Goal: Task Accomplishment & Management: Manage account settings

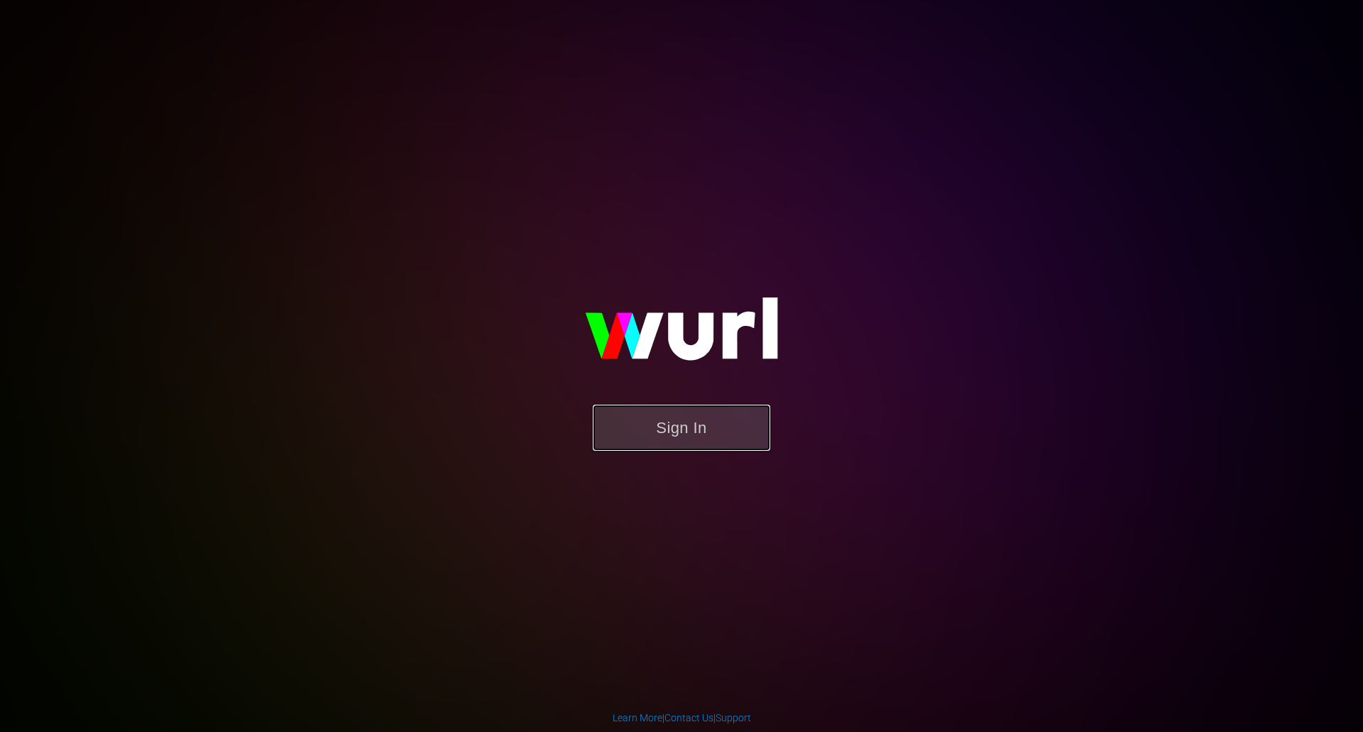
click at [636, 434] on button "Sign In" at bounding box center [681, 428] width 177 height 46
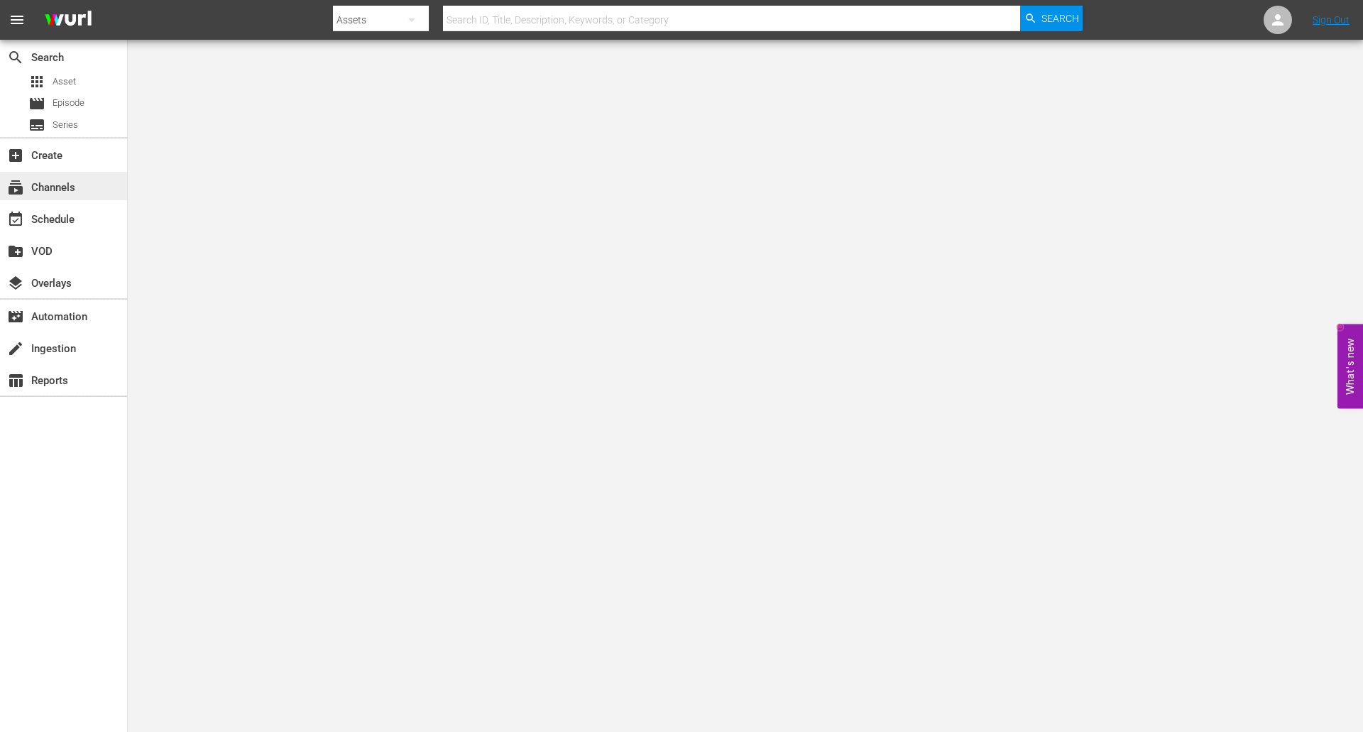
click at [52, 189] on div "subscriptions Channels" at bounding box center [39, 185] width 79 height 13
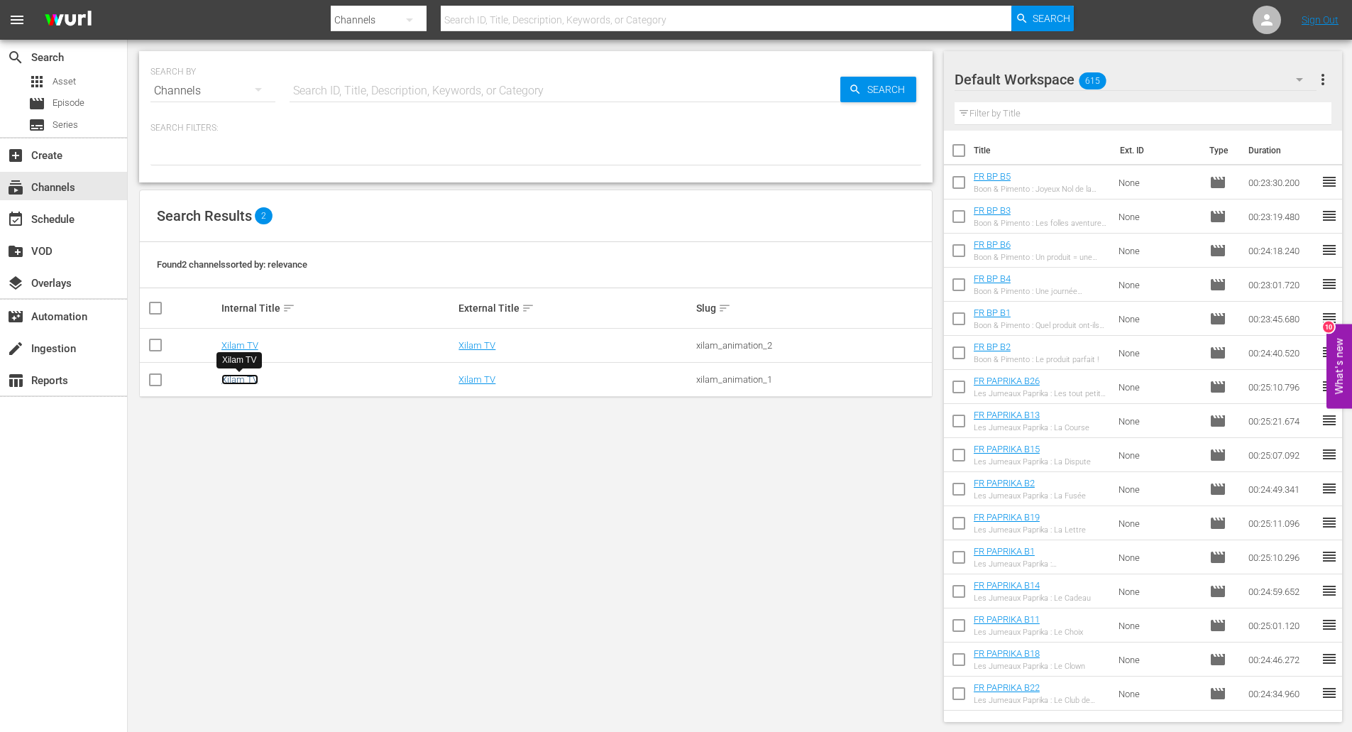
click at [237, 378] on link "Xilam TV" at bounding box center [239, 379] width 37 height 11
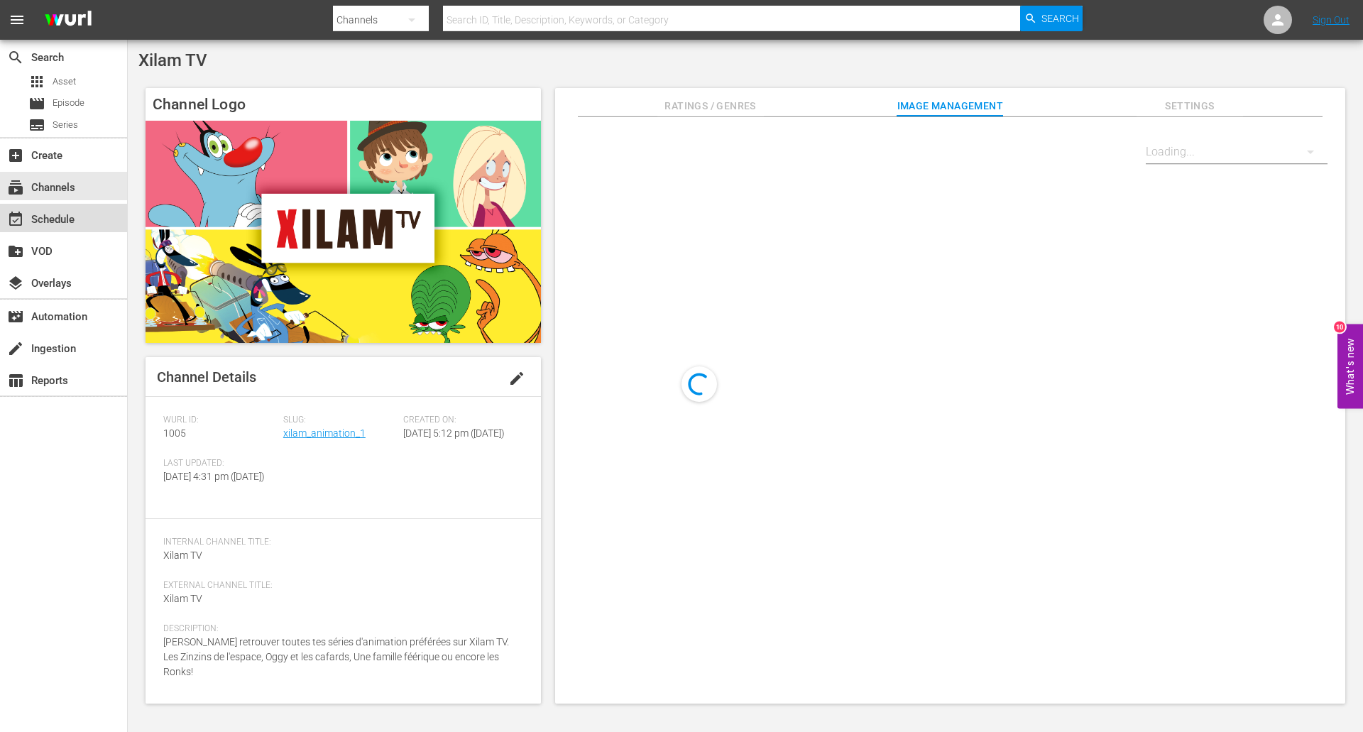
click at [70, 212] on div "event_available Schedule" at bounding box center [39, 217] width 79 height 13
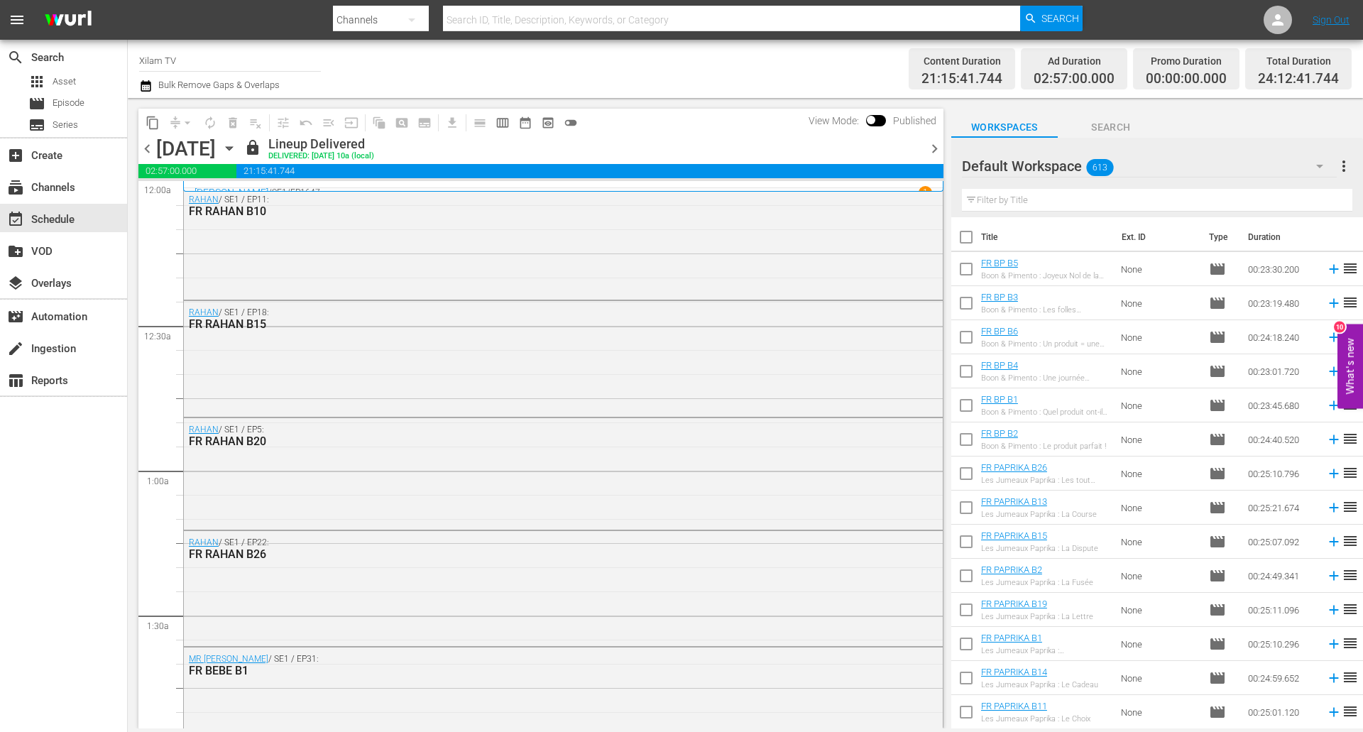
click at [237, 146] on icon "button" at bounding box center [229, 149] width 16 height 16
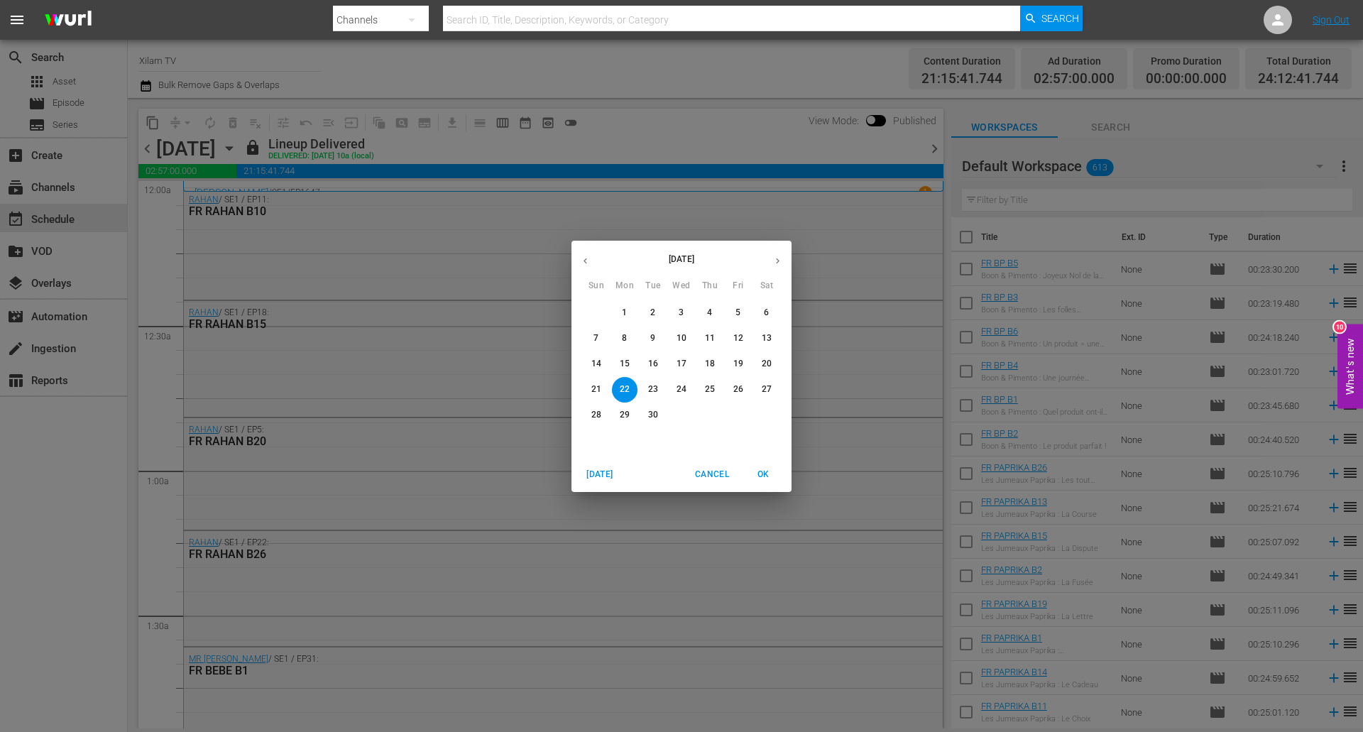
click at [659, 412] on span "30" at bounding box center [653, 415] width 26 height 12
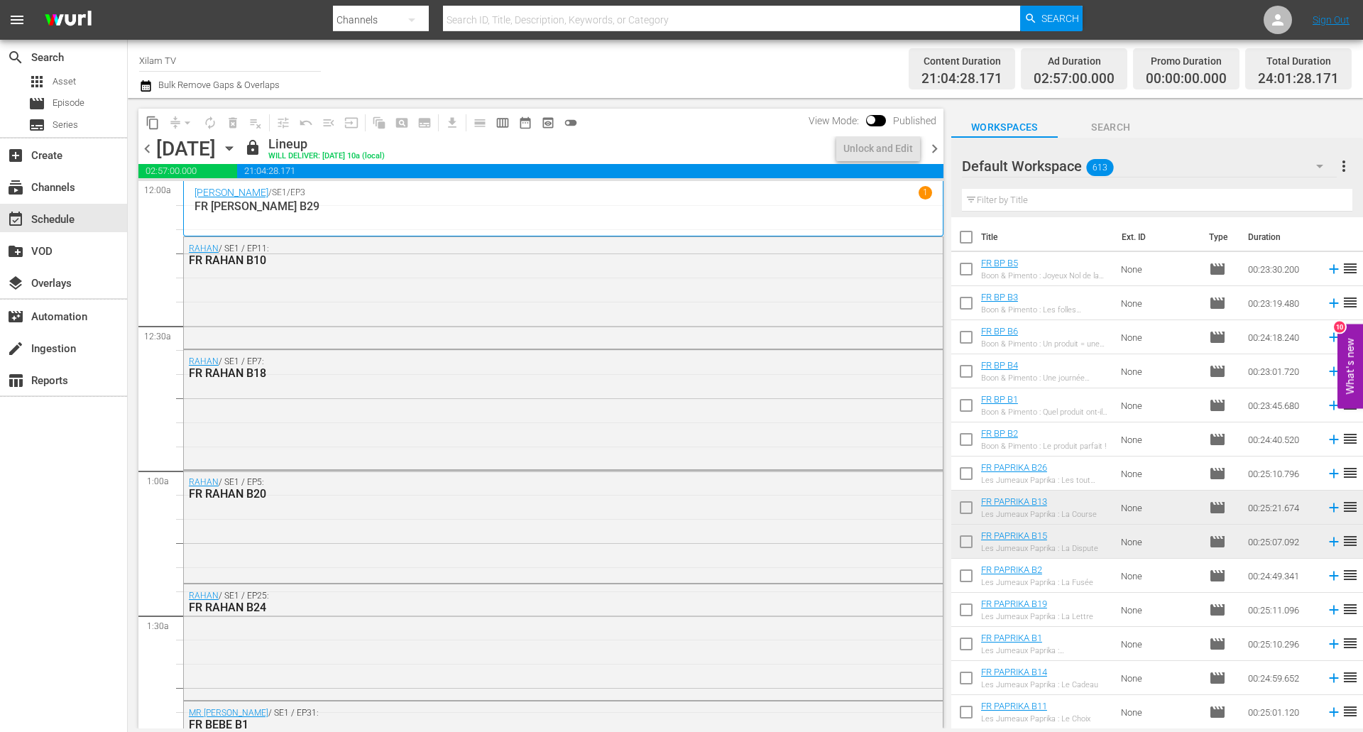
click at [935, 145] on span "chevron_right" at bounding box center [934, 149] width 18 height 18
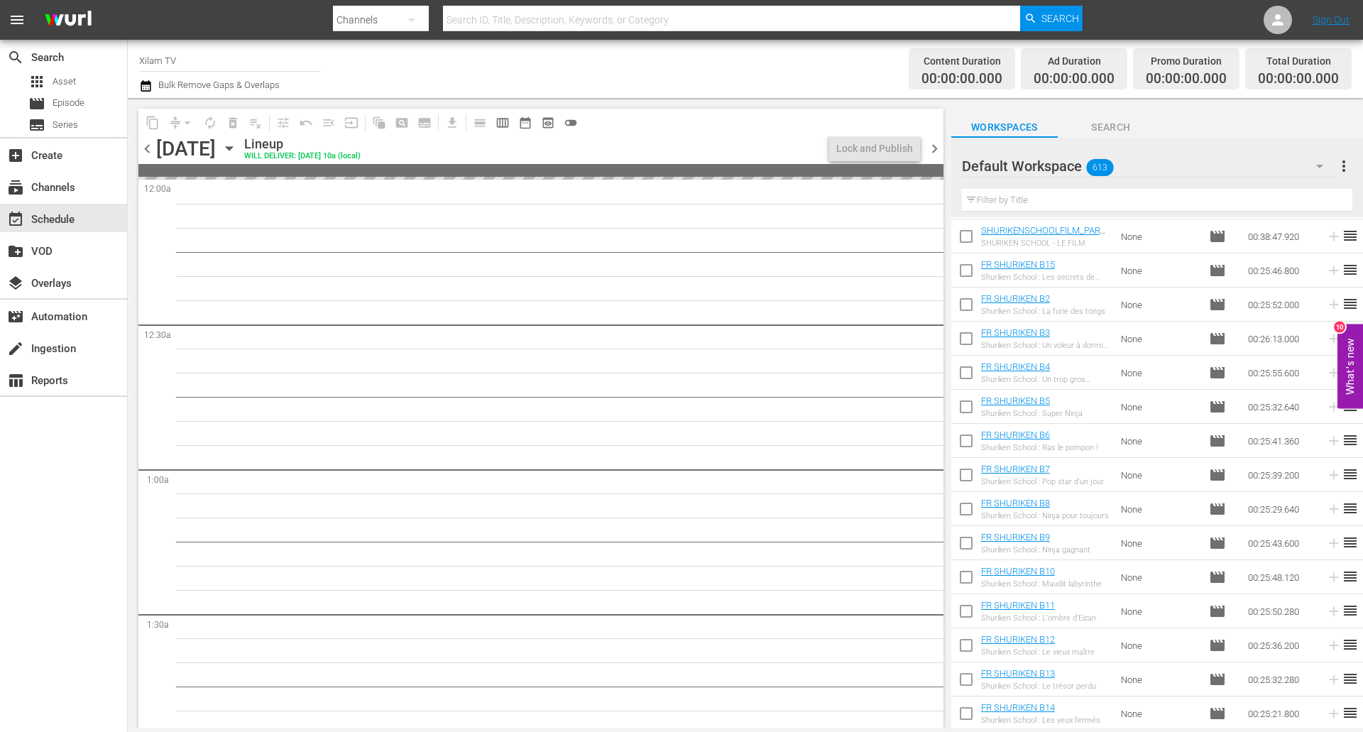
scroll to position [20403, 0]
click at [1038, 194] on input "text" at bounding box center [1157, 200] width 390 height 23
type input "RAHAN B"
click at [1035, 199] on input "RAHAN B" at bounding box center [1157, 200] width 390 height 23
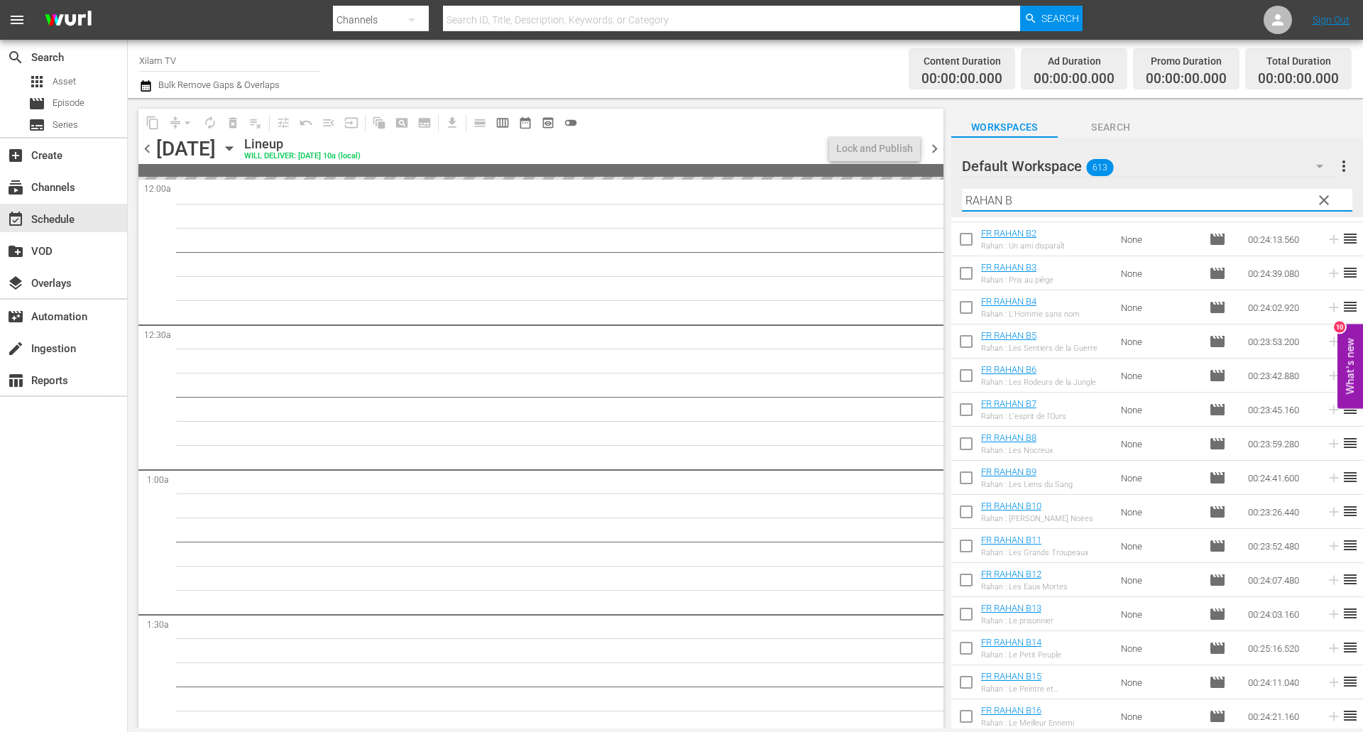
scroll to position [0, 0]
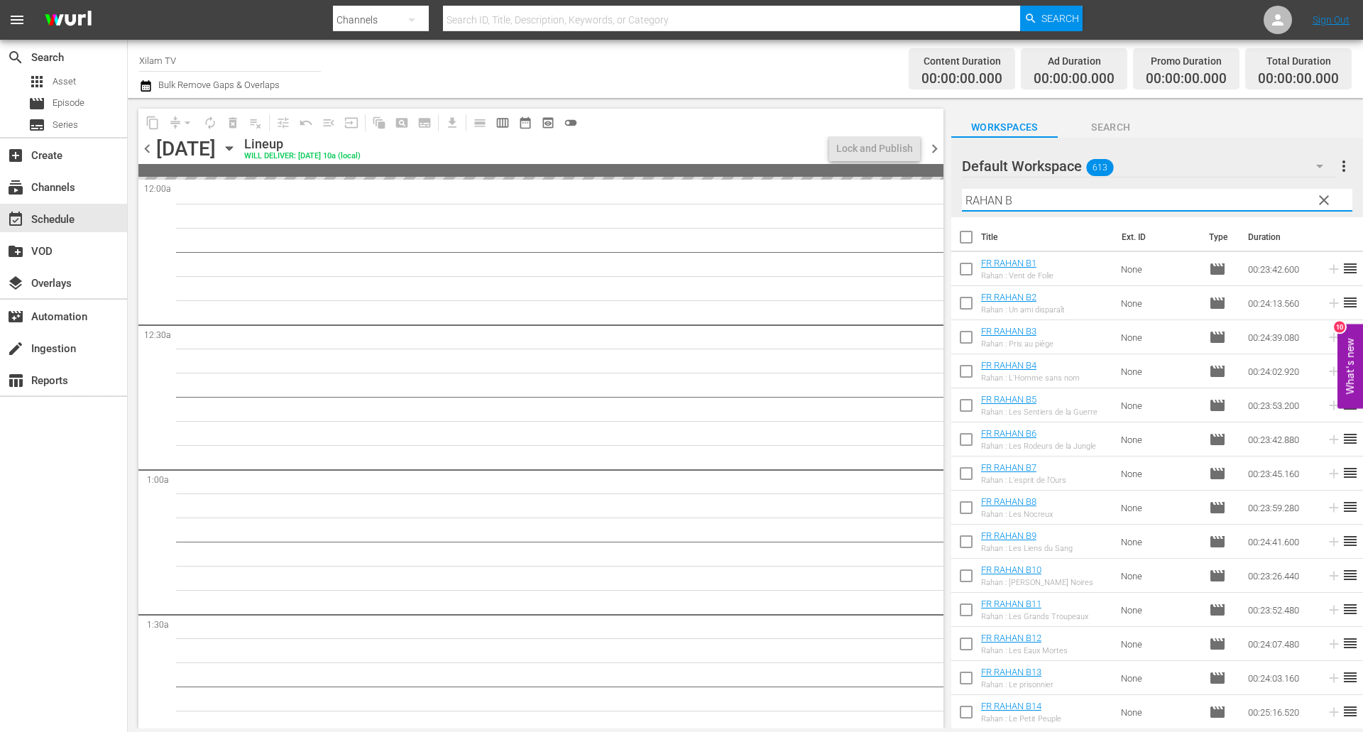
click at [965, 263] on input "checkbox" at bounding box center [966, 272] width 30 height 30
checkbox input "true"
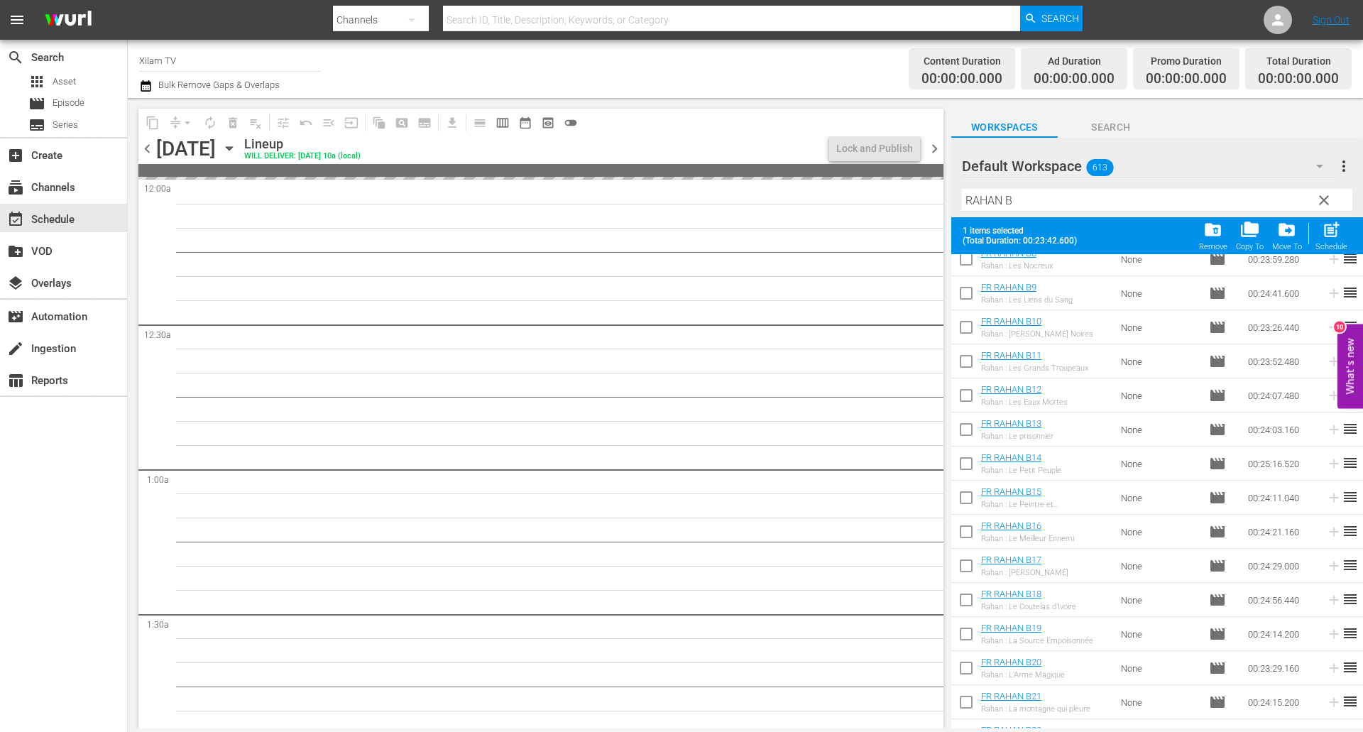
scroll to position [284, 0]
click at [960, 395] on input "checkbox" at bounding box center [966, 400] width 30 height 30
checkbox input "true"
click at [960, 532] on input "checkbox" at bounding box center [966, 536] width 30 height 30
checkbox input "true"
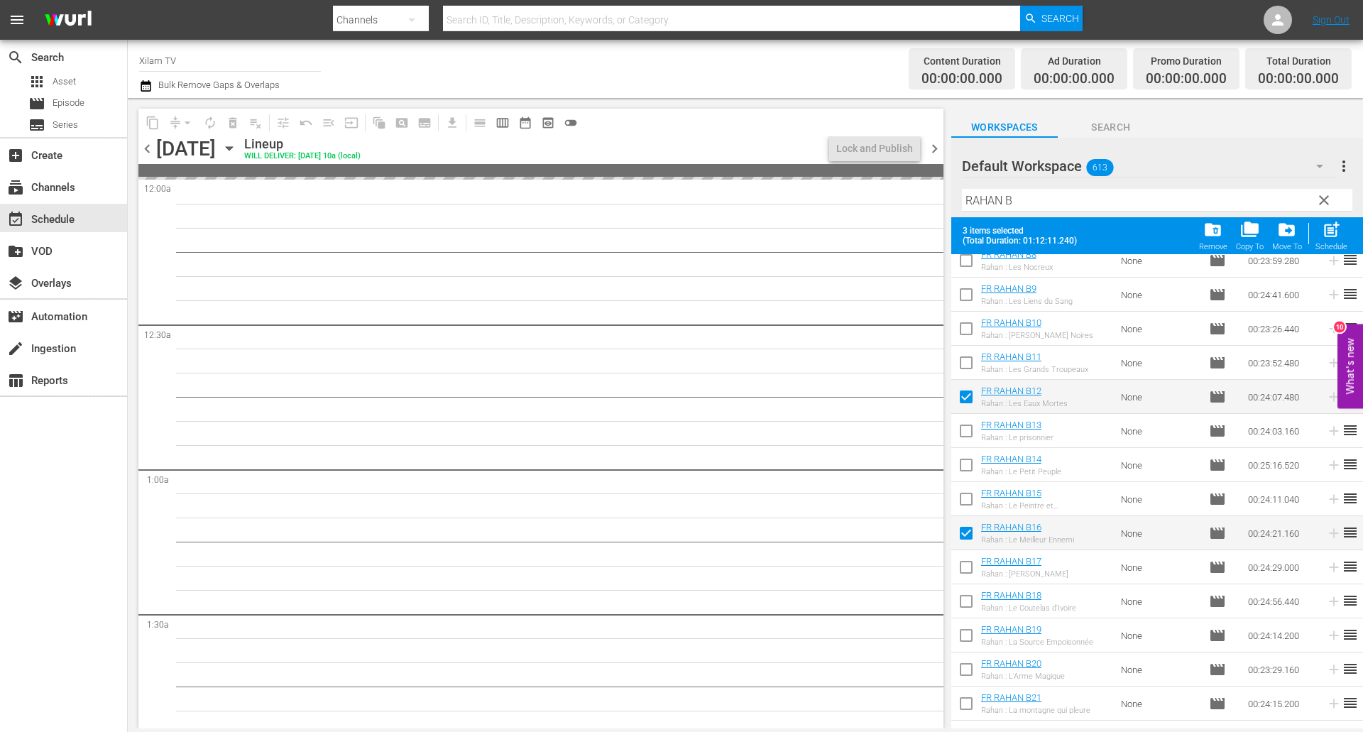
click at [970, 603] on input "checkbox" at bounding box center [966, 604] width 30 height 30
checkbox input "true"
click at [1323, 240] on div "post_add Schedule" at bounding box center [1331, 235] width 32 height 31
checkbox input "false"
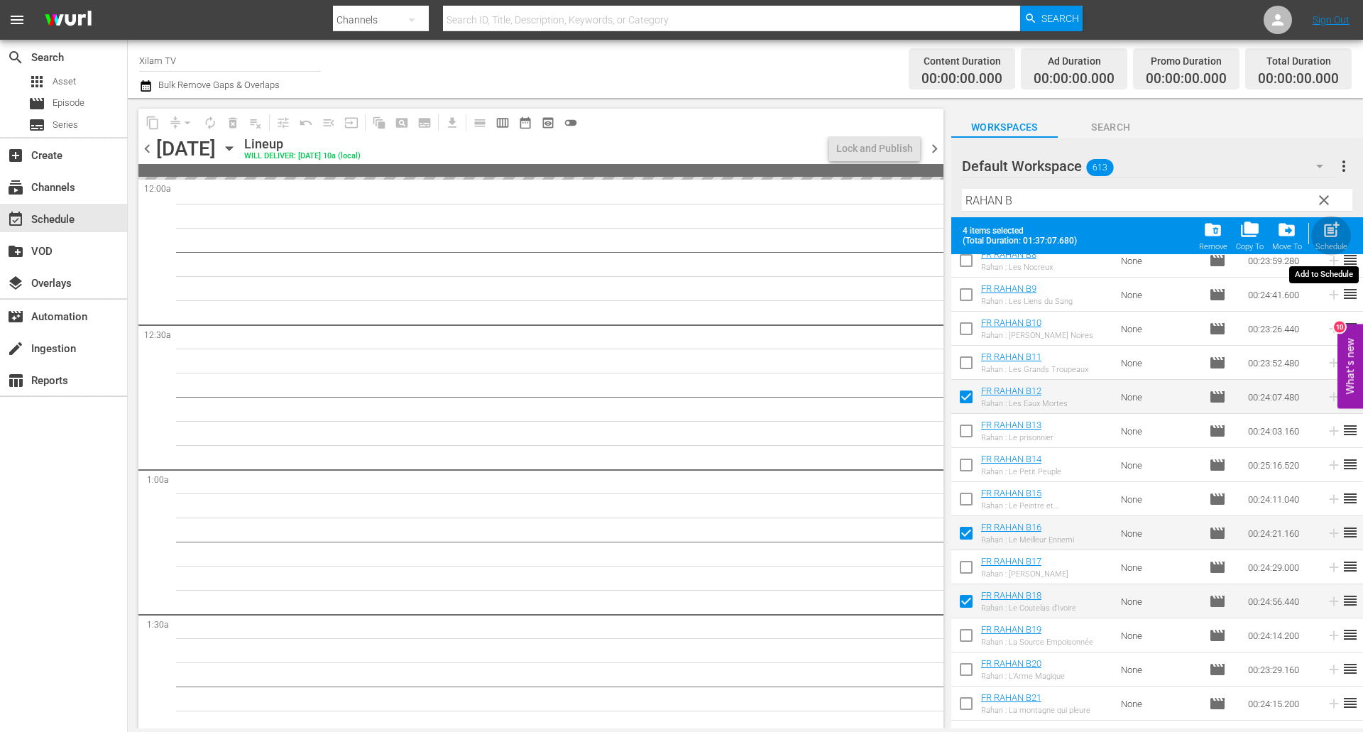
checkbox input "false"
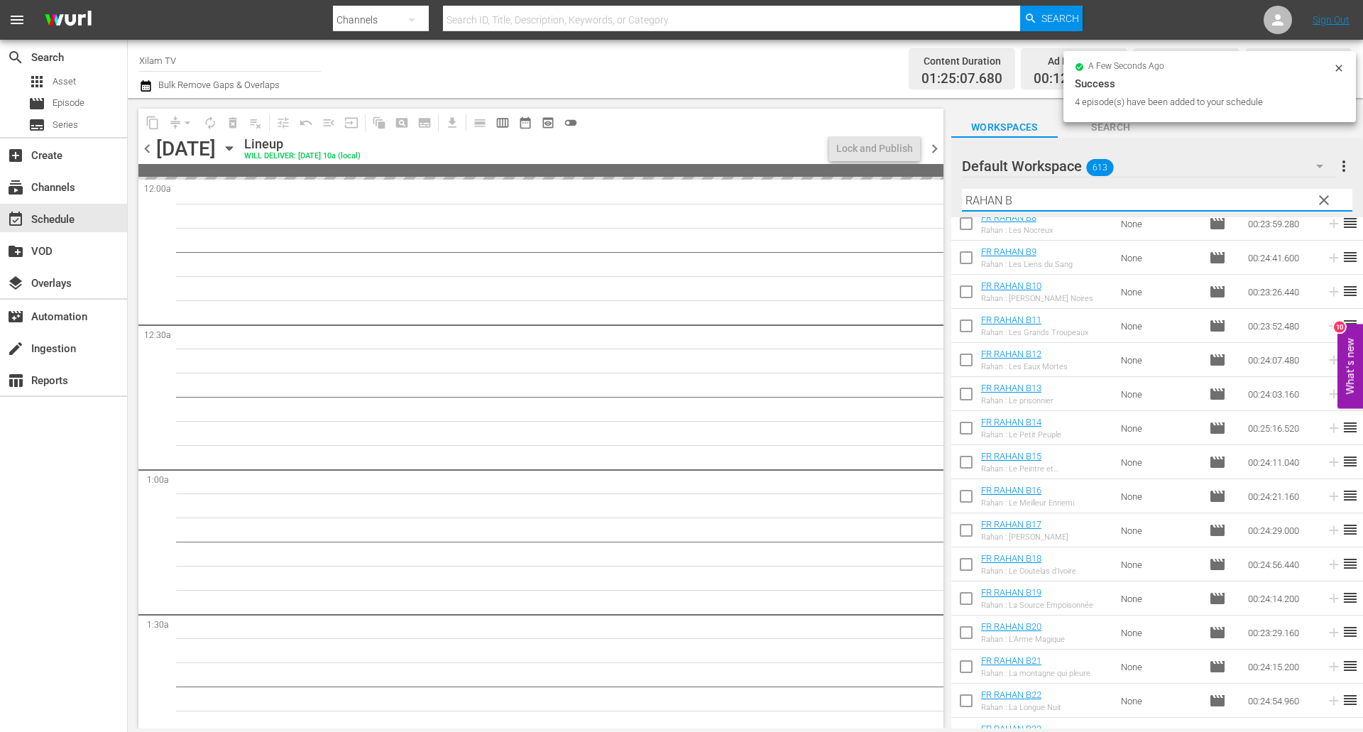
drag, startPoint x: 1001, startPoint y: 199, endPoint x: 955, endPoint y: 193, distance: 47.3
click at [955, 193] on div "Default Workspace 613 Default more_vert clear Filter by Title RAHAN B" at bounding box center [1157, 177] width 412 height 79
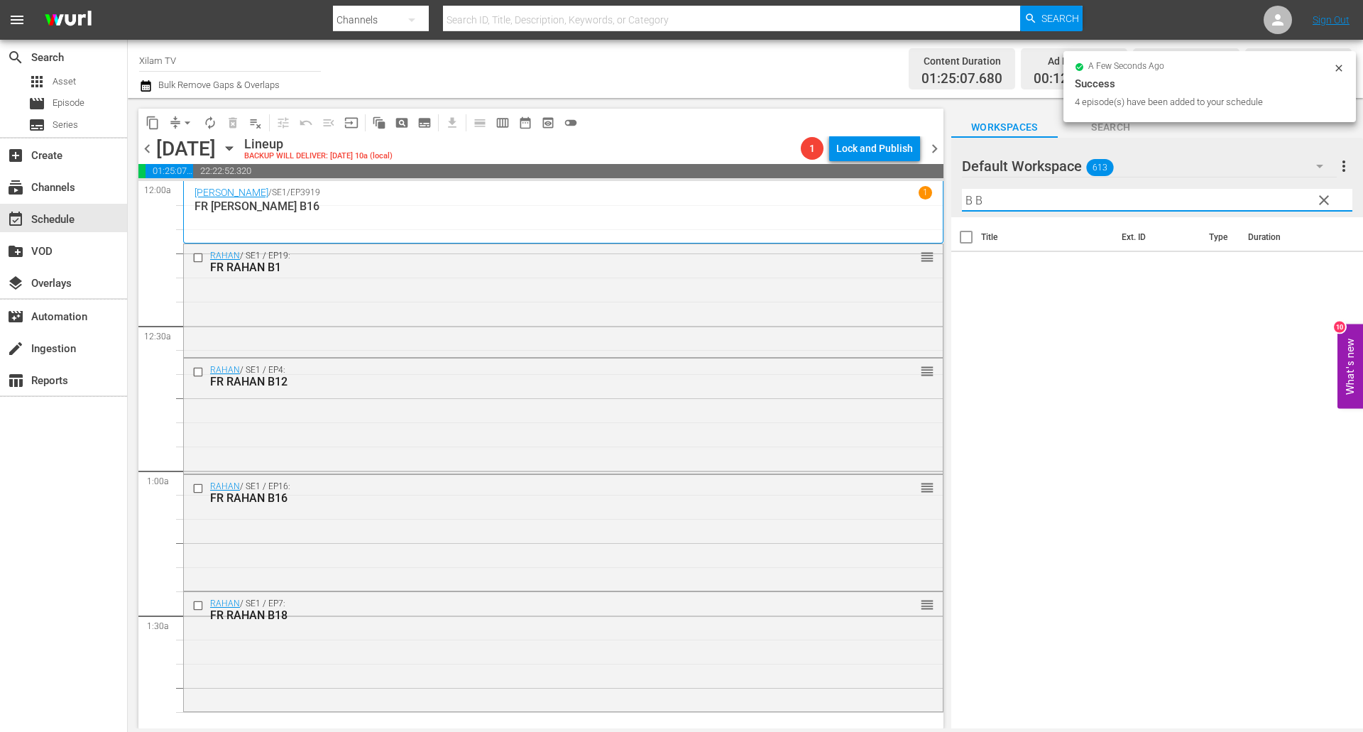
scroll to position [0, 0]
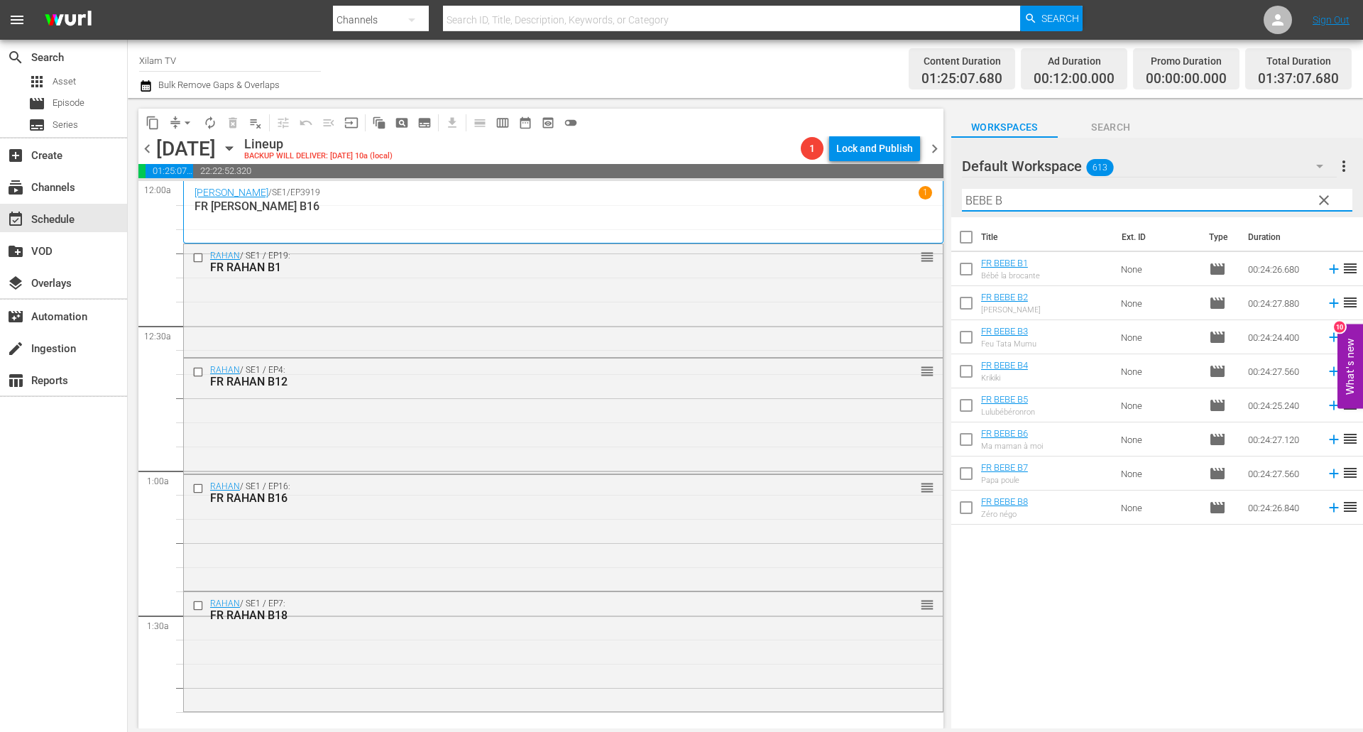
type input "BEBE B"
click at [967, 331] on input "checkbox" at bounding box center [966, 340] width 30 height 30
checkbox input "true"
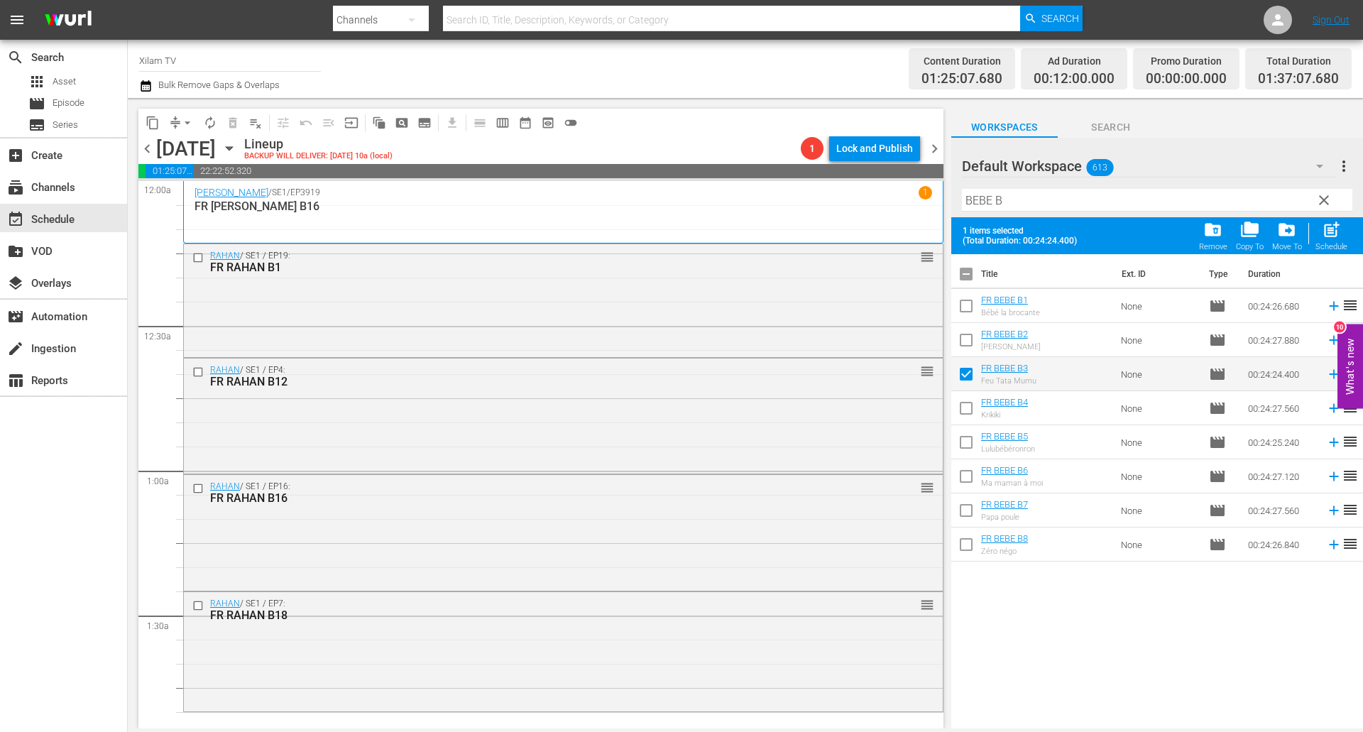
click at [965, 540] on input "checkbox" at bounding box center [966, 547] width 30 height 30
checkbox input "true"
click at [971, 313] on input "checkbox" at bounding box center [966, 309] width 30 height 30
checkbox input "true"
click at [972, 446] on input "checkbox" at bounding box center [966, 445] width 30 height 30
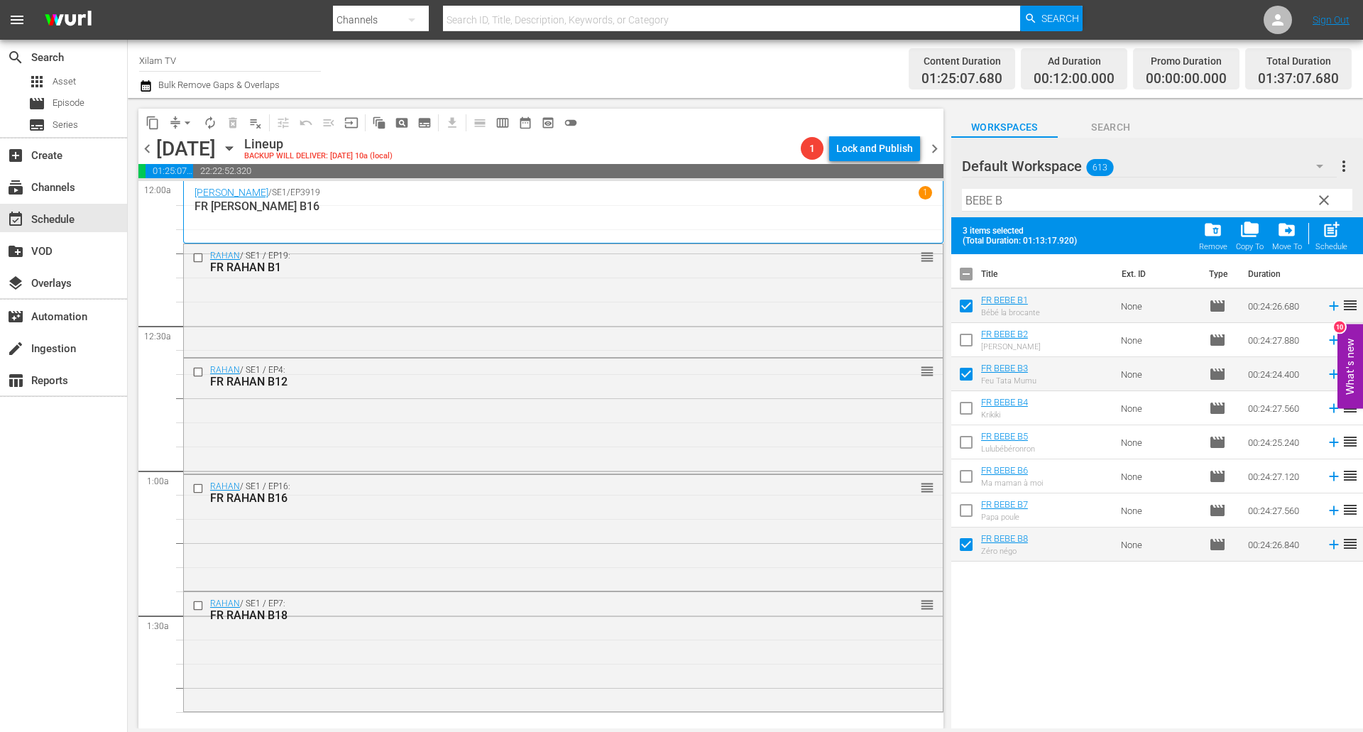
checkbox input "true"
click at [1333, 229] on span "post_add" at bounding box center [1330, 229] width 19 height 19
checkbox input "false"
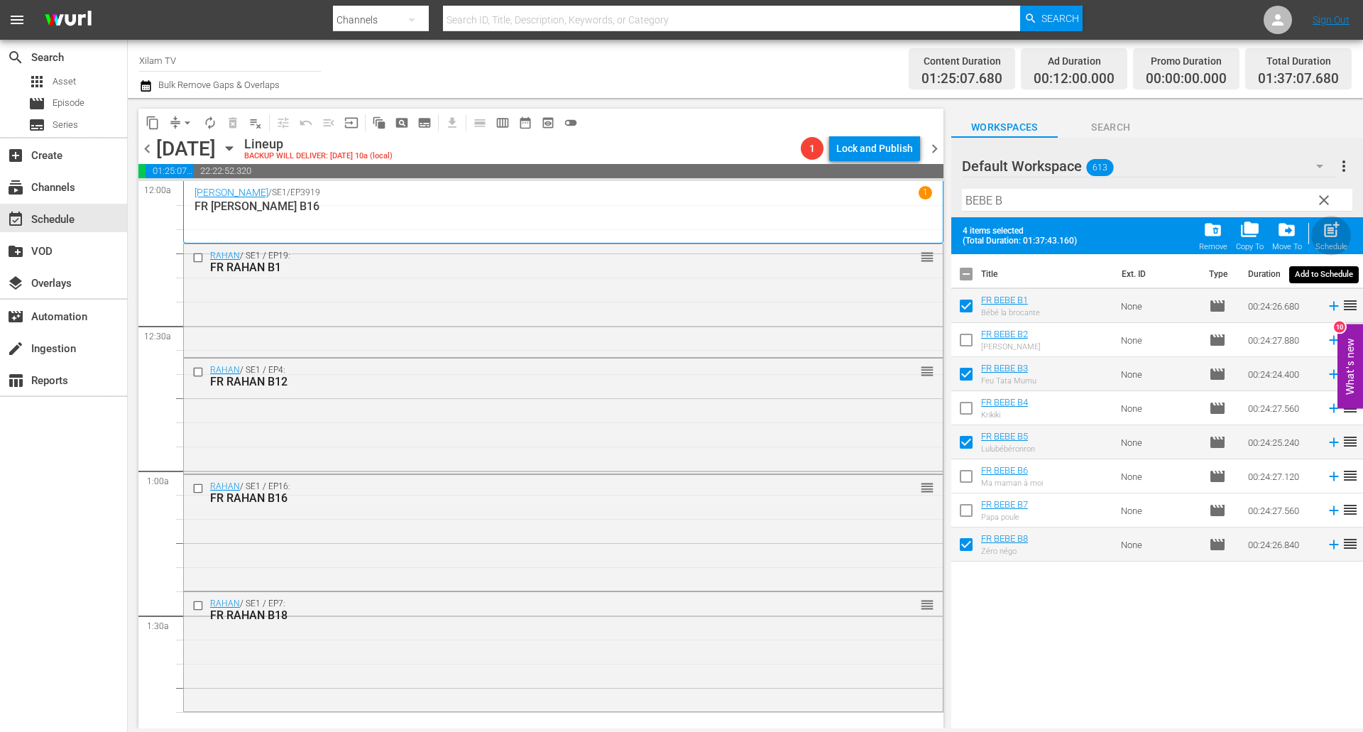
checkbox input "false"
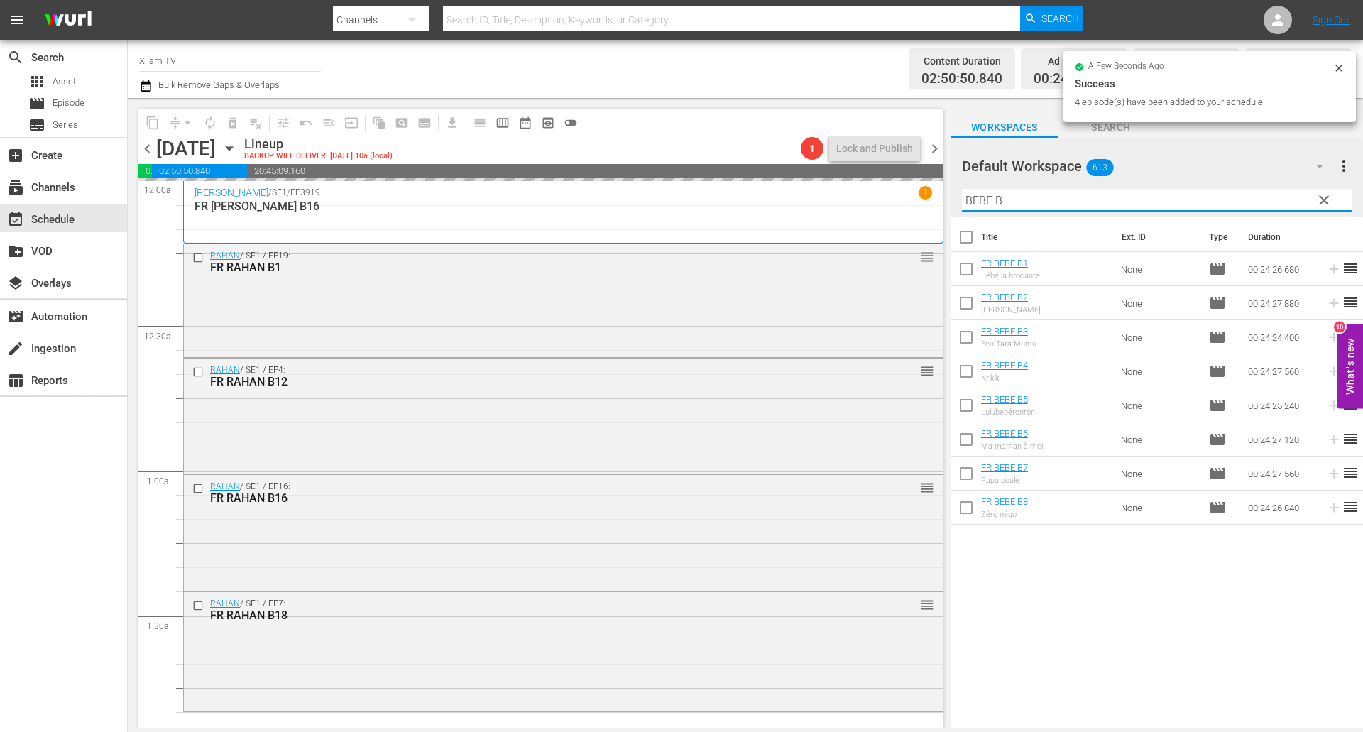
drag, startPoint x: 989, startPoint y: 197, endPoint x: 948, endPoint y: 195, distance: 41.2
click at [948, 195] on div "content_copy compress arrow_drop_down autorenew_outlined delete_forever_outline…" at bounding box center [745, 413] width 1235 height 630
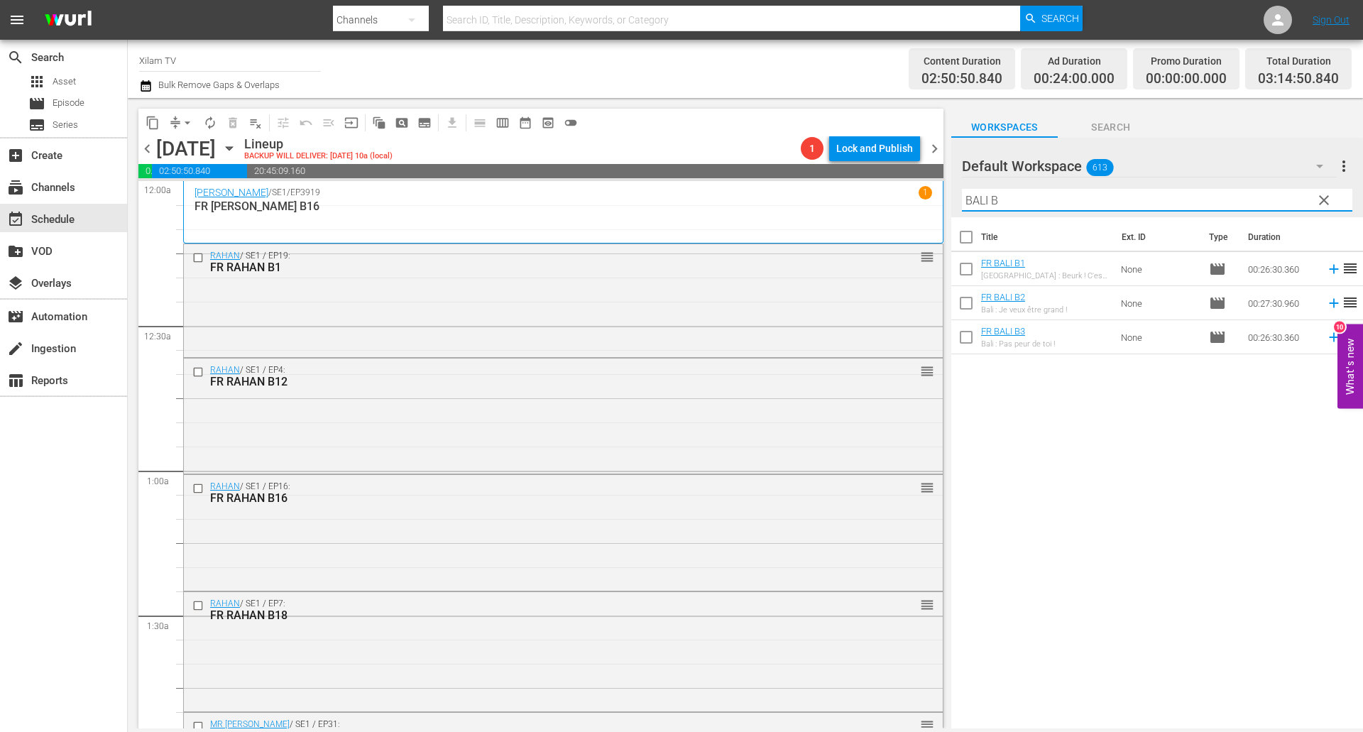
type input "BALI B"
click at [962, 336] on input "checkbox" at bounding box center [966, 340] width 30 height 30
checkbox input "true"
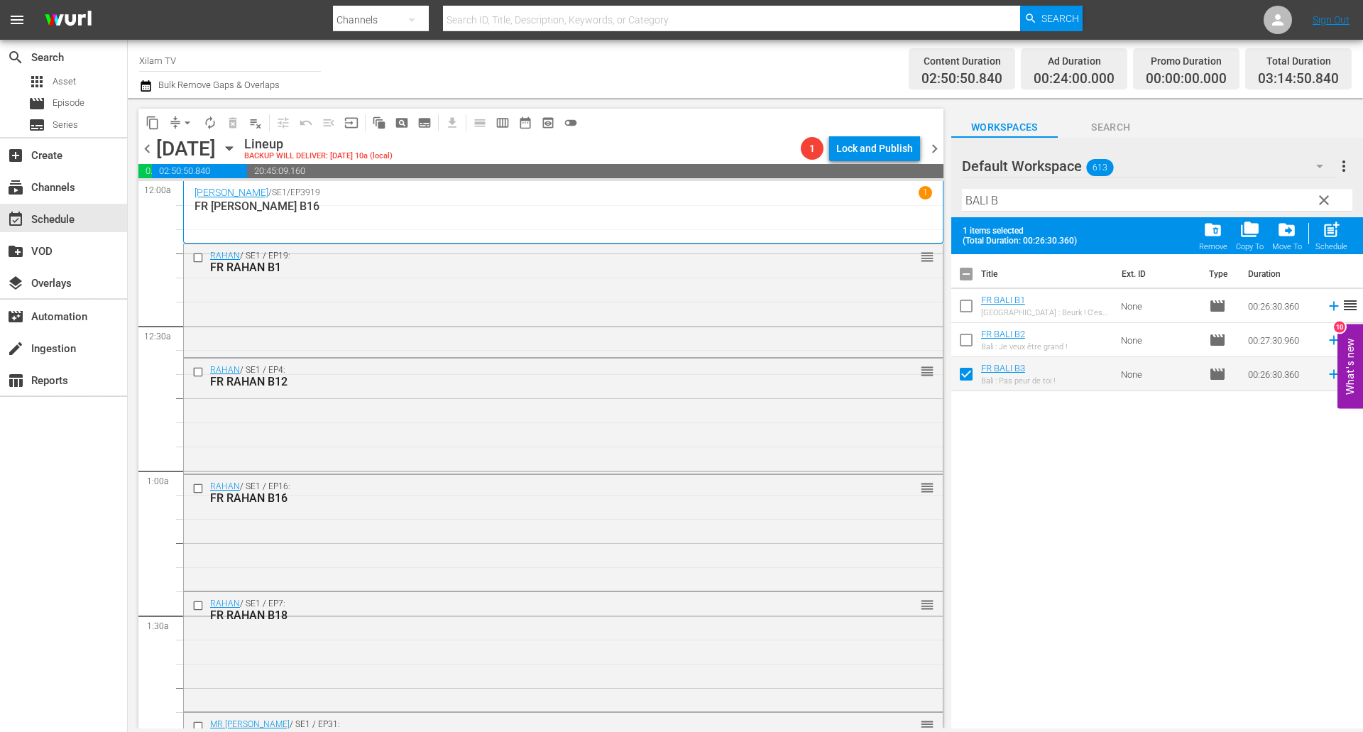
click at [964, 305] on input "checkbox" at bounding box center [966, 309] width 30 height 30
click at [1321, 233] on div "post_add Schedule" at bounding box center [1331, 235] width 32 height 31
checkbox input "false"
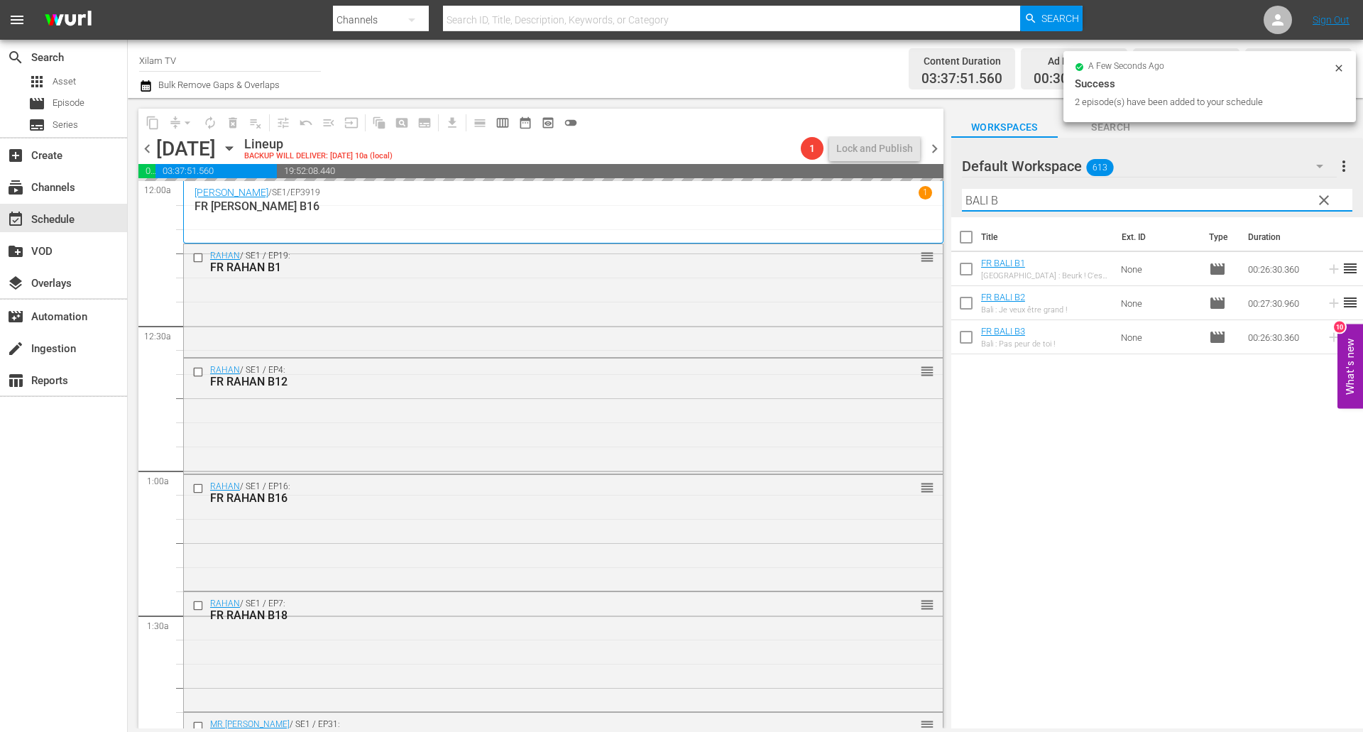
drag, startPoint x: 984, startPoint y: 200, endPoint x: 931, endPoint y: 197, distance: 52.6
click at [931, 197] on div "content_copy compress arrow_drop_down autorenew_outlined delete_forever_outline…" at bounding box center [745, 413] width 1235 height 630
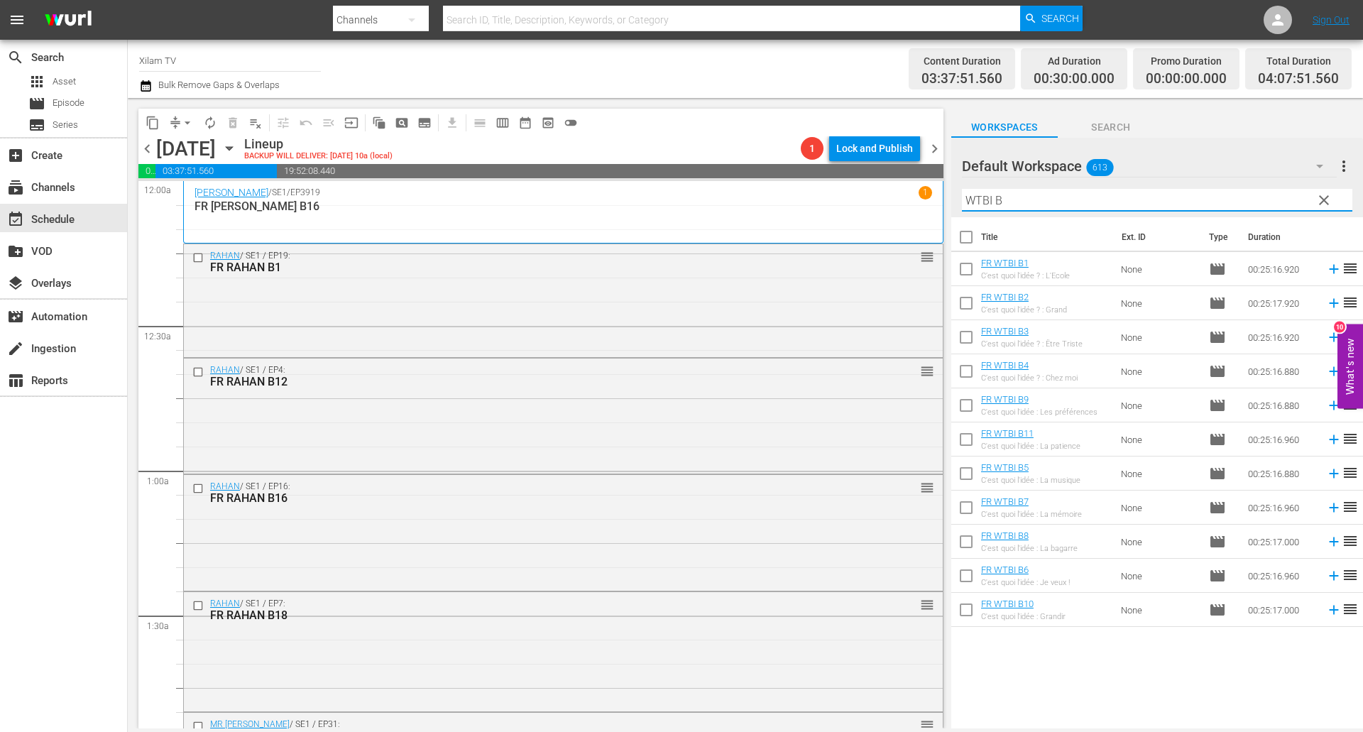
type input "WTBI B"
click at [969, 308] on input "checkbox" at bounding box center [966, 306] width 30 height 30
checkbox input "true"
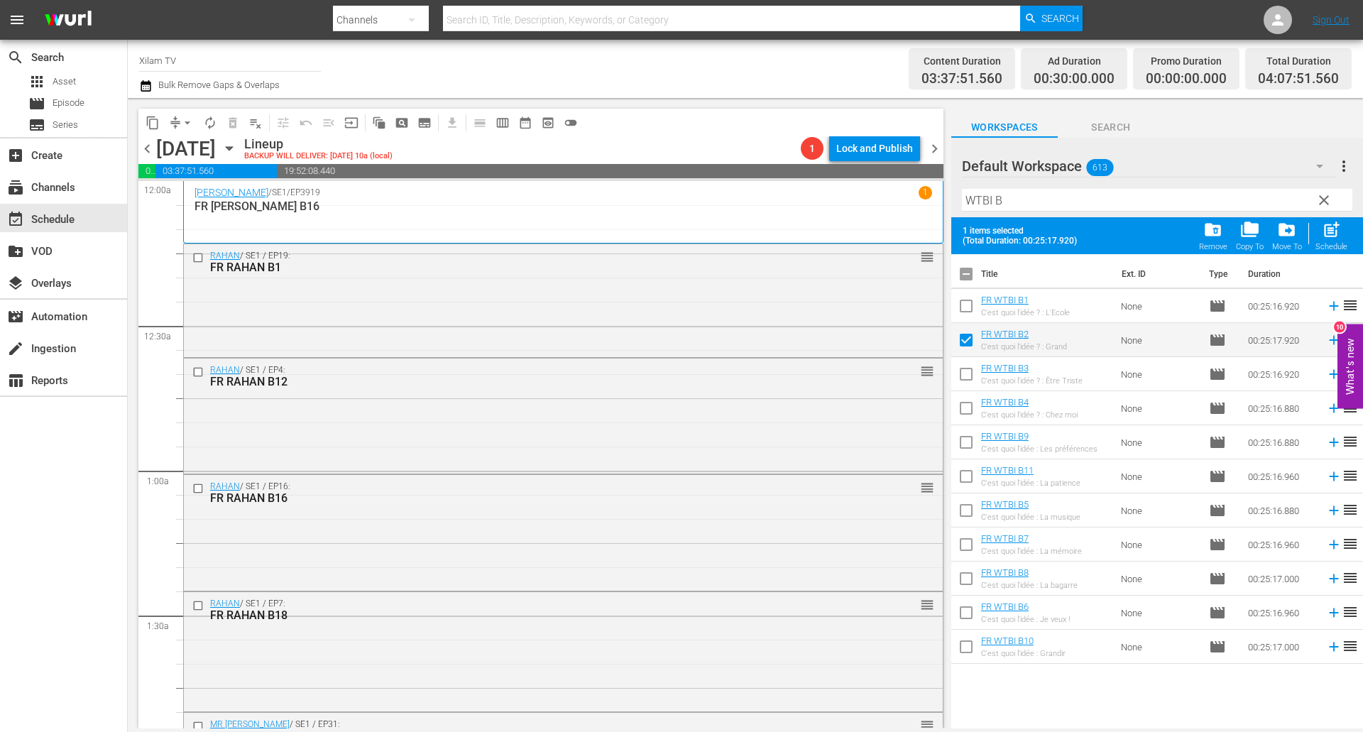
click at [964, 407] on input "checkbox" at bounding box center [966, 411] width 30 height 30
checkbox input "true"
click at [1333, 233] on span "post_add" at bounding box center [1330, 229] width 19 height 19
checkbox input "false"
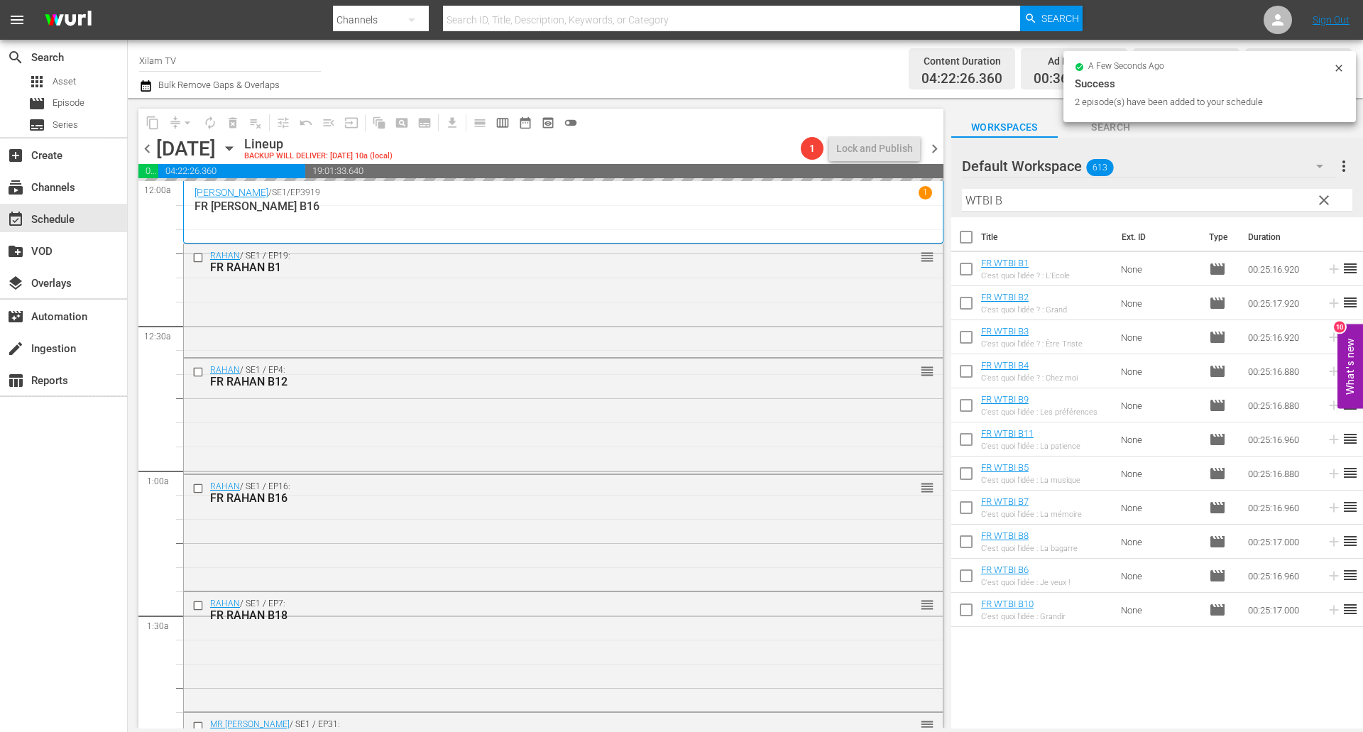
drag, startPoint x: 992, startPoint y: 199, endPoint x: 930, endPoint y: 197, distance: 61.8
click at [930, 197] on div "content_copy compress arrow_drop_down autorenew_outlined delete_forever_outline…" at bounding box center [745, 413] width 1235 height 630
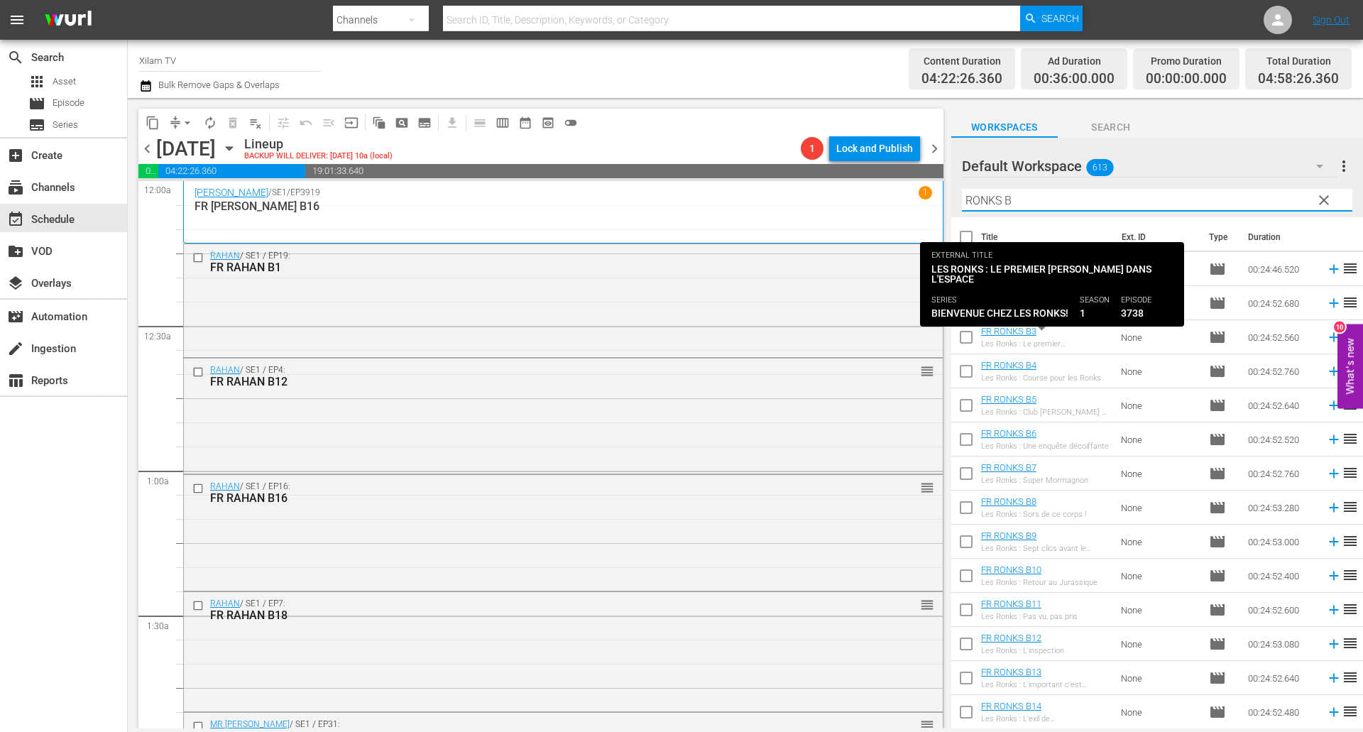
type input "RONKS B"
click at [963, 339] on input "checkbox" at bounding box center [966, 340] width 30 height 30
checkbox input "true"
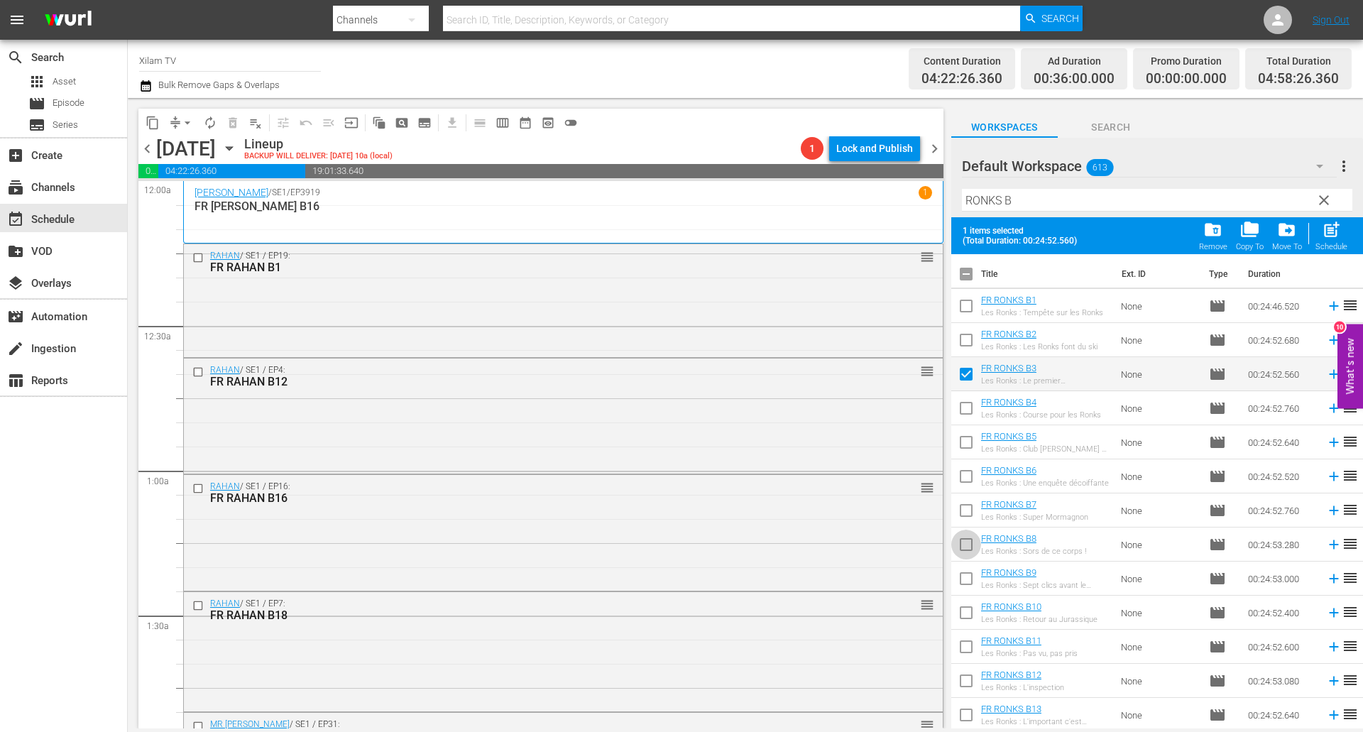
click at [967, 542] on input "checkbox" at bounding box center [966, 547] width 30 height 30
checkbox input "true"
click at [1331, 222] on span "post_add" at bounding box center [1330, 229] width 19 height 19
checkbox input "false"
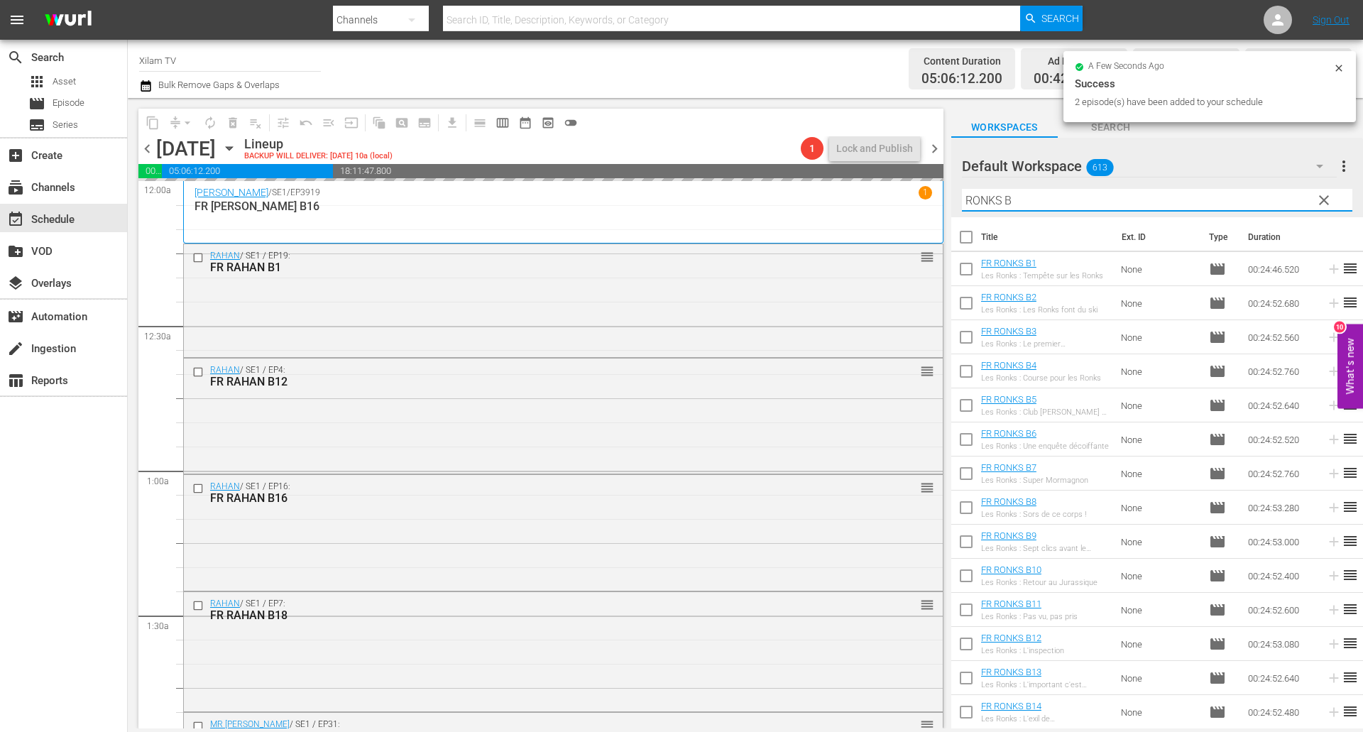
drag, startPoint x: 999, startPoint y: 201, endPoint x: 941, endPoint y: 196, distance: 58.4
click at [941, 196] on div "content_copy compress arrow_drop_down autorenew_outlined delete_forever_outline…" at bounding box center [745, 413] width 1235 height 630
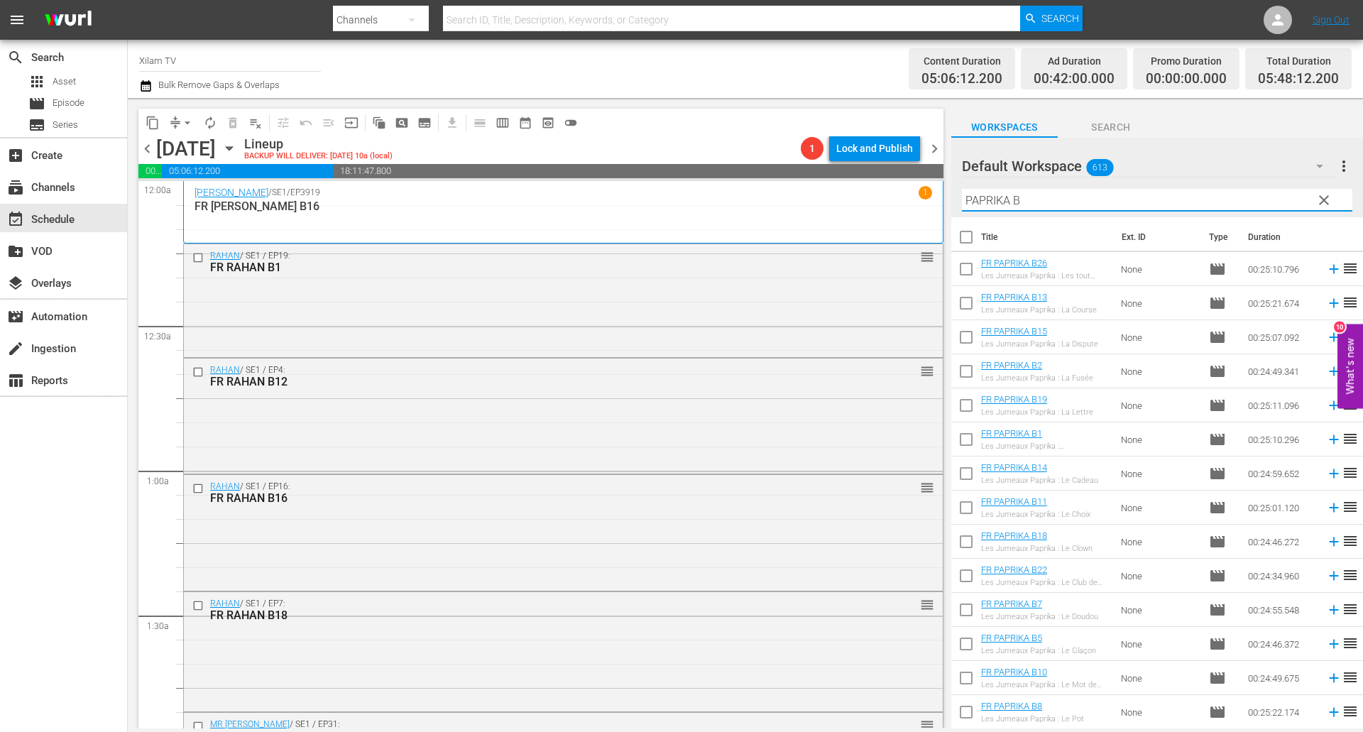
click at [1059, 197] on input "PAPRIKA B" at bounding box center [1157, 200] width 390 height 23
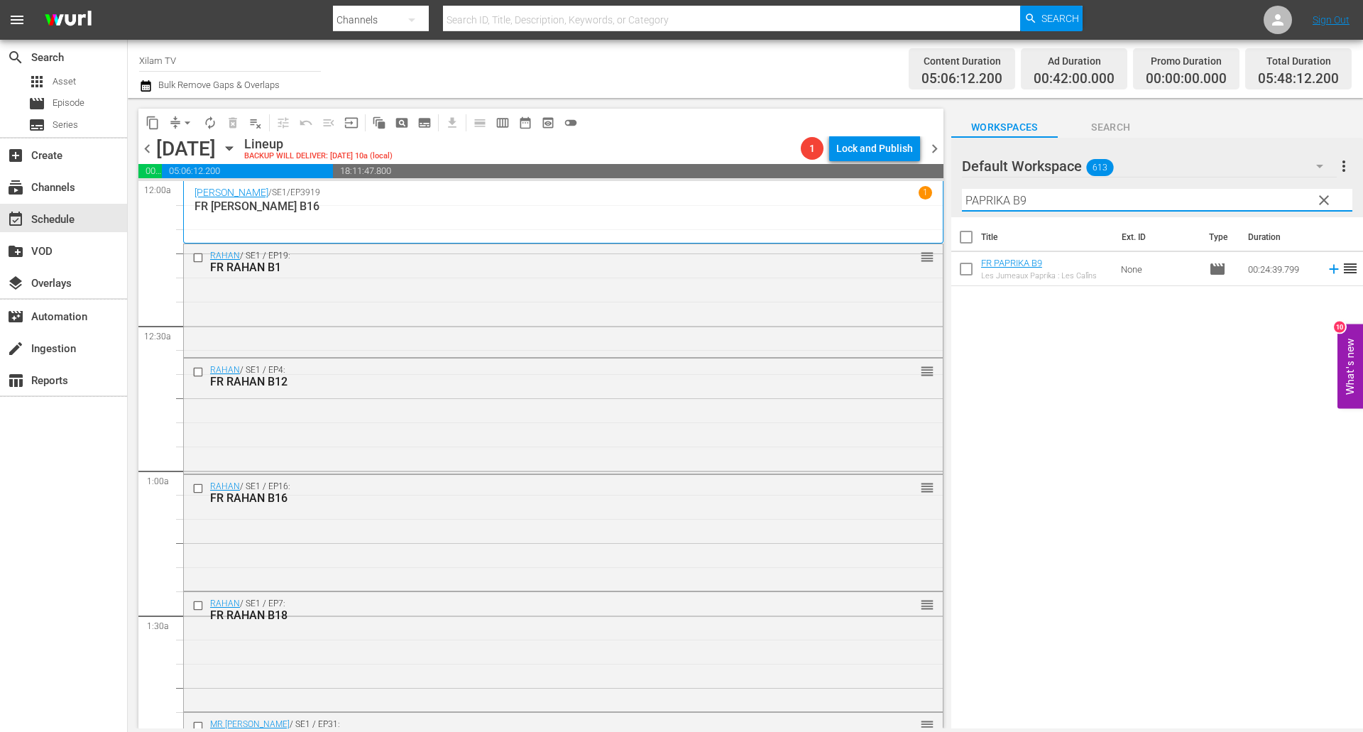
type input "PAPRIKA B9"
click at [965, 268] on input "checkbox" at bounding box center [966, 272] width 30 height 30
checkbox input "true"
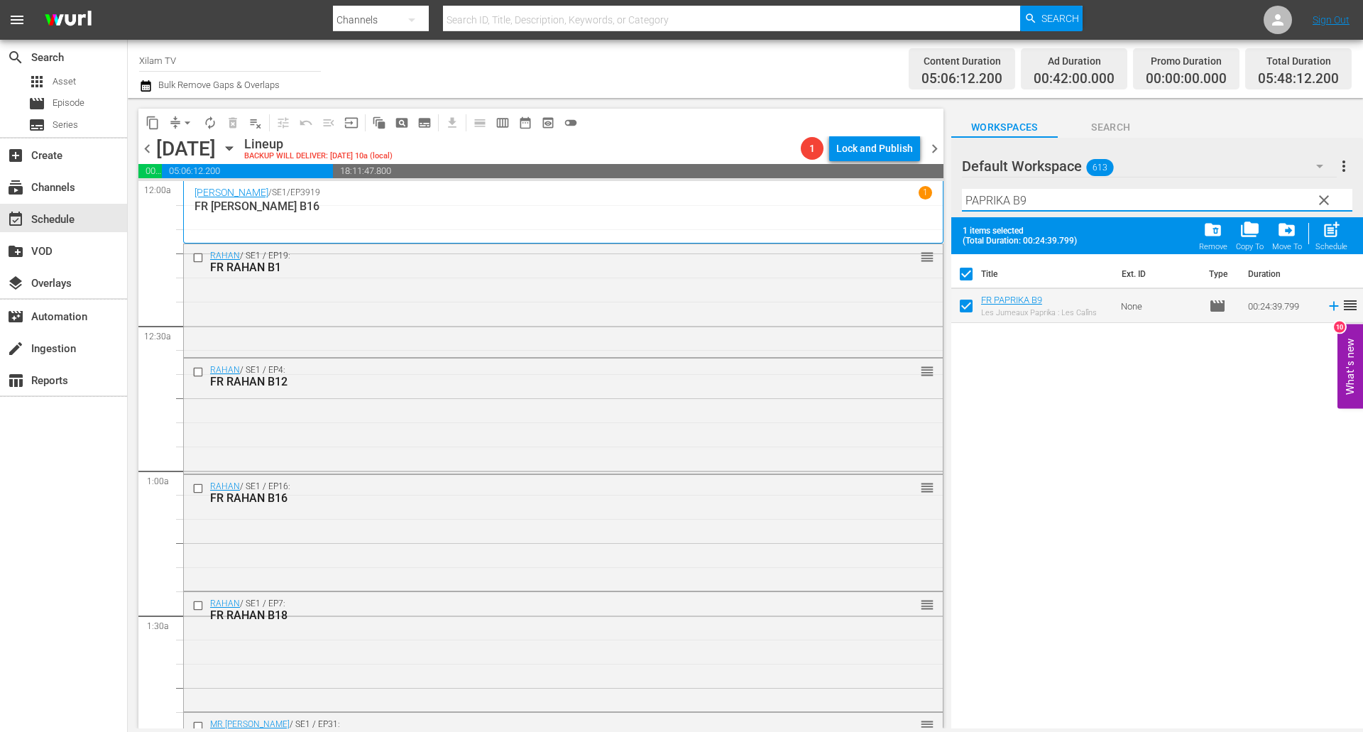
drag, startPoint x: 1010, startPoint y: 196, endPoint x: 940, endPoint y: 182, distance: 71.5
click at [940, 182] on div "content_copy compress arrow_drop_down autorenew_outlined delete_forever_outline…" at bounding box center [745, 413] width 1235 height 630
click at [1045, 205] on input "CHICKY 1 B9" at bounding box center [1157, 200] width 390 height 23
type input "CHICKY 1 B1"
click at [966, 305] on input "checkbox" at bounding box center [966, 309] width 30 height 30
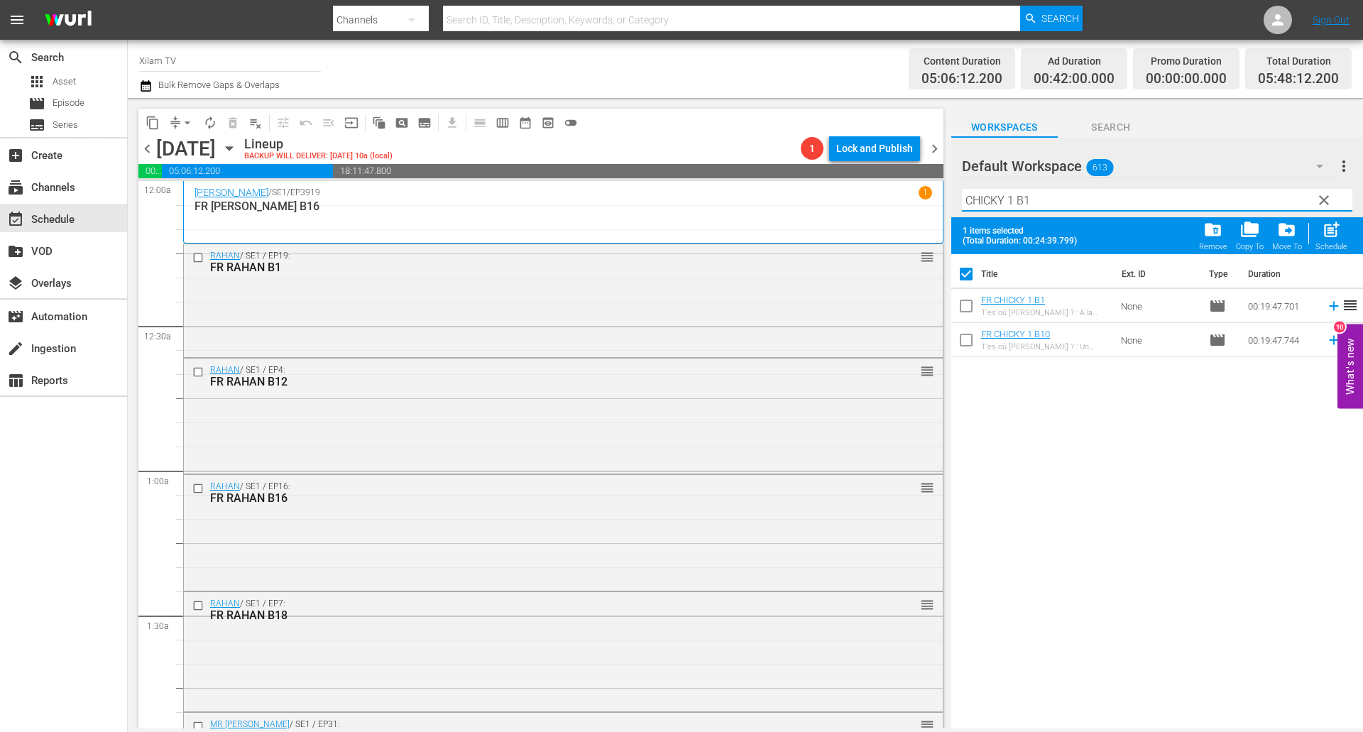
checkbox input "true"
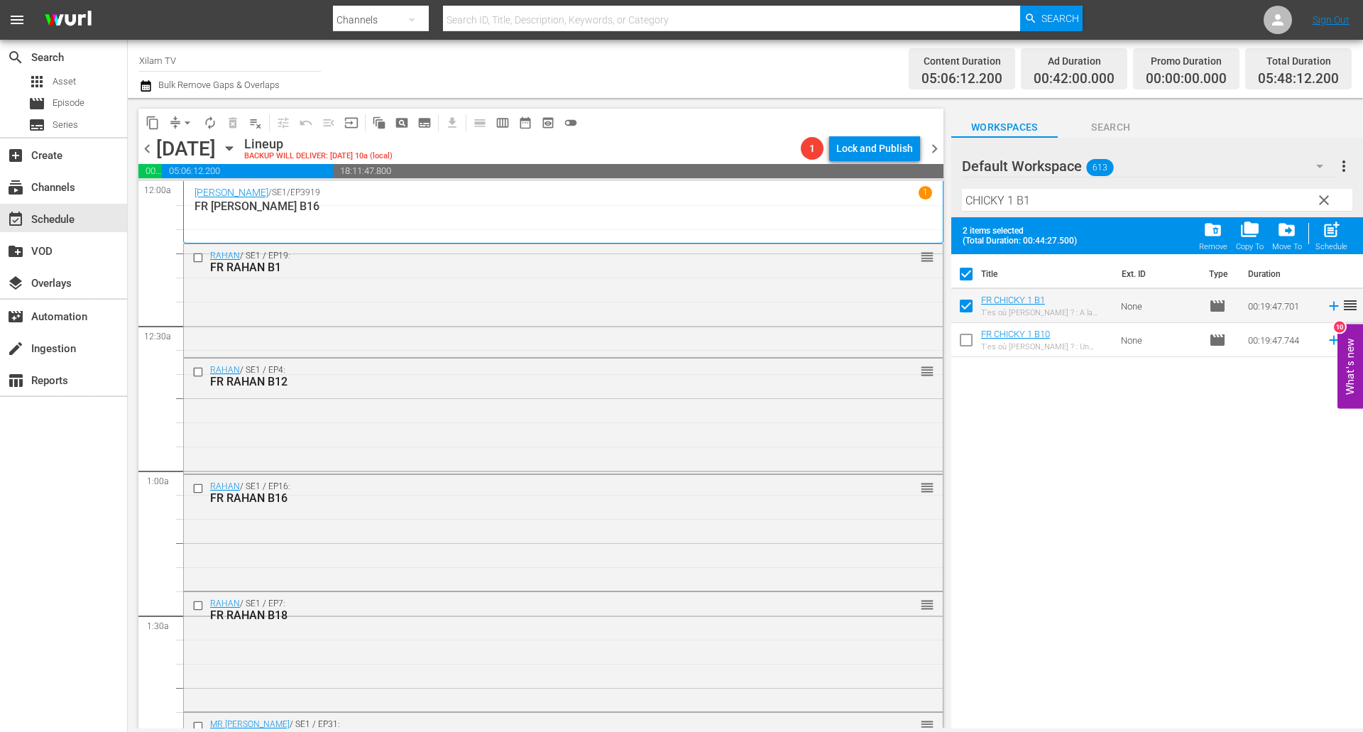
click at [1055, 185] on div "Filter by Title CHICKY 1 B1" at bounding box center [1157, 200] width 390 height 34
click at [1049, 194] on input "CHICKY 1 B1" at bounding box center [1157, 200] width 390 height 23
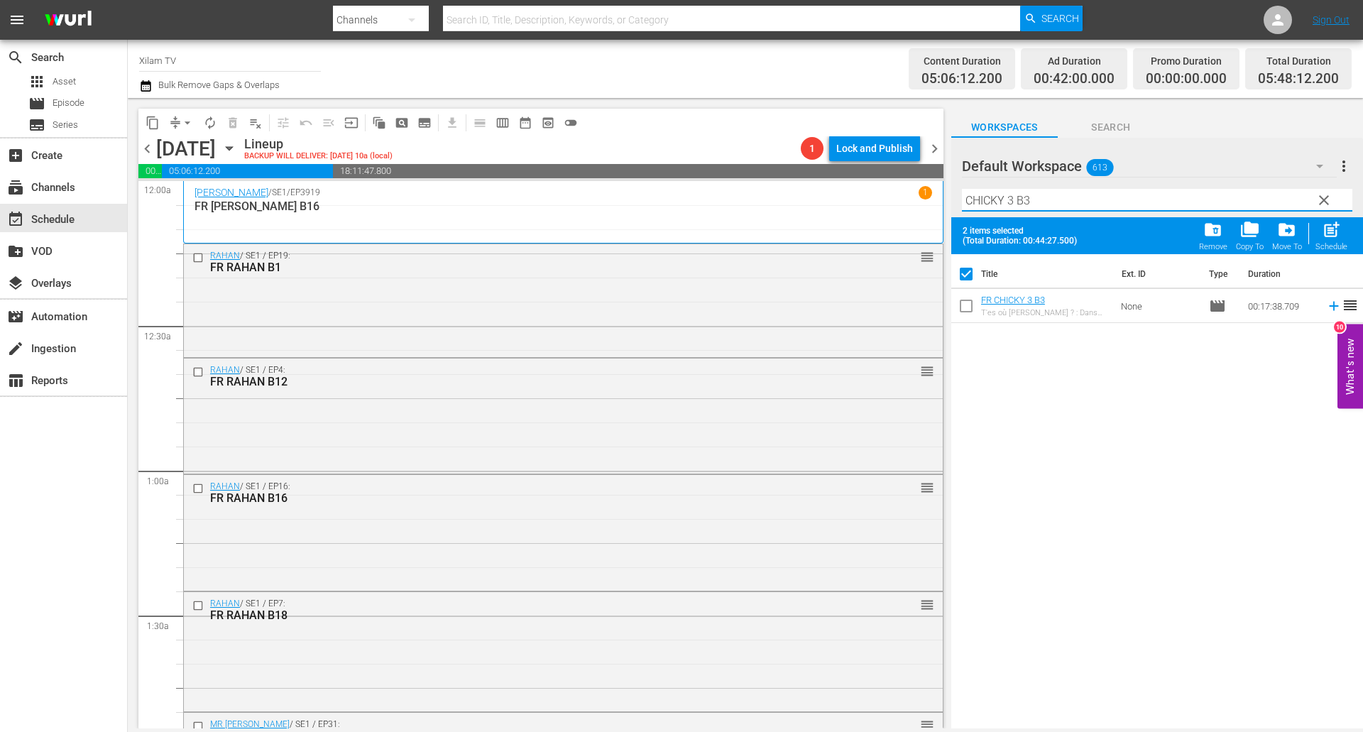
type input "CHICKY 3 B3"
click at [968, 305] on input "checkbox" at bounding box center [966, 309] width 30 height 30
checkbox input "true"
checkbox input "false"
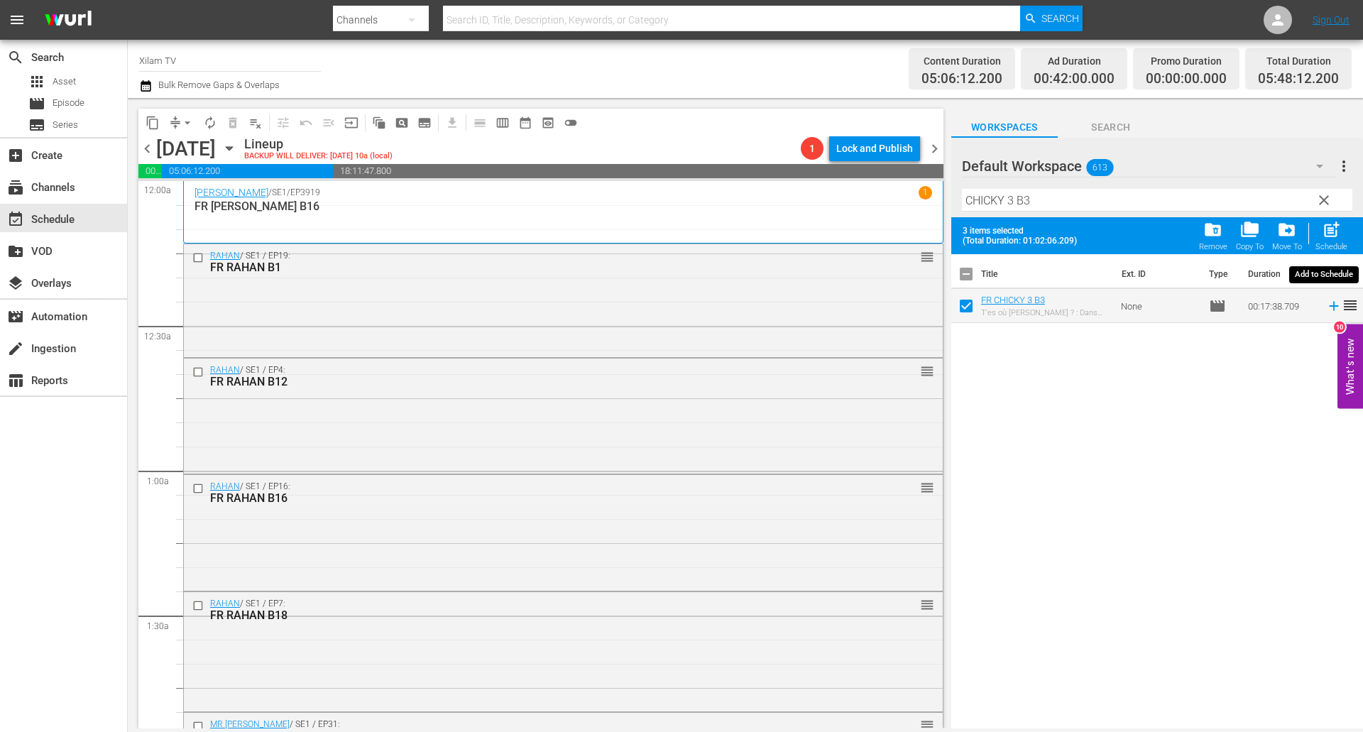
click at [1326, 233] on span "post_add" at bounding box center [1330, 229] width 19 height 19
checkbox input "false"
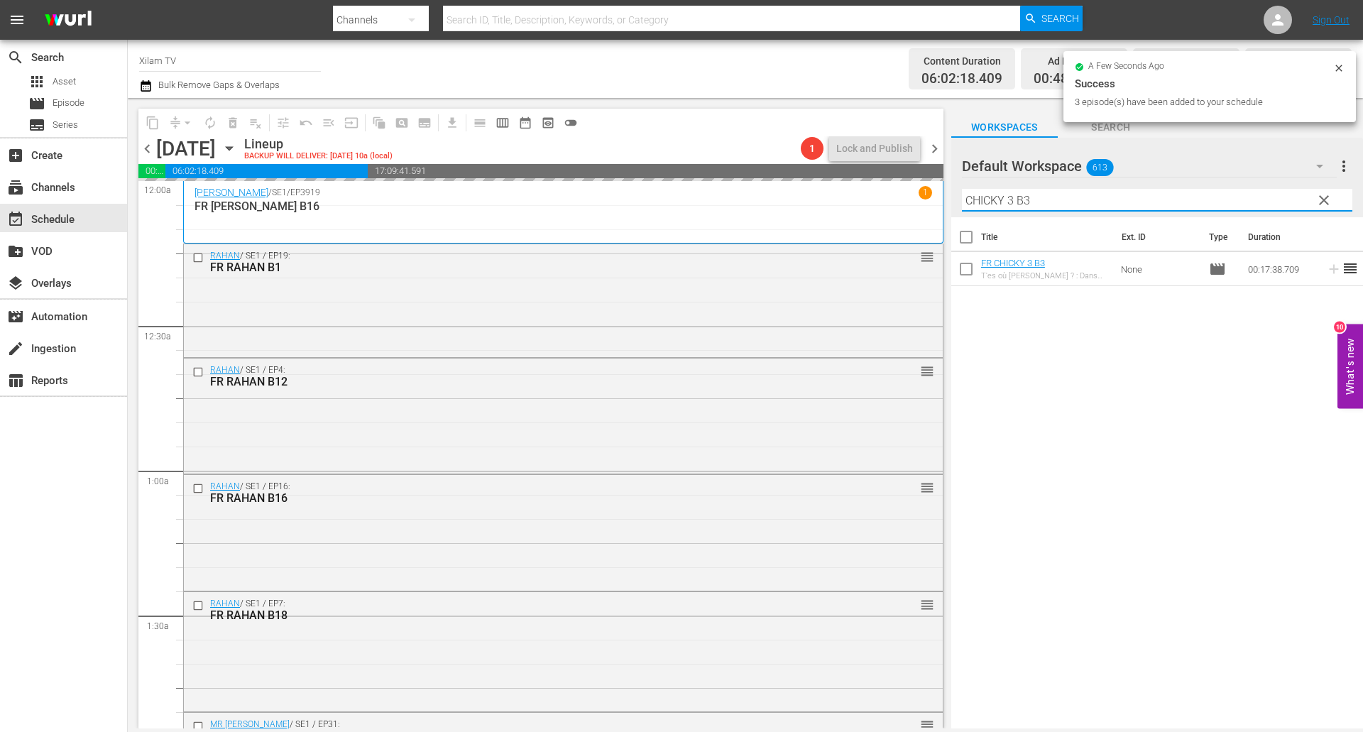
drag, startPoint x: 1012, startPoint y: 199, endPoint x: 934, endPoint y: 194, distance: 78.3
click at [934, 194] on div "content_copy compress arrow_drop_down autorenew_outlined delete_forever_outline…" at bounding box center [745, 413] width 1235 height 630
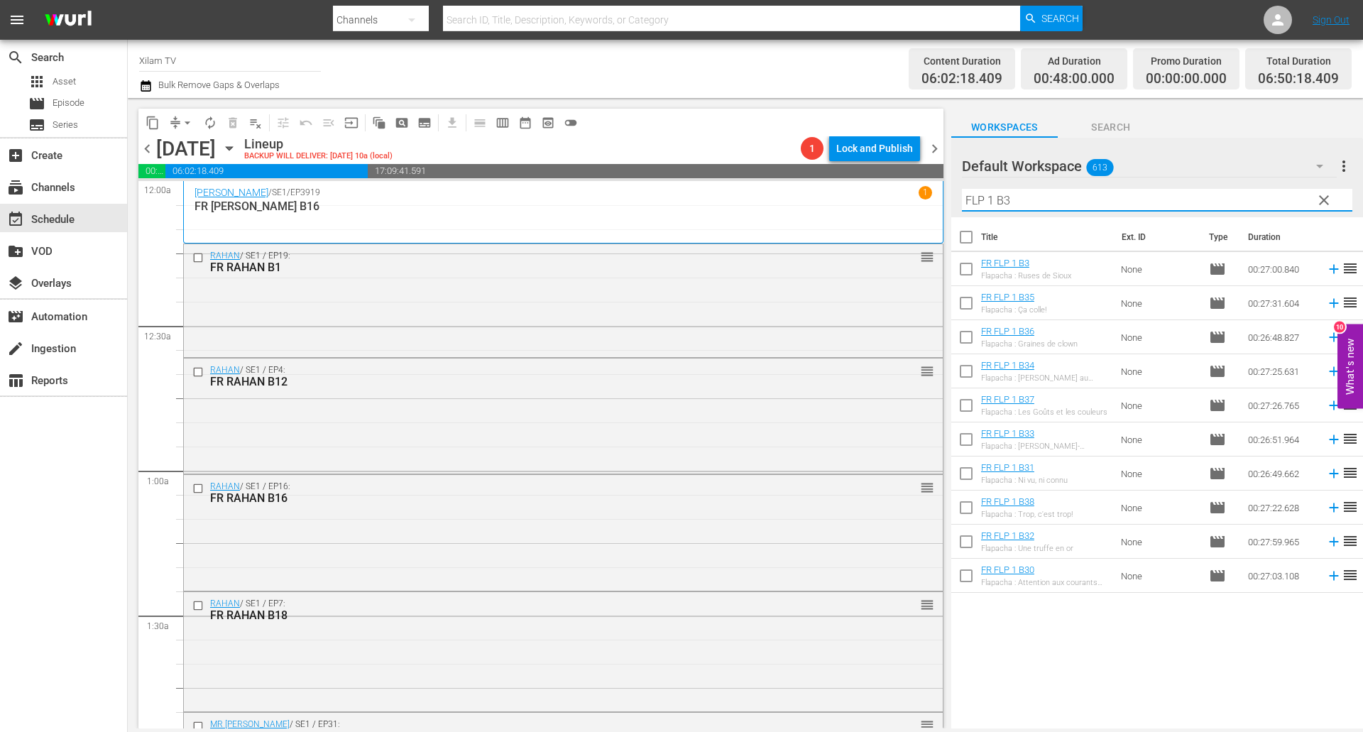
click at [1015, 197] on input "FLP 1 B3" at bounding box center [1157, 200] width 390 height 23
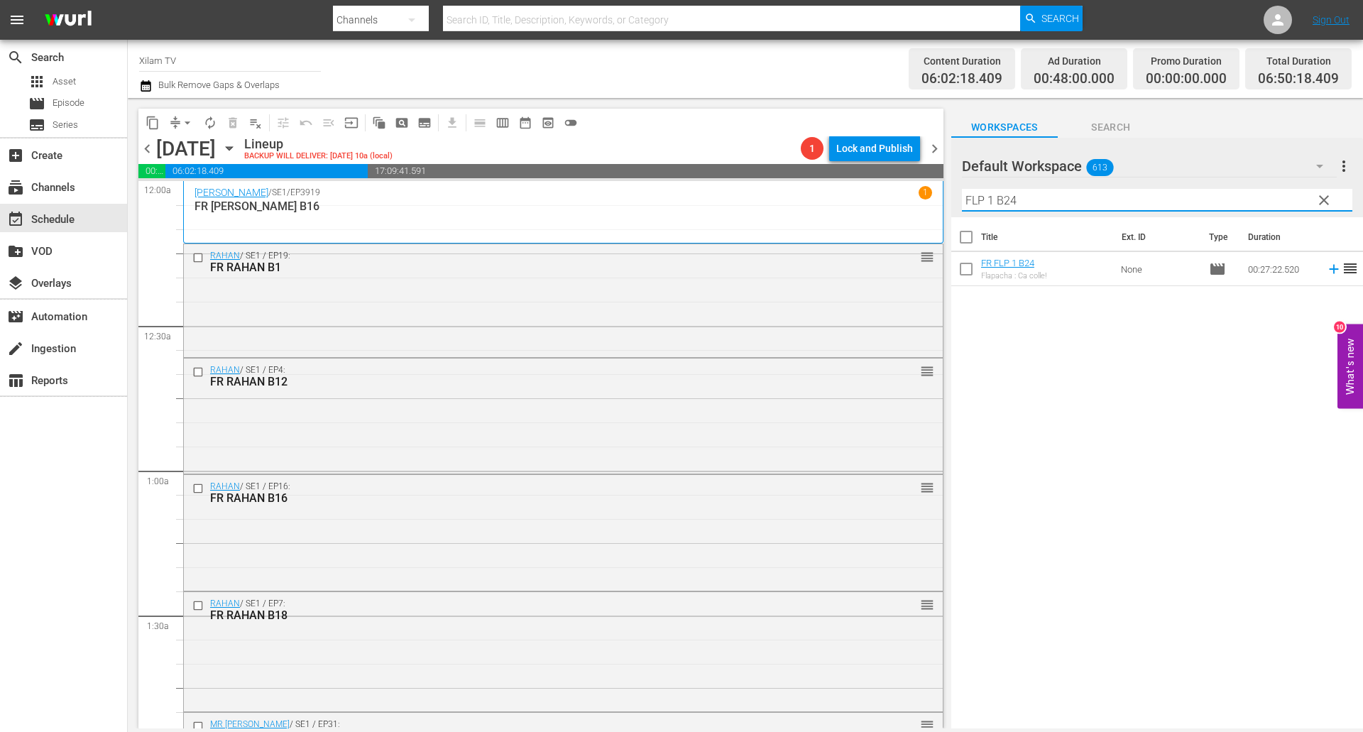
type input "FLP 1 B24"
click at [967, 272] on input "checkbox" at bounding box center [966, 272] width 30 height 30
checkbox input "true"
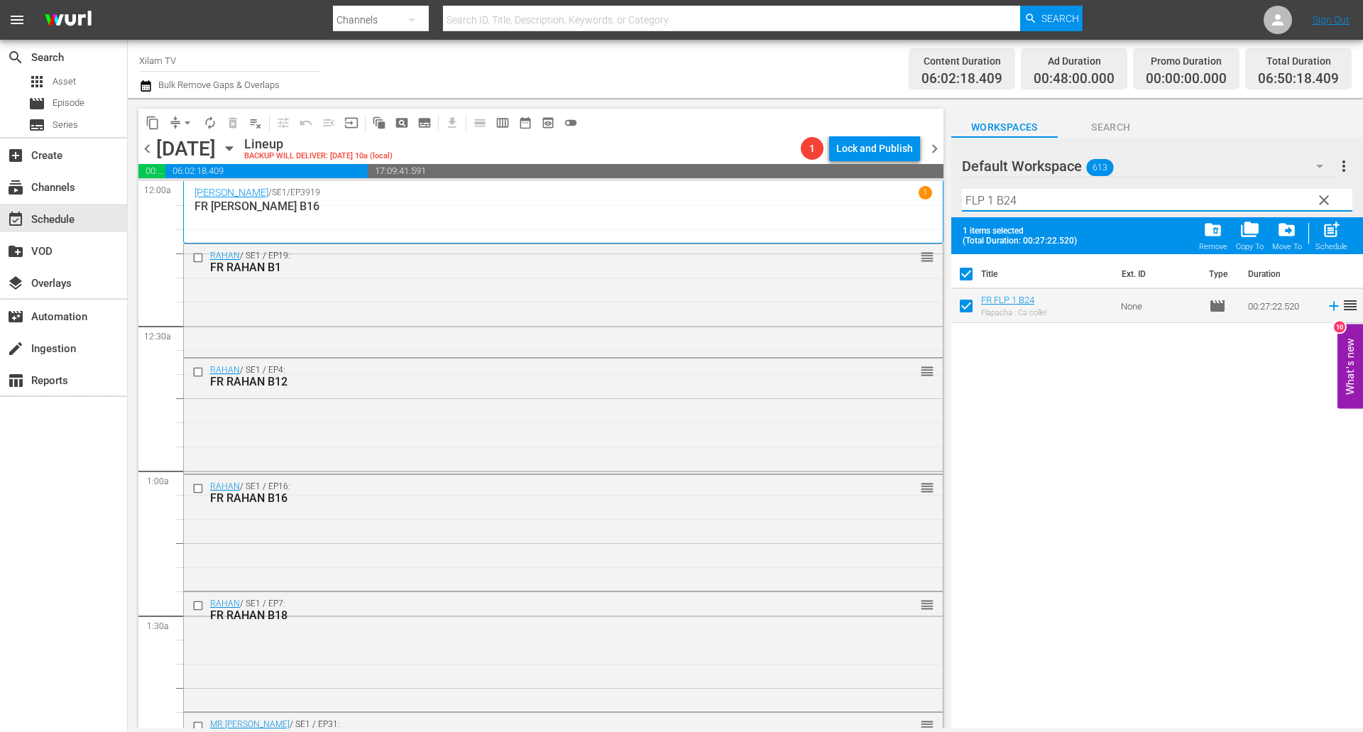
click at [1028, 204] on input "FLP 1 B24" at bounding box center [1157, 200] width 390 height 23
type input "FLP 1 B21"
click at [962, 310] on input "checkbox" at bounding box center [966, 309] width 30 height 30
checkbox input "true"
checkbox input "false"
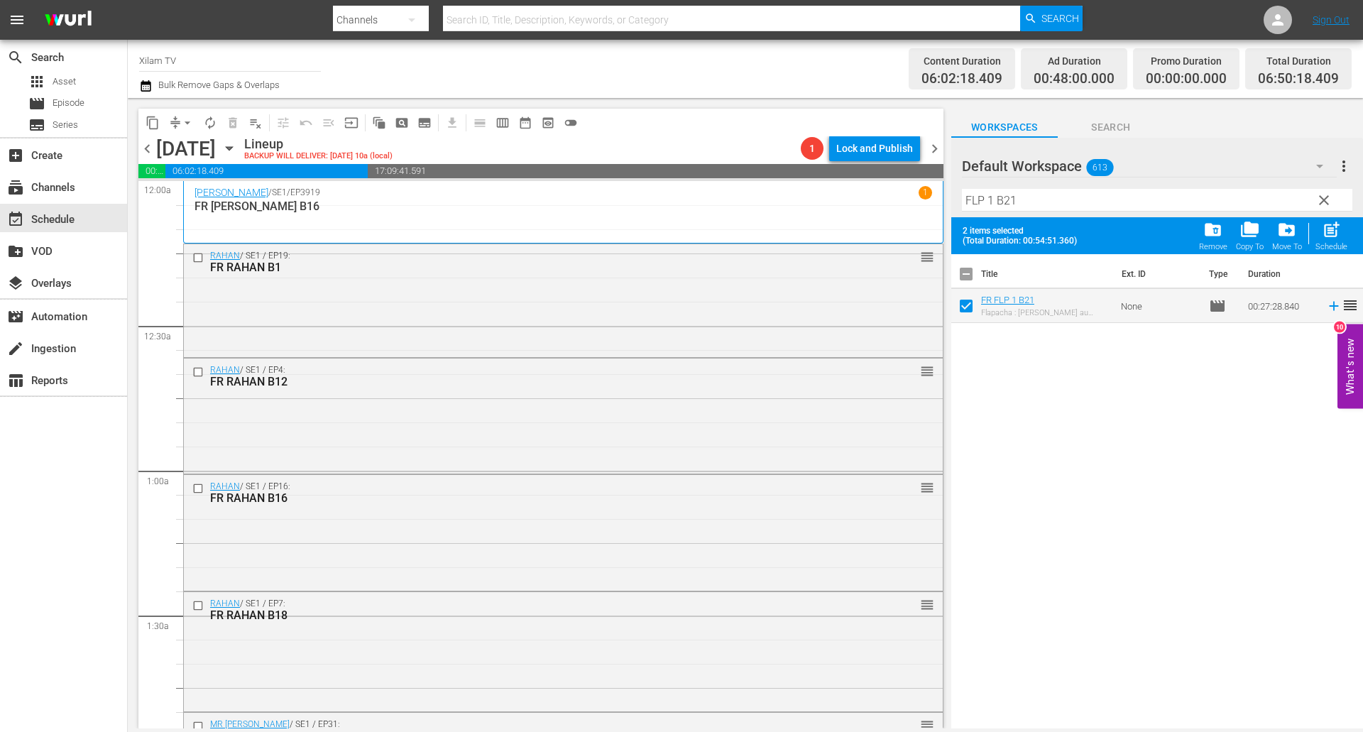
click at [994, 197] on input "FLP 1 B21" at bounding box center [1157, 200] width 390 height 23
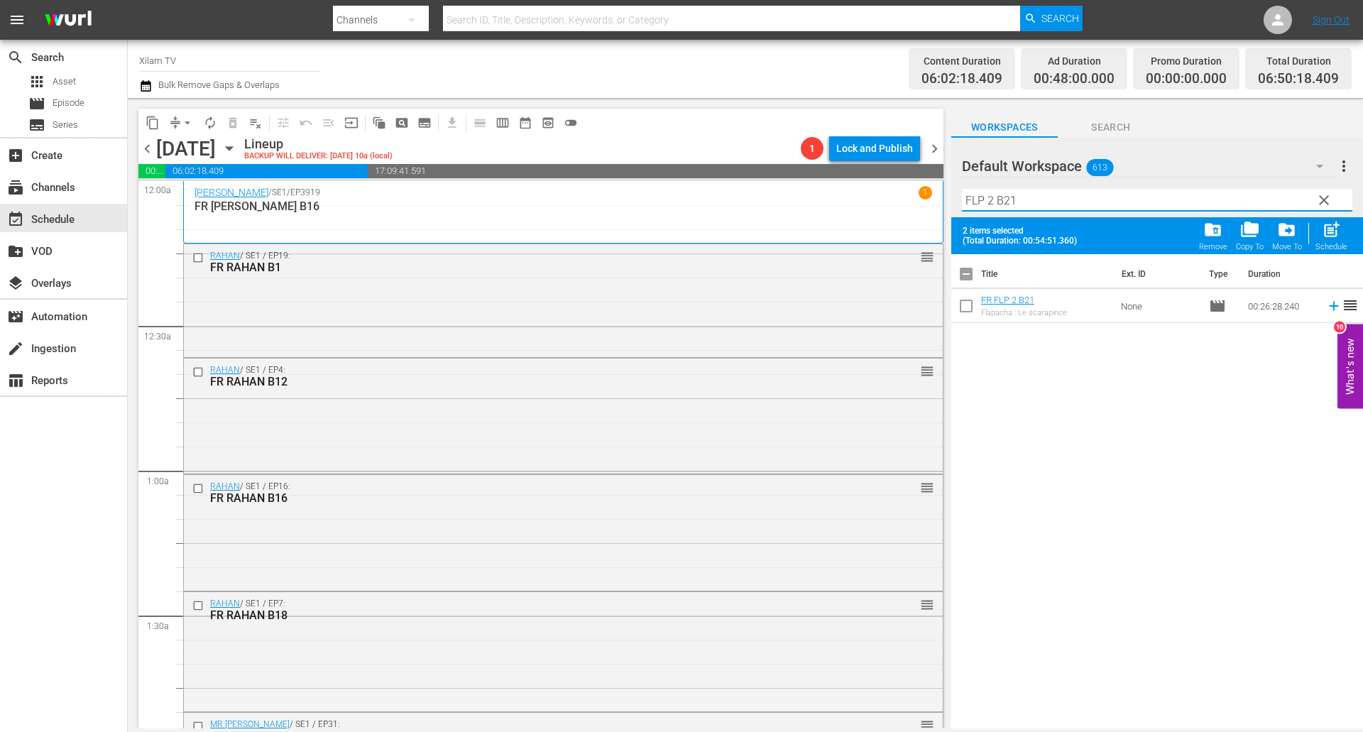
click at [1020, 194] on input "FLP 2 B21" at bounding box center [1157, 200] width 390 height 23
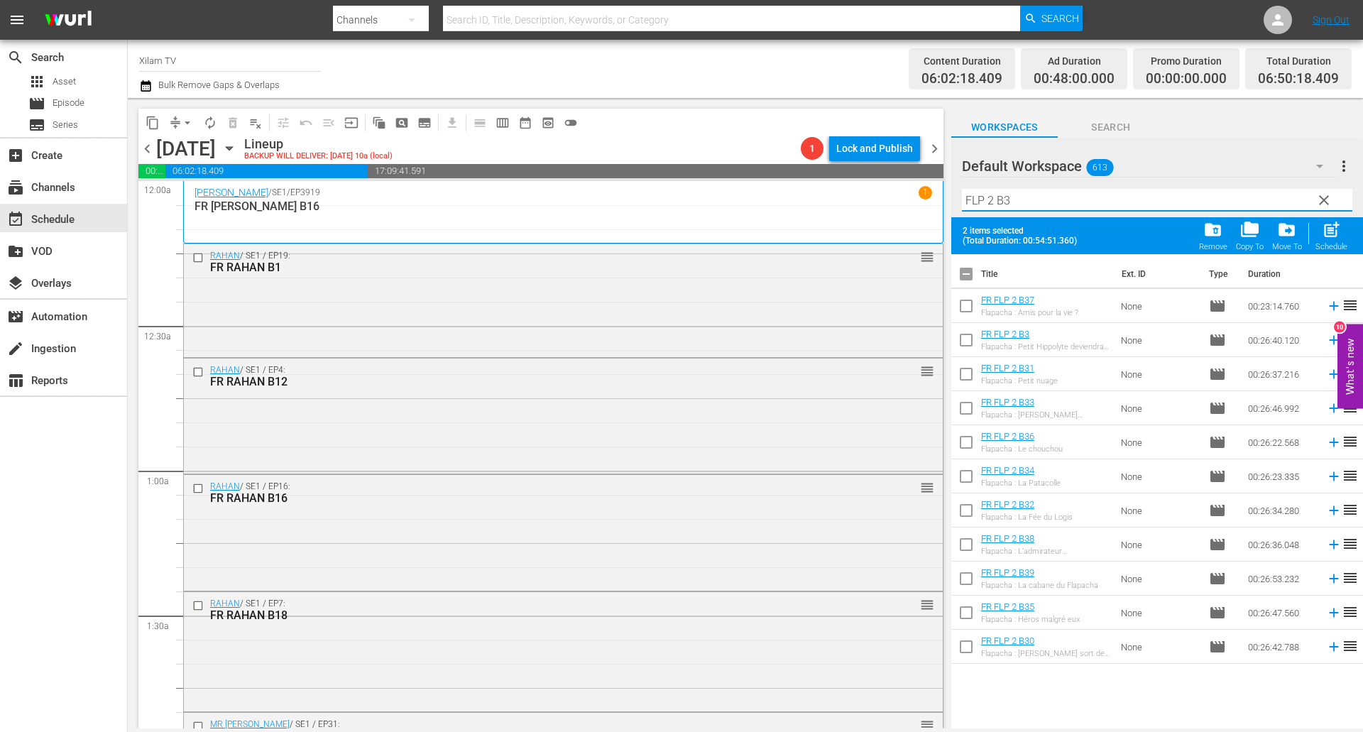
type input "FLP 2 B3"
click at [967, 345] on input "checkbox" at bounding box center [966, 343] width 30 height 30
checkbox input "true"
click at [1028, 193] on input "FLP 2 B3" at bounding box center [1157, 200] width 390 height 23
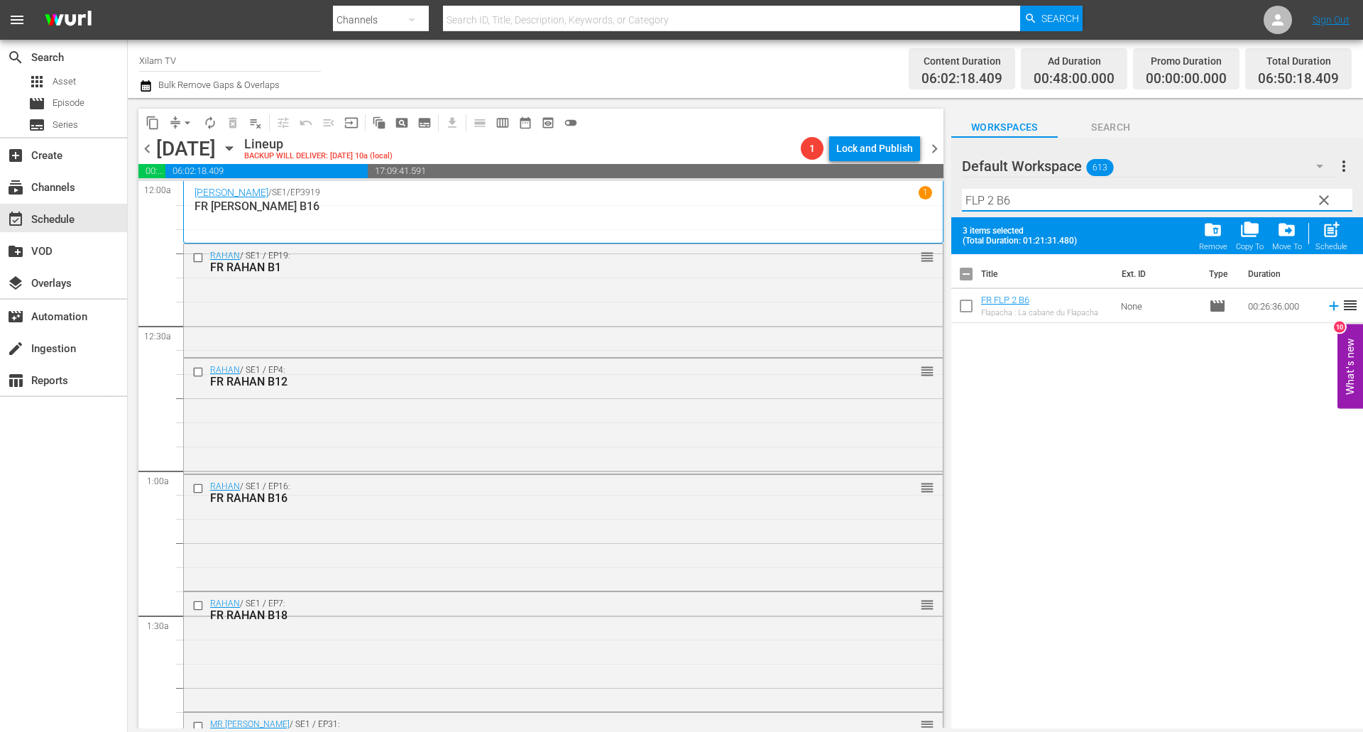
type input "FLP 2 B6"
click at [973, 311] on input "checkbox" at bounding box center [966, 309] width 30 height 30
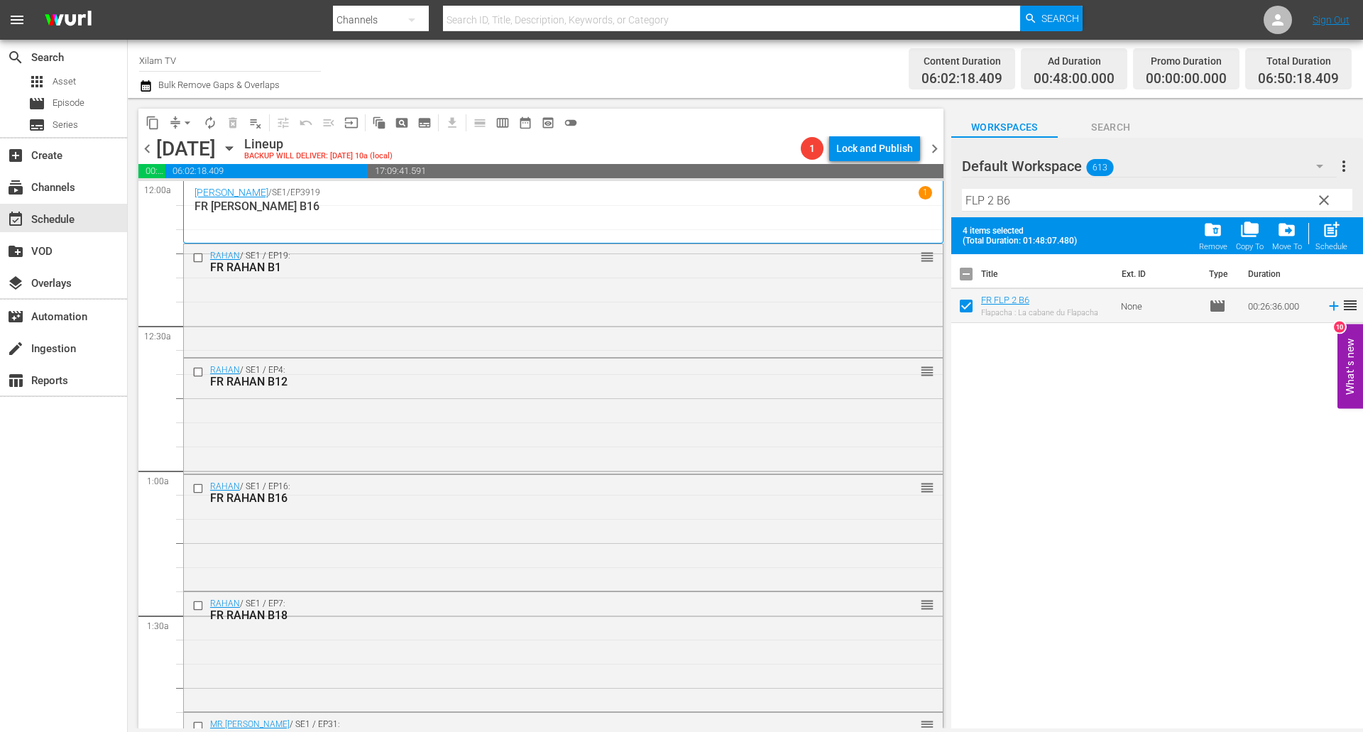
click at [1338, 239] on span "post_add" at bounding box center [1330, 229] width 19 height 19
checkbox input "false"
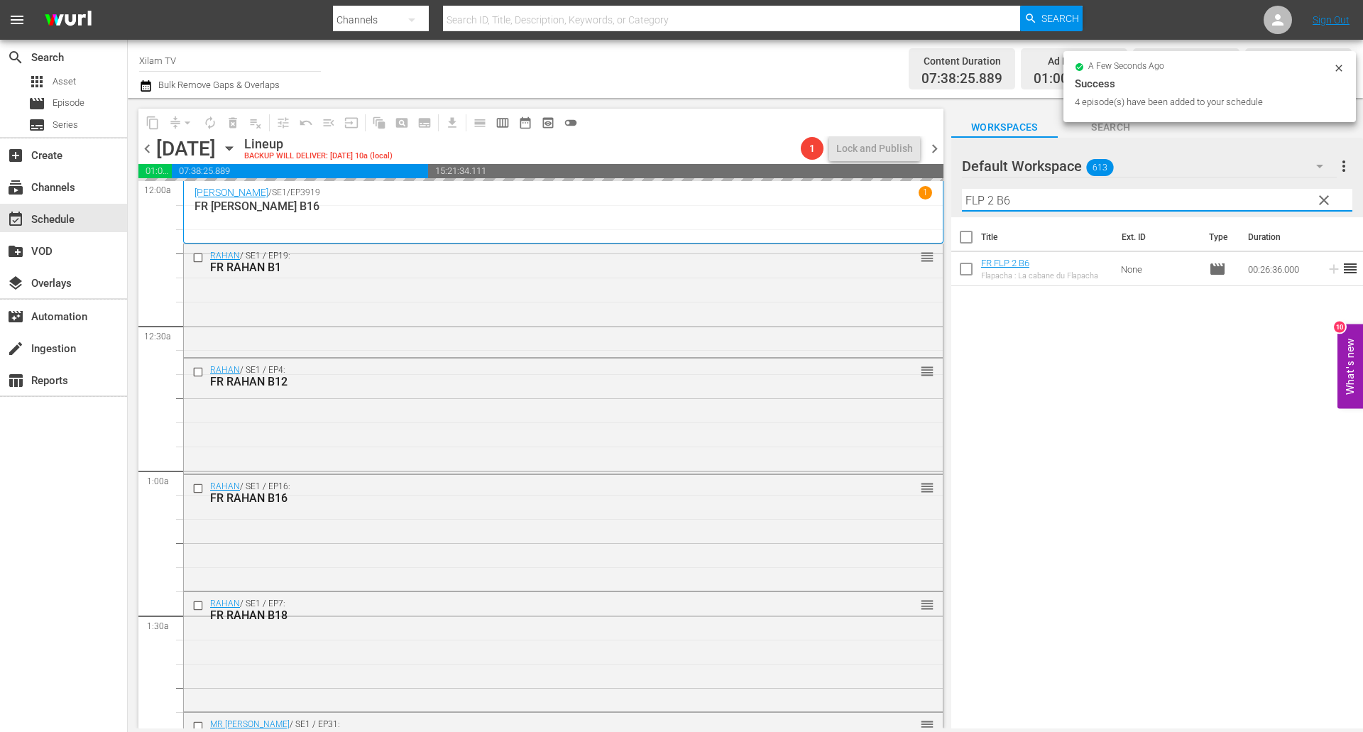
drag, startPoint x: 993, startPoint y: 197, endPoint x: 950, endPoint y: 189, distance: 43.9
click at [950, 189] on div "content_copy compress arrow_drop_down autorenew_outlined delete_forever_outline…" at bounding box center [745, 413] width 1235 height 630
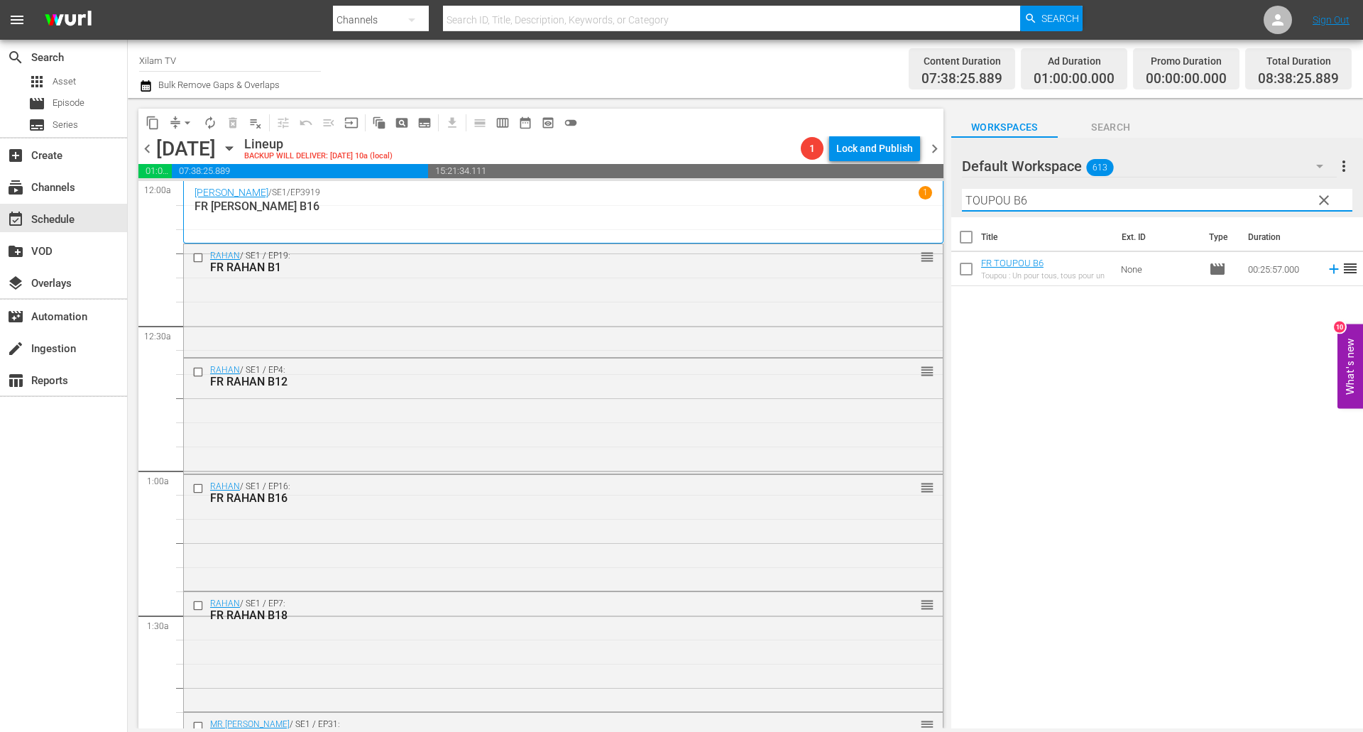
click at [1111, 201] on input "TOUPOU B6" at bounding box center [1157, 200] width 390 height 23
type input "TOUPOU B20"
click at [967, 275] on input "checkbox" at bounding box center [966, 272] width 30 height 30
checkbox input "true"
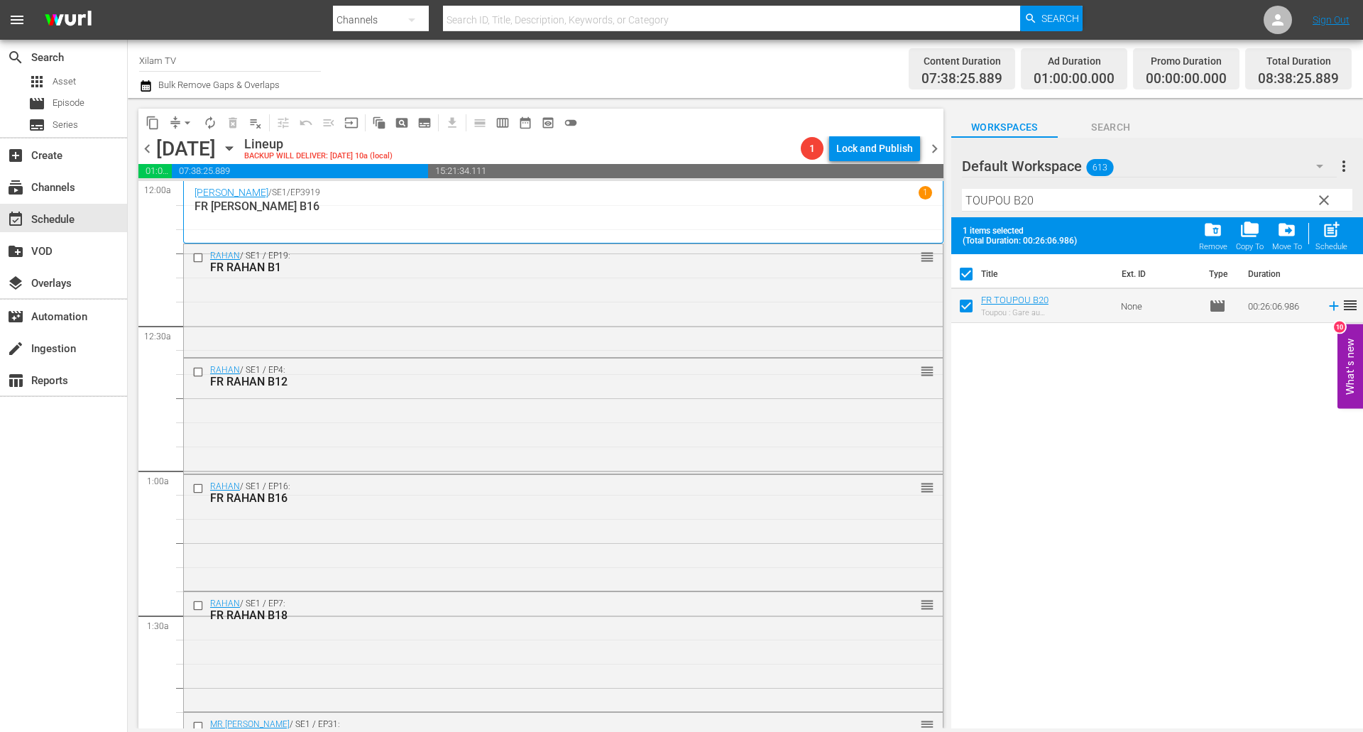
click at [1053, 204] on input "TOUPOU B20" at bounding box center [1157, 200] width 390 height 23
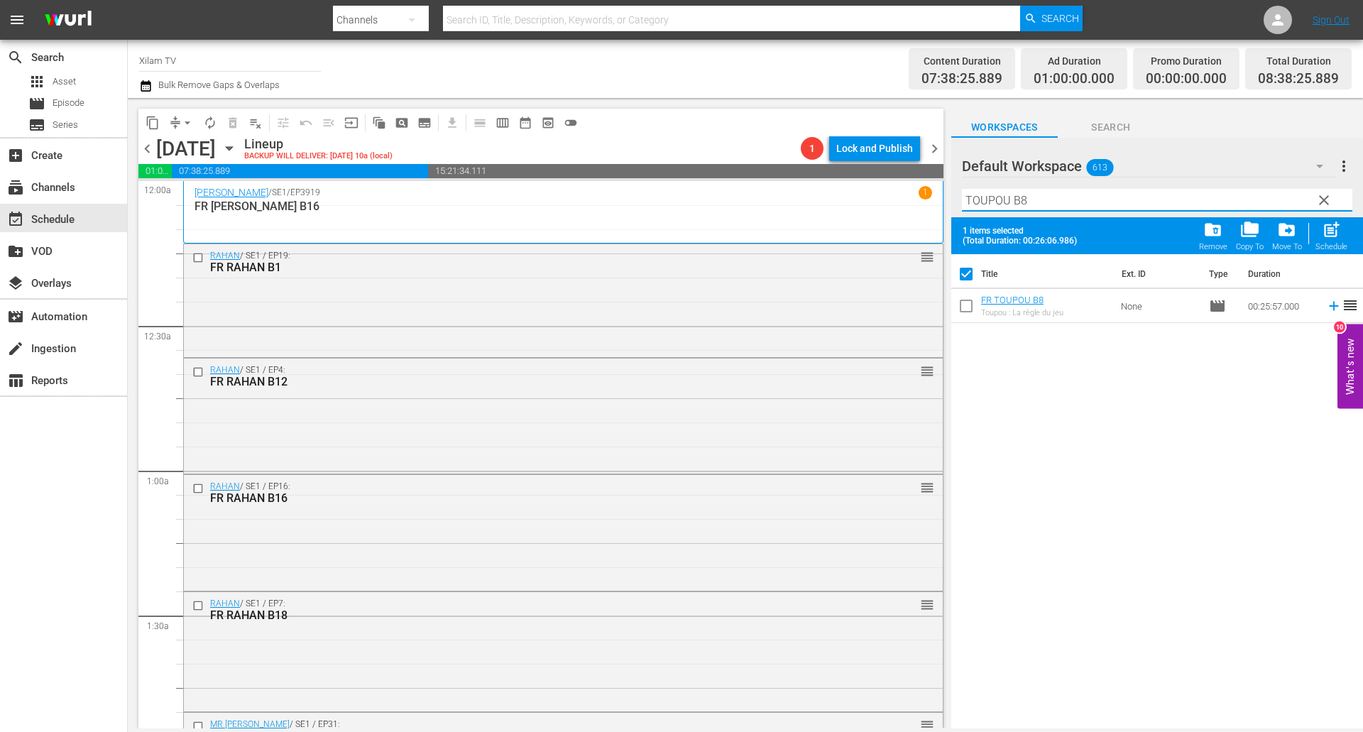
type input "TOUPOU B8"
click at [969, 307] on input "checkbox" at bounding box center [966, 309] width 30 height 30
checkbox input "true"
checkbox input "false"
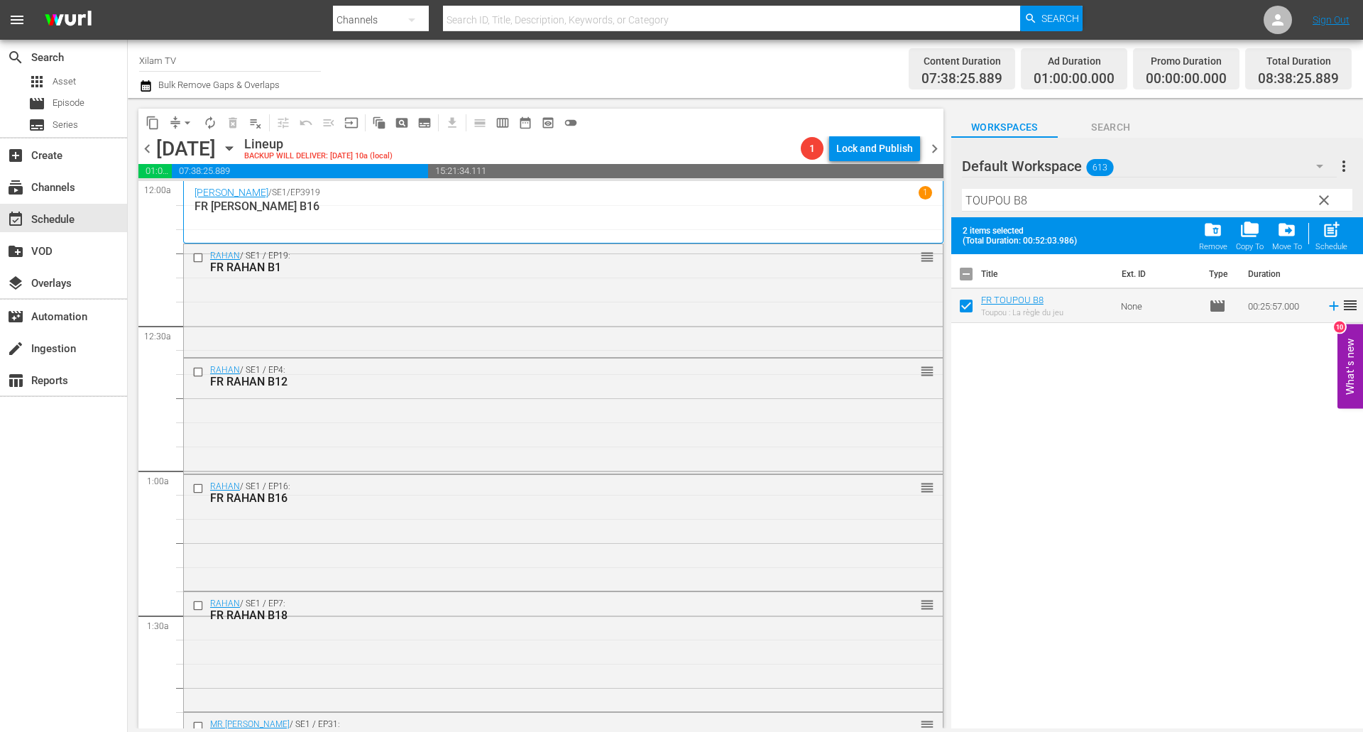
click at [1056, 186] on div "Filter by Title TOUPOU B8" at bounding box center [1157, 200] width 390 height 34
click at [1046, 197] on input "TOUPOU B8" at bounding box center [1157, 200] width 390 height 23
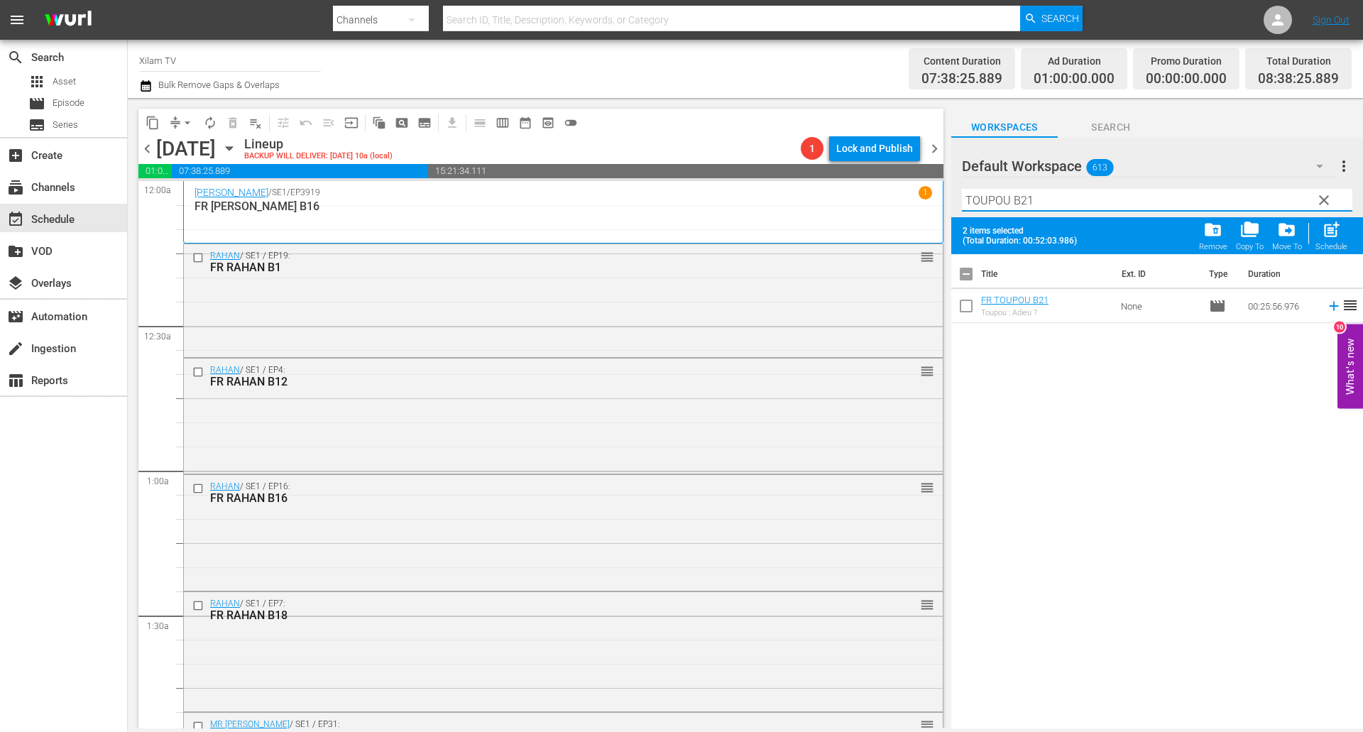
type input "TOUPOU B21"
click at [959, 313] on input "checkbox" at bounding box center [966, 309] width 30 height 30
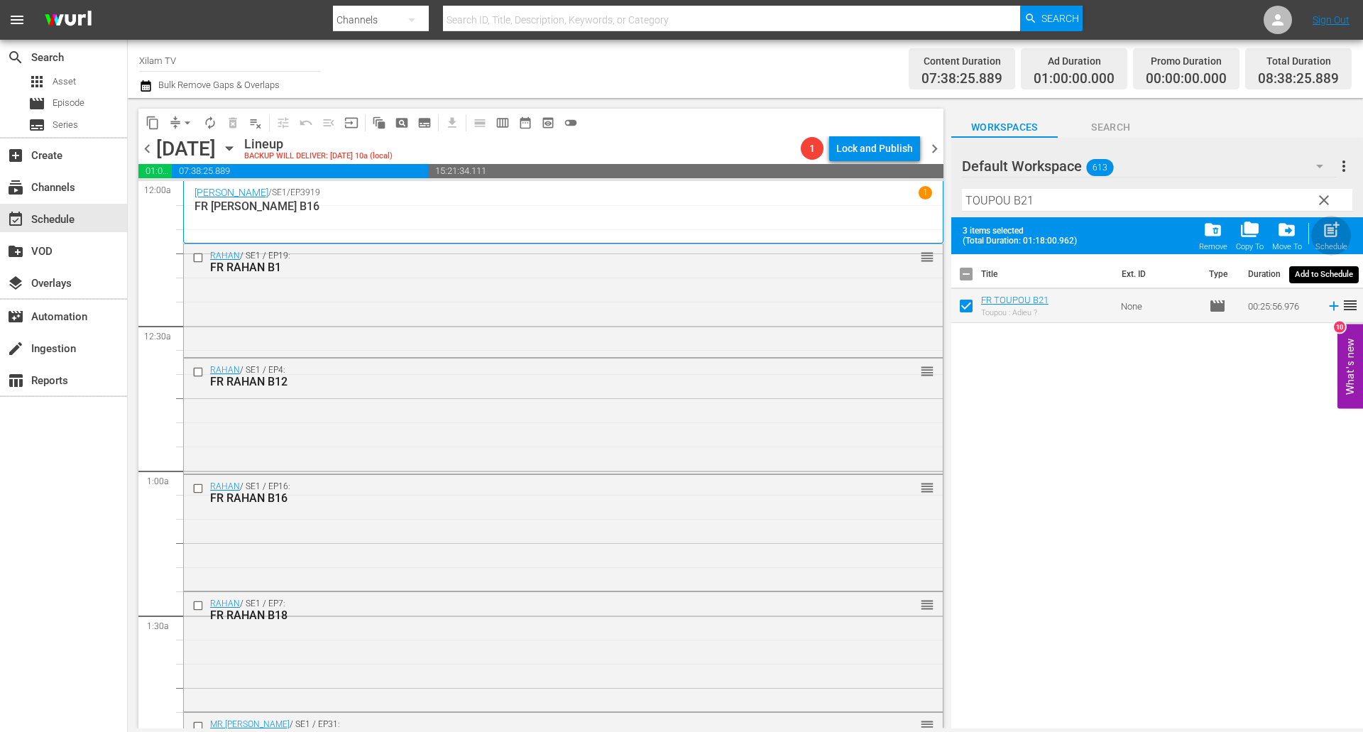
click at [1328, 235] on span "post_add" at bounding box center [1330, 229] width 19 height 19
checkbox input "false"
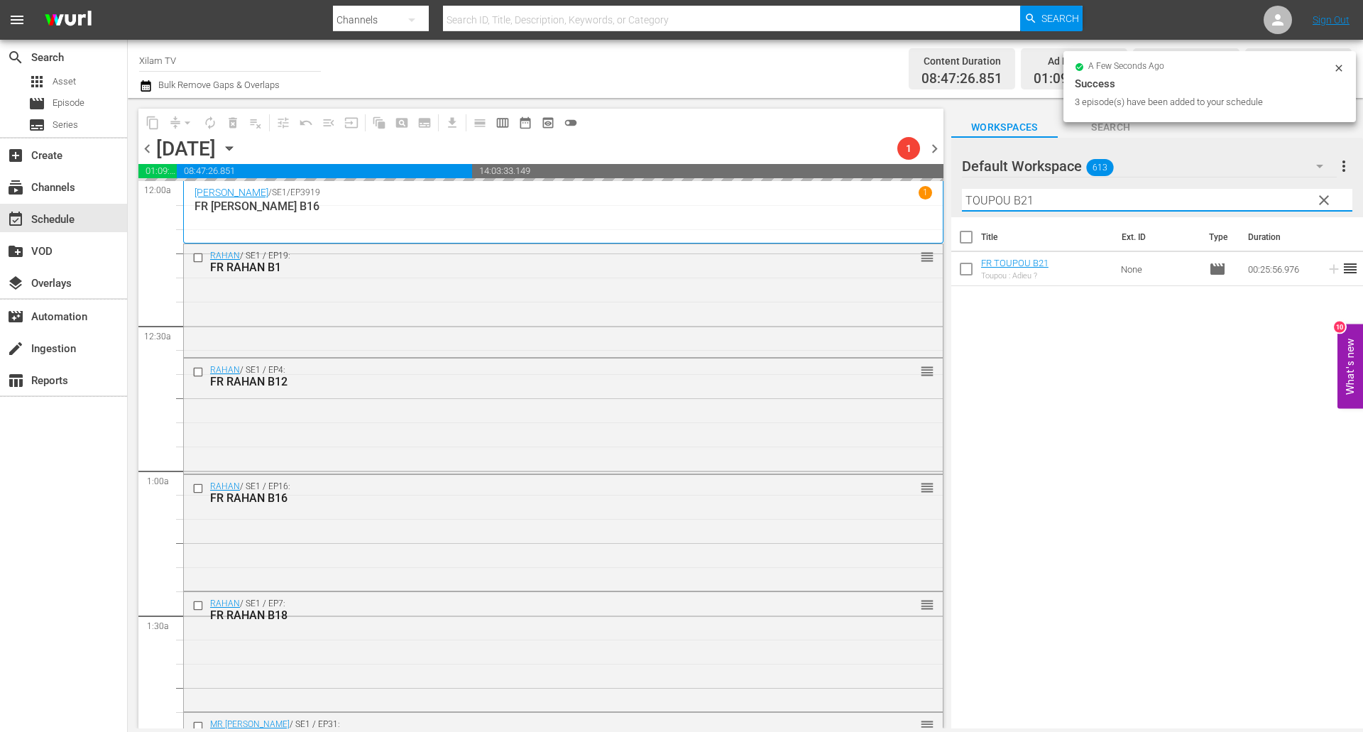
drag, startPoint x: 977, startPoint y: 202, endPoint x: 940, endPoint y: 199, distance: 37.7
click at [940, 199] on div "content_copy compress arrow_drop_down autorenew_outlined delete_forever_outline…" at bounding box center [745, 413] width 1235 height 630
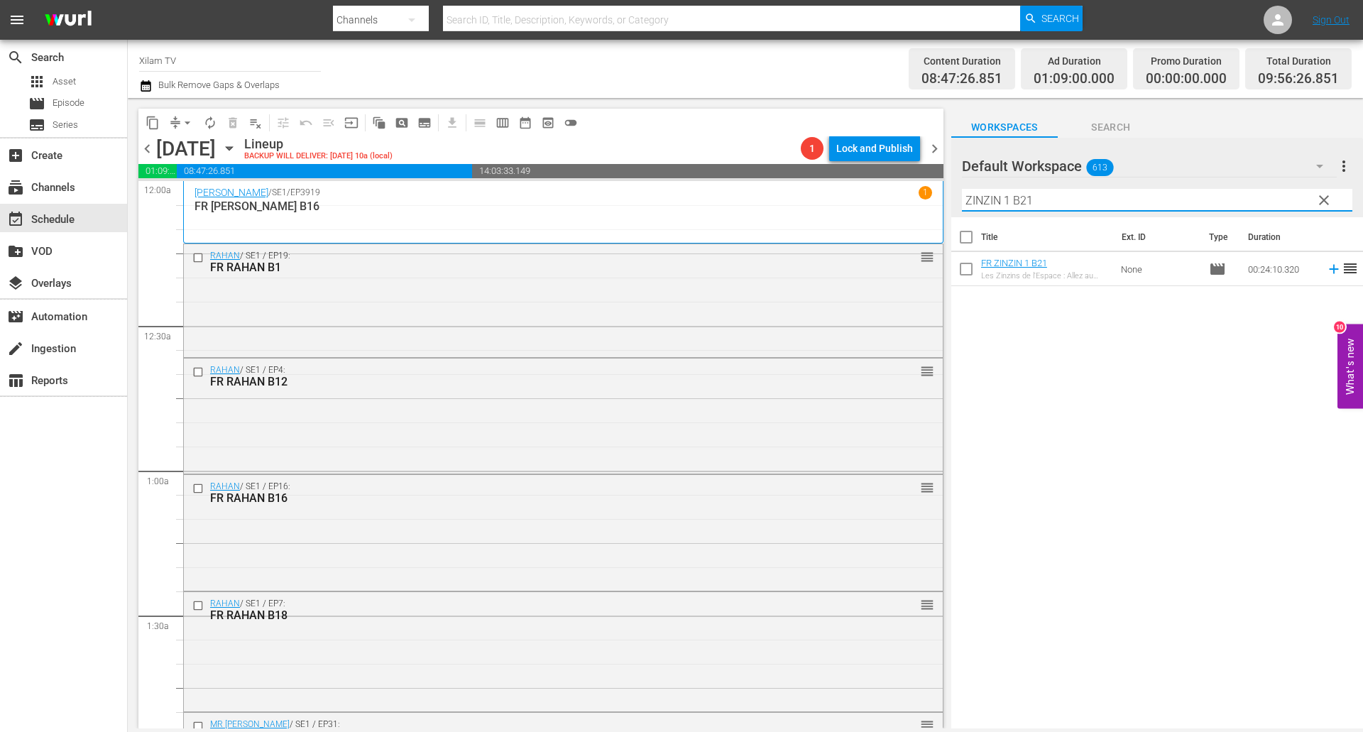
click at [1054, 199] on input "ZINZIN 1 B21" at bounding box center [1157, 200] width 390 height 23
type input "ZINZIN 1 B12"
click at [967, 277] on input "checkbox" at bounding box center [966, 272] width 30 height 30
checkbox input "true"
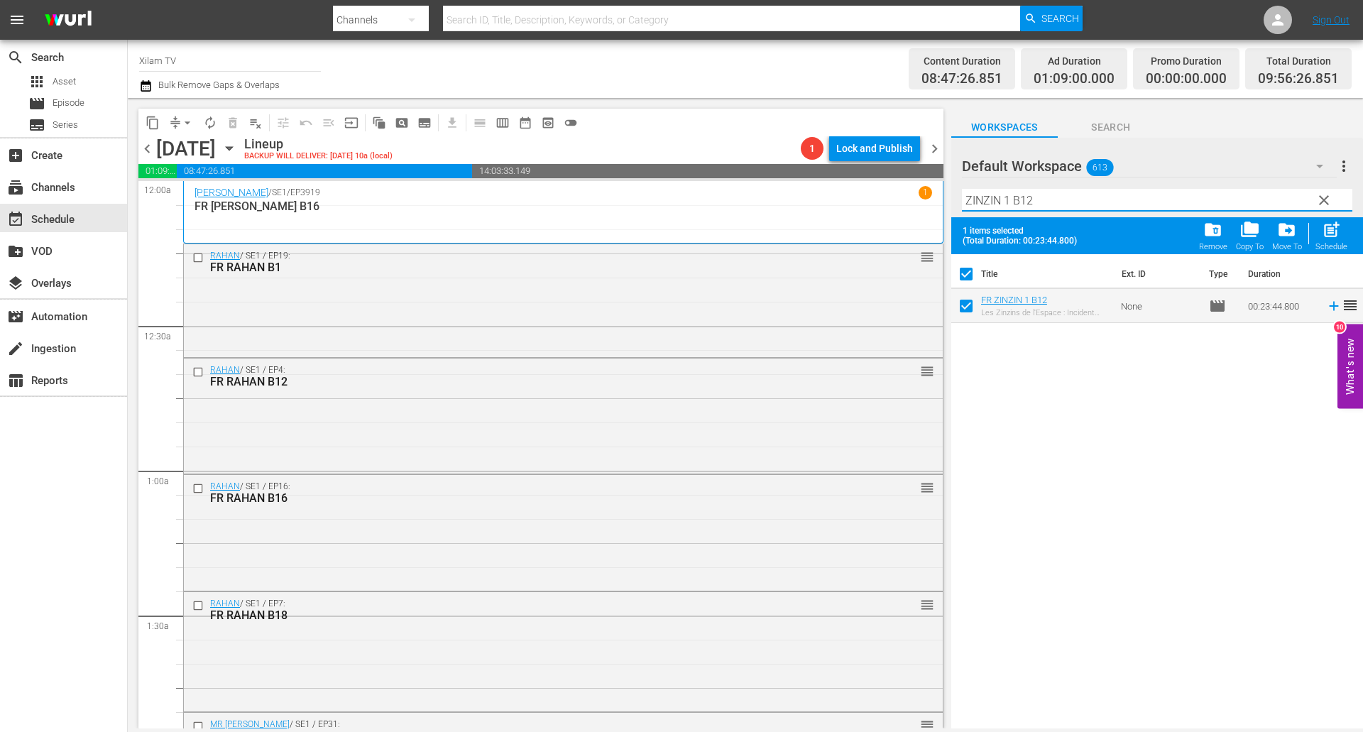
click at [1049, 209] on input "ZINZIN 1 B12" at bounding box center [1157, 200] width 390 height 23
type input "ZINZIN 1 B14"
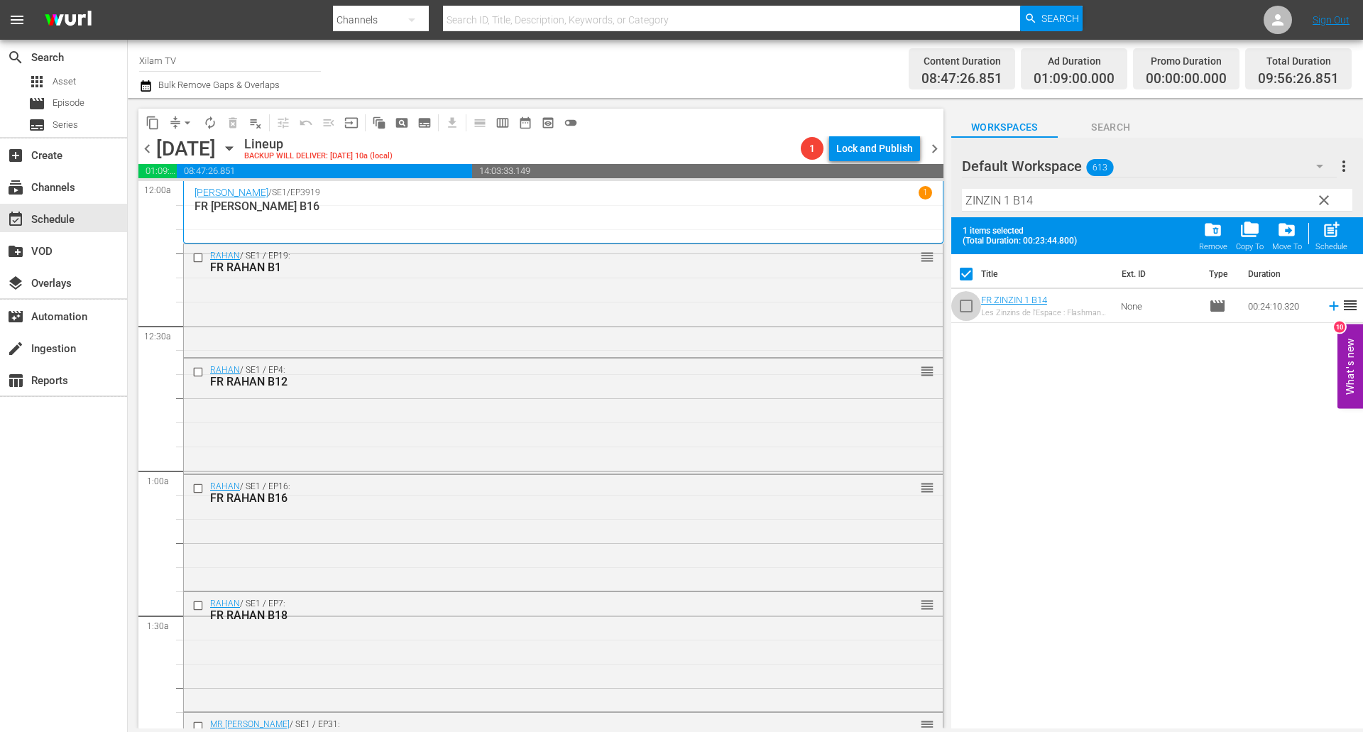
click at [969, 302] on input "checkbox" at bounding box center [966, 309] width 30 height 30
checkbox input "true"
checkbox input "false"
click at [1010, 199] on input "ZINZIN 1 B14" at bounding box center [1157, 200] width 390 height 23
click at [1080, 207] on input "ZINZIN 2 B14" at bounding box center [1157, 200] width 390 height 23
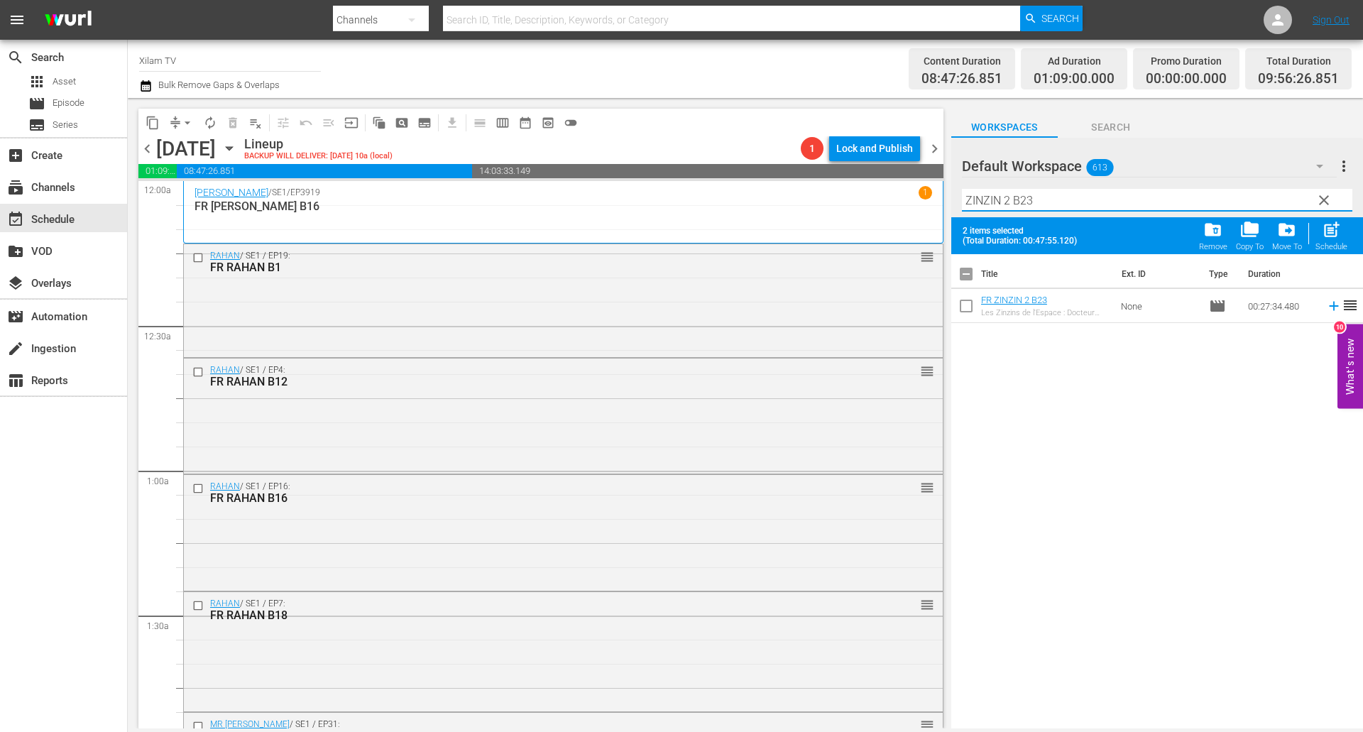
type input "ZINZIN 2 B23"
click at [968, 307] on input "checkbox" at bounding box center [966, 309] width 30 height 30
checkbox input "true"
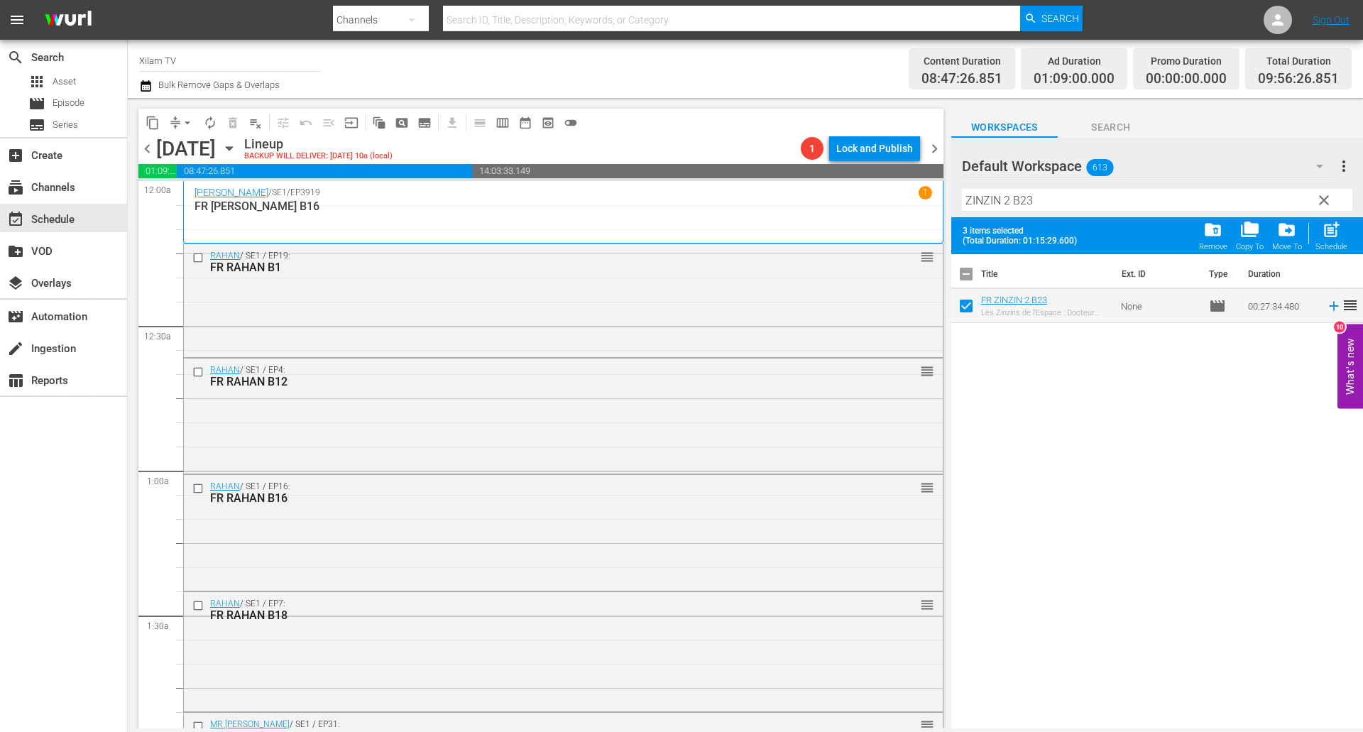
click at [1050, 208] on input "ZINZIN 2 B23" at bounding box center [1157, 200] width 390 height 23
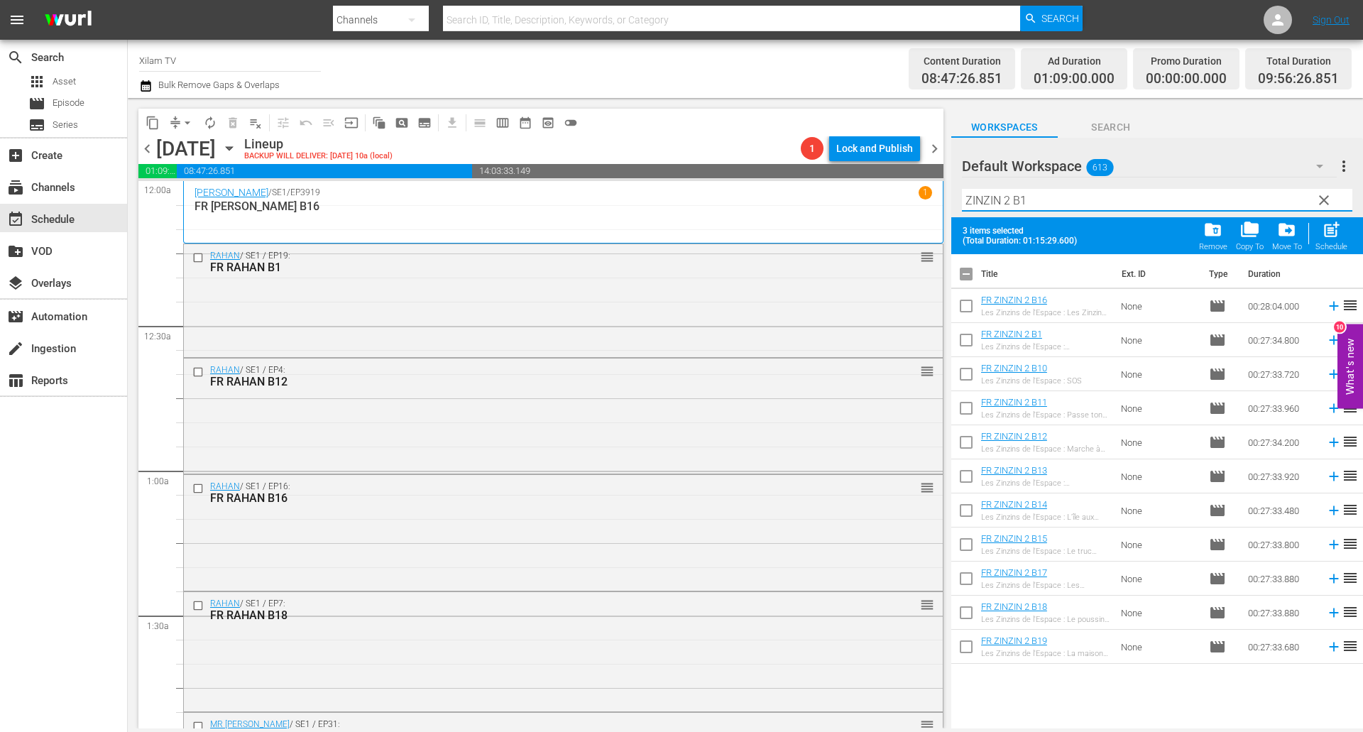
type input "ZINZIN 2 B1"
click at [972, 343] on input "checkbox" at bounding box center [966, 343] width 30 height 30
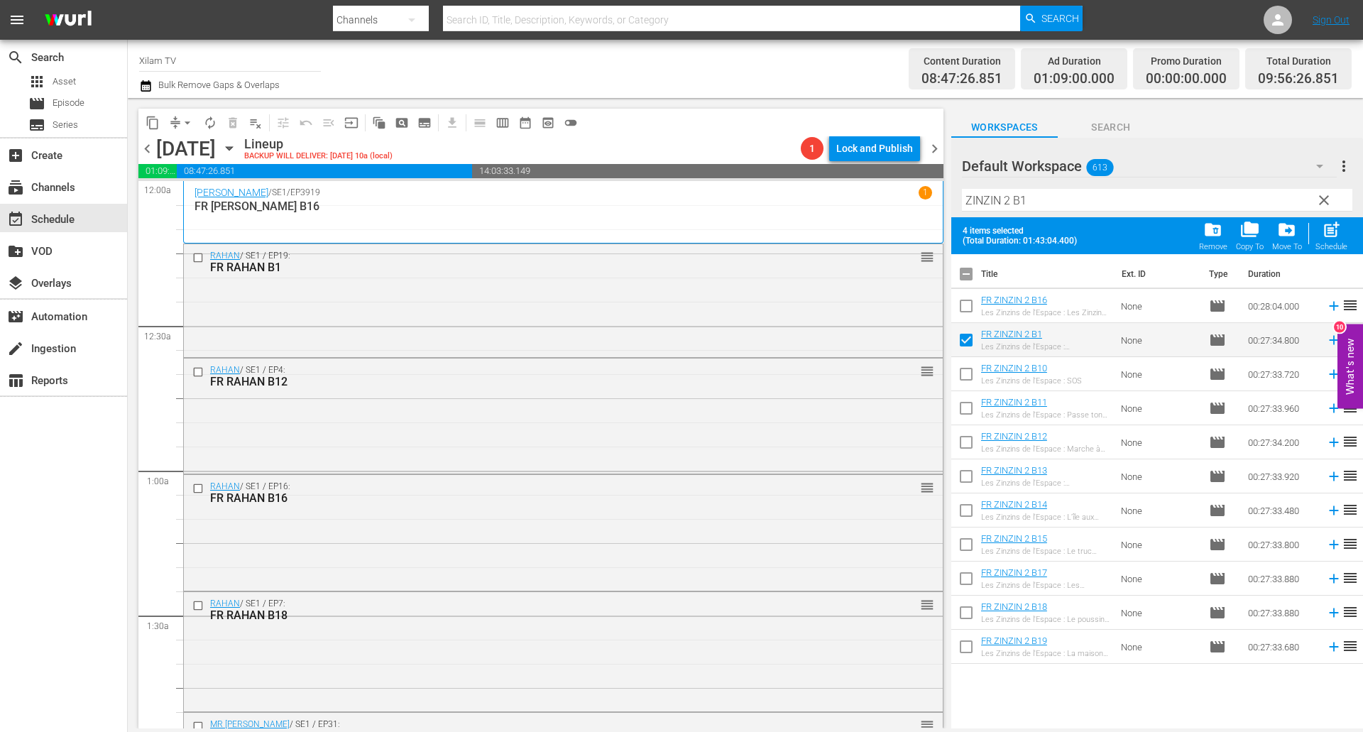
click at [1324, 244] on div "Schedule" at bounding box center [1331, 246] width 32 height 9
checkbox input "false"
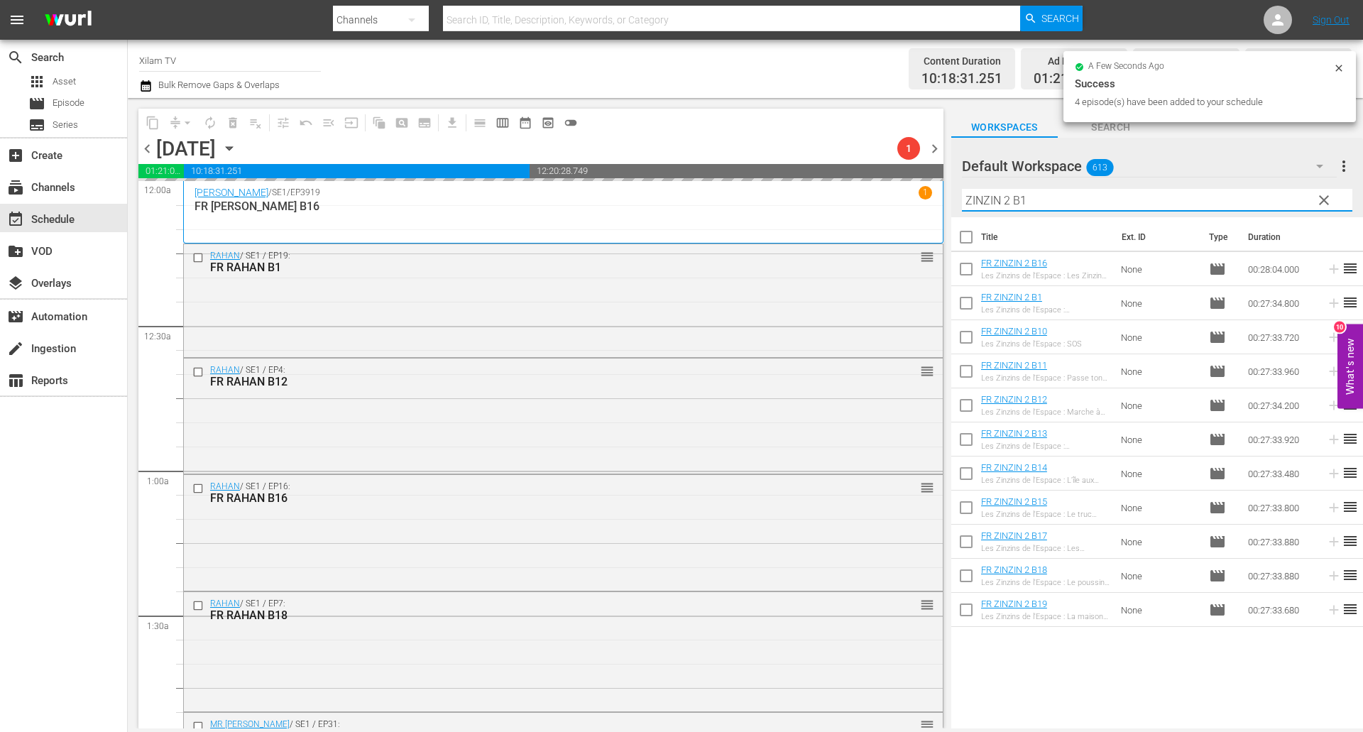
drag, startPoint x: 1009, startPoint y: 200, endPoint x: 964, endPoint y: 194, distance: 45.1
click at [964, 194] on input "ZINZIN 2 B1" at bounding box center [1157, 200] width 390 height 23
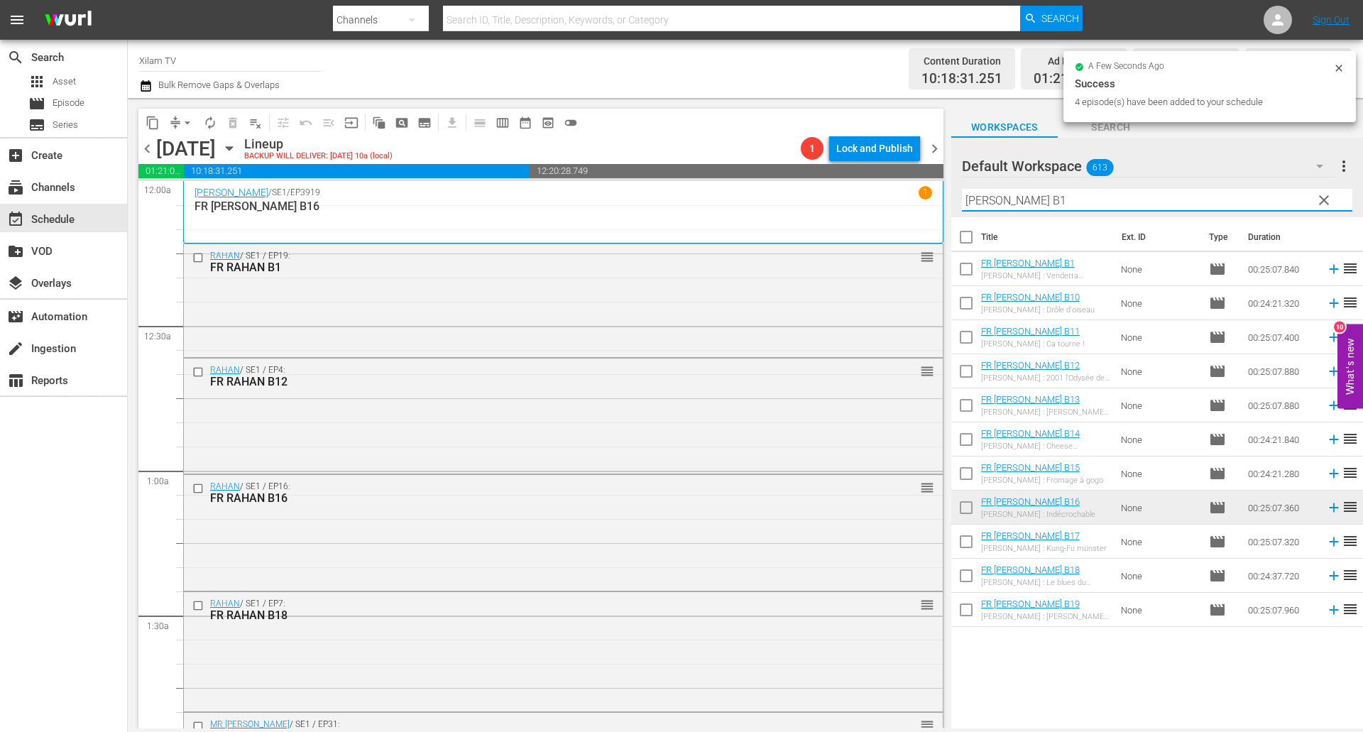
click at [1079, 202] on input "RATZ B1" at bounding box center [1157, 200] width 390 height 23
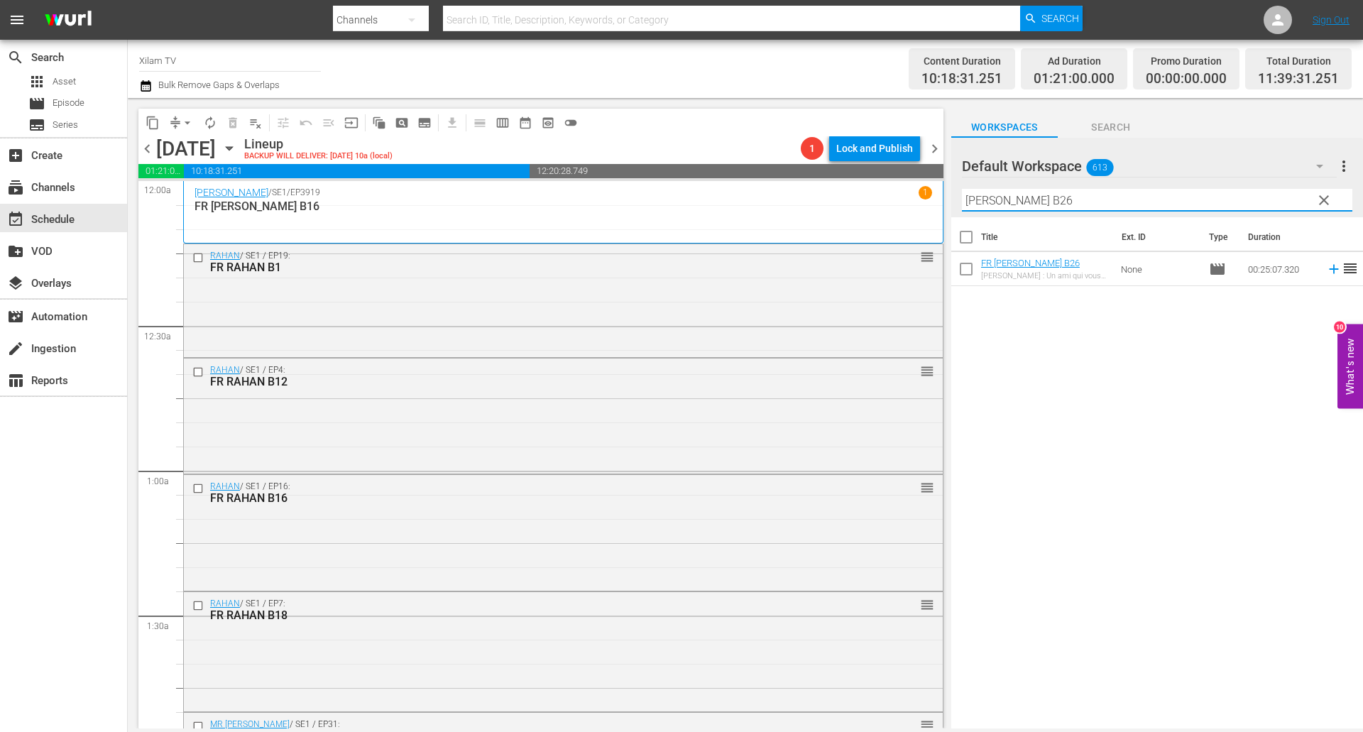
type input "RATZ B26"
click at [968, 272] on input "checkbox" at bounding box center [966, 272] width 30 height 30
checkbox input "true"
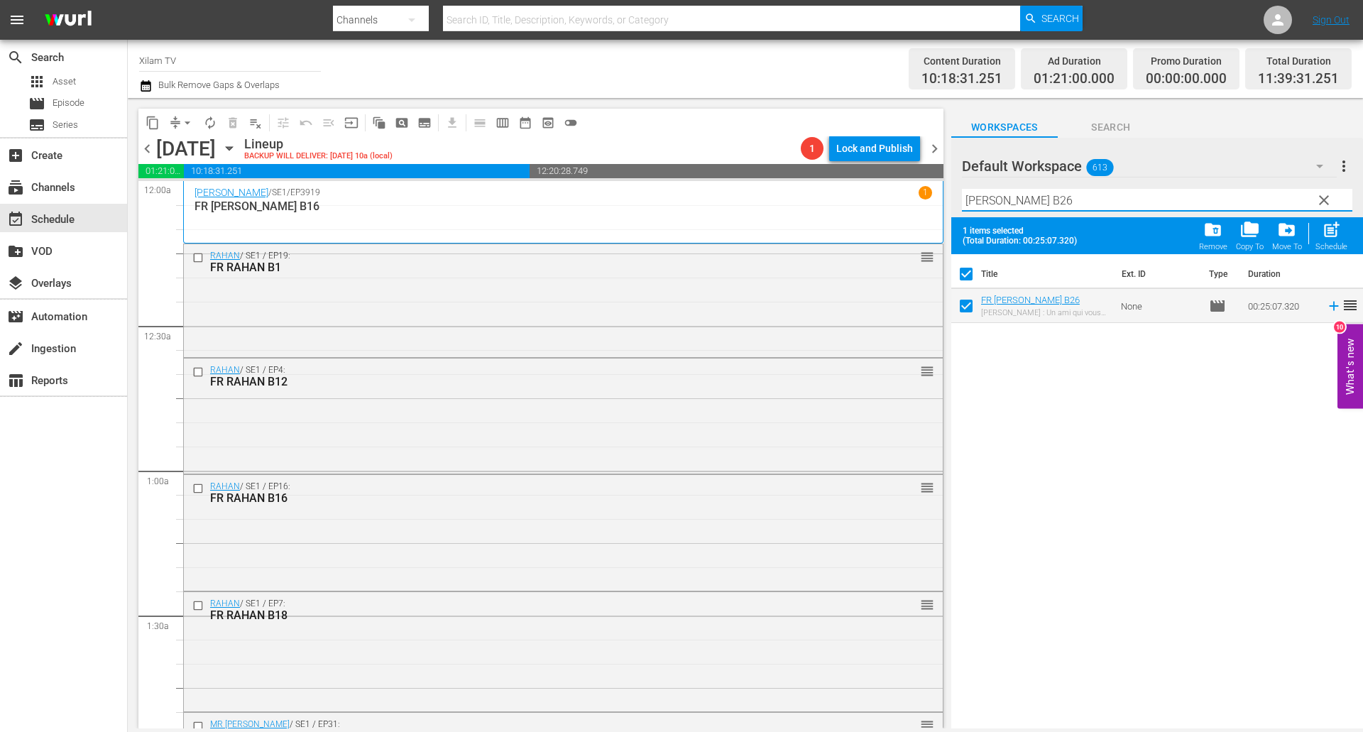
click at [1047, 200] on input "RATZ B26" at bounding box center [1157, 200] width 390 height 23
type input "RATZ B15"
click at [962, 310] on input "checkbox" at bounding box center [966, 309] width 30 height 30
checkbox input "true"
checkbox input "false"
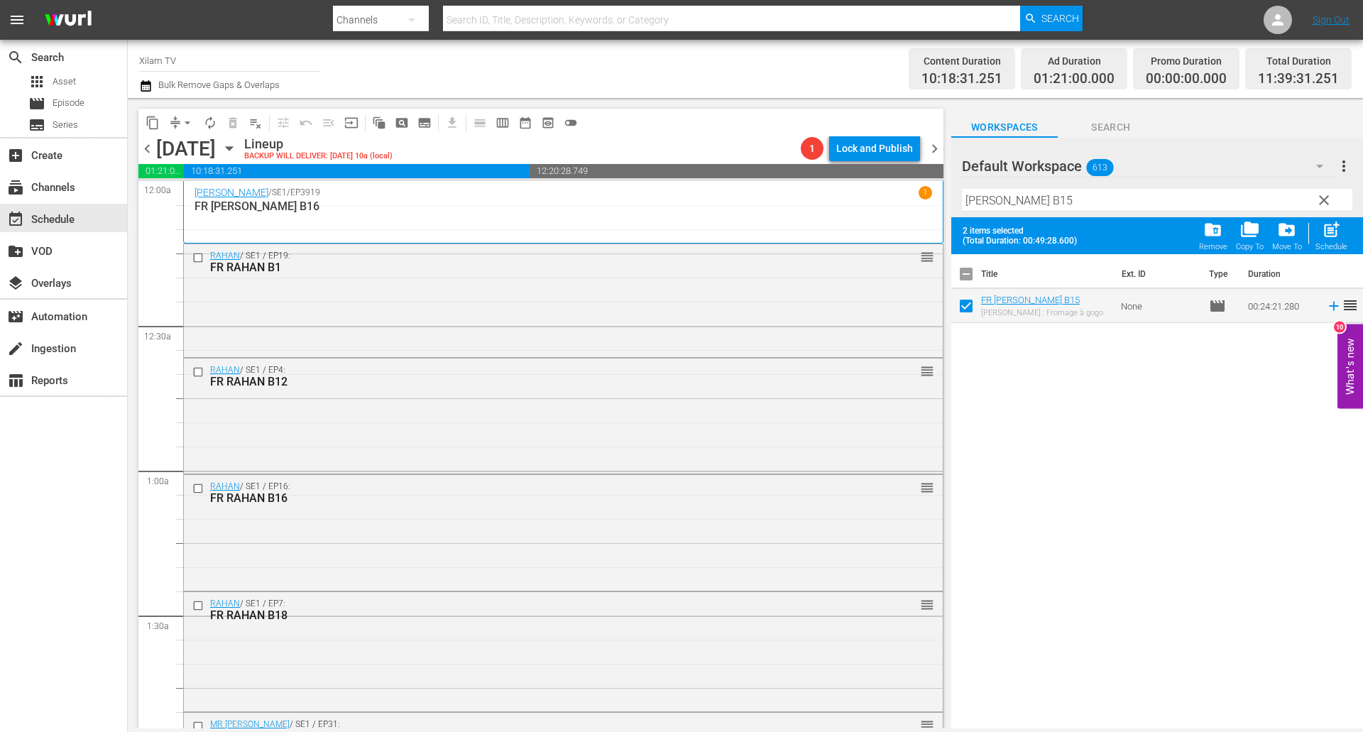
click at [1036, 185] on div at bounding box center [1013, 166] width 102 height 35
click at [1034, 193] on input "RATZ B15" at bounding box center [1157, 200] width 390 height 23
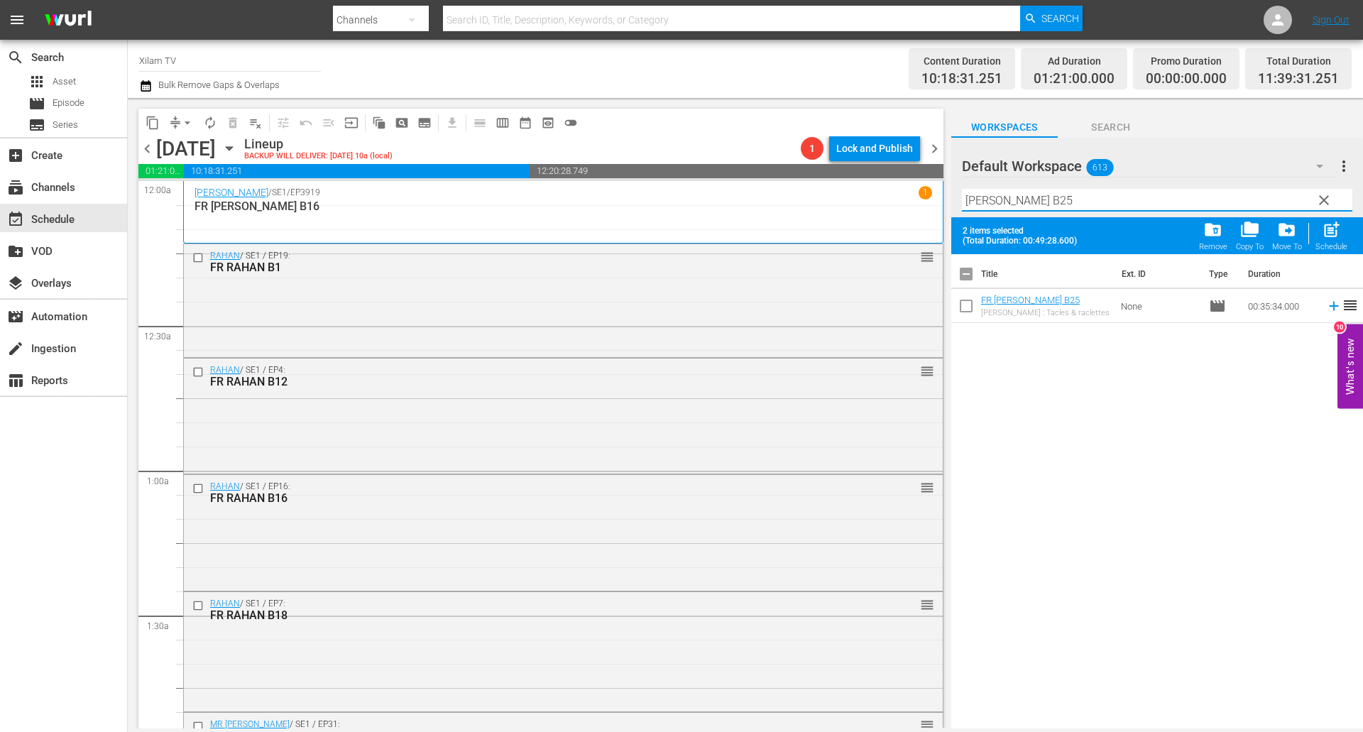
type input "RATZ B25"
click at [972, 309] on input "checkbox" at bounding box center [966, 309] width 30 height 30
checkbox input "true"
click at [1021, 208] on input "RATZ B25" at bounding box center [1157, 200] width 390 height 23
type input "RATZ B9"
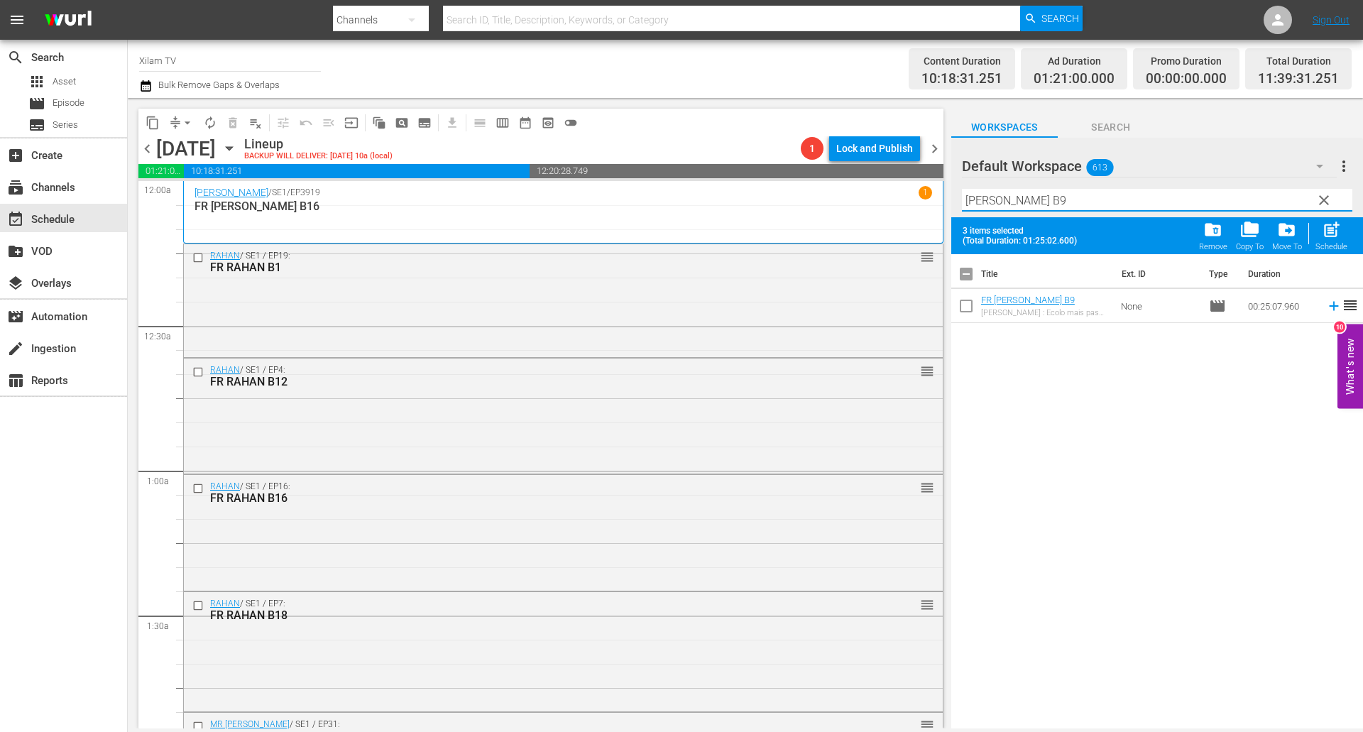
click at [969, 311] on input "checkbox" at bounding box center [966, 309] width 30 height 30
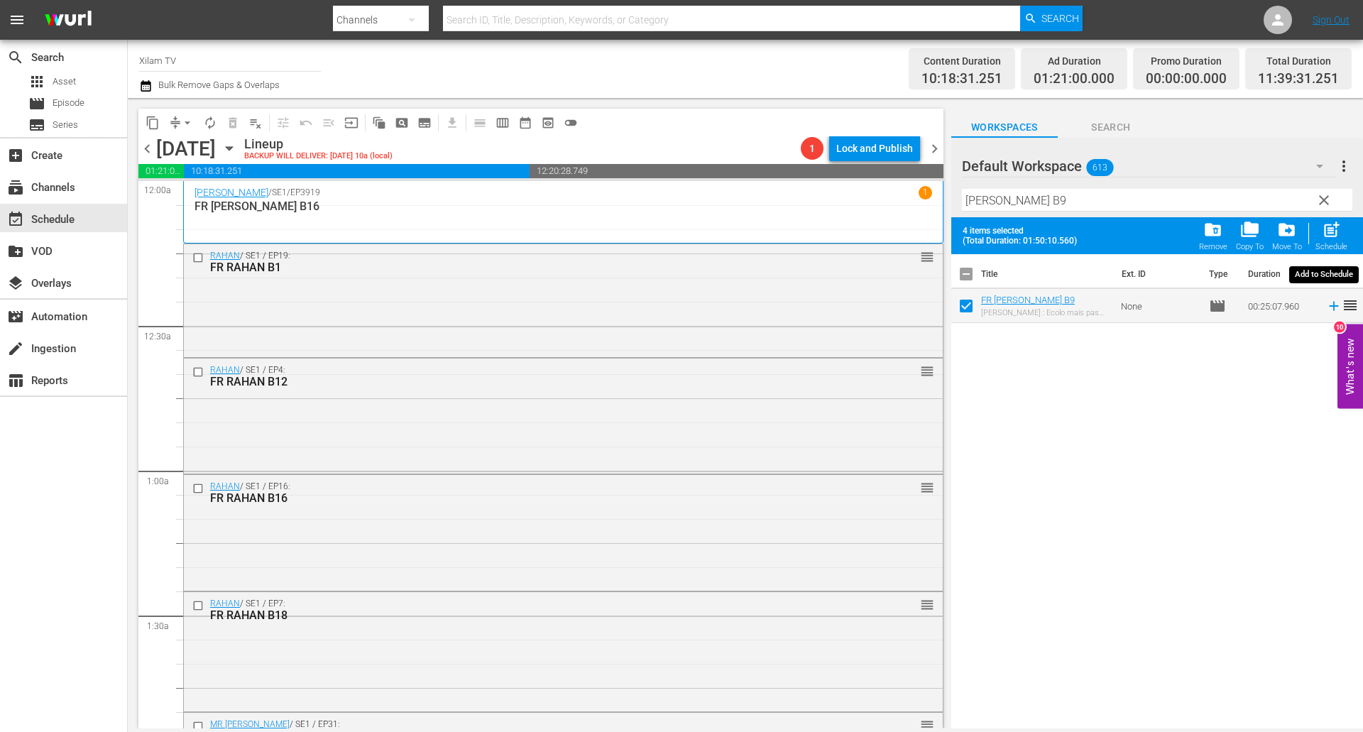
click at [1324, 235] on span "post_add" at bounding box center [1330, 229] width 19 height 19
checkbox input "false"
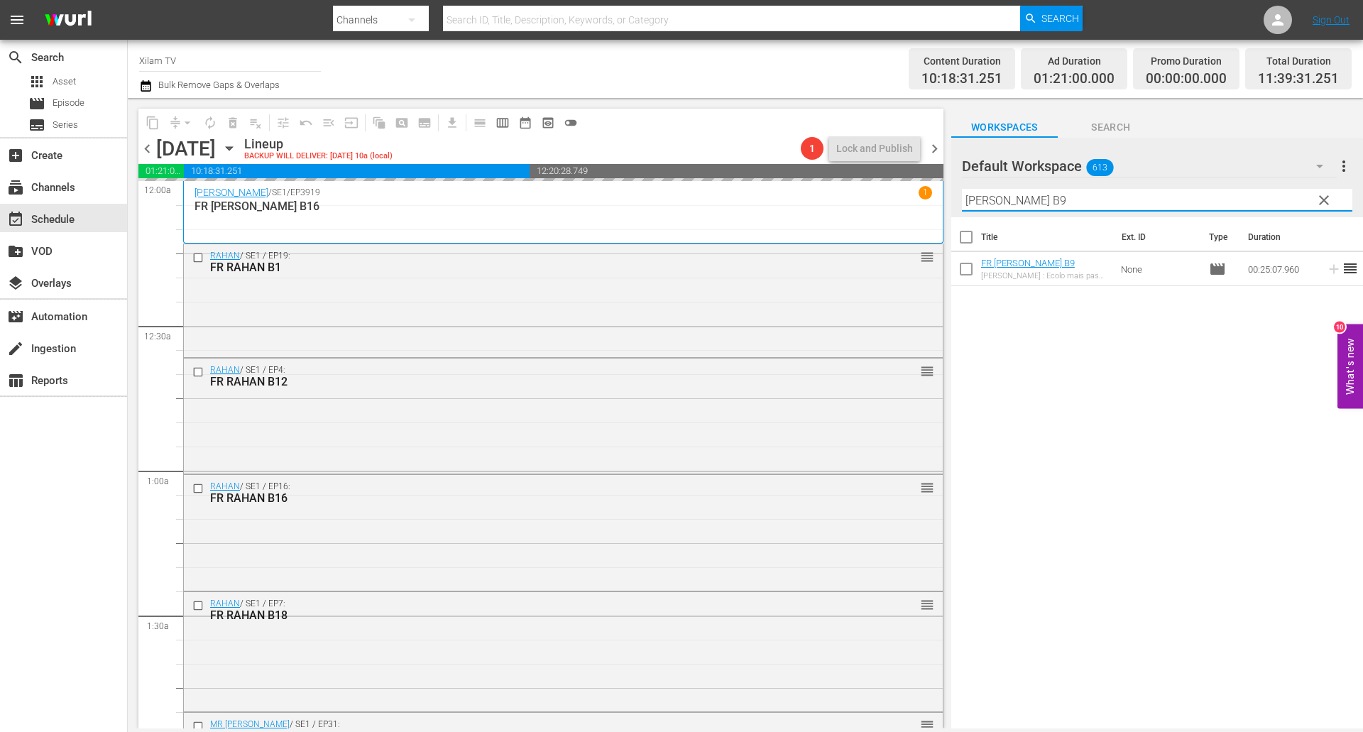
drag, startPoint x: 991, startPoint y: 199, endPoint x: 947, endPoint y: 193, distance: 45.1
click at [947, 193] on div "content_copy compress arrow_drop_down autorenew_outlined delete_forever_outline…" at bounding box center [745, 413] width 1235 height 630
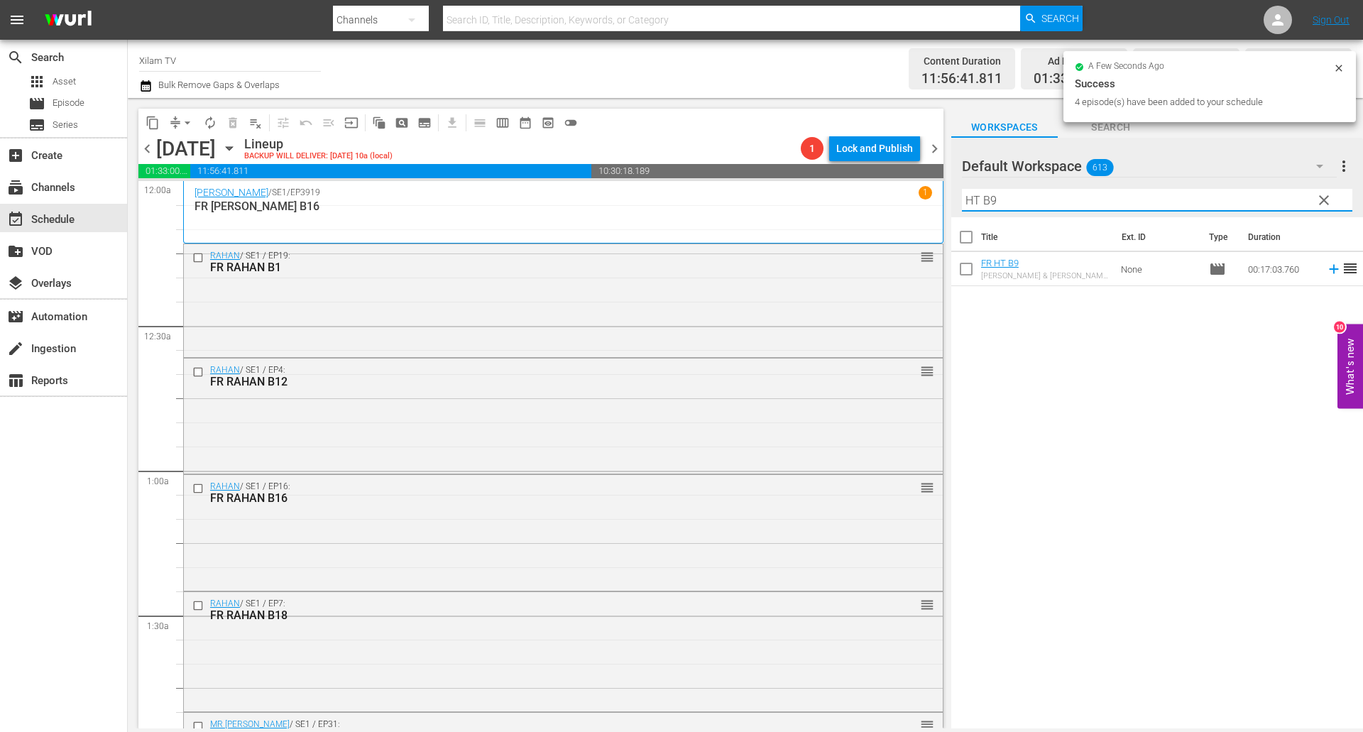
click at [1013, 207] on input "HT B9" at bounding box center [1157, 200] width 390 height 23
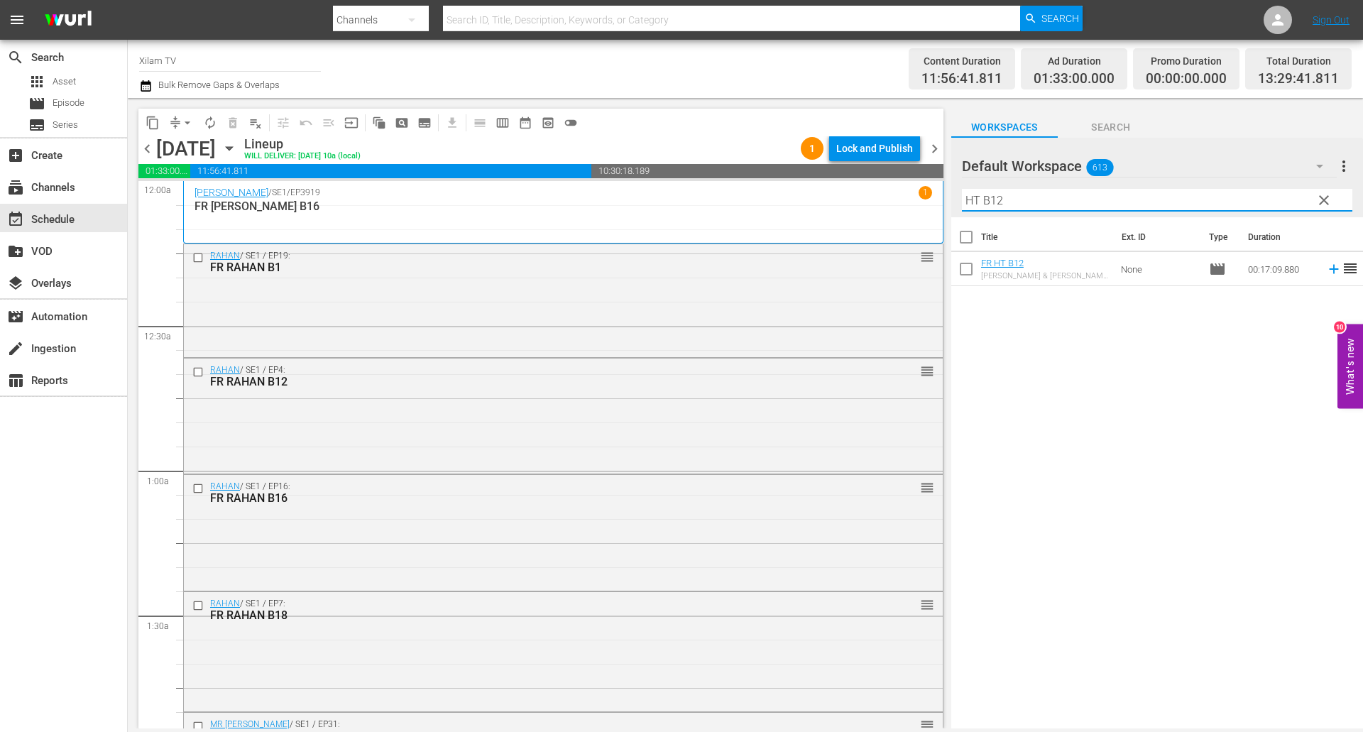
type input "HT B12"
click at [971, 269] on input "checkbox" at bounding box center [966, 272] width 30 height 30
checkbox input "true"
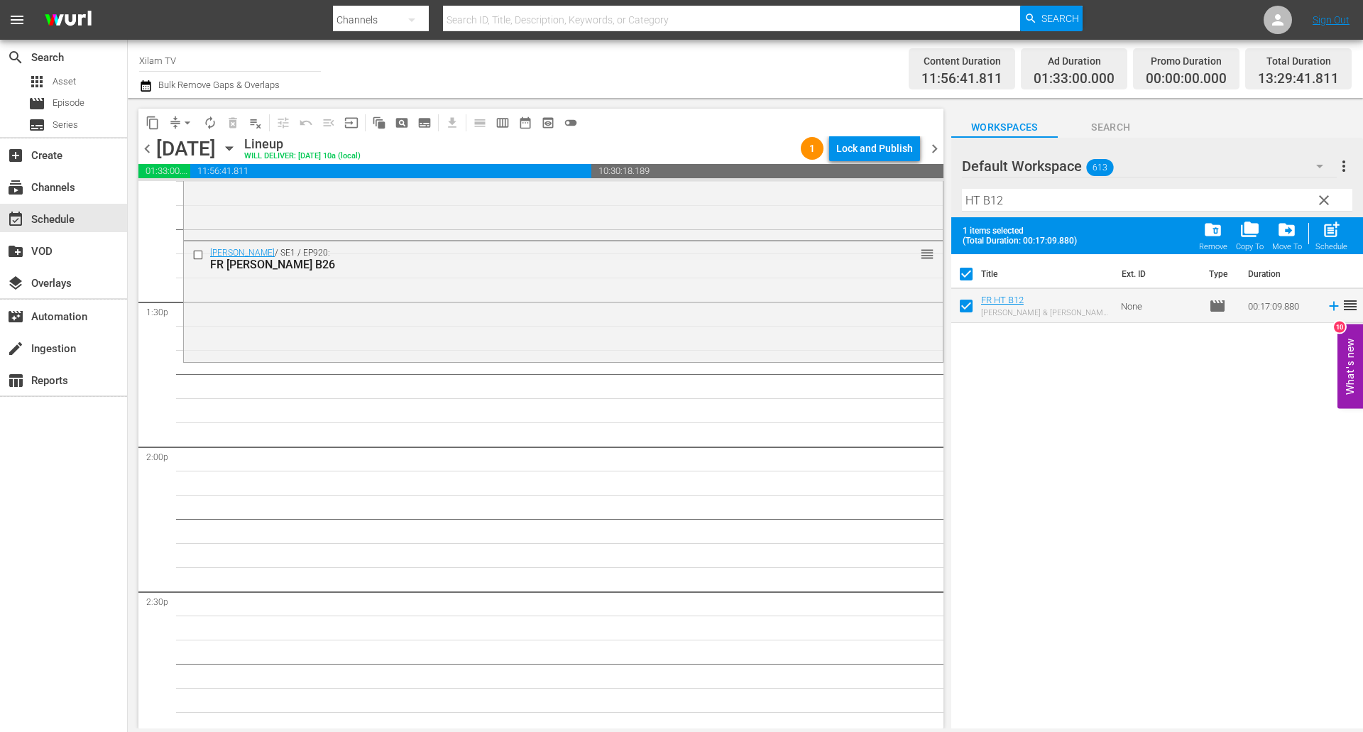
scroll to position [3619, 0]
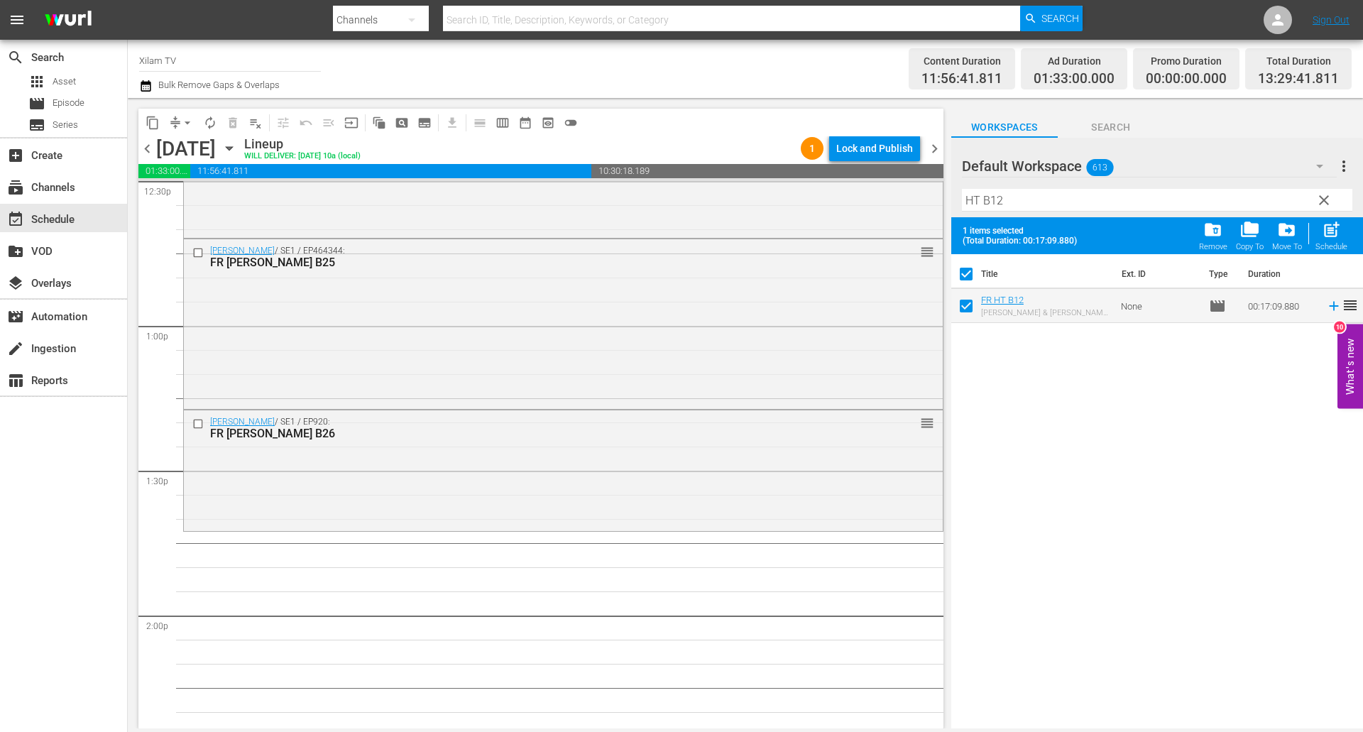
click at [1008, 208] on input "HT B12" at bounding box center [1157, 200] width 390 height 23
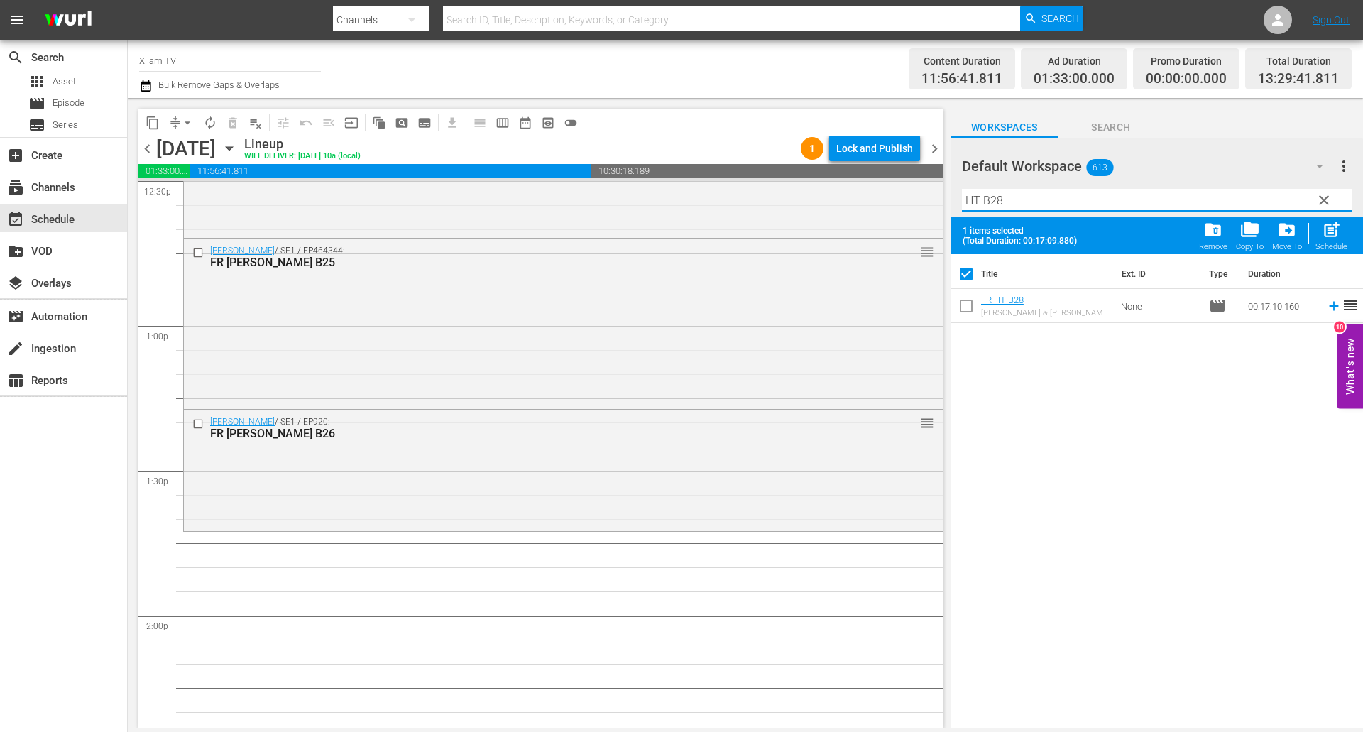
type input "HT B28"
click at [958, 307] on input "checkbox" at bounding box center [966, 309] width 30 height 30
checkbox input "true"
checkbox input "false"
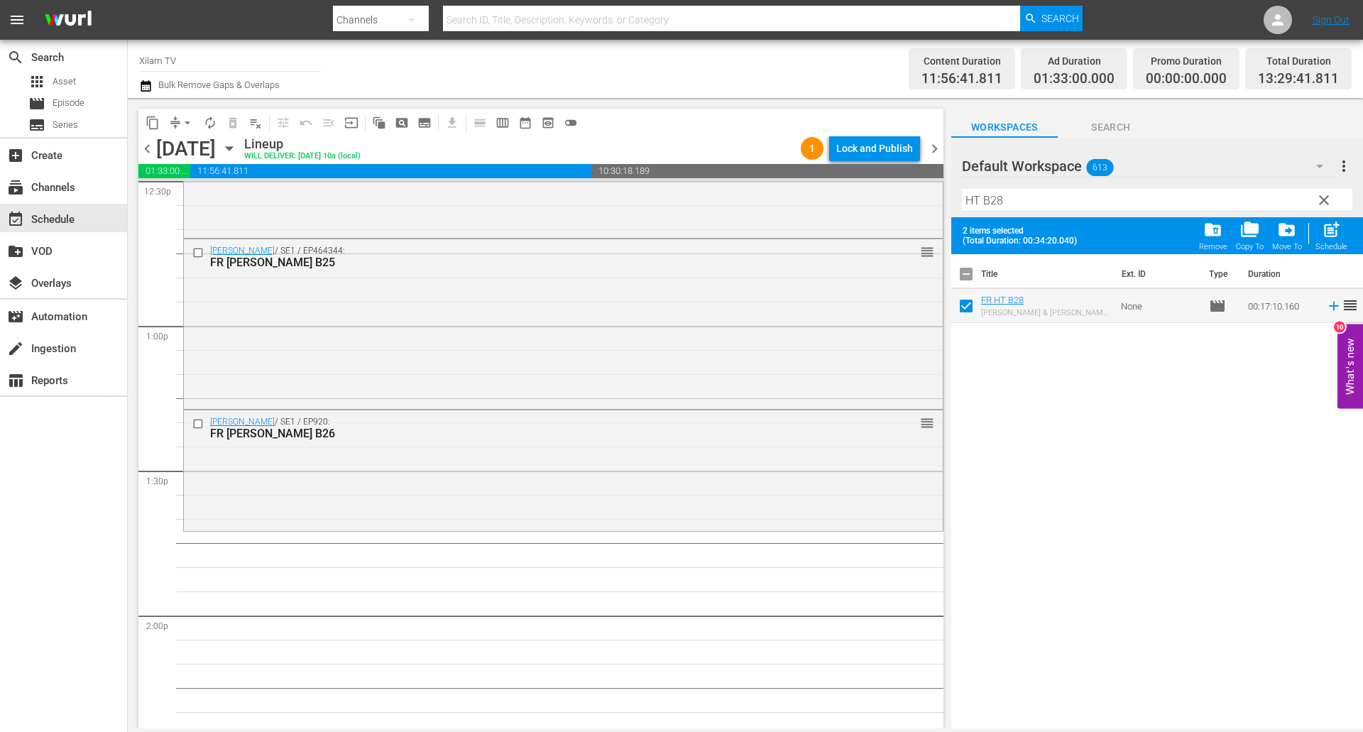
click at [1011, 204] on input "HT B28" at bounding box center [1157, 200] width 390 height 23
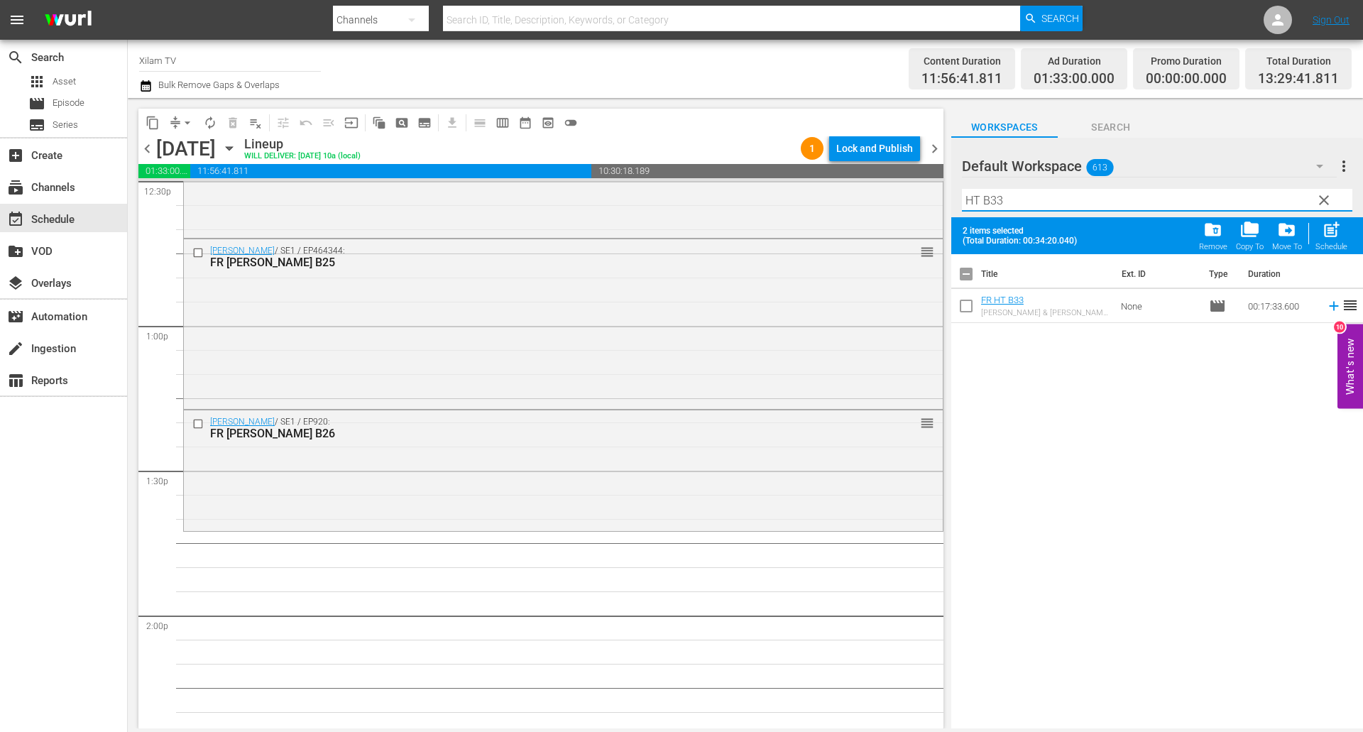
type input "HT B33"
click at [971, 307] on input "checkbox" at bounding box center [966, 309] width 30 height 30
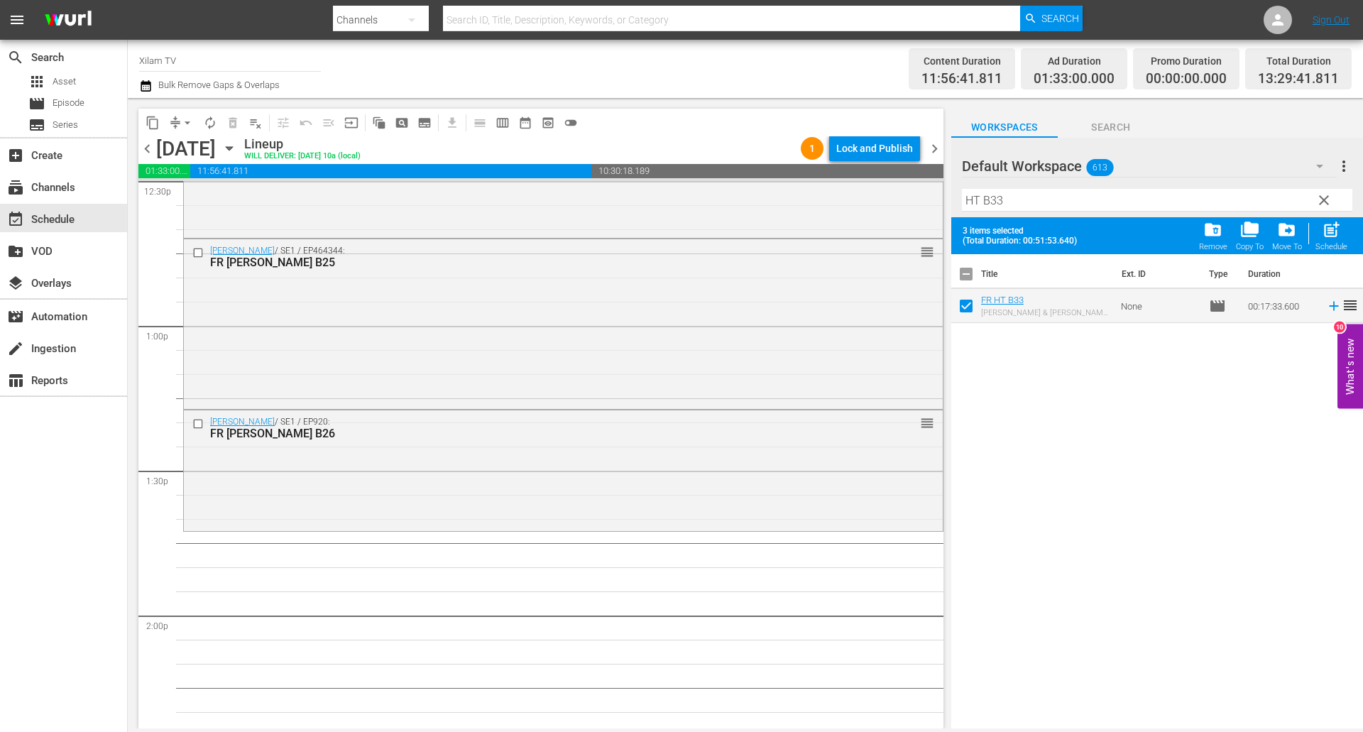
click at [1320, 233] on div "post_add Schedule" at bounding box center [1331, 235] width 32 height 31
checkbox input "false"
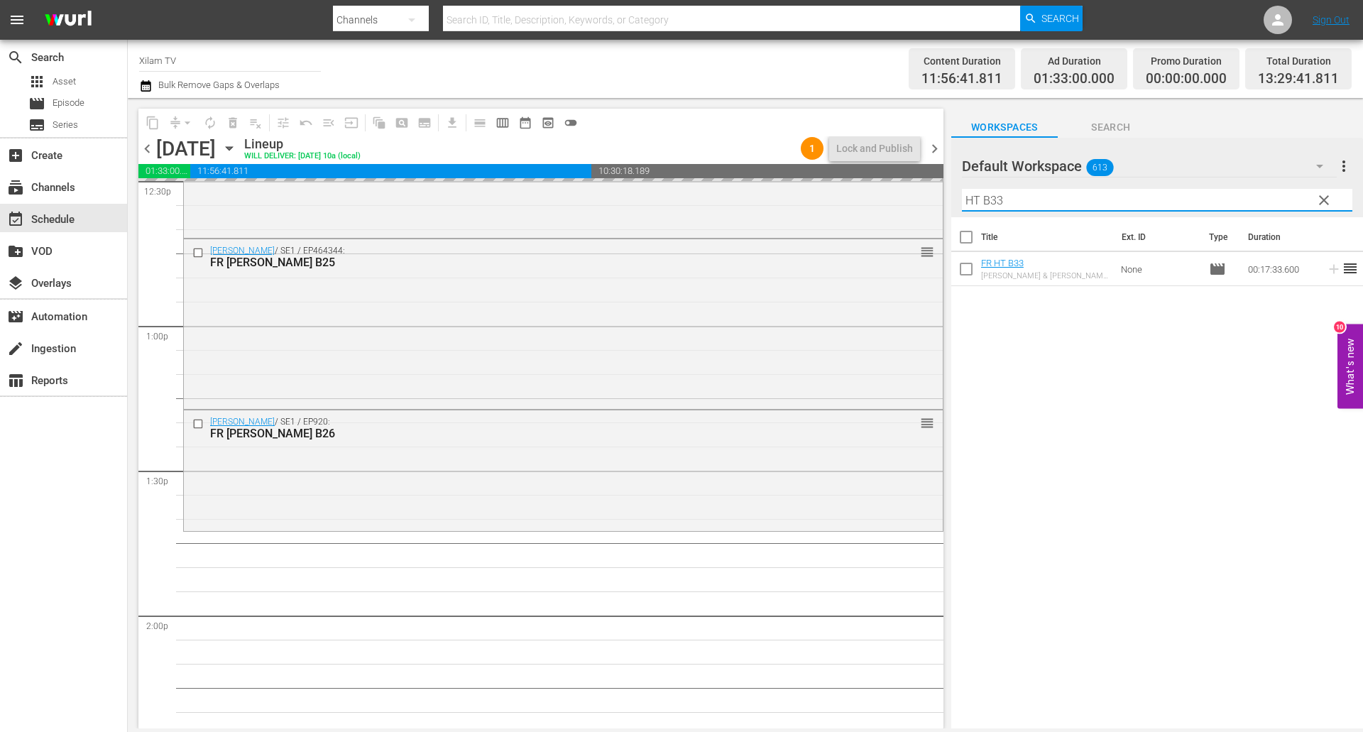
drag, startPoint x: 981, startPoint y: 199, endPoint x: 947, endPoint y: 198, distance: 34.1
click at [947, 198] on div "content_copy compress arrow_drop_down autorenew_outlined delete_forever_outline…" at bounding box center [745, 413] width 1235 height 630
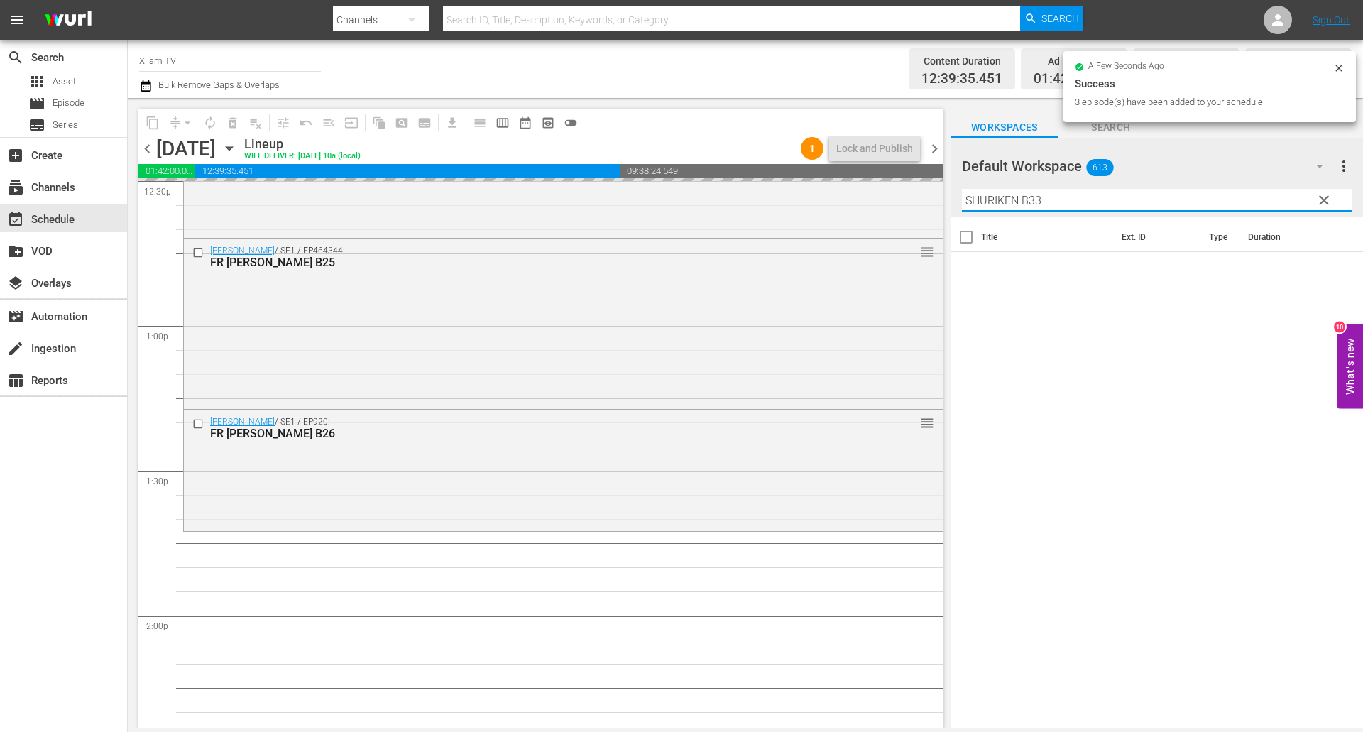
click at [1083, 206] on input "SHURIKEN B33" at bounding box center [1157, 200] width 390 height 23
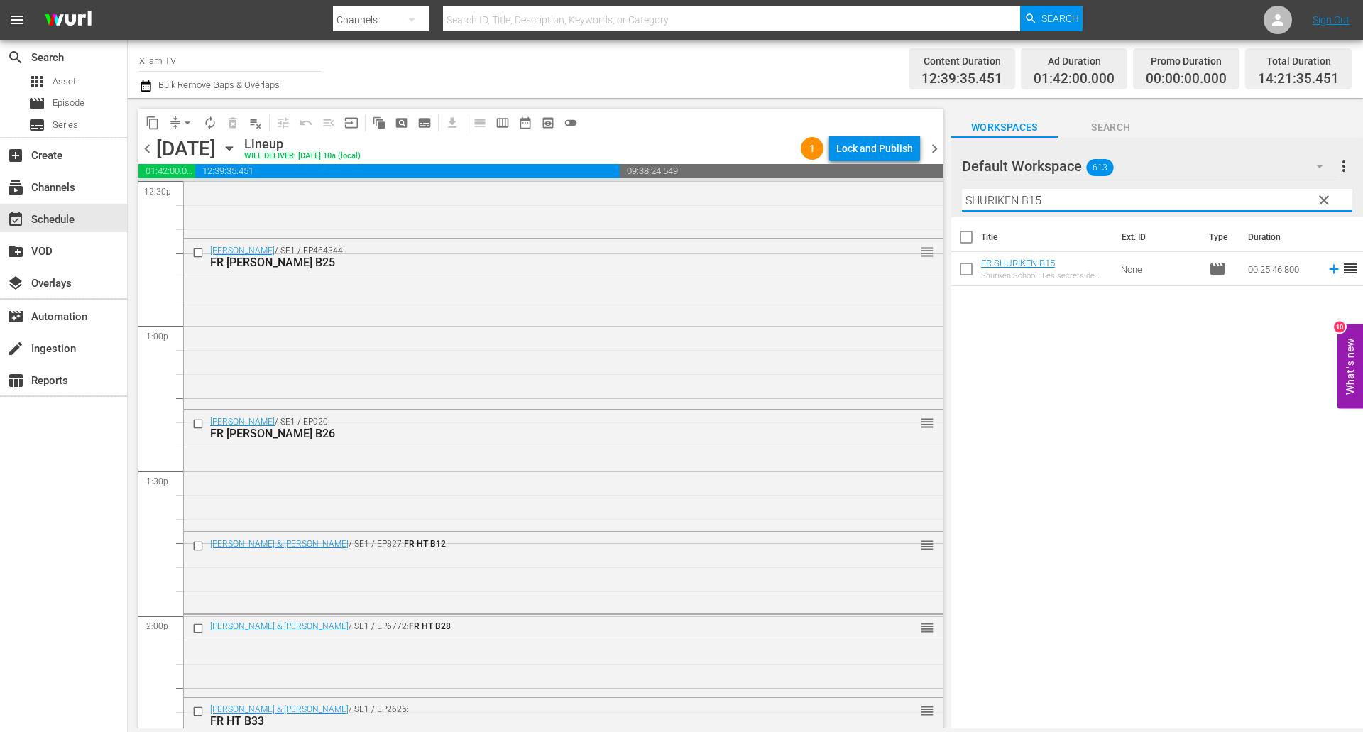
type input "SHURIKEN B15"
click at [959, 280] on input "checkbox" at bounding box center [966, 272] width 30 height 30
checkbox input "true"
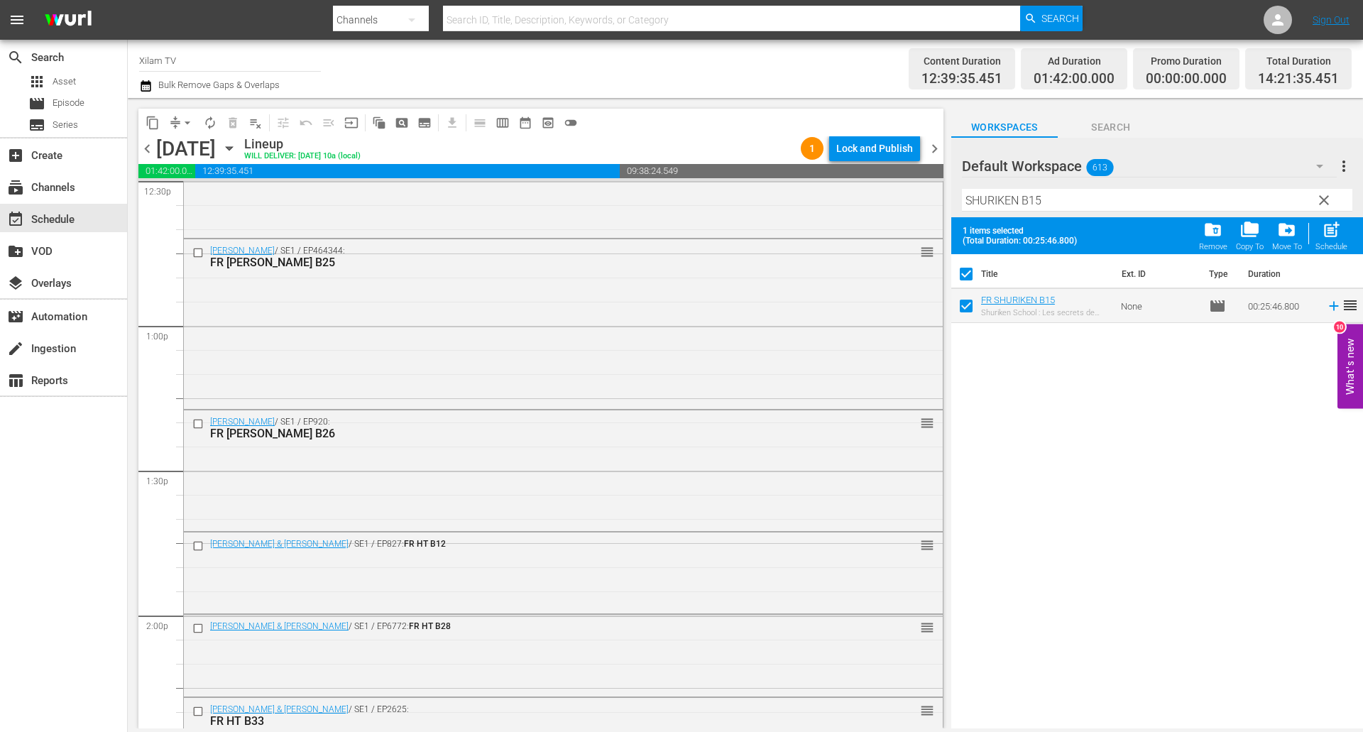
click at [1049, 205] on input "SHURIKEN B15" at bounding box center [1157, 200] width 390 height 23
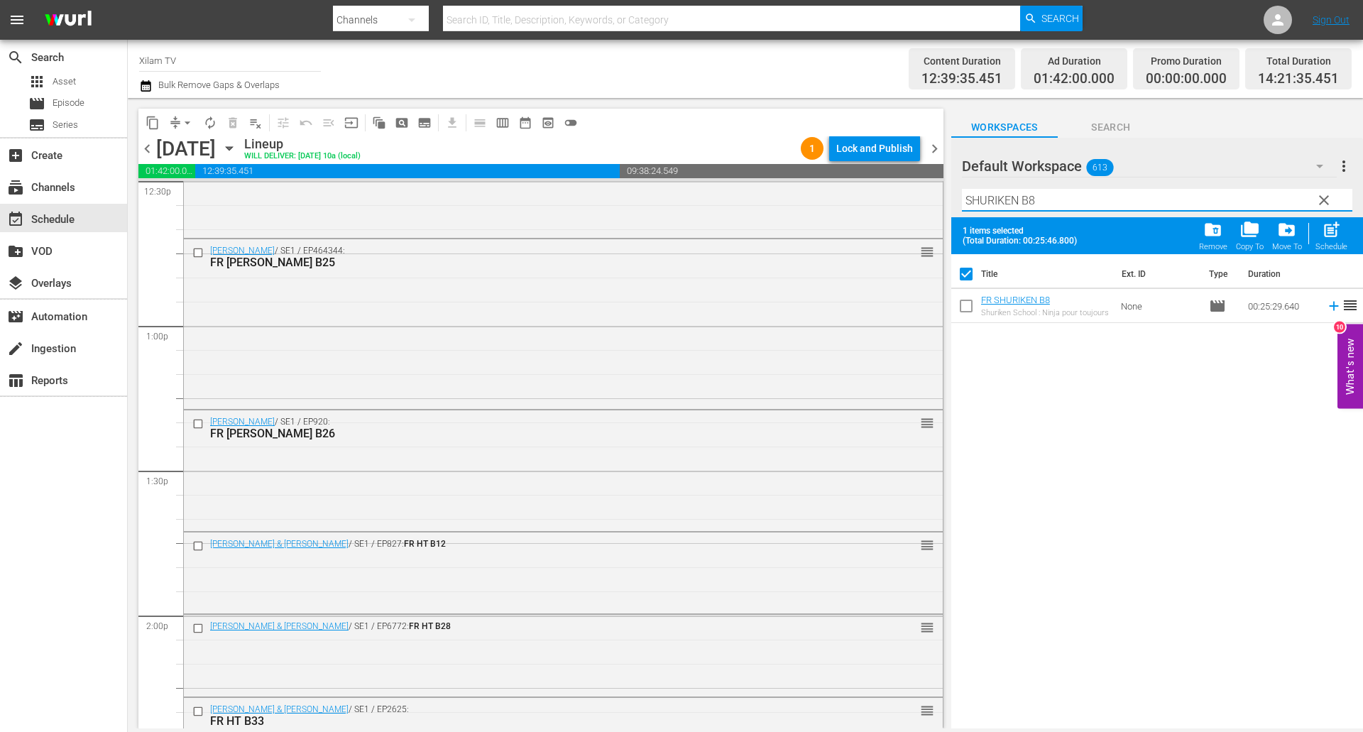
type input "SHURIKEN B8"
click at [968, 301] on input "checkbox" at bounding box center [966, 309] width 30 height 30
checkbox input "true"
checkbox input "false"
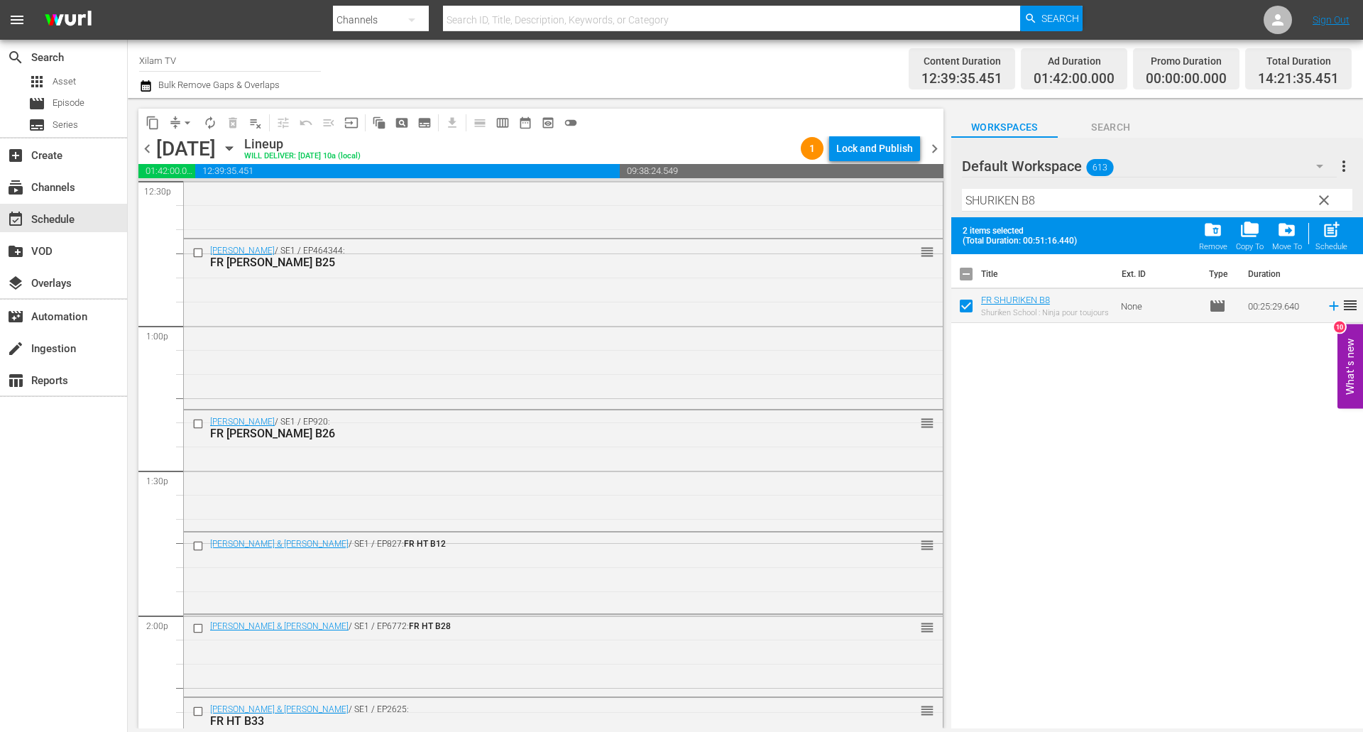
click at [1060, 198] on input "SHURIKEN B8" at bounding box center [1157, 200] width 390 height 23
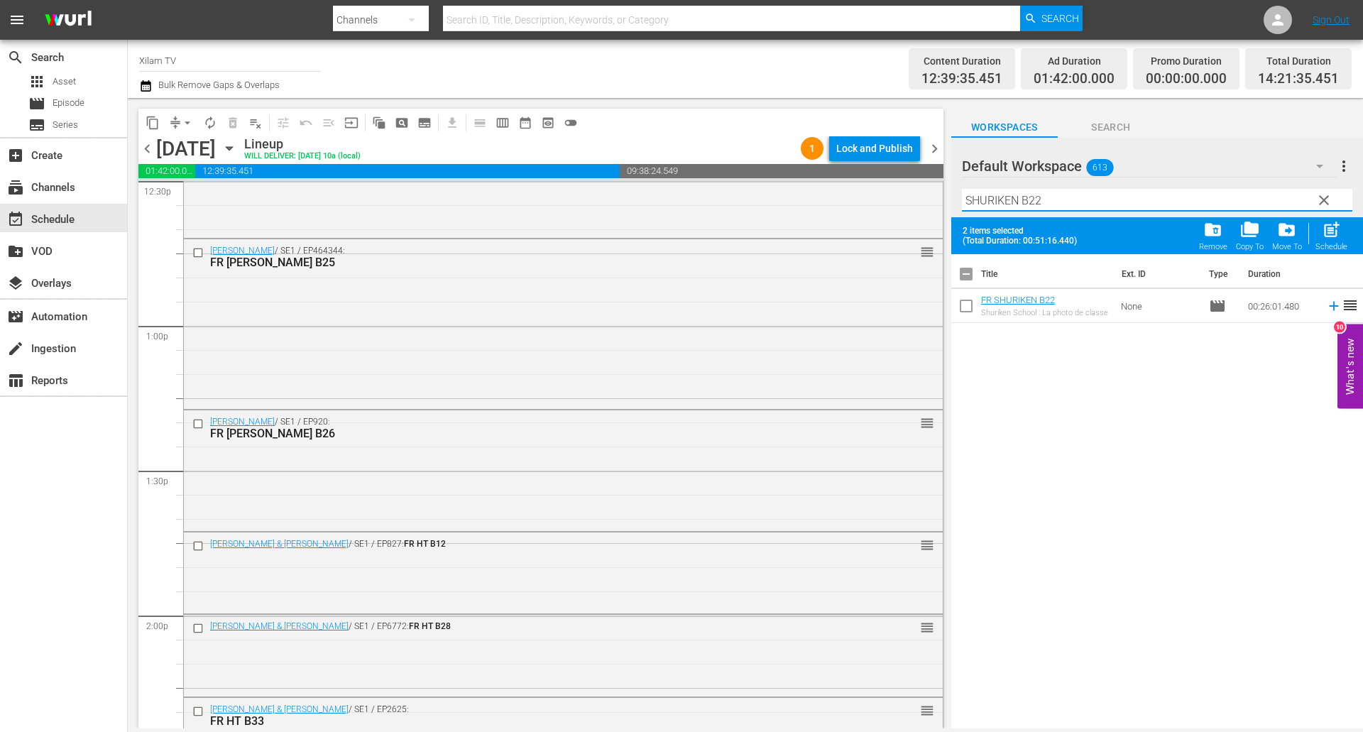
type input "SHURIKEN B22"
click at [969, 307] on input "checkbox" at bounding box center [966, 309] width 30 height 30
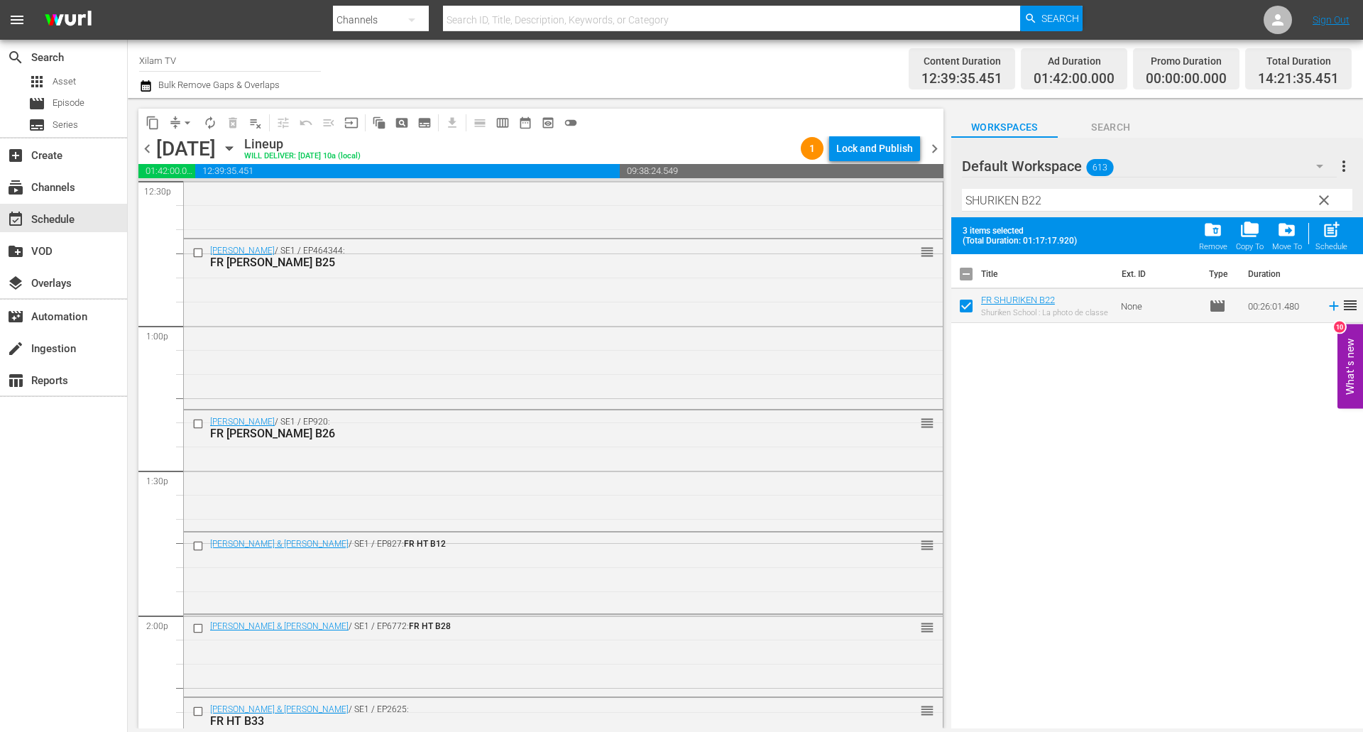
click at [1321, 241] on div "post_add Schedule" at bounding box center [1331, 235] width 32 height 31
checkbox input "false"
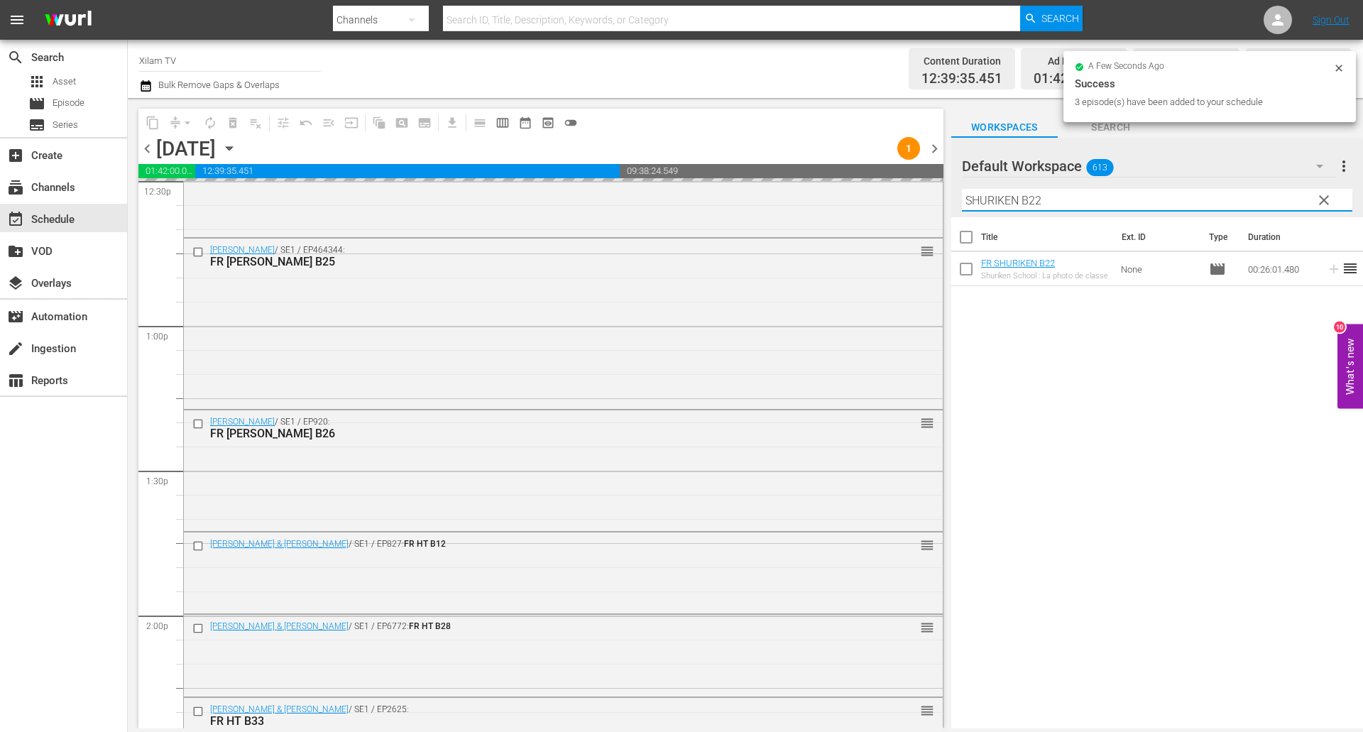
drag, startPoint x: 994, startPoint y: 196, endPoint x: 962, endPoint y: 194, distance: 32.0
click at [962, 194] on input "SHURIKEN B22" at bounding box center [1157, 200] width 390 height 23
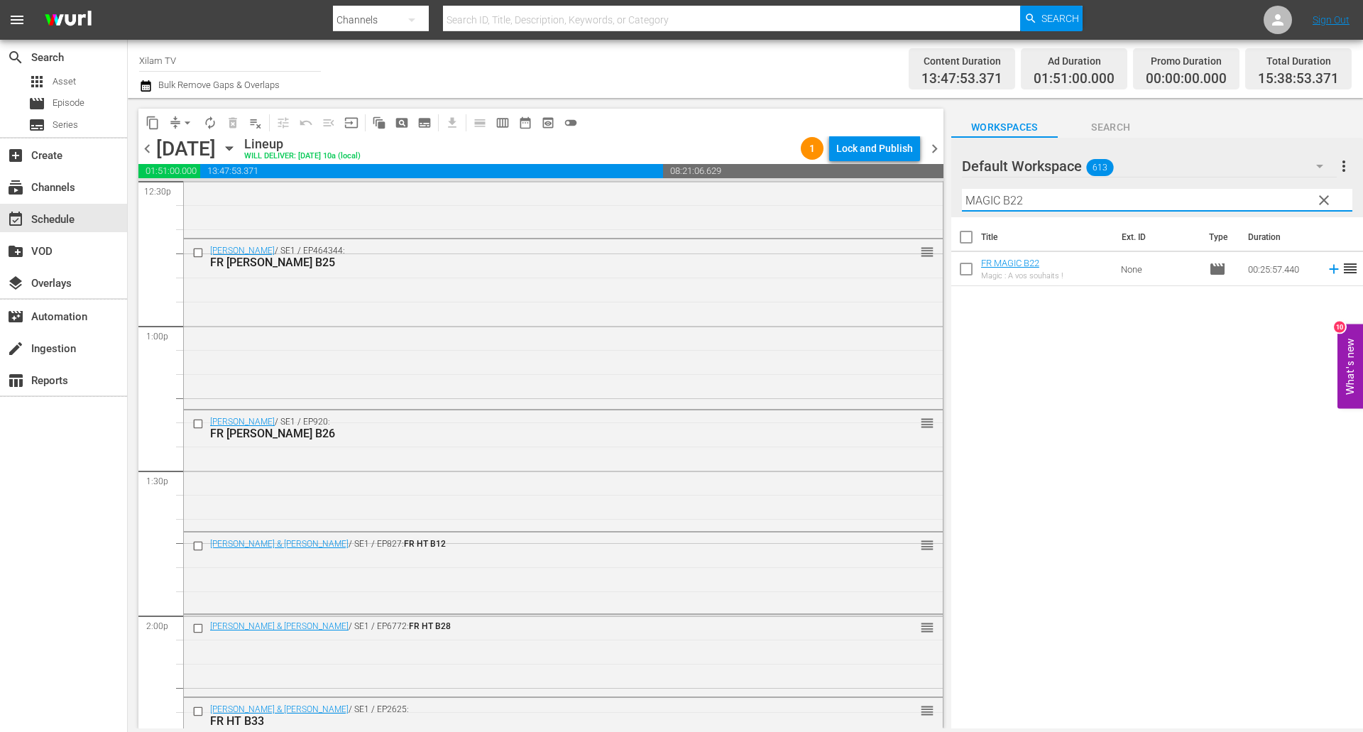
click at [1037, 204] on input "MAGIC B22" at bounding box center [1157, 200] width 390 height 23
type input "MAGIC B6"
click at [965, 265] on input "checkbox" at bounding box center [966, 272] width 30 height 30
checkbox input "true"
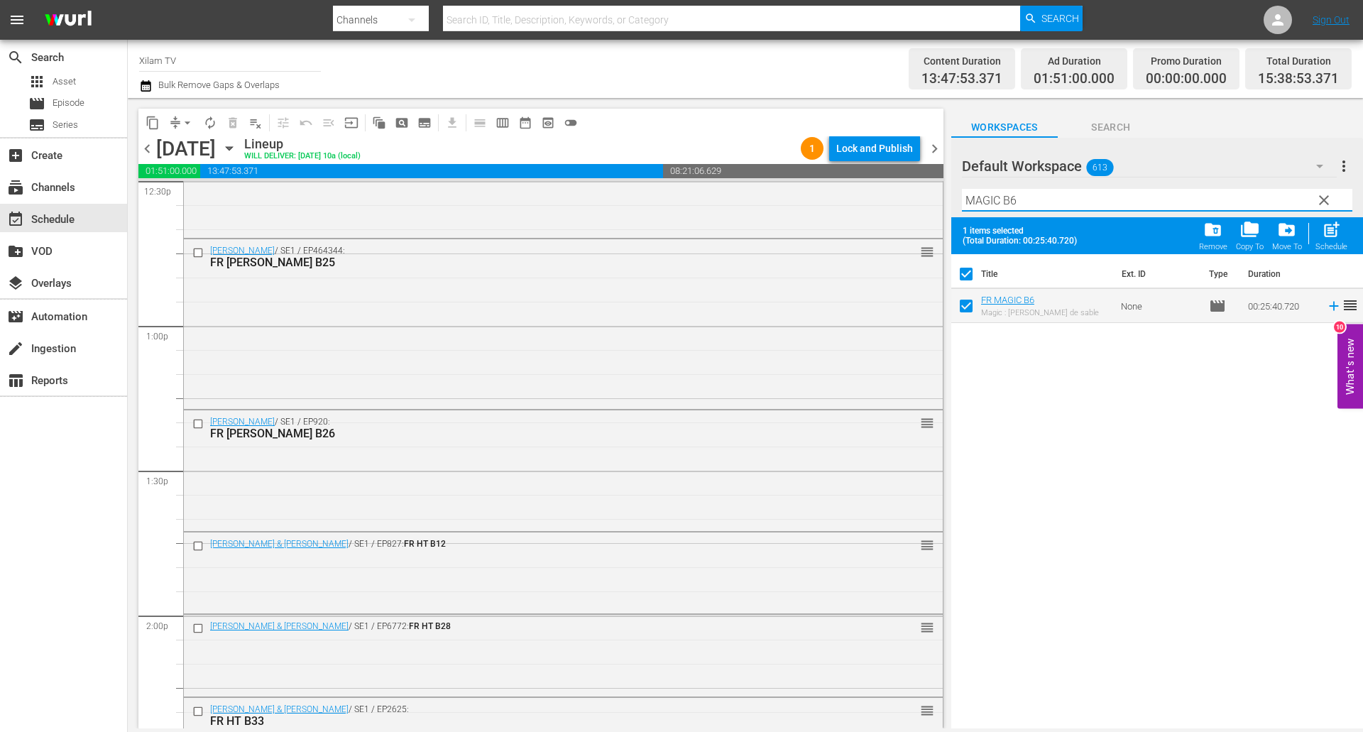
drag, startPoint x: 999, startPoint y: 199, endPoint x: 942, endPoint y: 196, distance: 57.6
click at [942, 196] on div "content_copy compress arrow_drop_down autorenew_outlined delete_forever_outline…" at bounding box center [745, 413] width 1235 height 630
click at [1032, 206] on input "AKOM 2 B6" at bounding box center [1157, 200] width 390 height 23
type input "AKOM 2 B14"
click at [964, 306] on input "checkbox" at bounding box center [966, 309] width 30 height 30
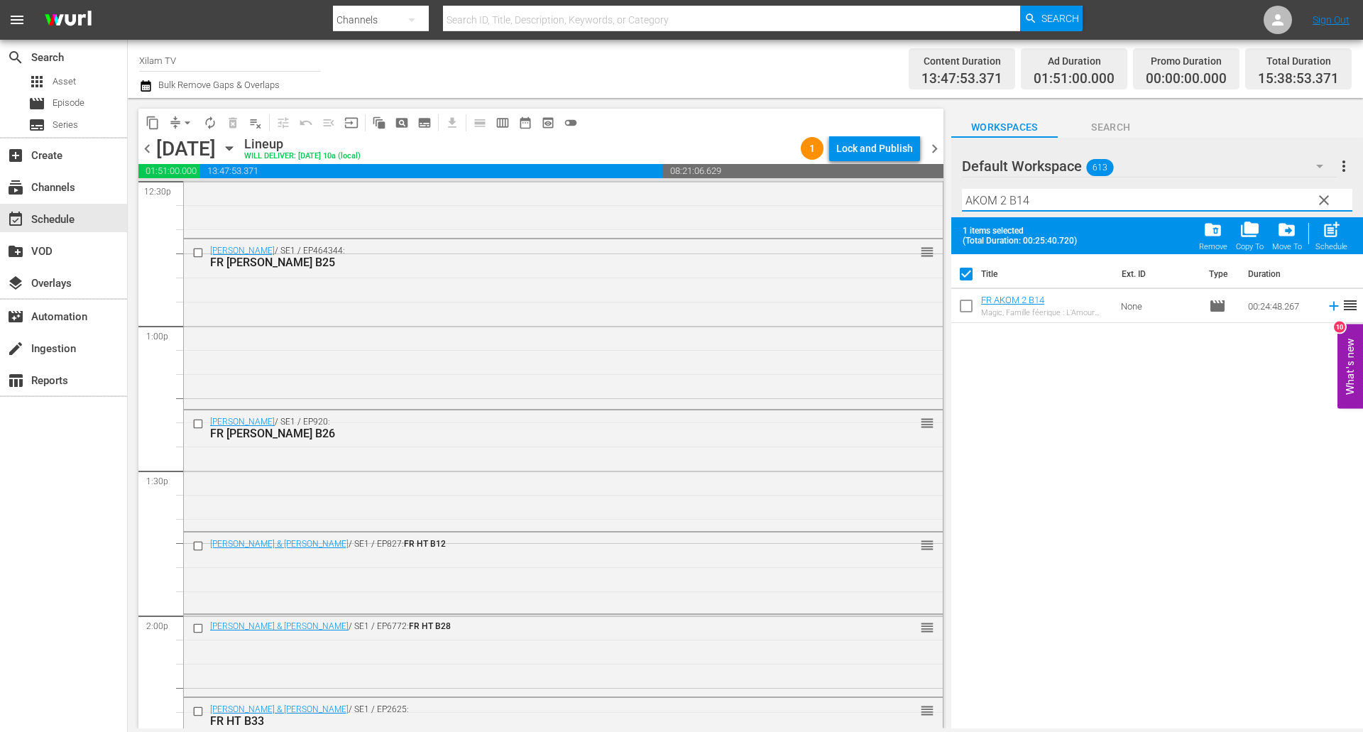
checkbox input "true"
checkbox input "false"
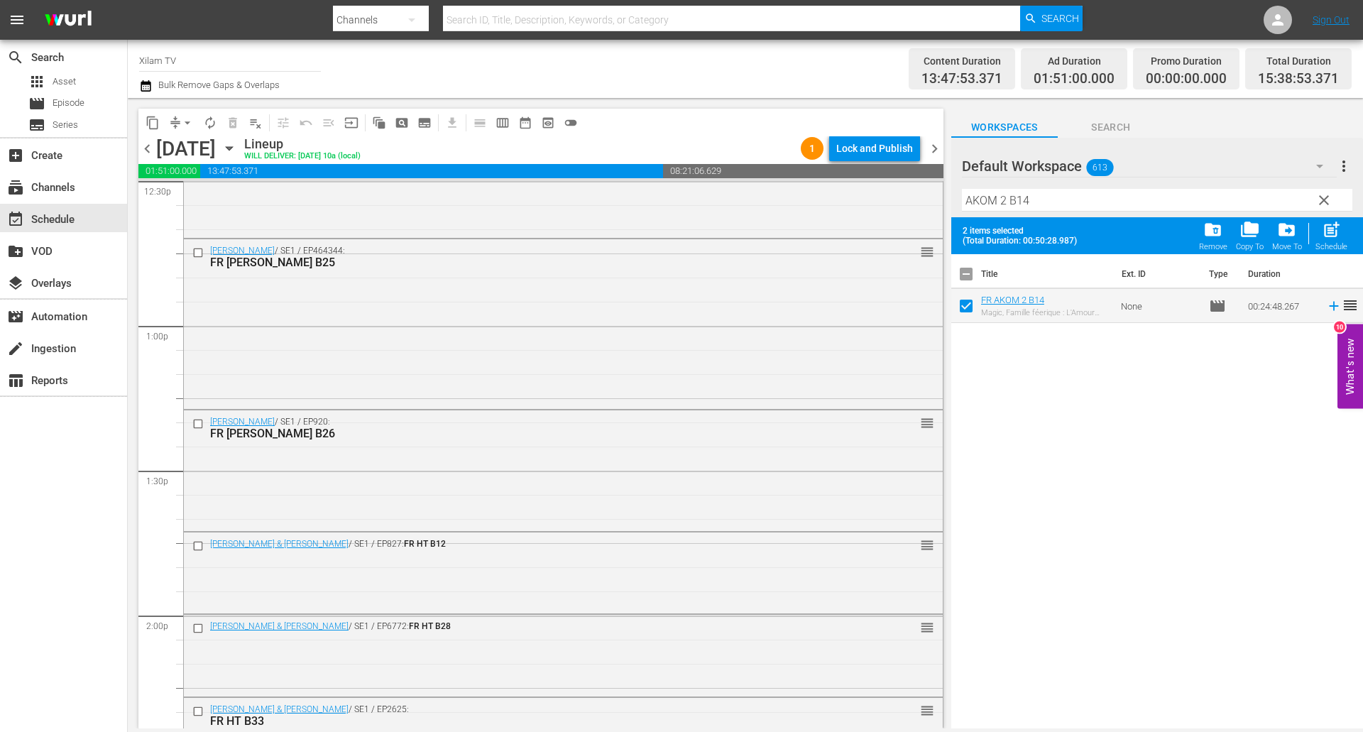
click at [1021, 194] on input "AKOM 2 B14" at bounding box center [1157, 200] width 390 height 23
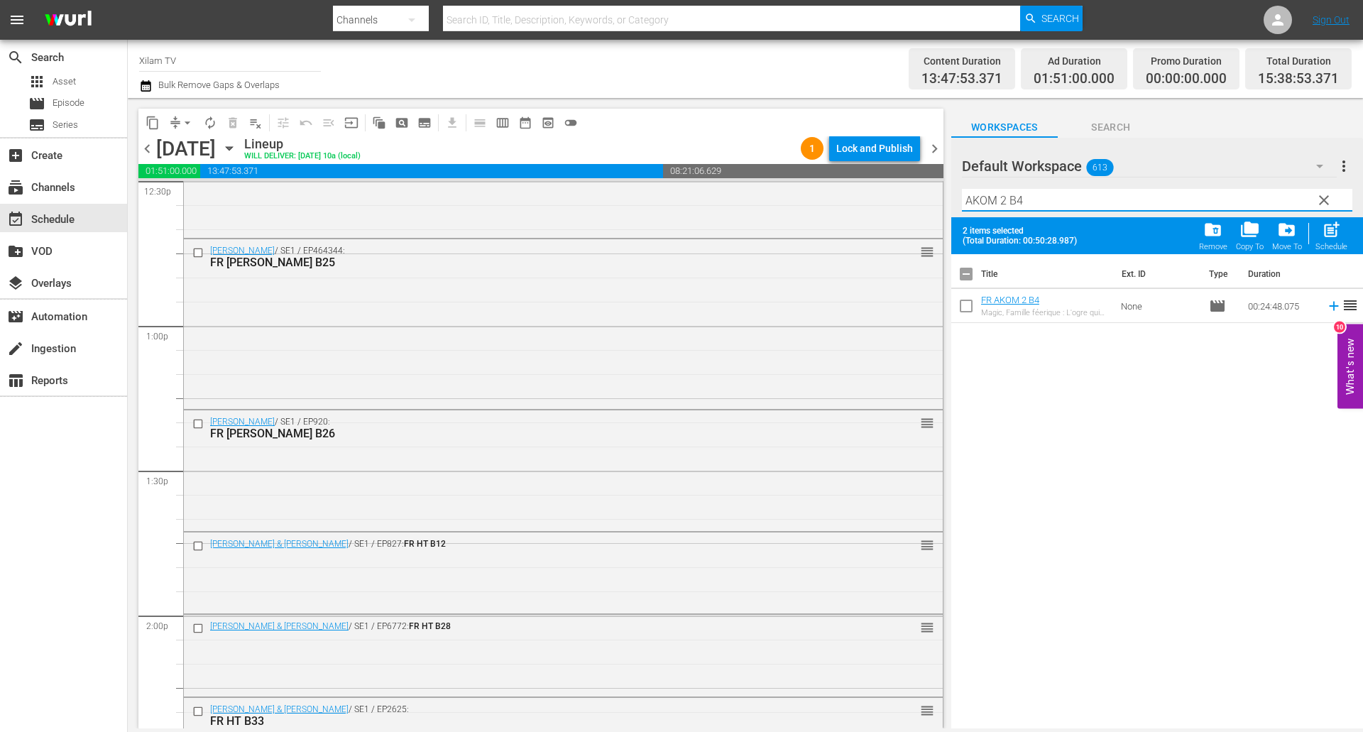
type input "AKOM 2 B4"
click at [969, 308] on input "checkbox" at bounding box center [966, 309] width 30 height 30
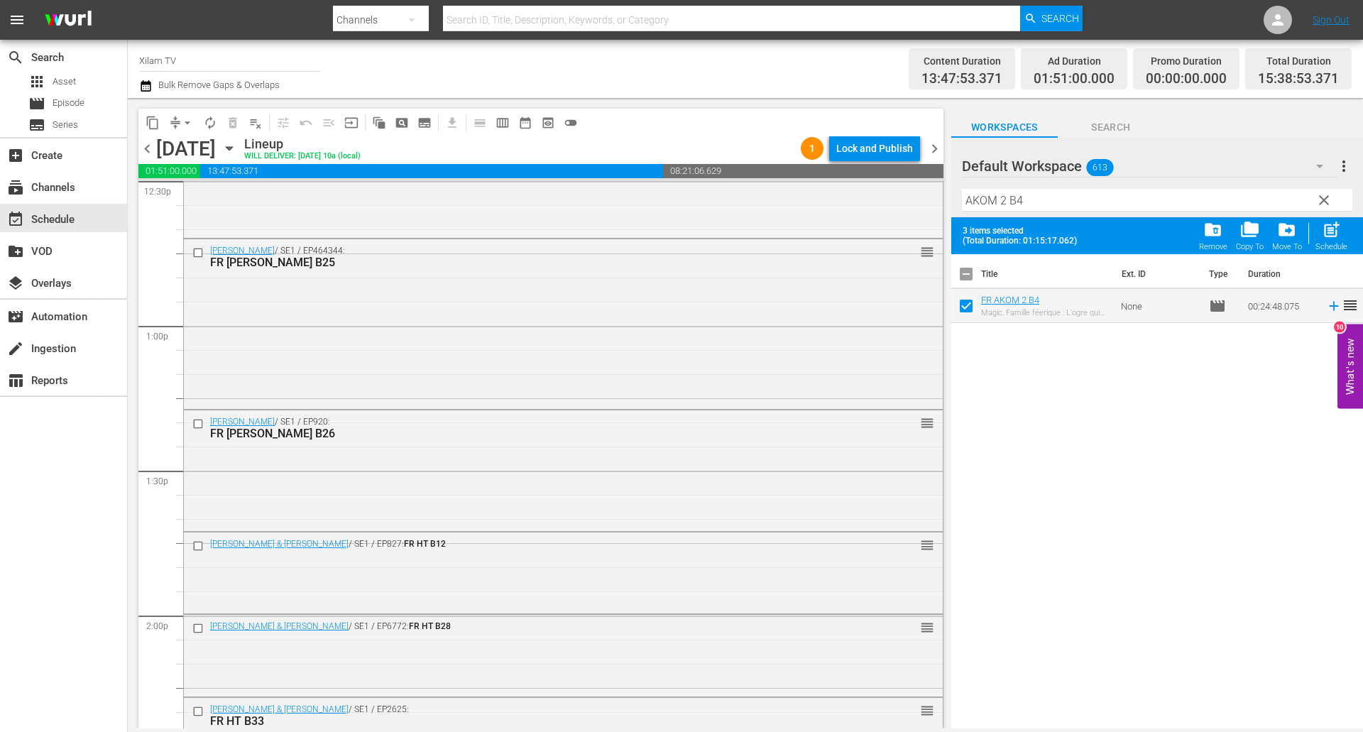
click at [1316, 240] on div "post_add Schedule" at bounding box center [1331, 235] width 32 height 31
checkbox input "false"
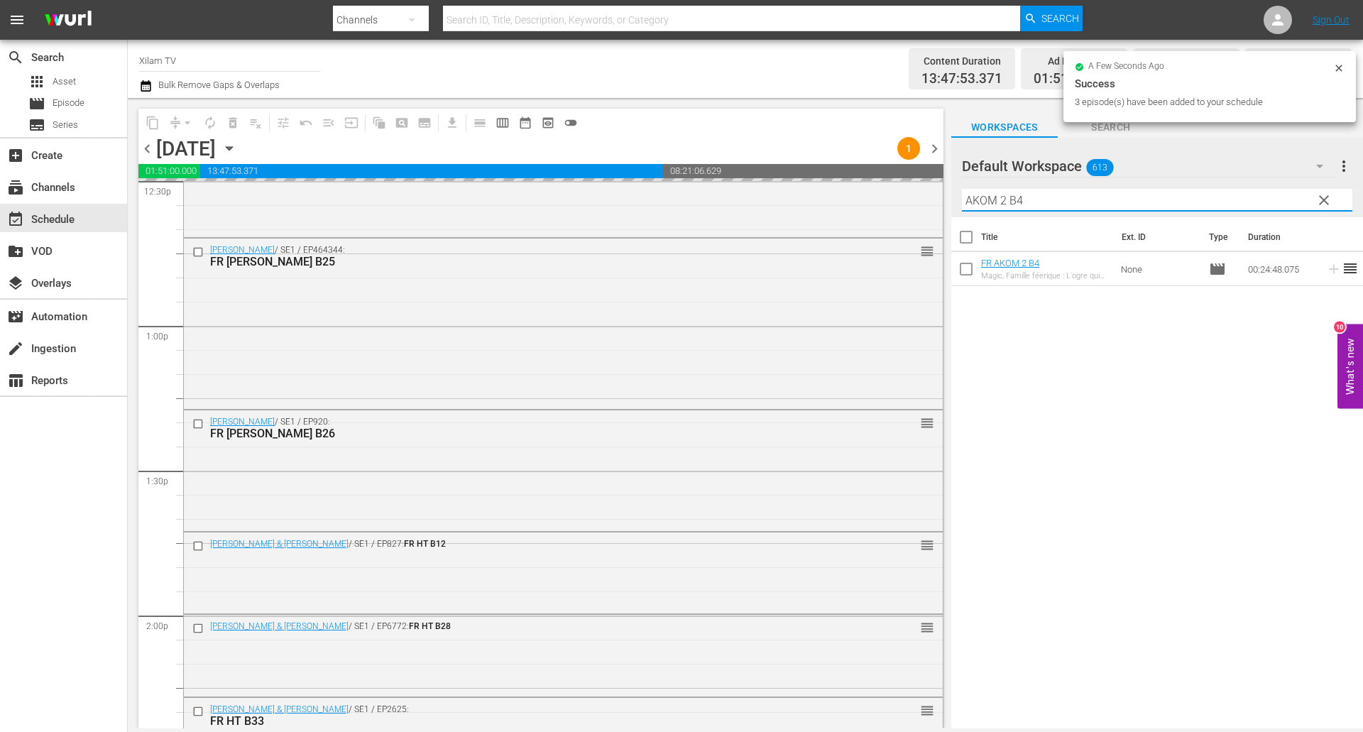
click at [938, 198] on div "content_copy compress arrow_drop_down autorenew_outlined delete_forever_outline…" at bounding box center [745, 413] width 1235 height 630
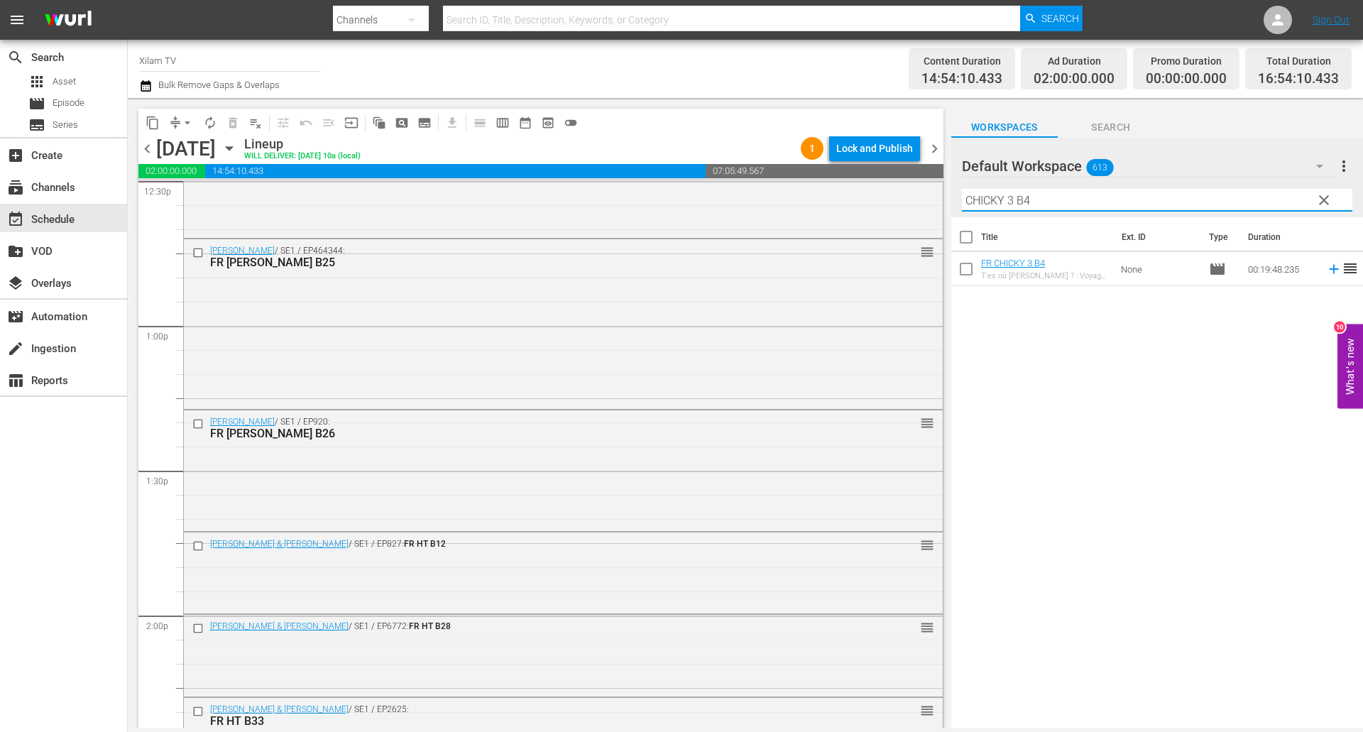
click at [1043, 204] on input "CHICKY 3 B4" at bounding box center [1157, 200] width 390 height 23
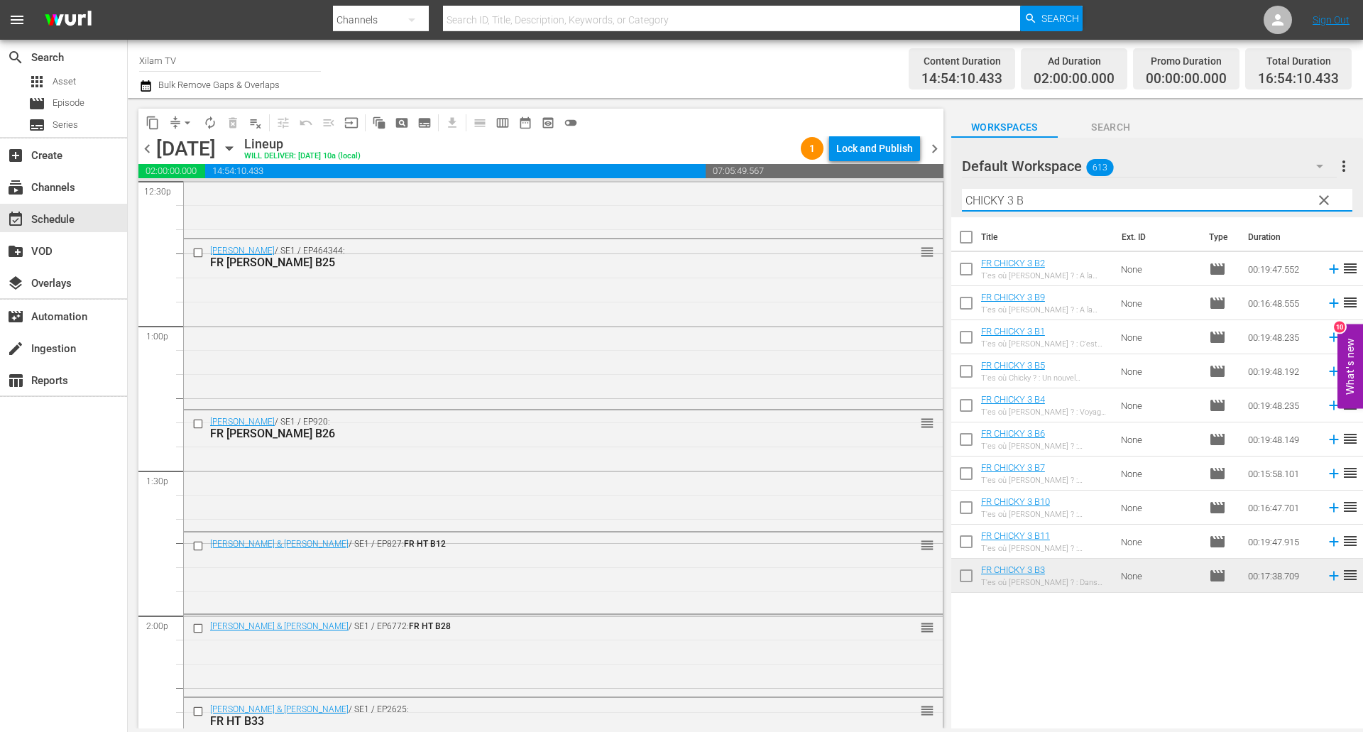
type input "CHICKY 3 B"
click at [964, 378] on input "checkbox" at bounding box center [966, 374] width 30 height 30
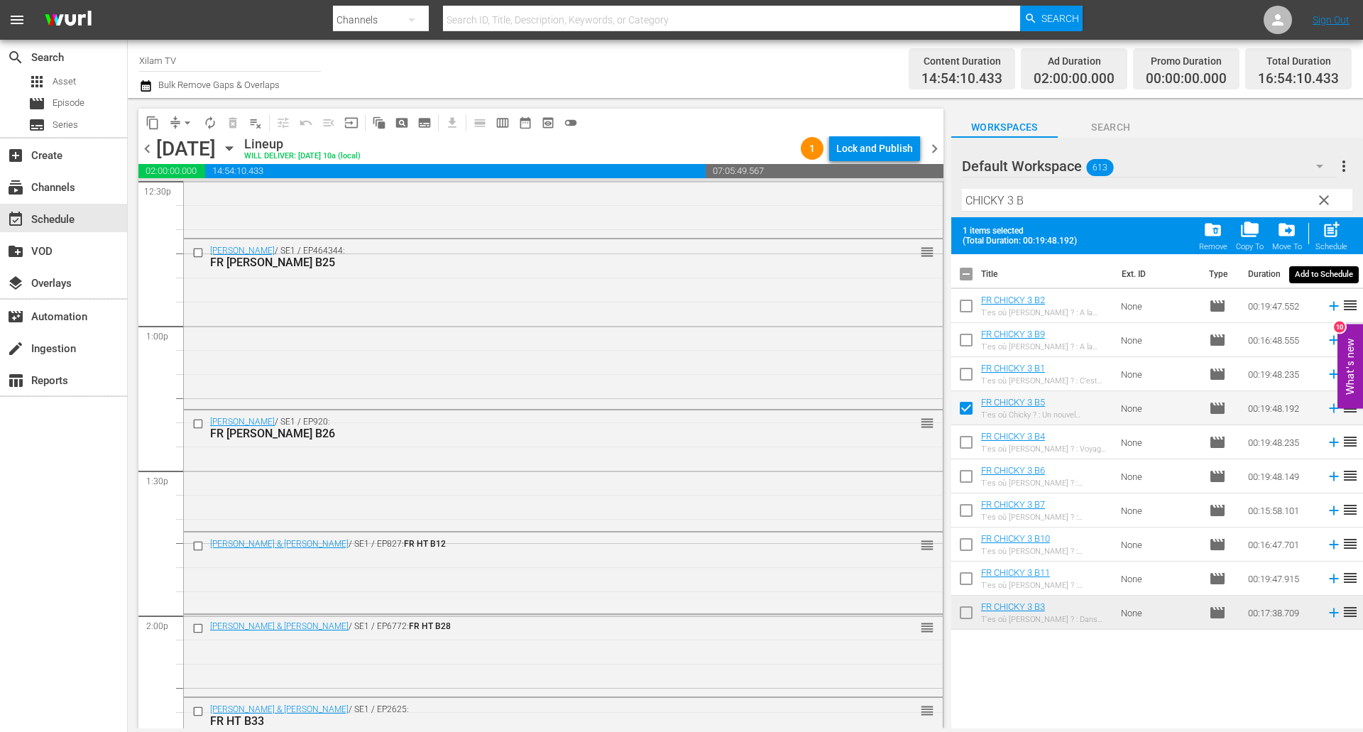
click at [1331, 224] on span "post_add" at bounding box center [1330, 229] width 19 height 19
checkbox input "false"
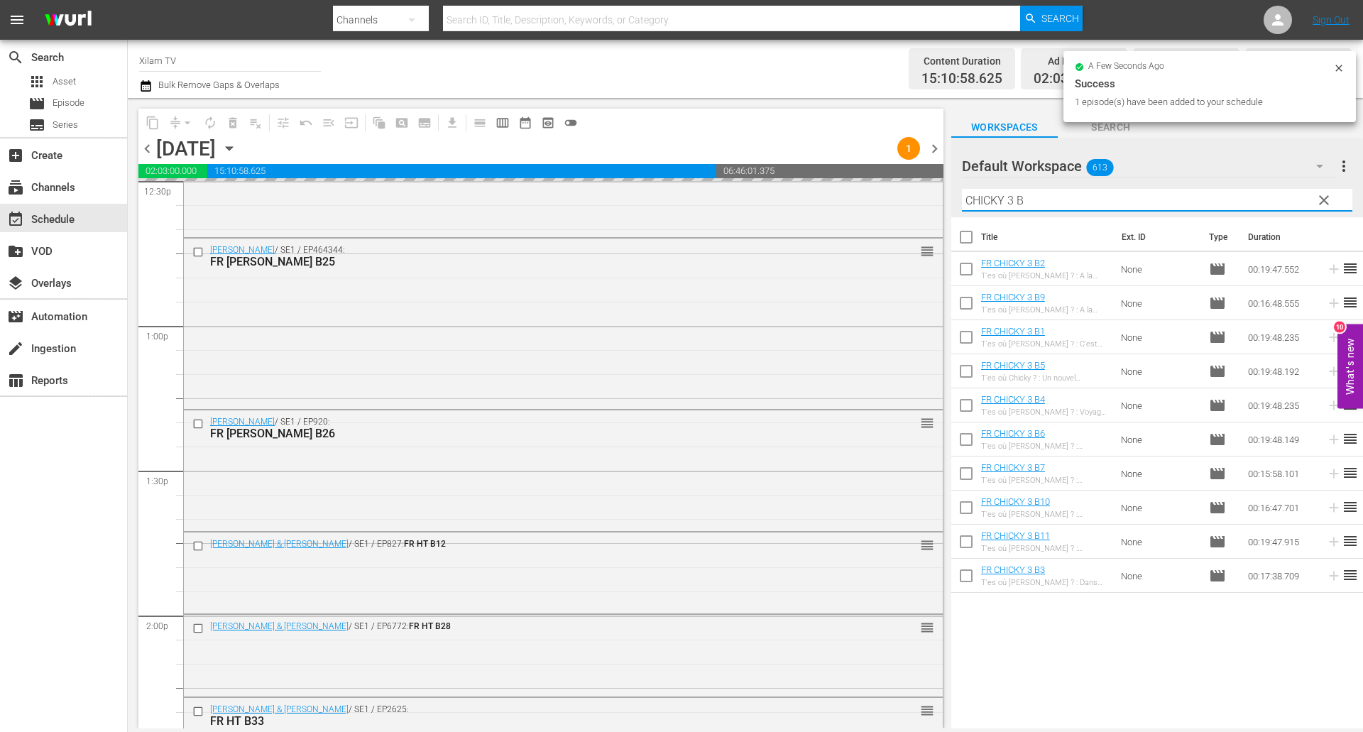
click at [928, 193] on div "content_copy compress arrow_drop_down autorenew_outlined delete_forever_outline…" at bounding box center [745, 413] width 1235 height 630
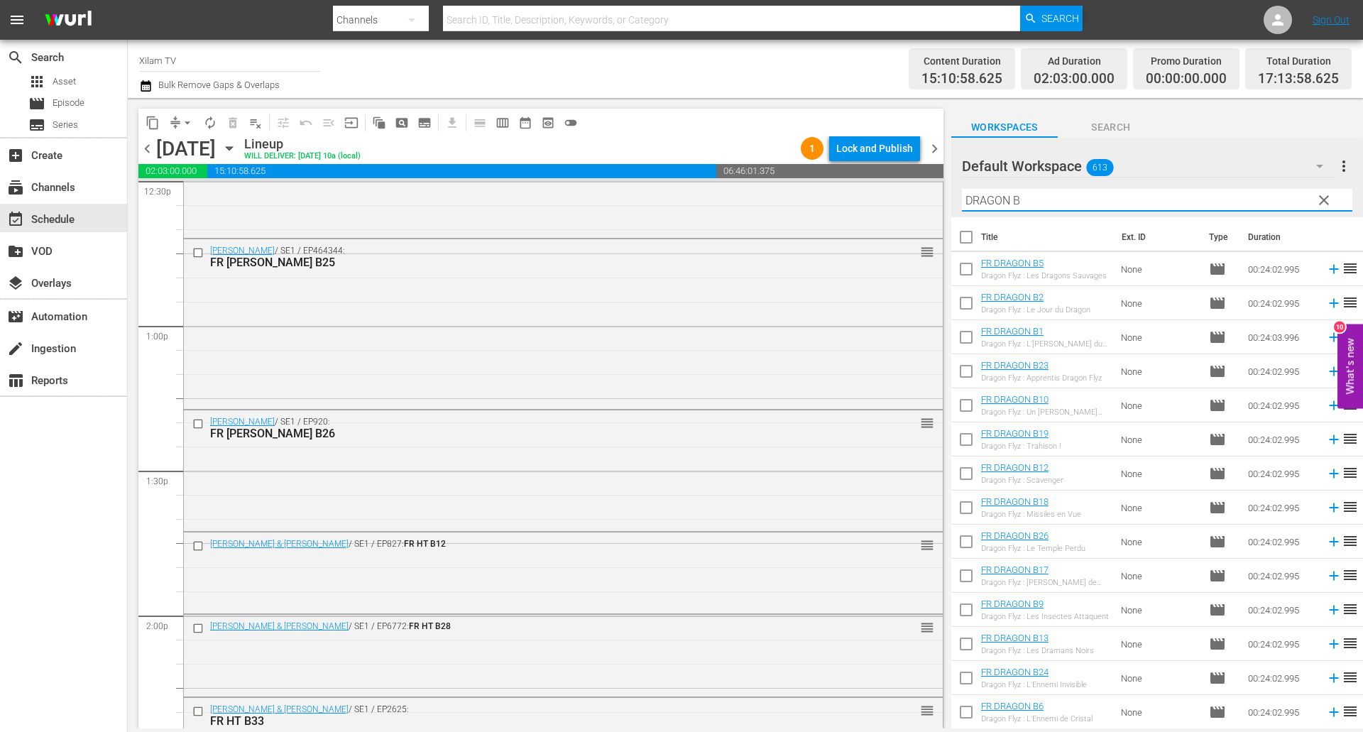
click at [1066, 195] on input "DRAGON B" at bounding box center [1157, 200] width 390 height 23
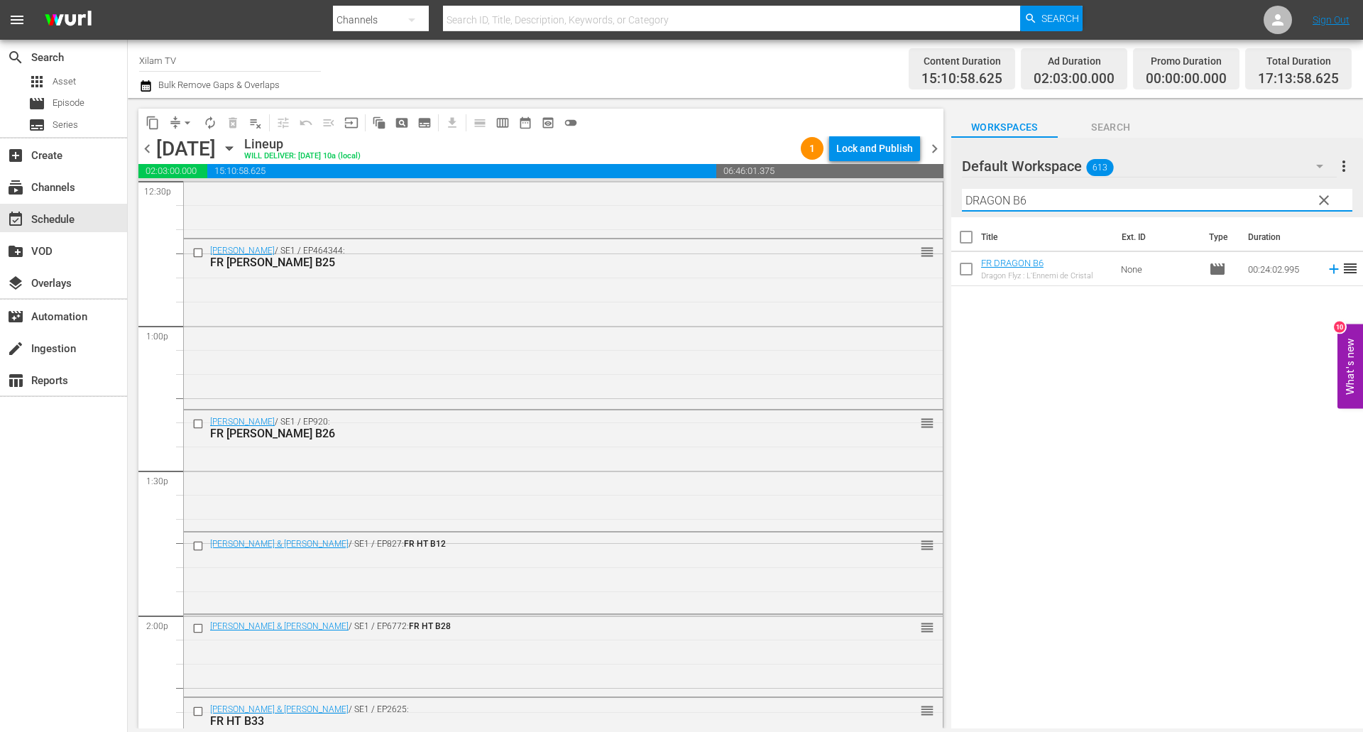
type input "DRAGON B6"
click at [964, 278] on input "checkbox" at bounding box center [966, 272] width 30 height 30
checkbox input "true"
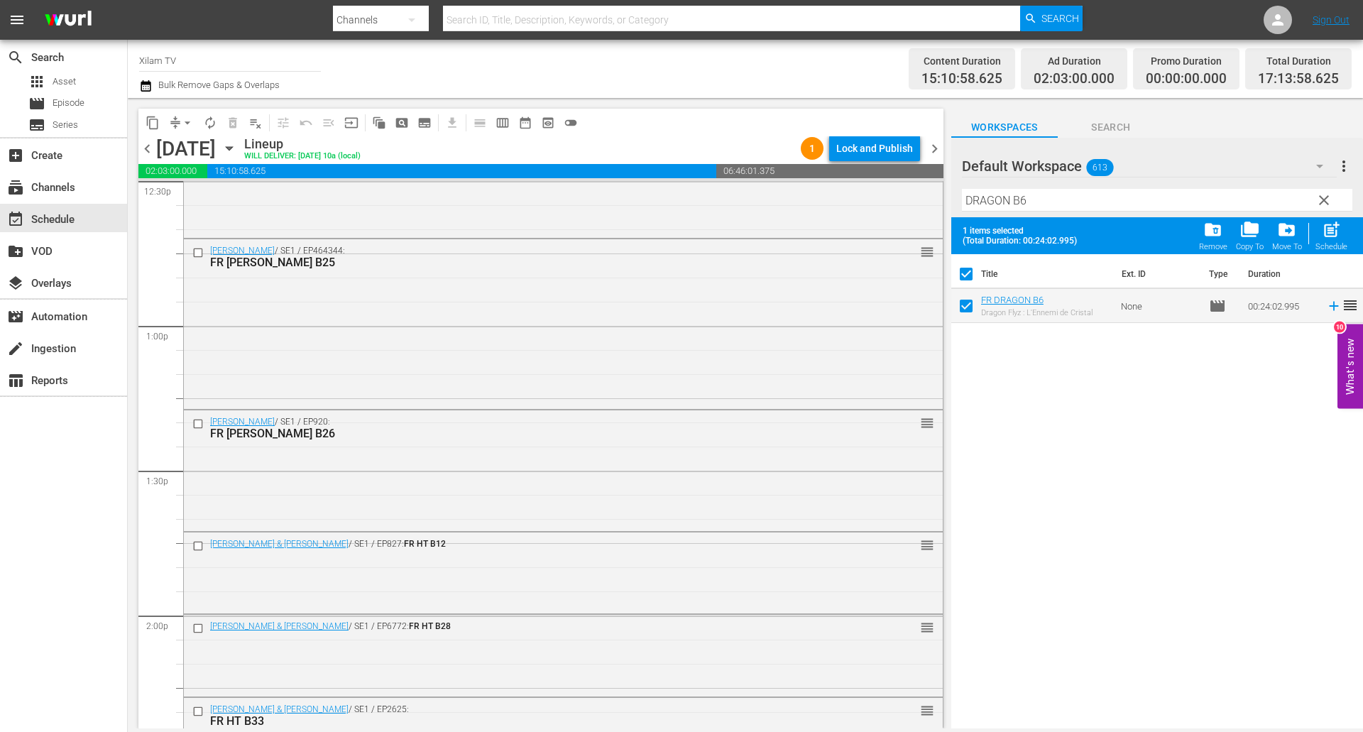
click at [1050, 202] on input "DRAGON B6" at bounding box center [1157, 200] width 390 height 23
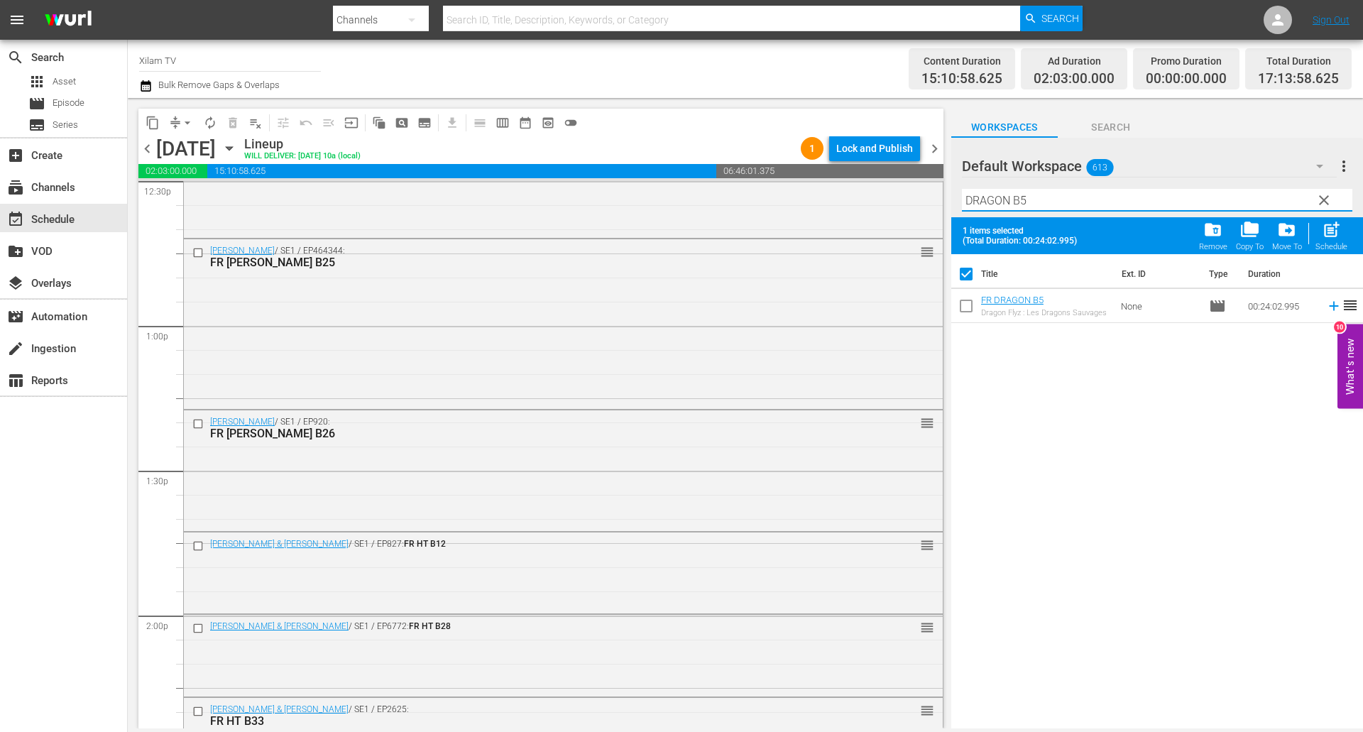
type input "DRAGON B5"
click at [964, 305] on input "checkbox" at bounding box center [966, 309] width 30 height 30
checkbox input "true"
checkbox input "false"
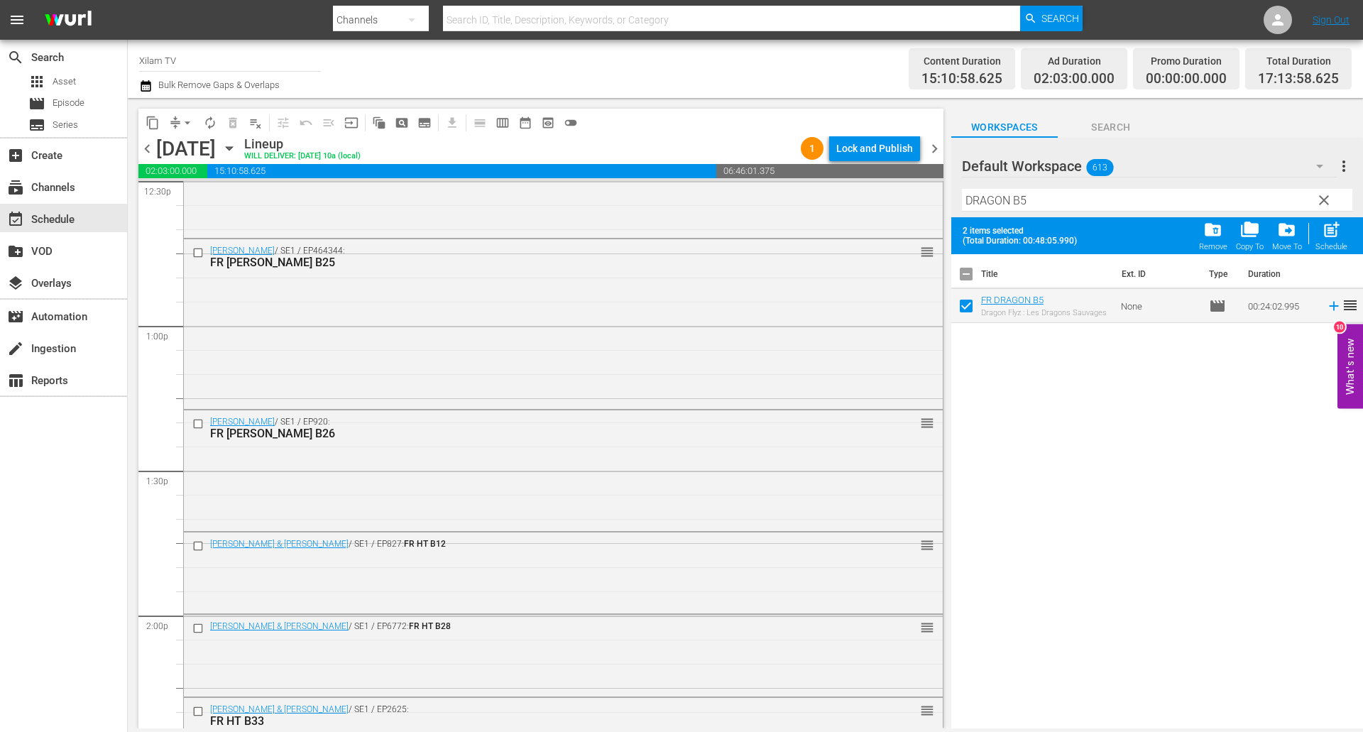
click at [1024, 209] on input "DRAGON B5" at bounding box center [1157, 200] width 390 height 23
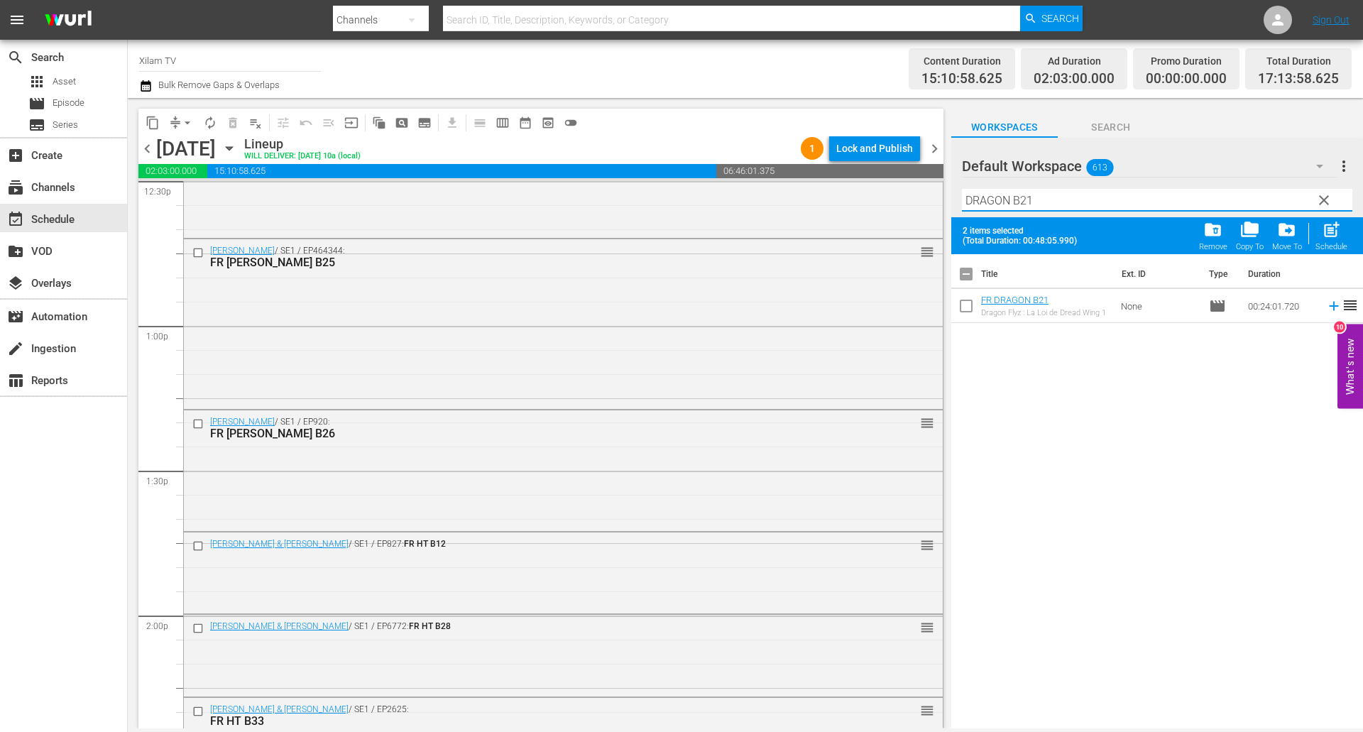
type input "DRAGON B21"
click at [969, 306] on input "checkbox" at bounding box center [966, 309] width 30 height 30
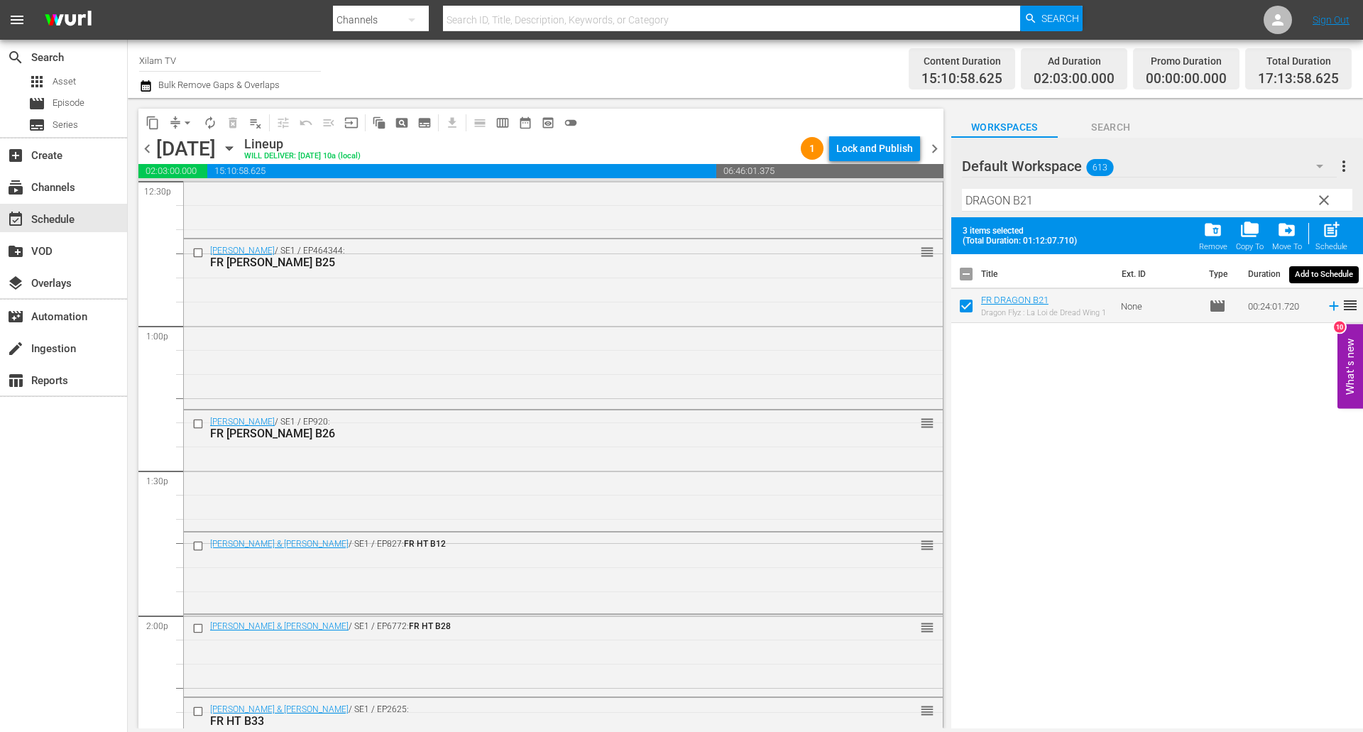
click at [1325, 230] on span "post_add" at bounding box center [1330, 229] width 19 height 19
checkbox input "false"
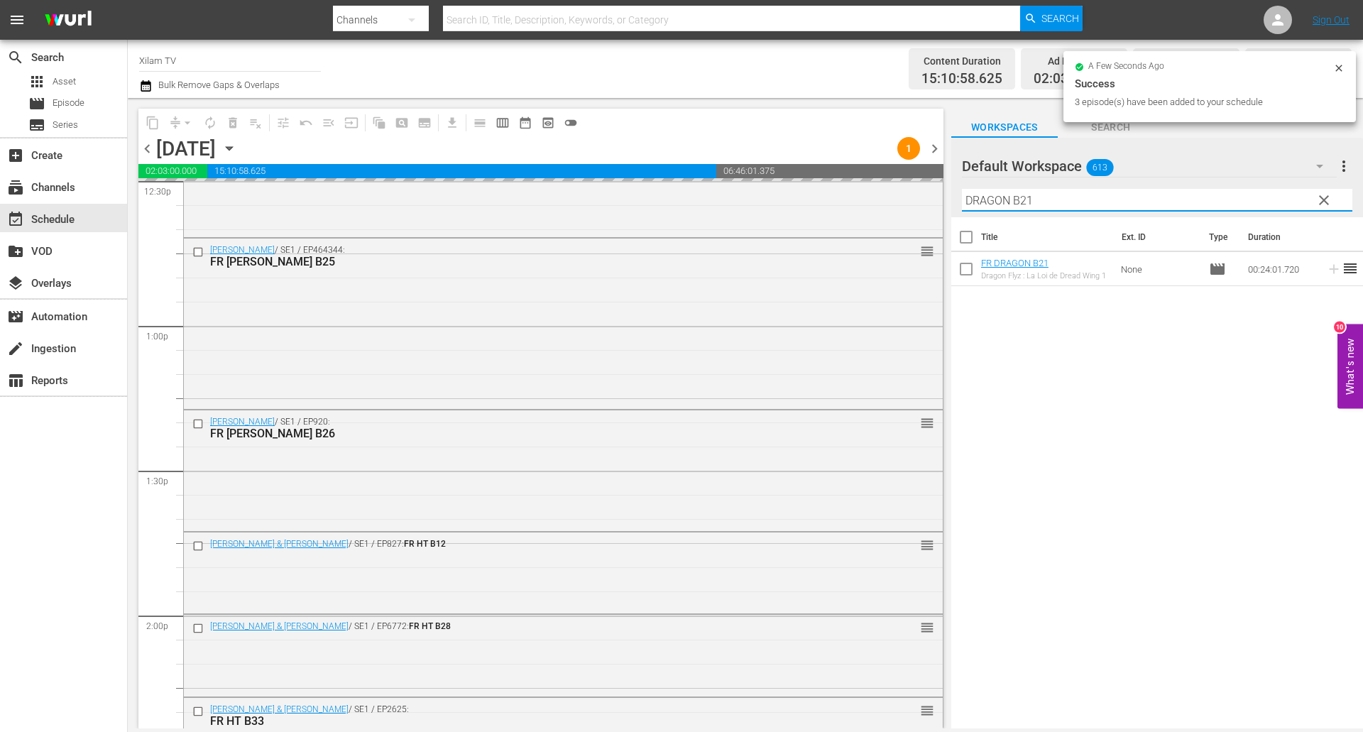
drag, startPoint x: 1008, startPoint y: 199, endPoint x: 938, endPoint y: 194, distance: 70.4
click at [938, 194] on div "content_copy compress arrow_drop_down autorenew_outlined delete_forever_outline…" at bounding box center [745, 413] width 1235 height 630
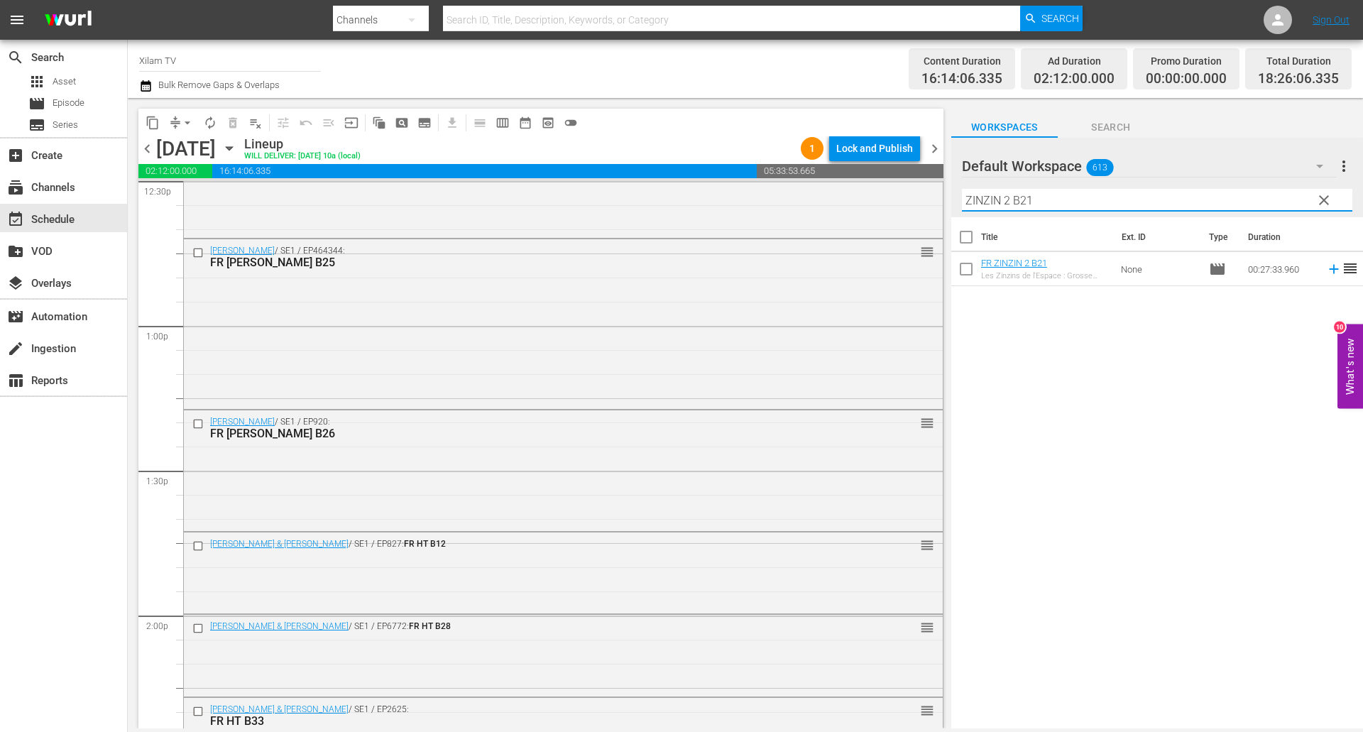
click at [1042, 197] on input "ZINZIN 2 B21" at bounding box center [1157, 200] width 390 height 23
type input "ZINZIN 2 B12"
click at [966, 275] on input "checkbox" at bounding box center [966, 272] width 30 height 30
checkbox input "true"
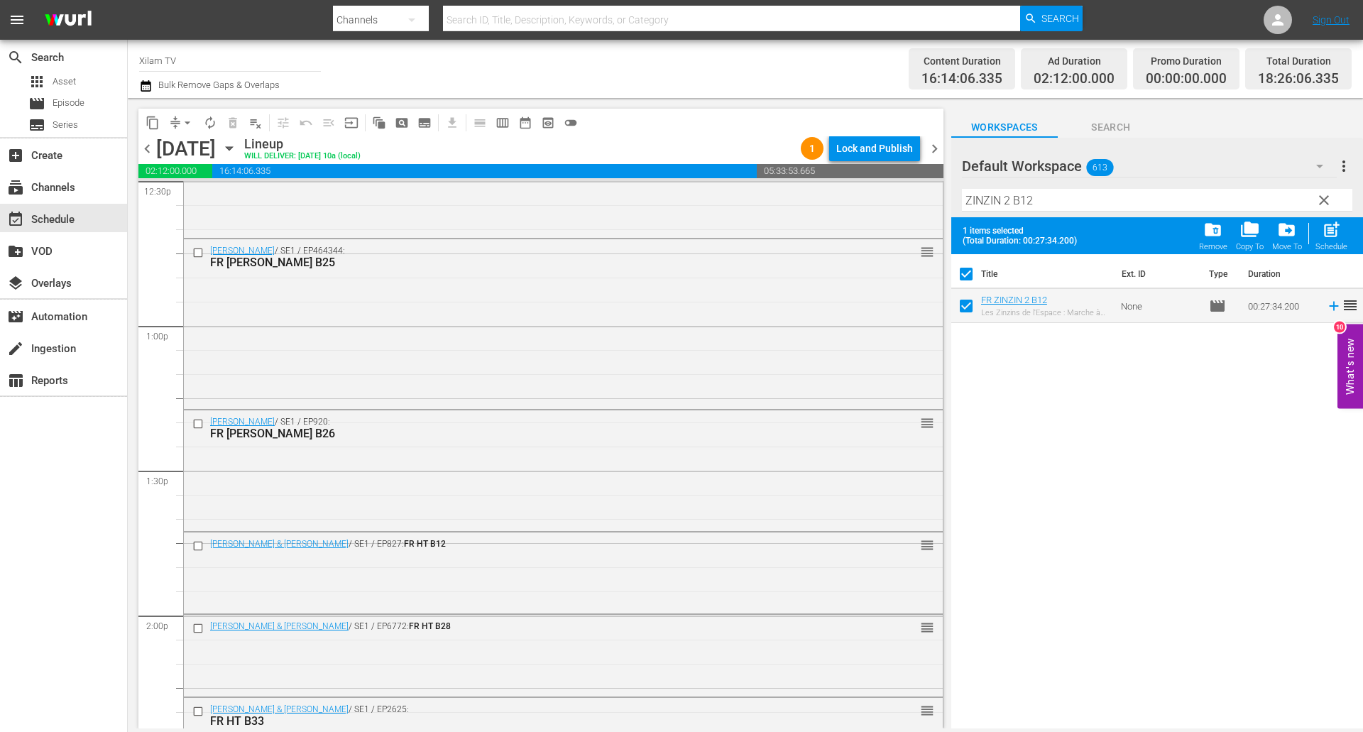
click at [1041, 204] on input "ZINZIN 2 B12" at bounding box center [1157, 200] width 390 height 23
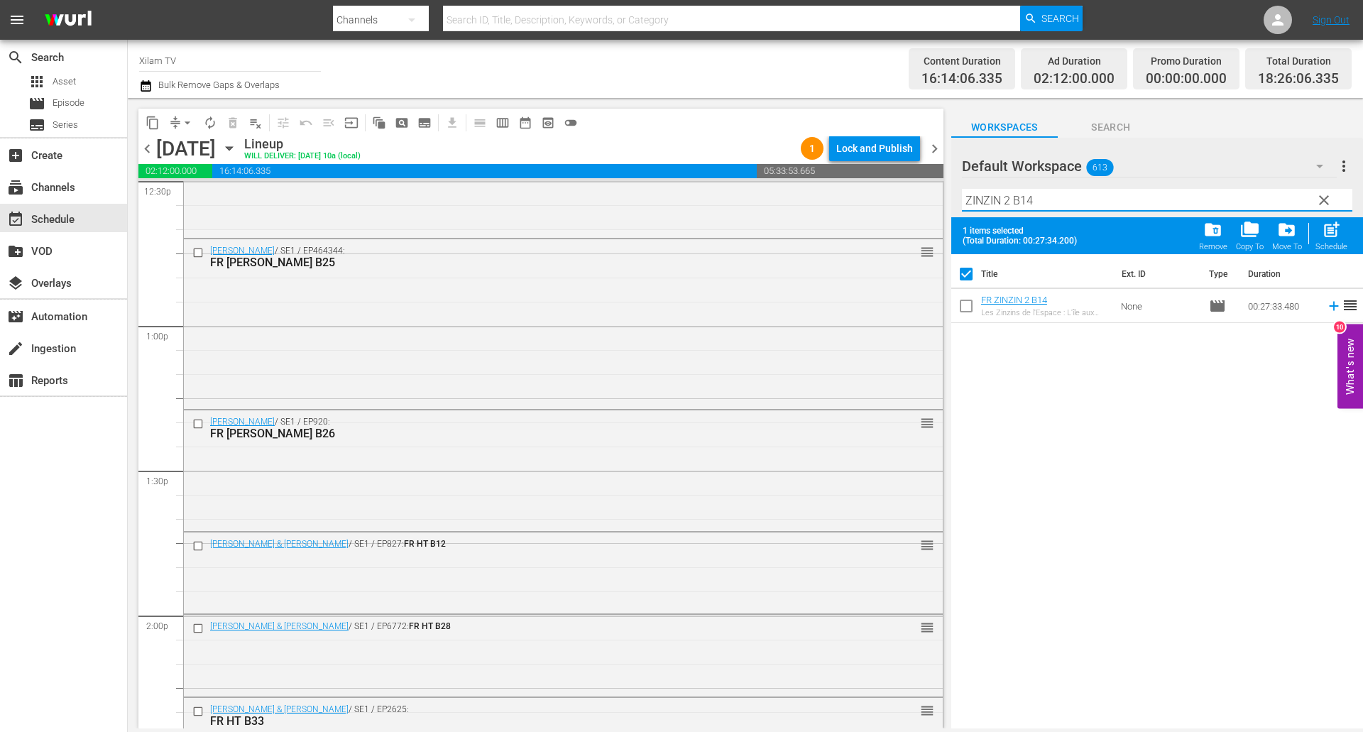
type input "ZINZIN 2 B14"
click at [969, 303] on input "checkbox" at bounding box center [966, 309] width 30 height 30
checkbox input "true"
checkbox input "false"
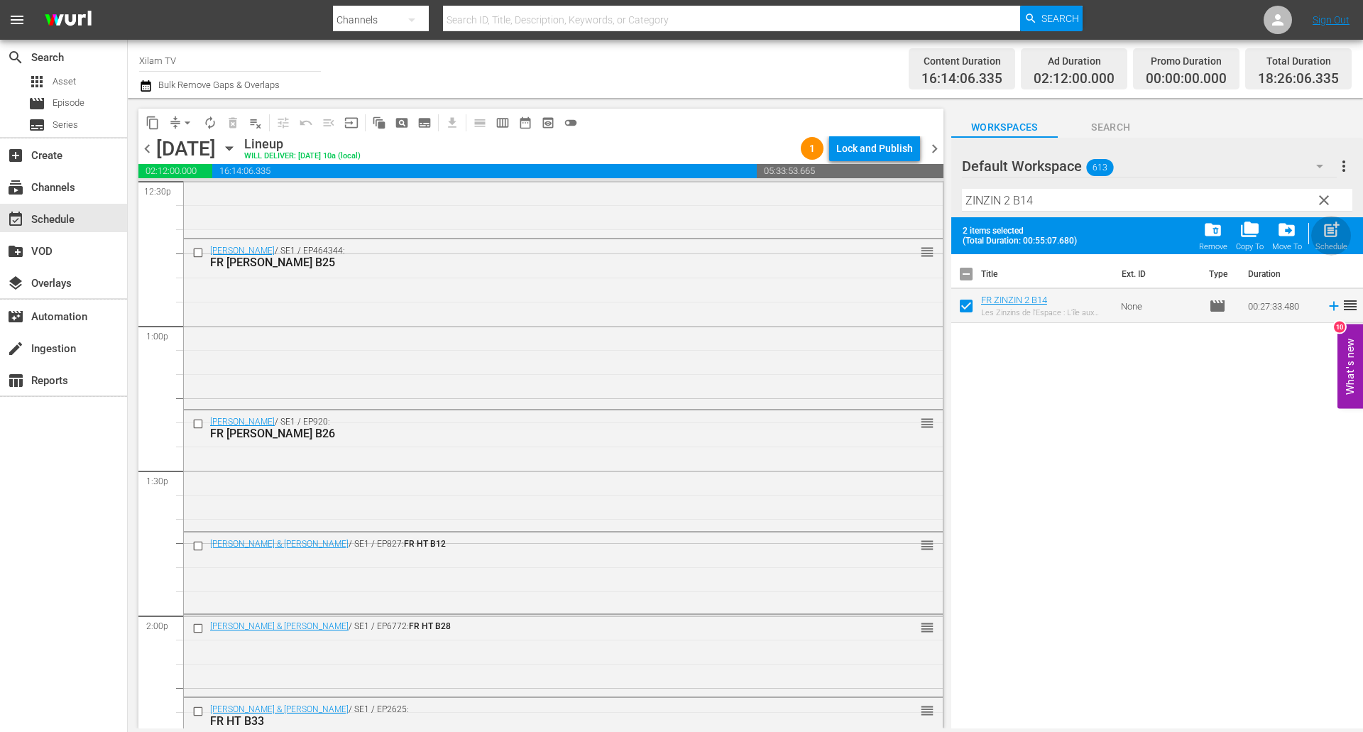
click at [1337, 241] on div "post_add Schedule" at bounding box center [1331, 235] width 32 height 31
checkbox input "false"
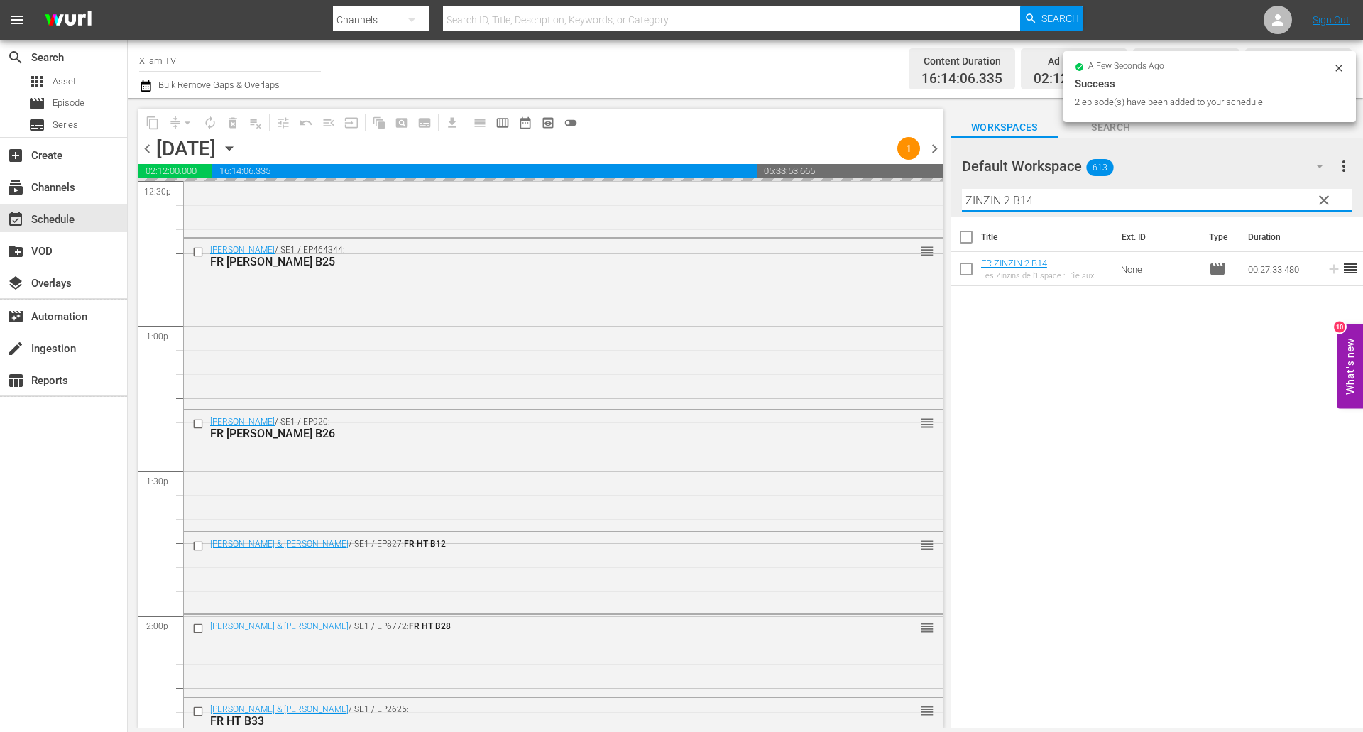
drag, startPoint x: 992, startPoint y: 200, endPoint x: 952, endPoint y: 199, distance: 39.8
click at [952, 199] on div "Default Workspace 613 Default more_vert clear Filter by Title ZINZIN 2 B14" at bounding box center [1157, 177] width 412 height 79
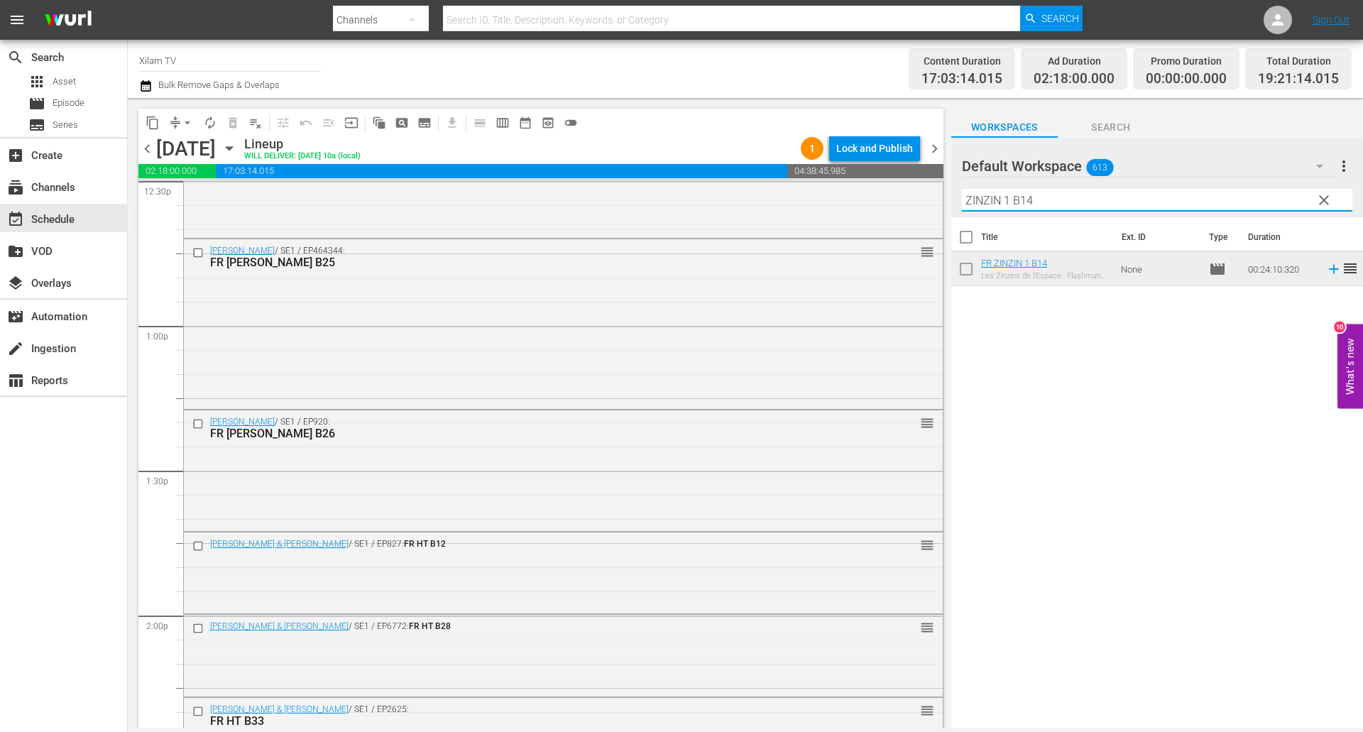
click at [1041, 201] on input "ZINZIN 1 B14" at bounding box center [1157, 200] width 390 height 23
type input "ZINZIN 1 B23"
click at [971, 275] on input "checkbox" at bounding box center [966, 272] width 30 height 30
checkbox input "true"
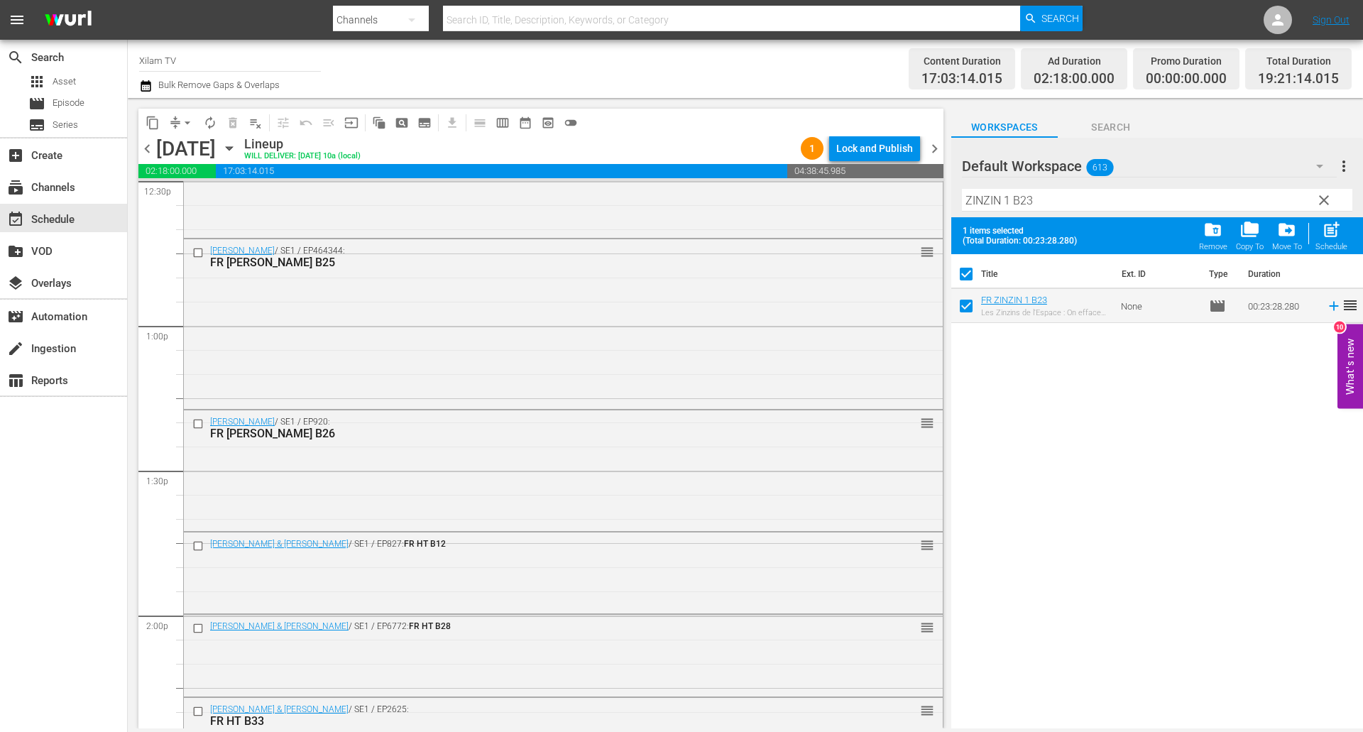
click at [1057, 194] on input "ZINZIN 1 B23" at bounding box center [1157, 200] width 390 height 23
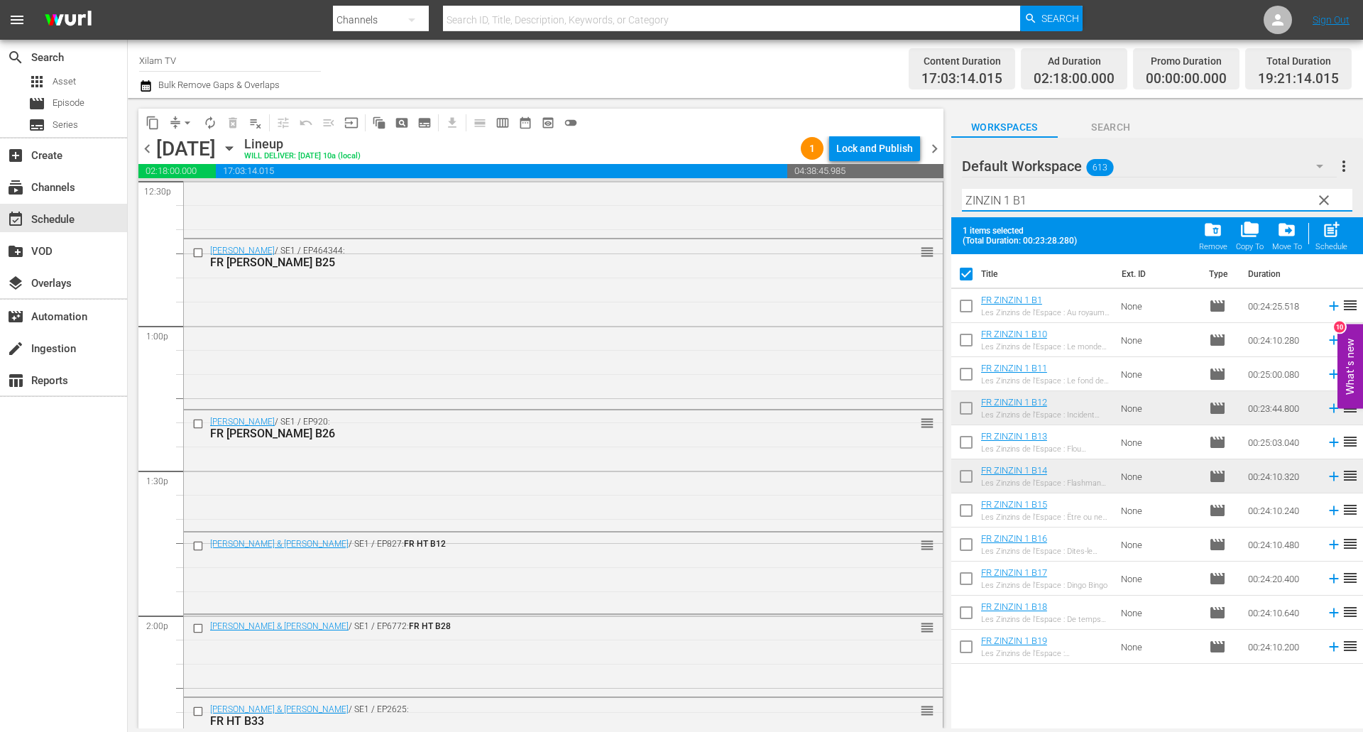
type input "ZINZIN 1 B1"
click at [969, 305] on input "checkbox" at bounding box center [966, 309] width 30 height 30
checkbox input "true"
checkbox input "false"
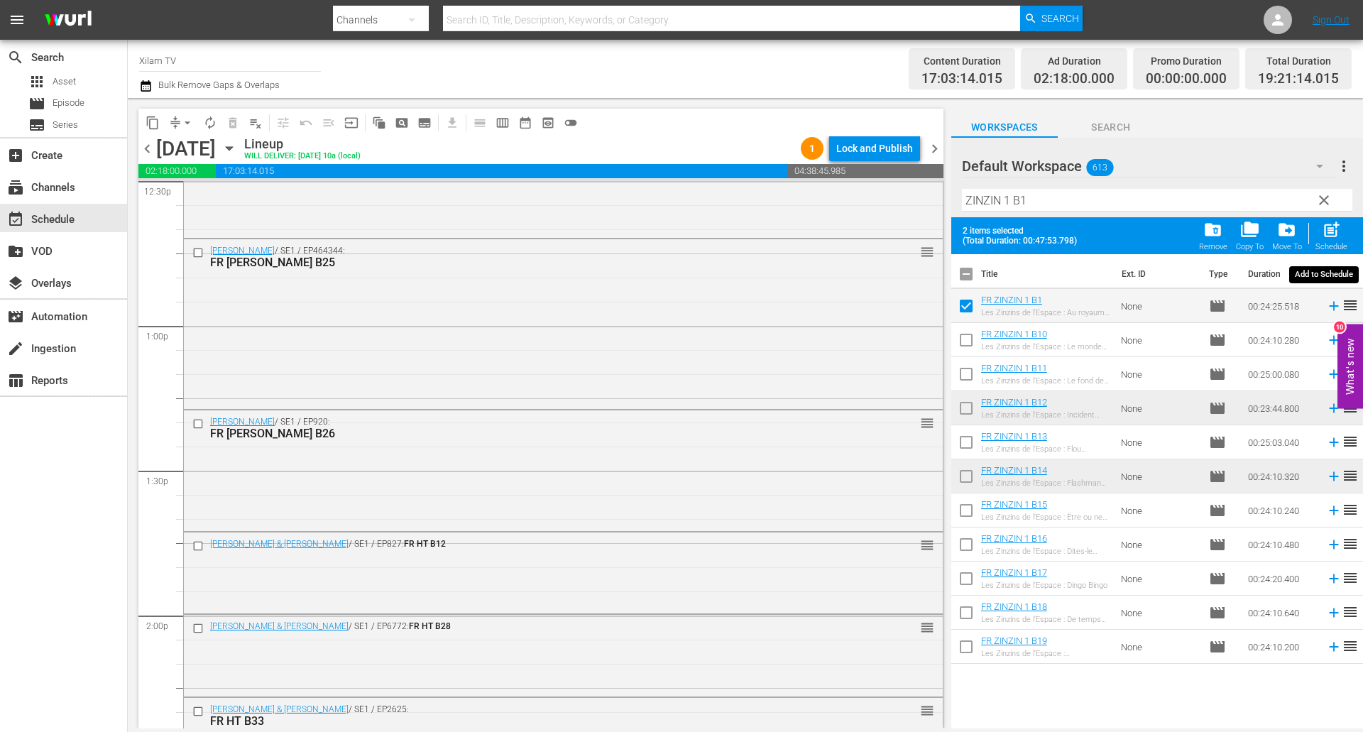
click at [1323, 236] on span "post_add" at bounding box center [1330, 229] width 19 height 19
checkbox input "false"
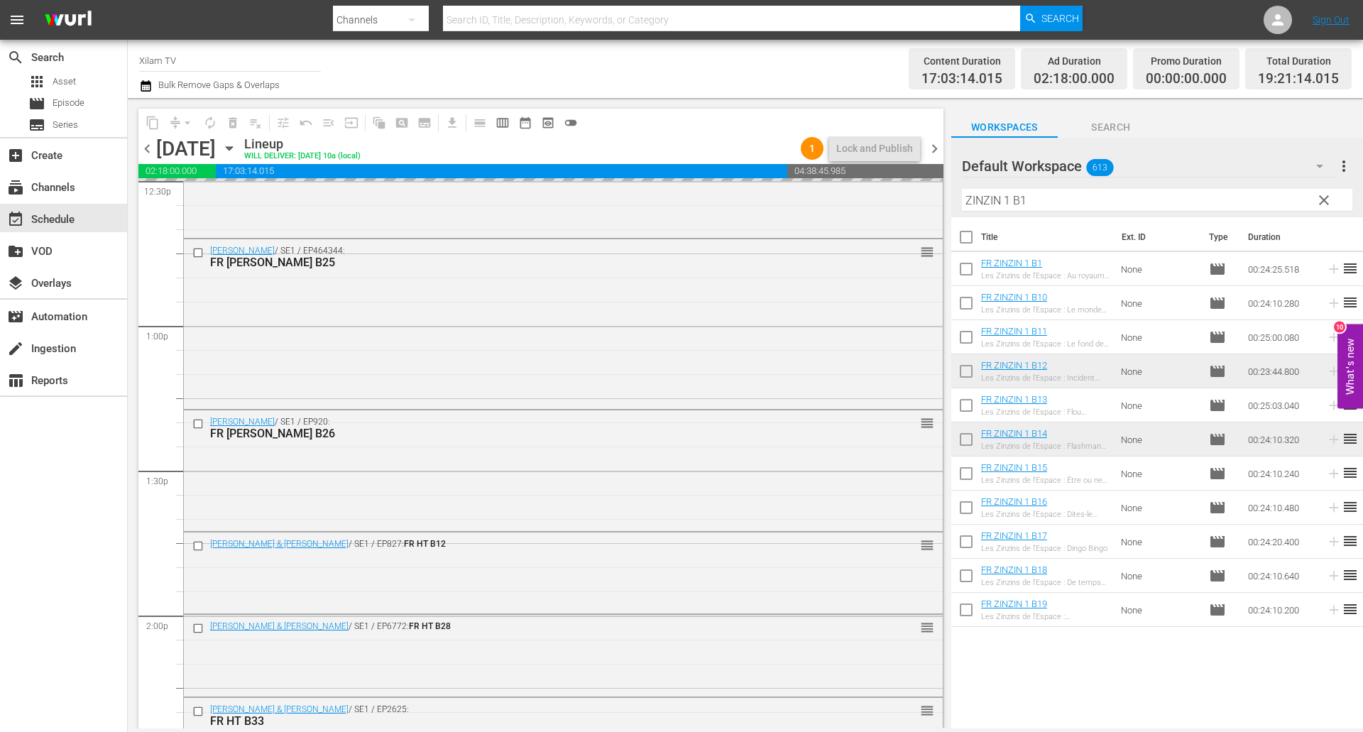
click at [921, 191] on div "content_copy compress arrow_drop_down autorenew_outlined delete_forever_outline…" at bounding box center [745, 413] width 1235 height 630
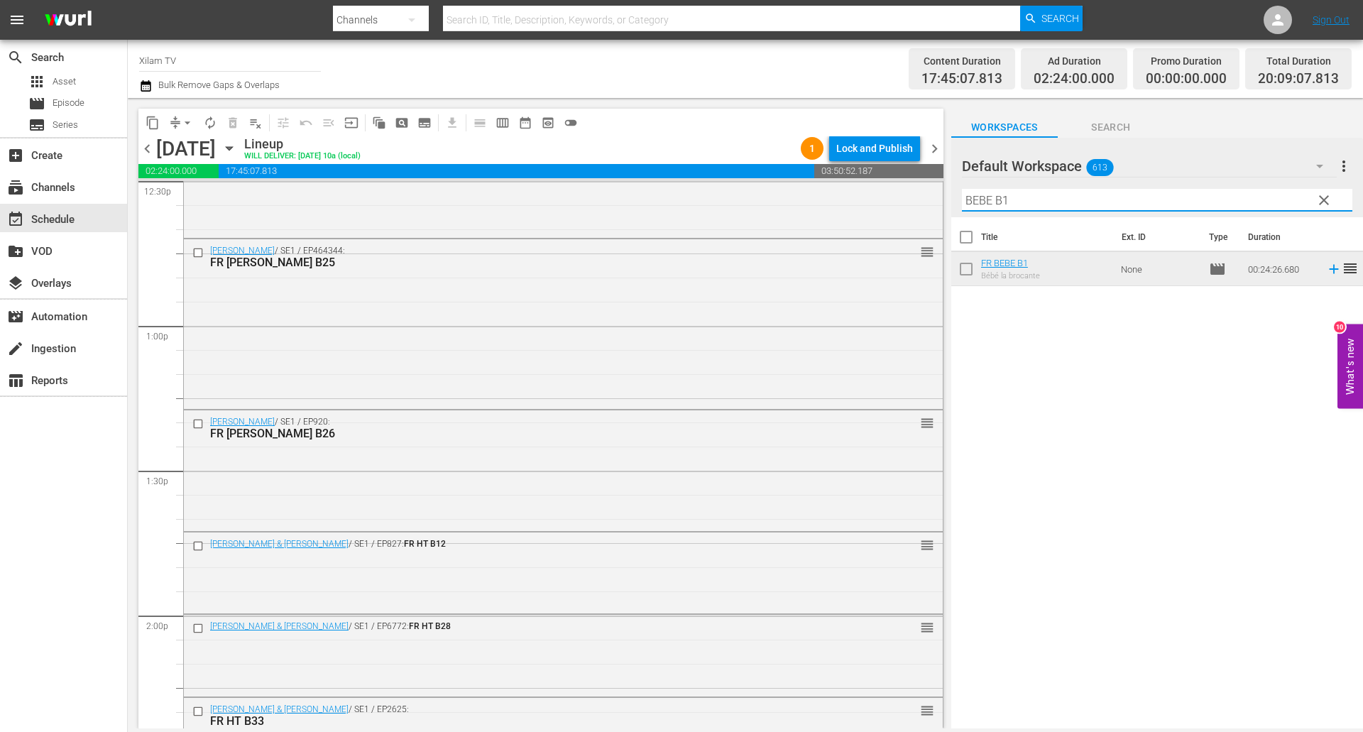
click at [1043, 199] on input "BEBE B1" at bounding box center [1157, 200] width 390 height 23
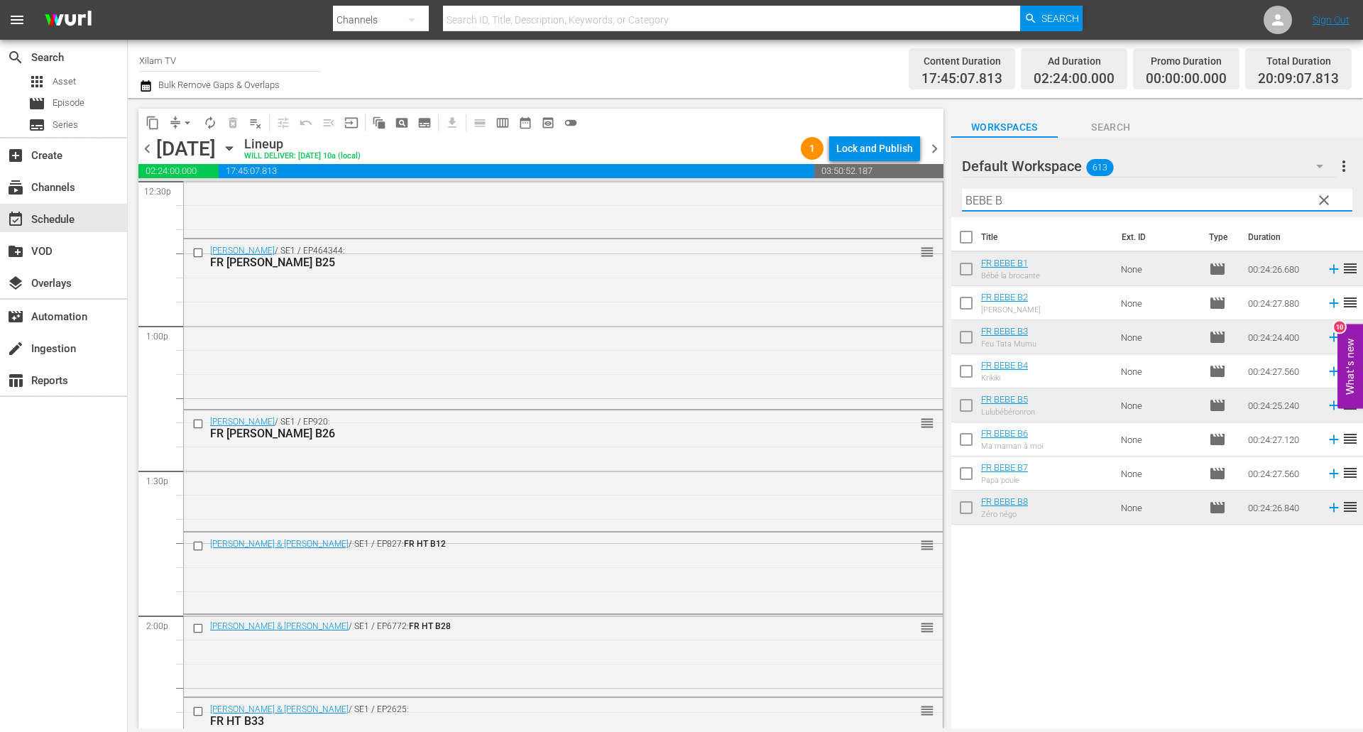
type input "BEBE B"
click at [971, 299] on input "checkbox" at bounding box center [966, 306] width 30 height 30
checkbox input "true"
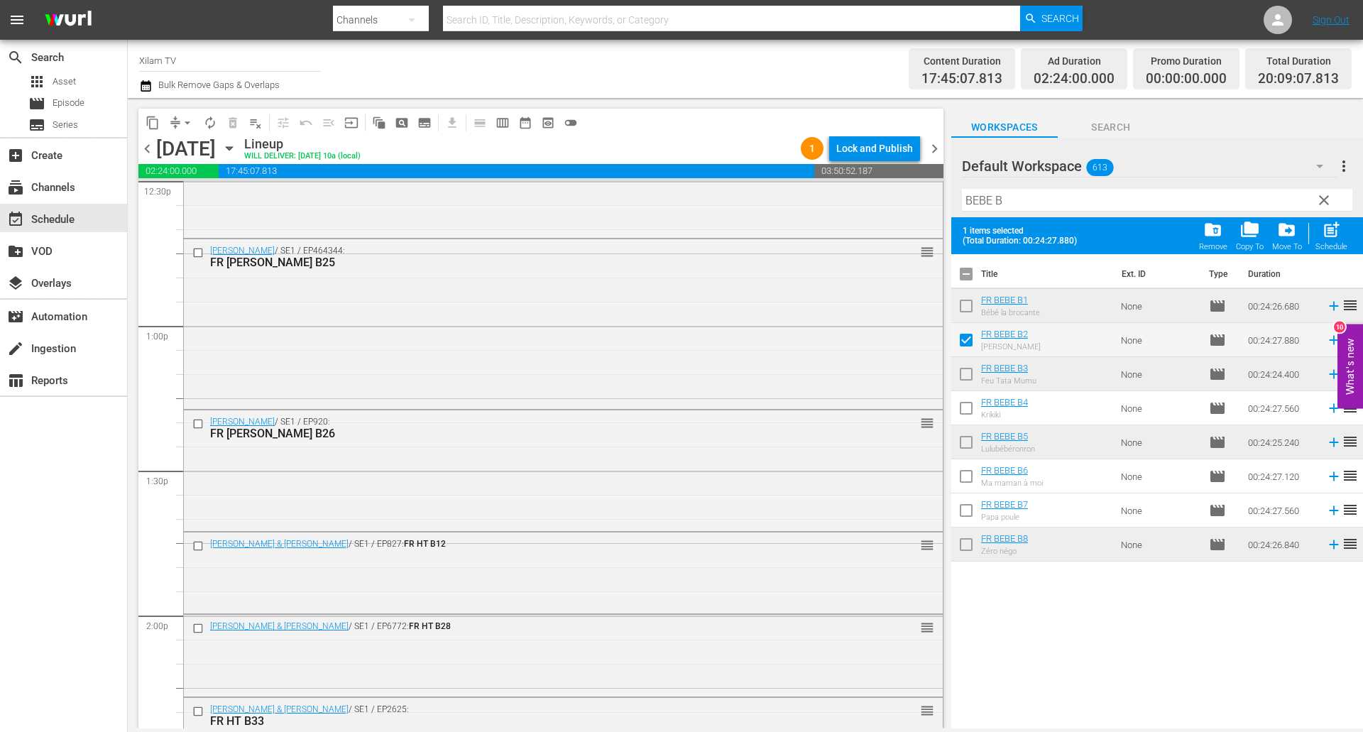
click at [963, 407] on input "checkbox" at bounding box center [966, 411] width 30 height 30
checkbox input "true"
click at [964, 473] on input "checkbox" at bounding box center [966, 479] width 30 height 30
checkbox input "true"
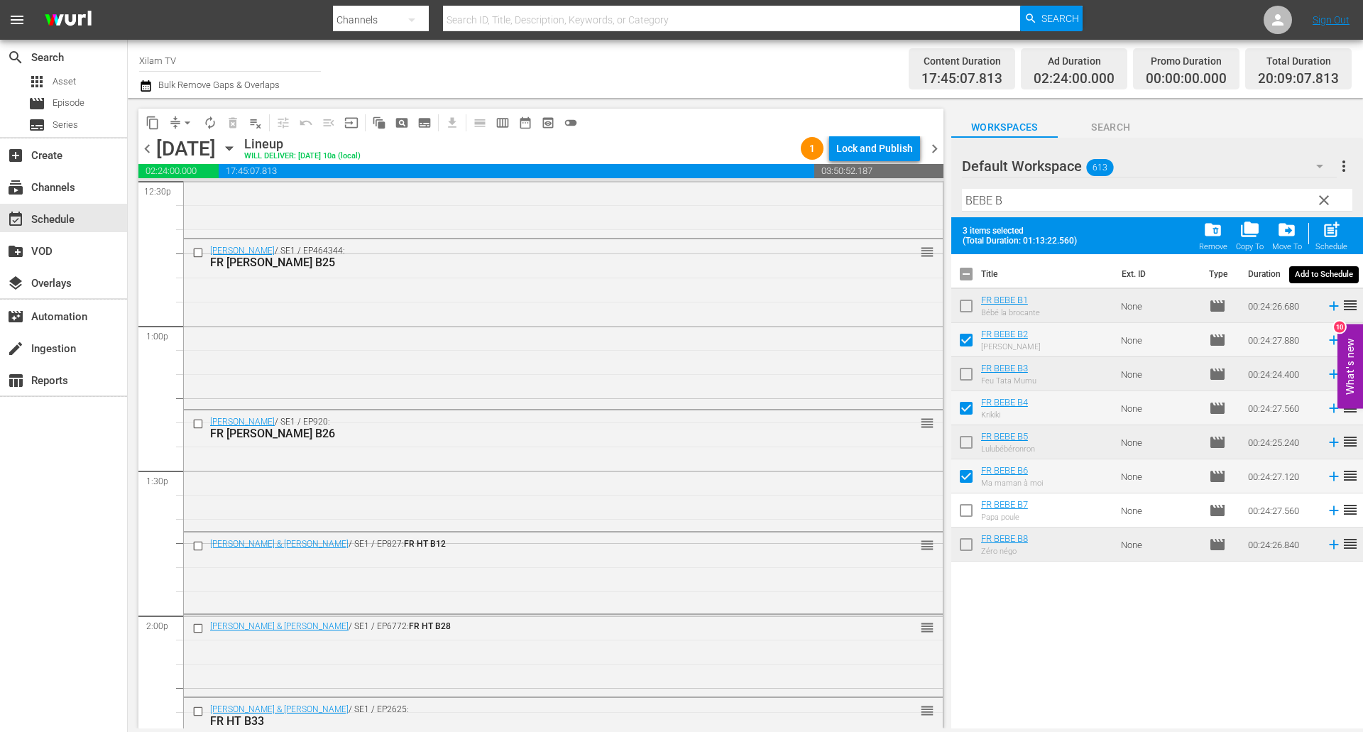
click at [1333, 235] on span "post_add" at bounding box center [1330, 229] width 19 height 19
checkbox input "false"
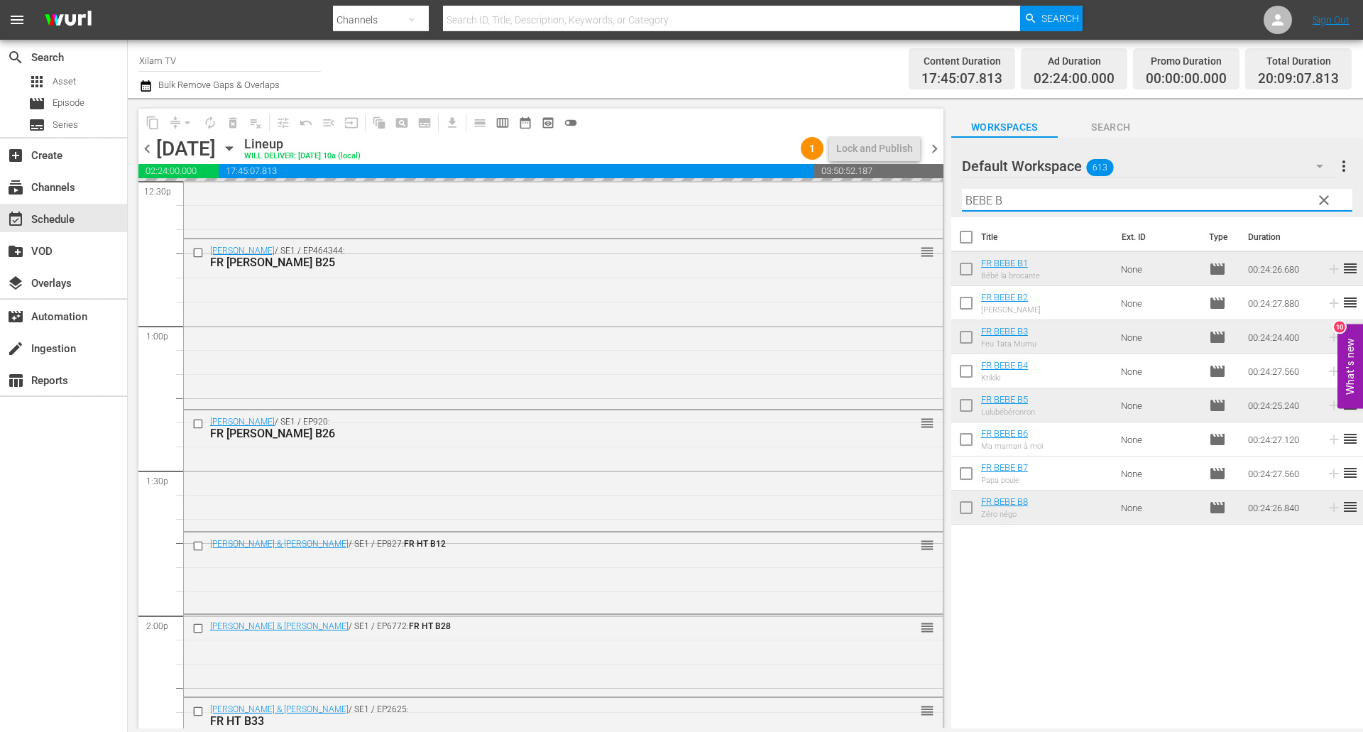
drag, startPoint x: 989, startPoint y: 201, endPoint x: 954, endPoint y: 199, distance: 34.8
click at [954, 199] on div "Default Workspace 613 Default more_vert clear Filter by Title BEBE B" at bounding box center [1157, 177] width 412 height 79
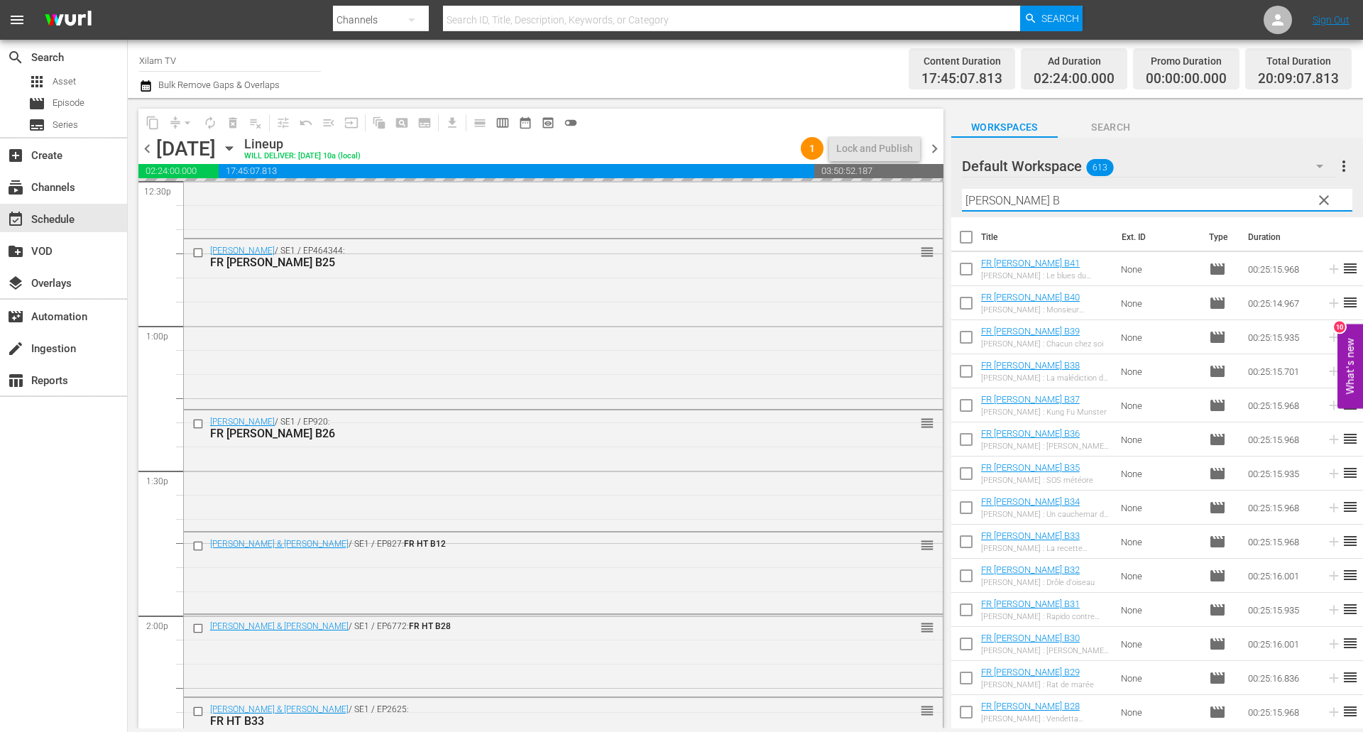
click at [1047, 214] on div "Filter by Title RATZ B" at bounding box center [1157, 200] width 390 height 34
click at [1045, 202] on input "RATZ B" at bounding box center [1157, 200] width 390 height 23
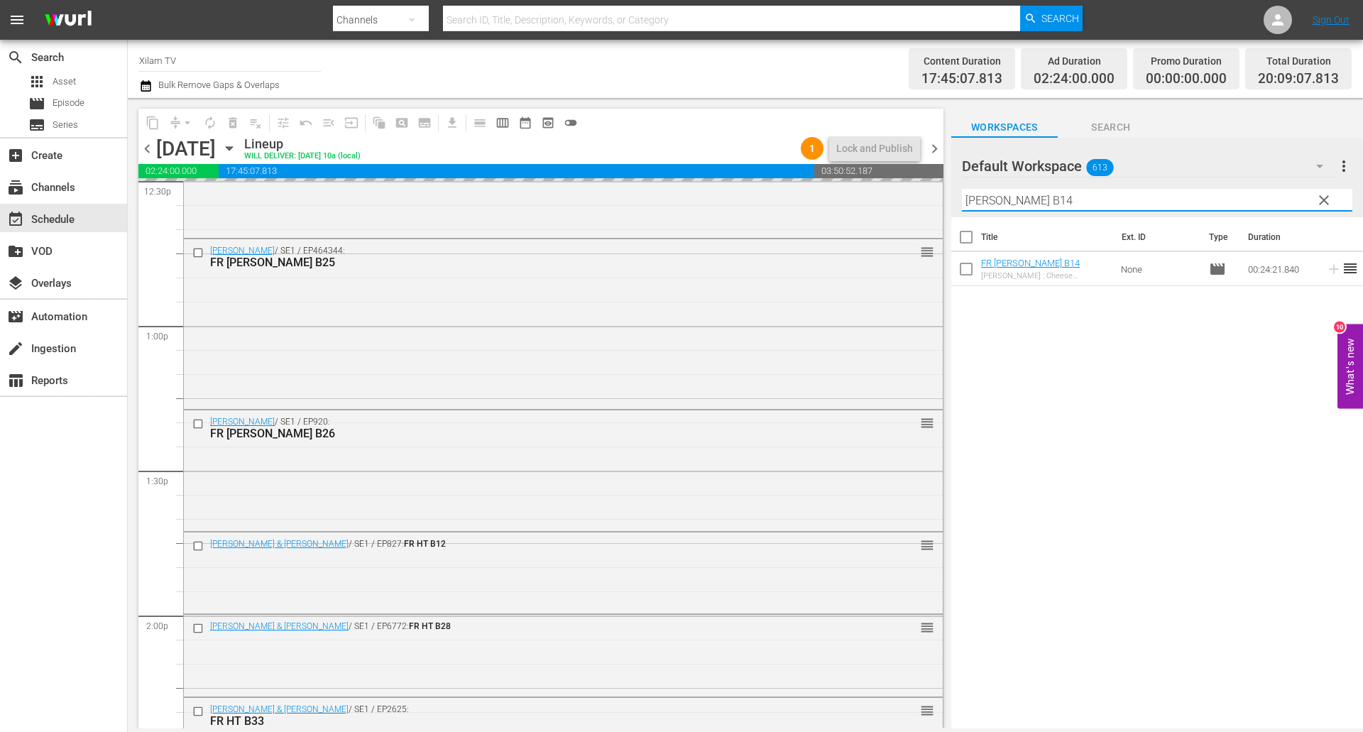
type input "RATZ B14"
click at [962, 276] on input "checkbox" at bounding box center [966, 272] width 30 height 30
checkbox input "true"
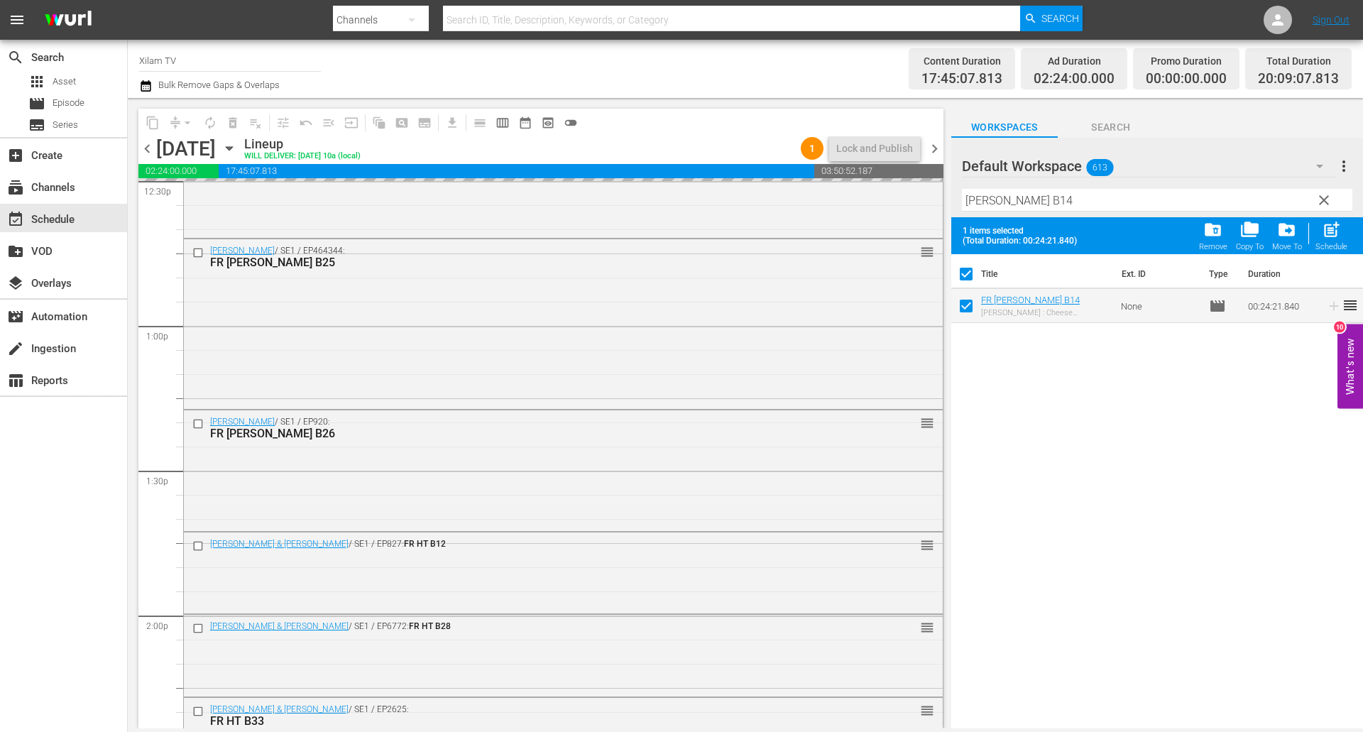
click at [1035, 207] on input "RATZ B14" at bounding box center [1157, 200] width 390 height 23
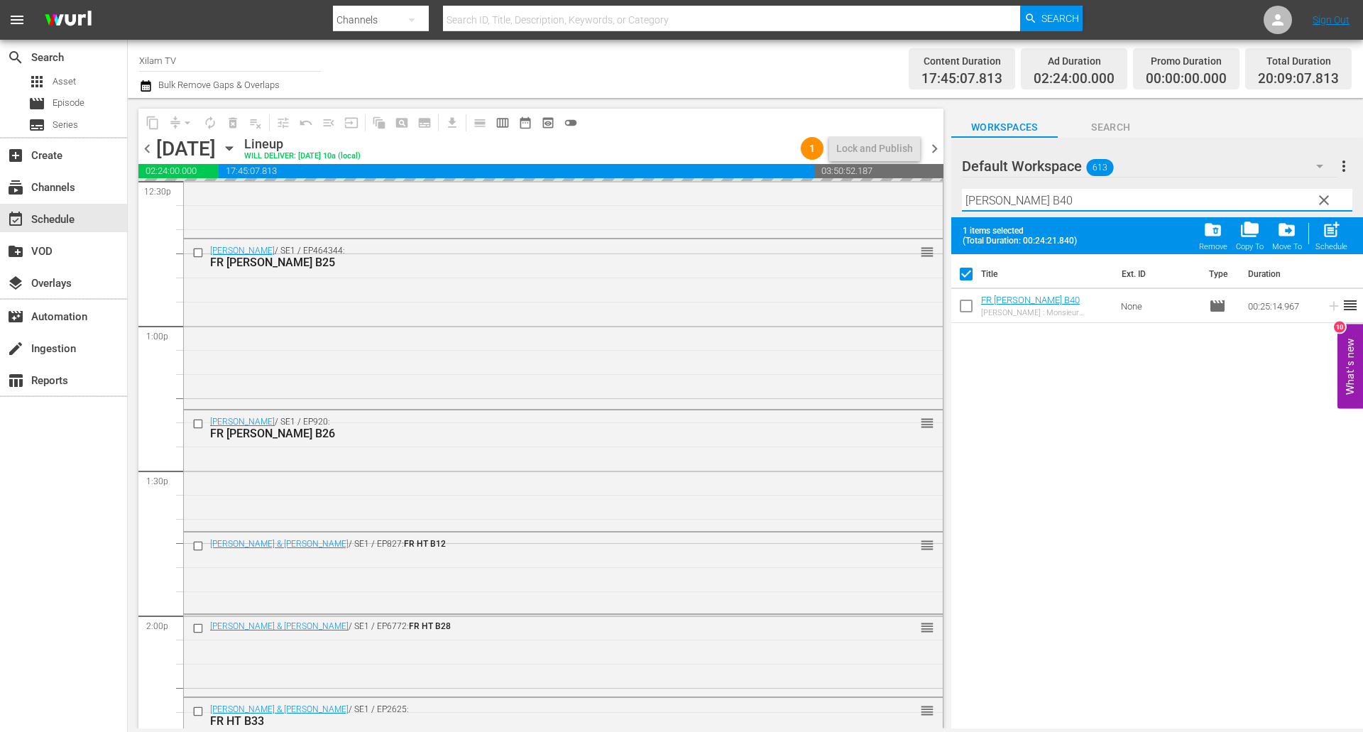
type input "RATZ B40"
click at [965, 302] on input "checkbox" at bounding box center [966, 309] width 30 height 30
checkbox input "true"
checkbox input "false"
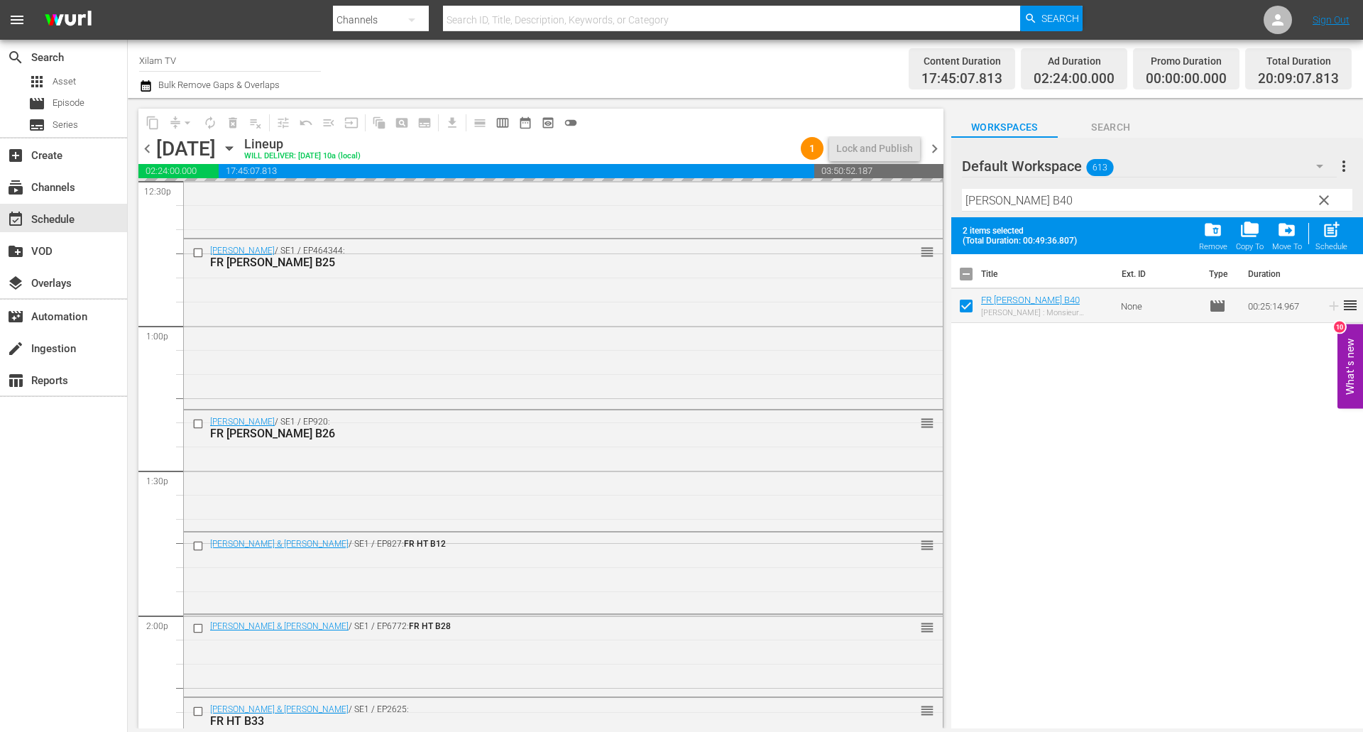
click at [1036, 197] on input "RATZ B40" at bounding box center [1157, 200] width 390 height 23
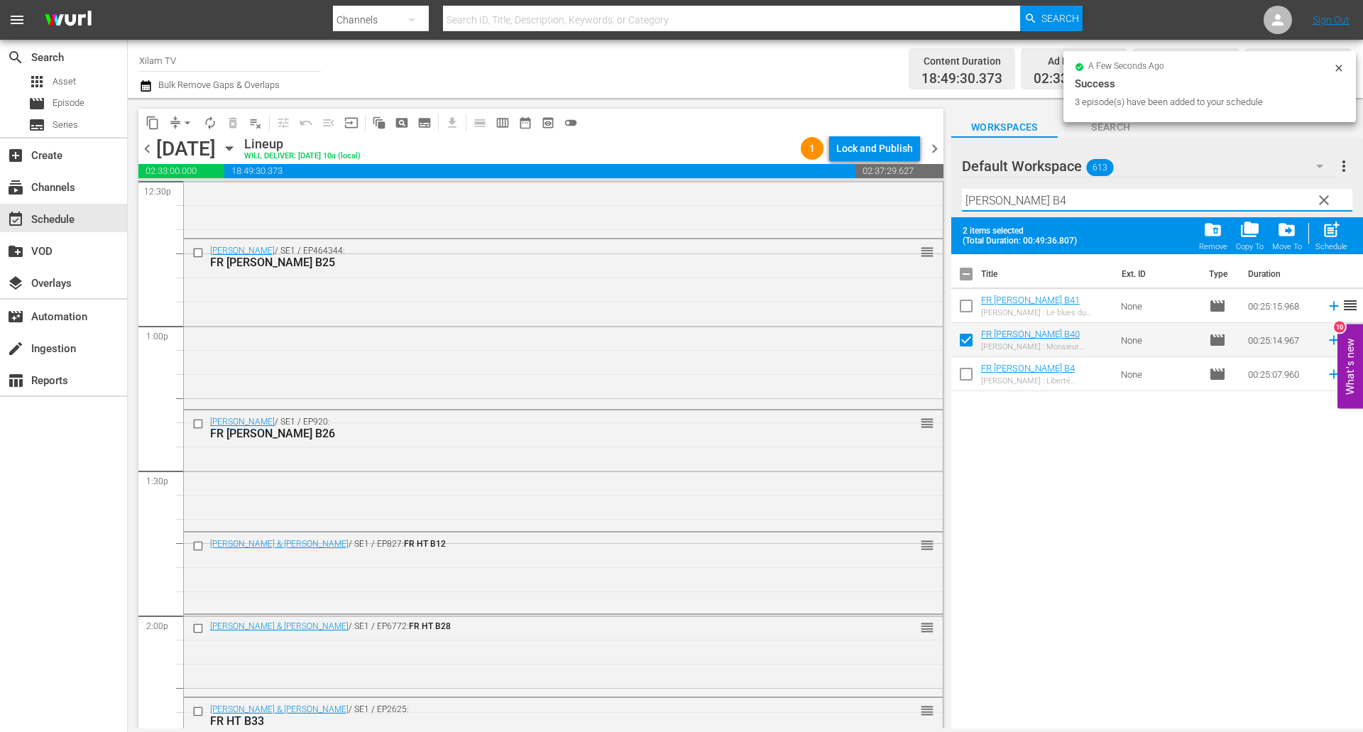
type input "RATZ B4"
drag, startPoint x: 965, startPoint y: 310, endPoint x: 1027, endPoint y: 212, distance: 115.8
click at [964, 310] on input "checkbox" at bounding box center [966, 309] width 30 height 30
checkbox input "true"
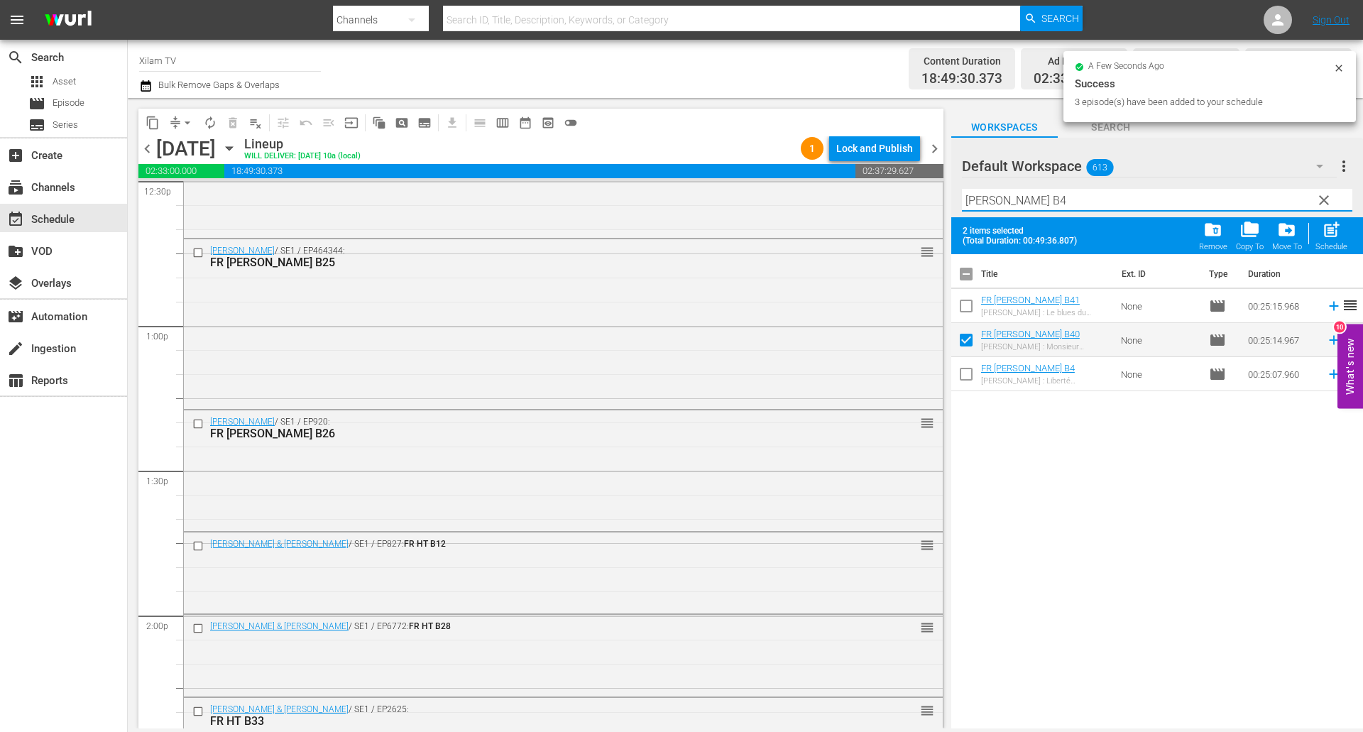
checkbox input "true"
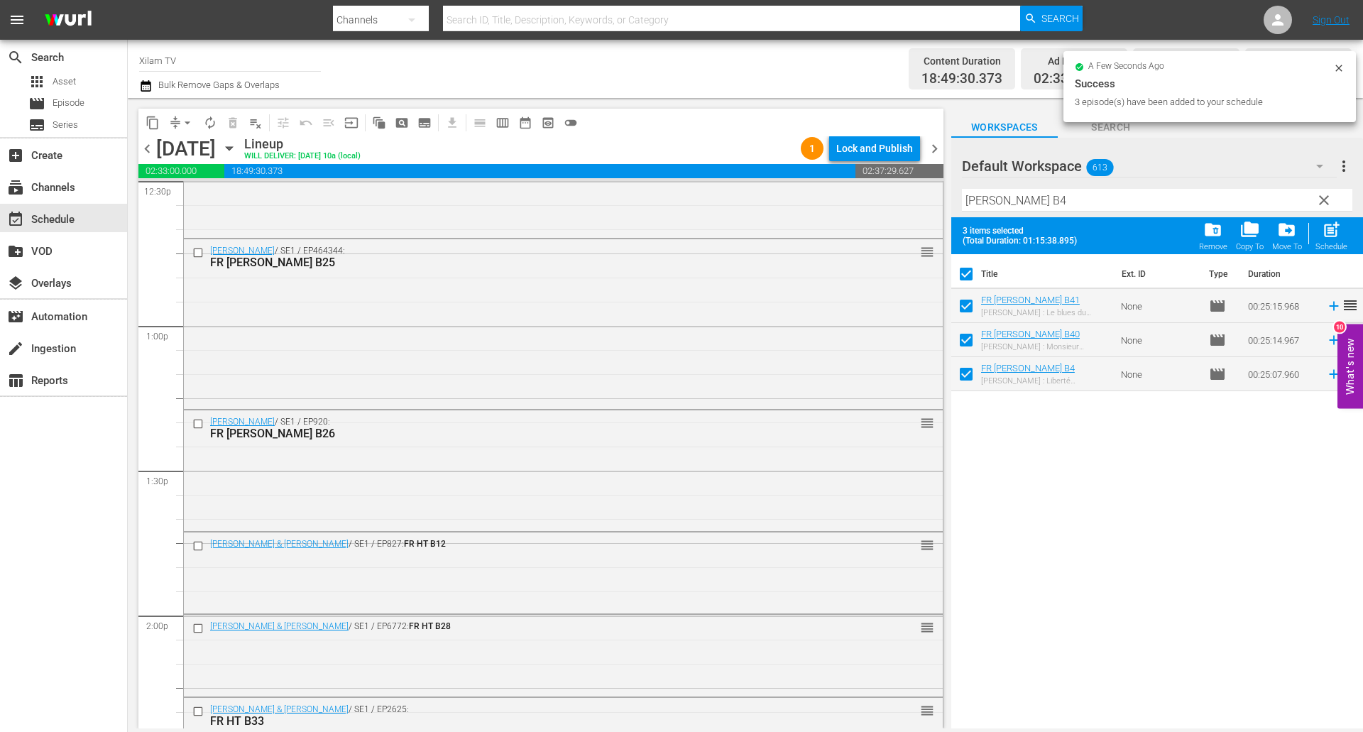
click at [1028, 204] on input "RATZ B4" at bounding box center [1157, 200] width 390 height 23
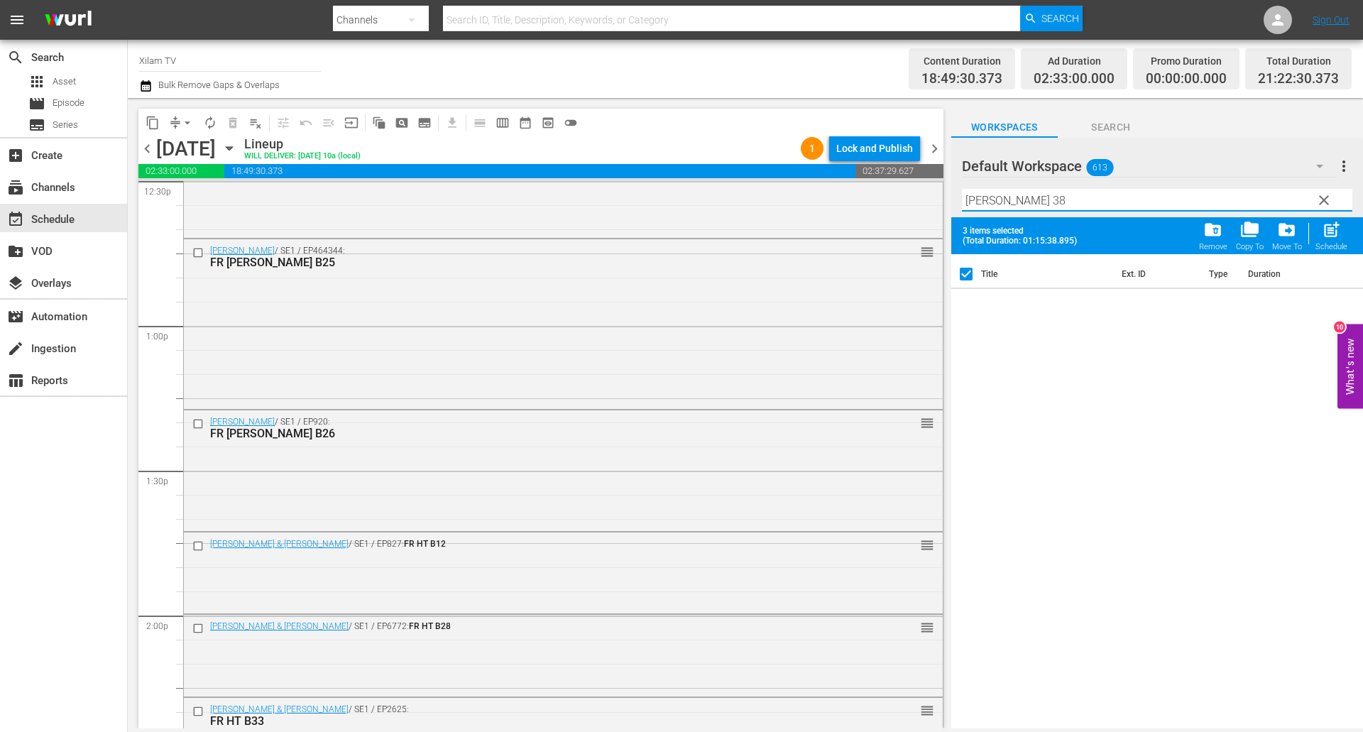
click at [996, 202] on input "RATZ 38" at bounding box center [1157, 200] width 390 height 23
type input "RATZ B38"
click at [974, 304] on input "checkbox" at bounding box center [966, 309] width 30 height 30
checkbox input "true"
checkbox input "false"
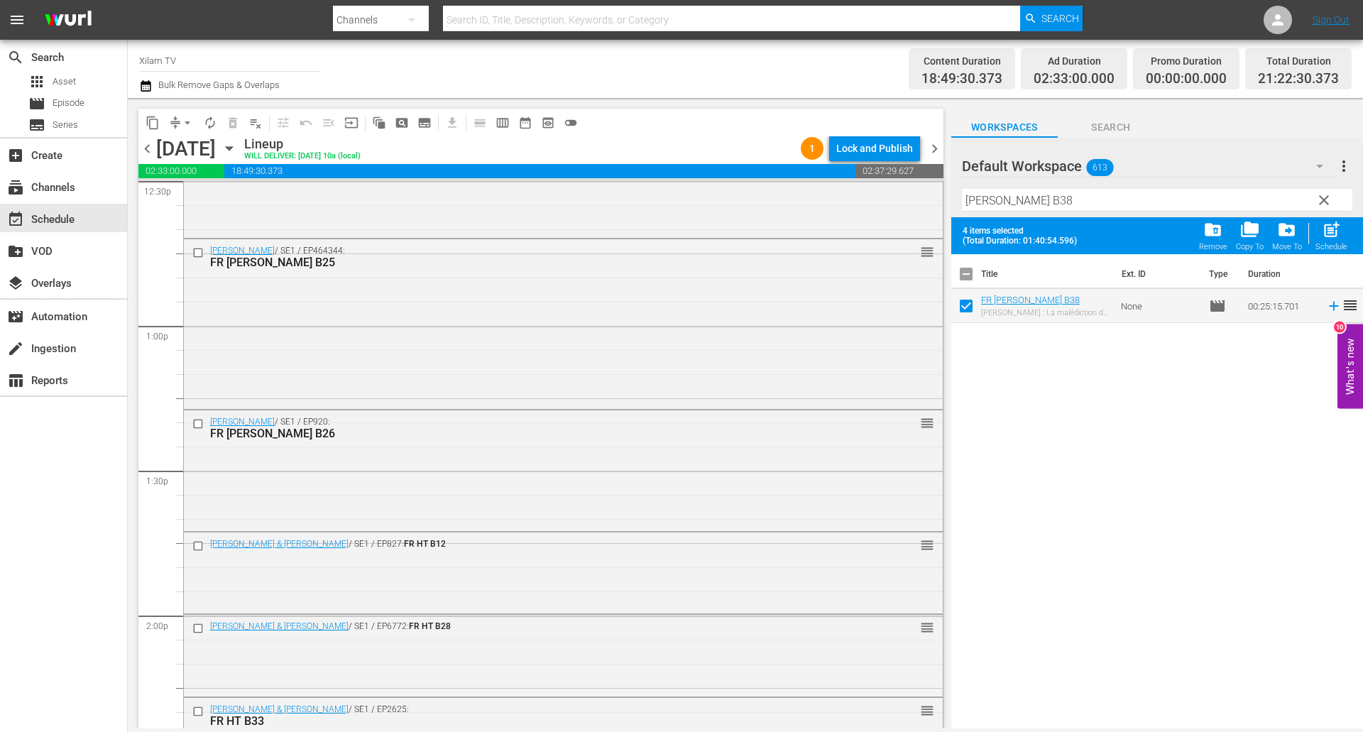
click at [1049, 197] on input "RATZ B38" at bounding box center [1157, 200] width 390 height 23
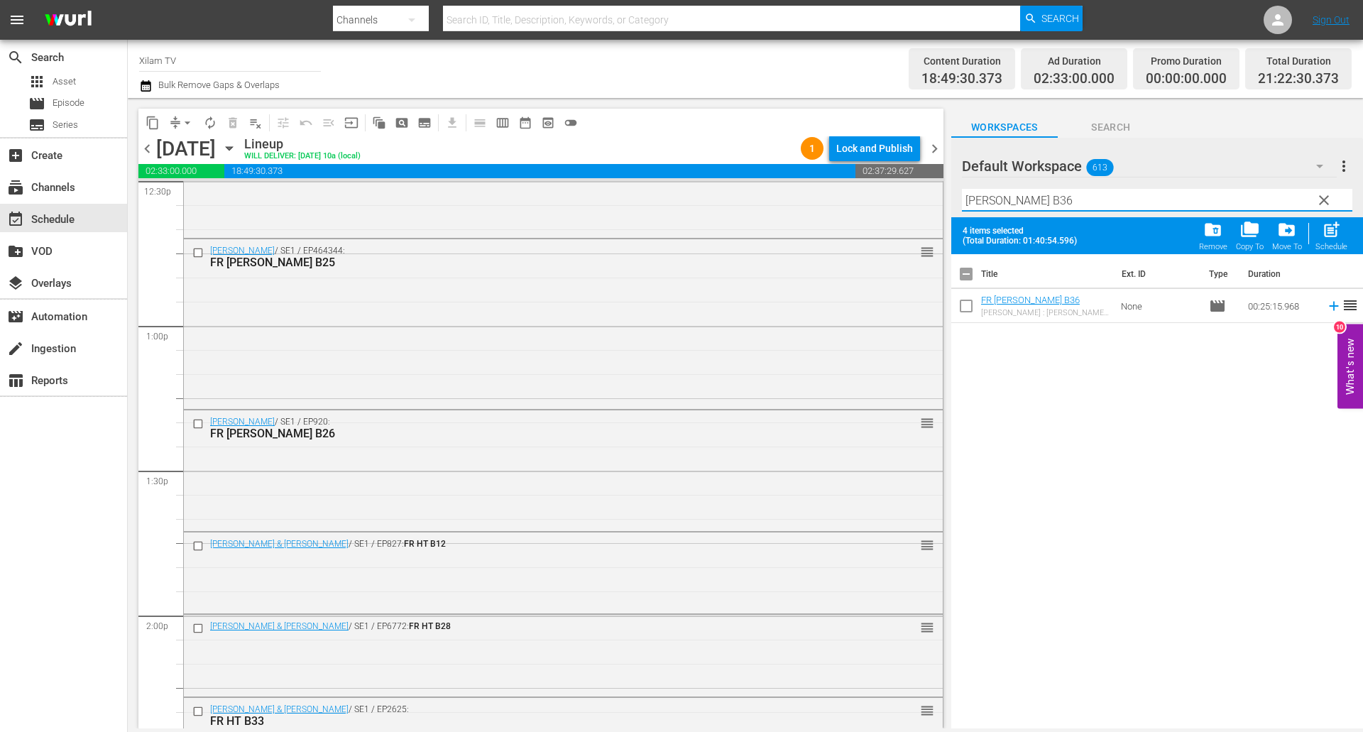
type input "RATZ B36"
drag, startPoint x: 968, startPoint y: 307, endPoint x: 1028, endPoint y: 219, distance: 105.7
click at [968, 307] on input "checkbox" at bounding box center [966, 309] width 30 height 30
checkbox input "true"
click at [1038, 192] on input "RATZ B36" at bounding box center [1157, 200] width 390 height 23
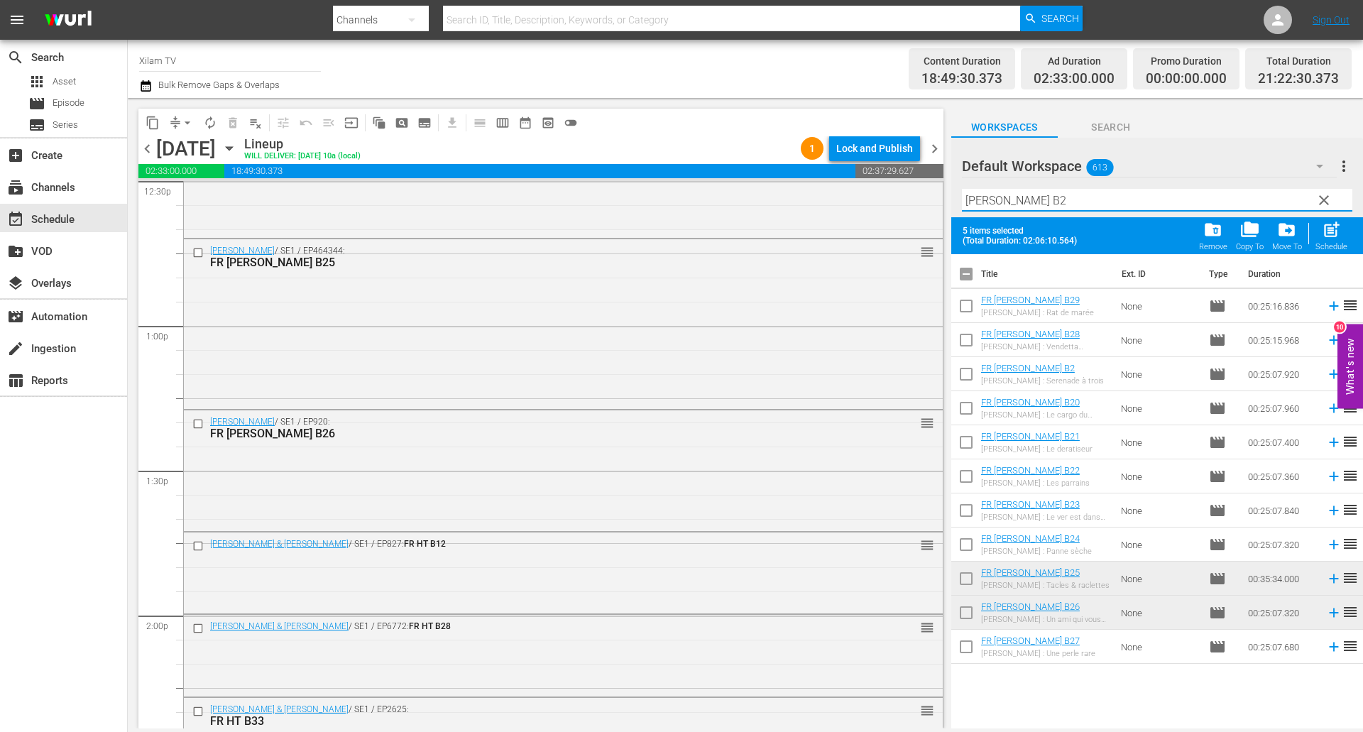
type input "RATZ B2"
click at [971, 376] on input "checkbox" at bounding box center [966, 377] width 30 height 30
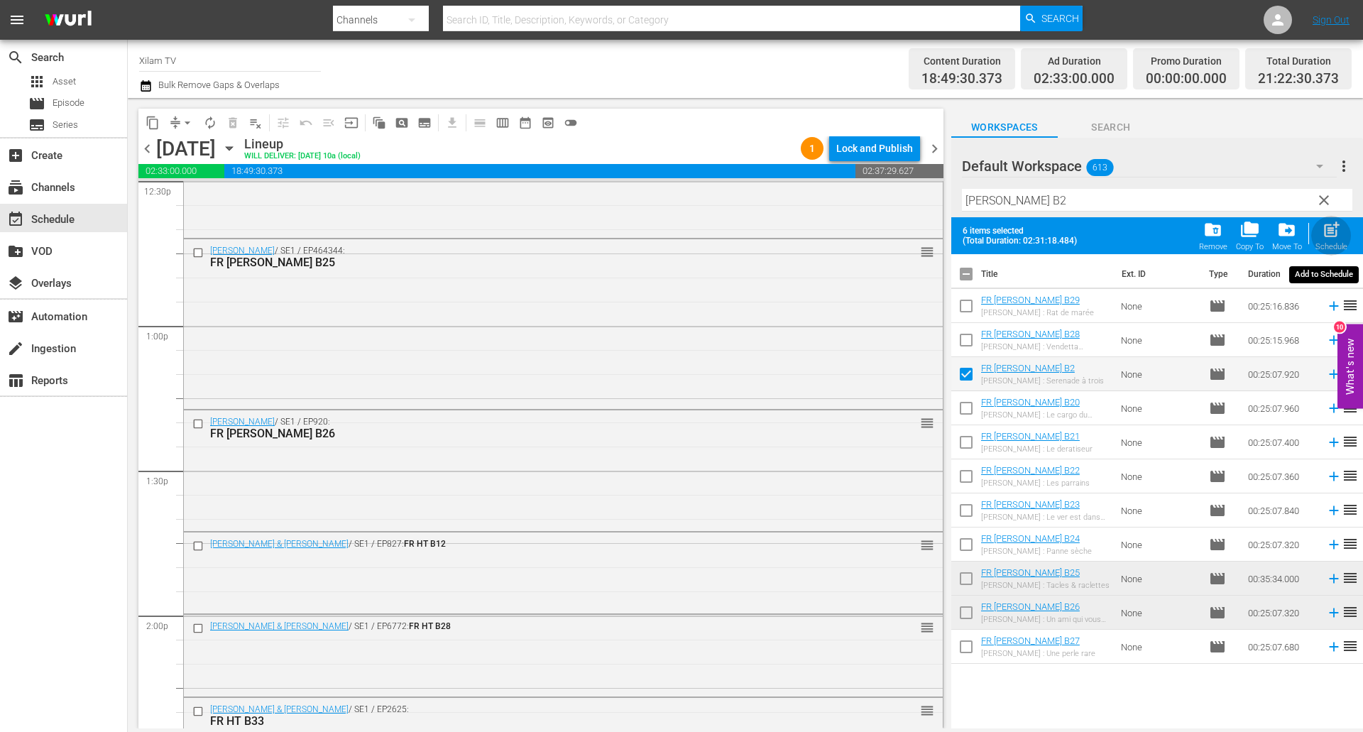
click at [1331, 235] on span "post_add" at bounding box center [1330, 229] width 19 height 19
checkbox input "false"
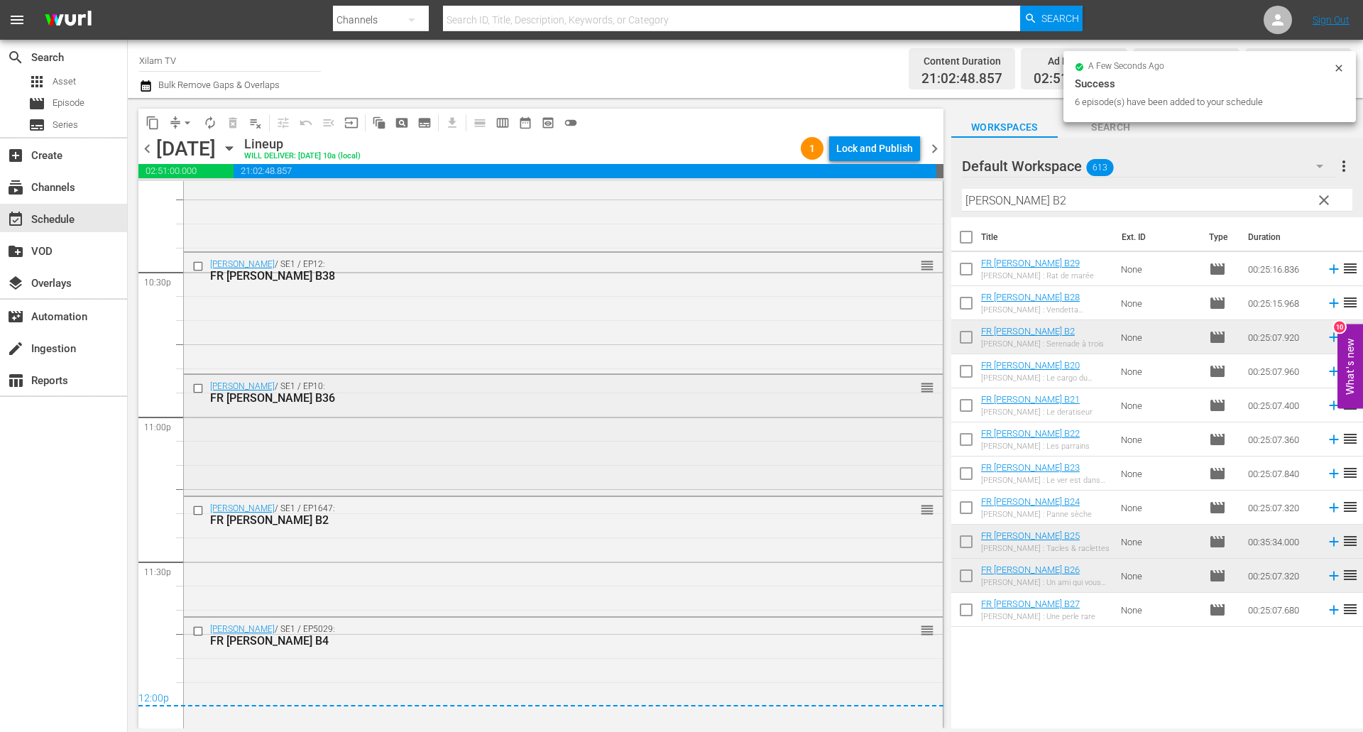
scroll to position [6435, 0]
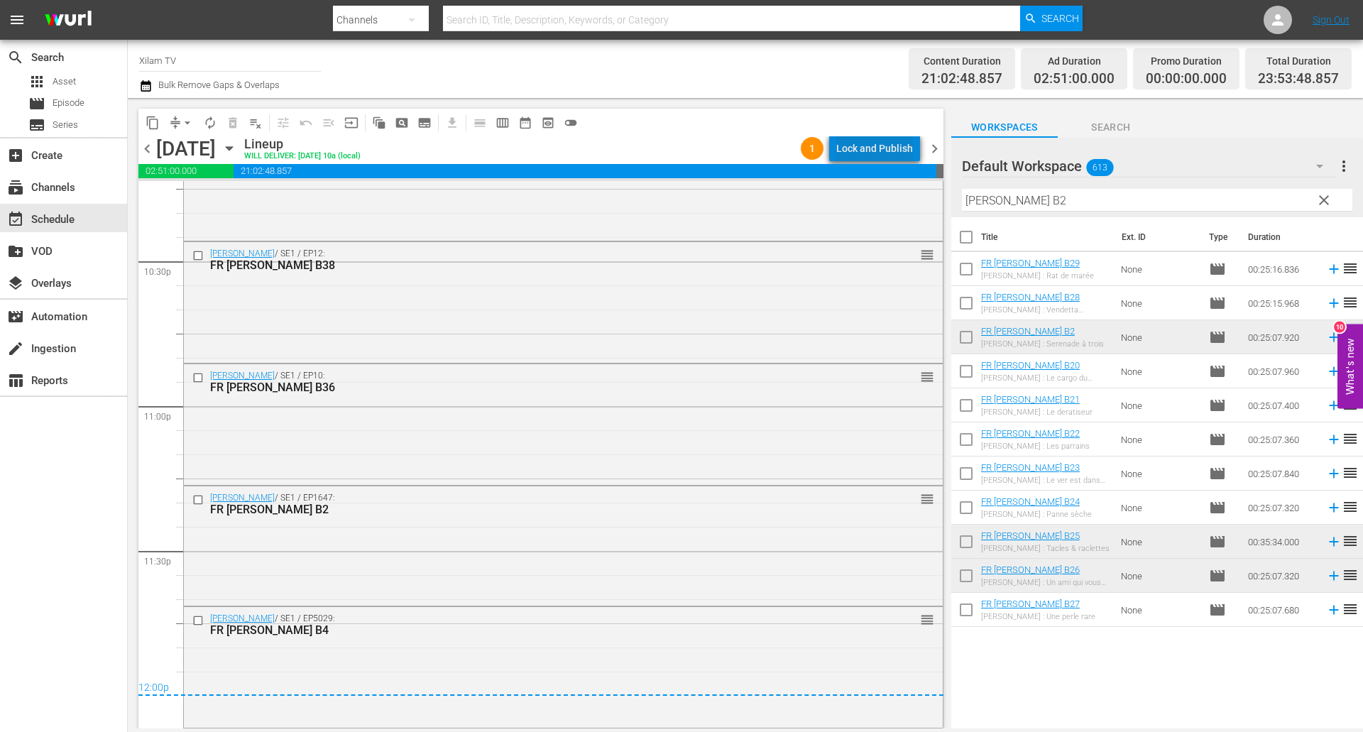
click at [889, 143] on div "Lock and Publish" at bounding box center [874, 149] width 77 height 26
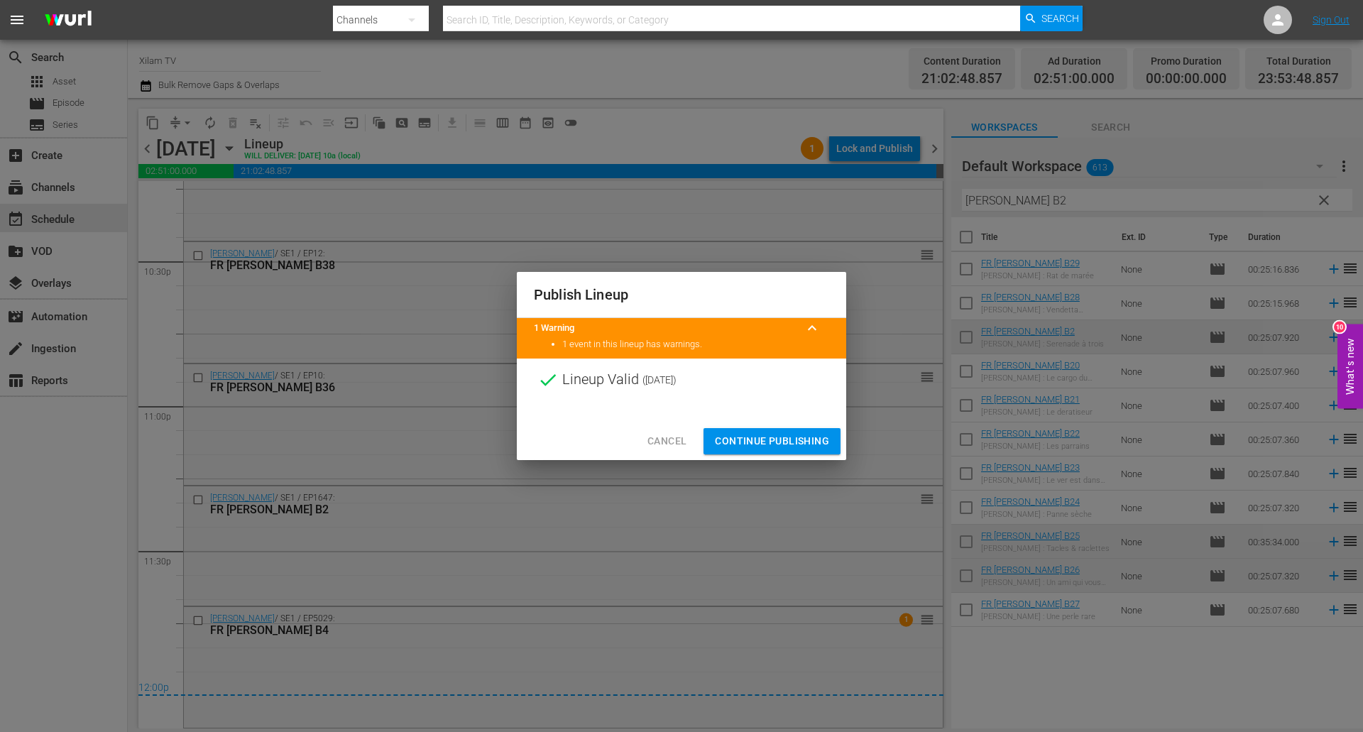
click at [709, 446] on button "Continue Publishing" at bounding box center [771, 441] width 137 height 26
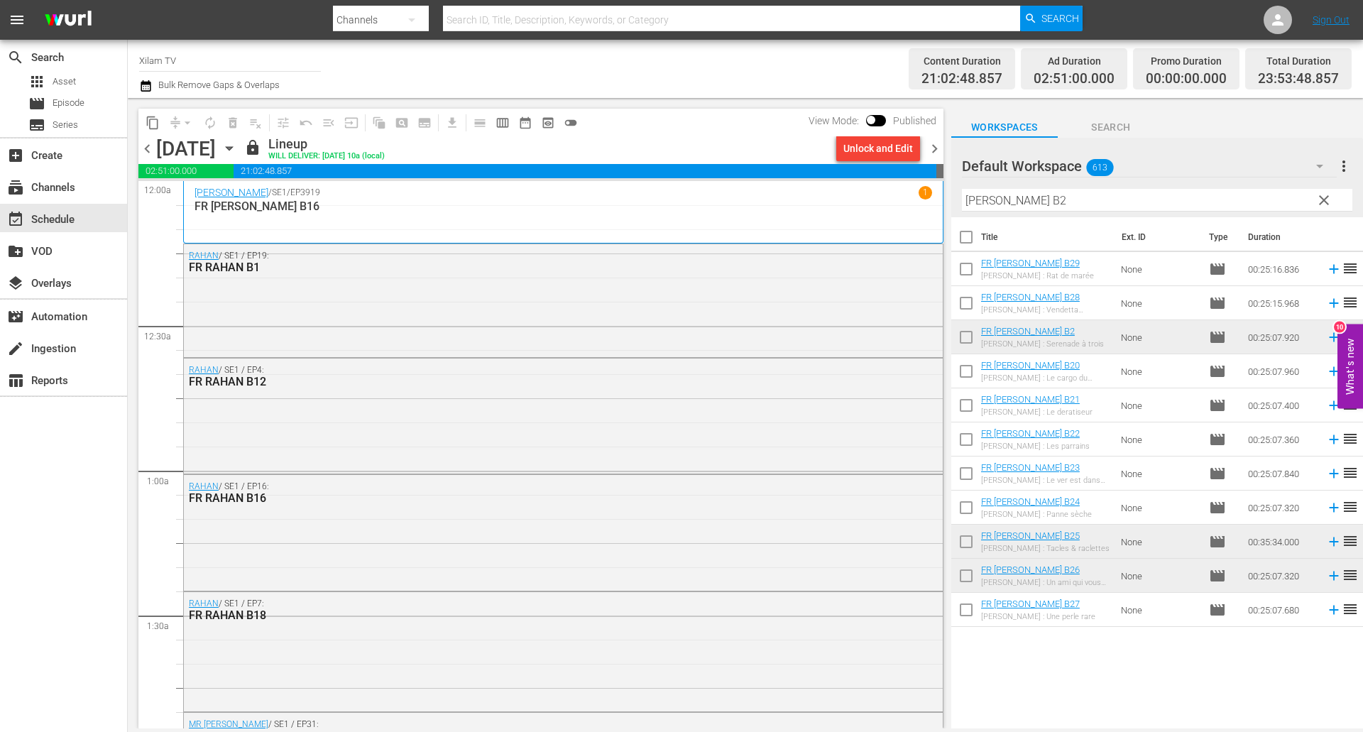
scroll to position [6435, 0]
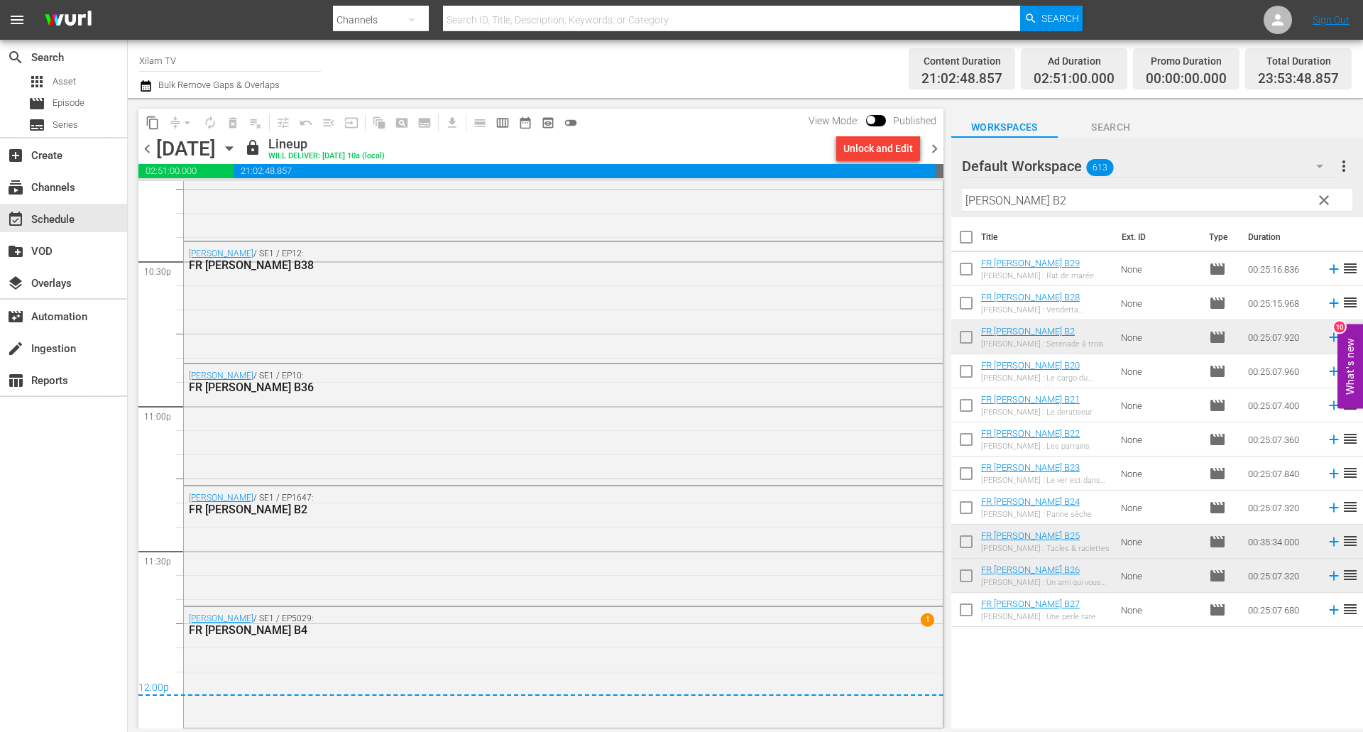
click at [991, 198] on input "RATZ B2" at bounding box center [1157, 200] width 390 height 23
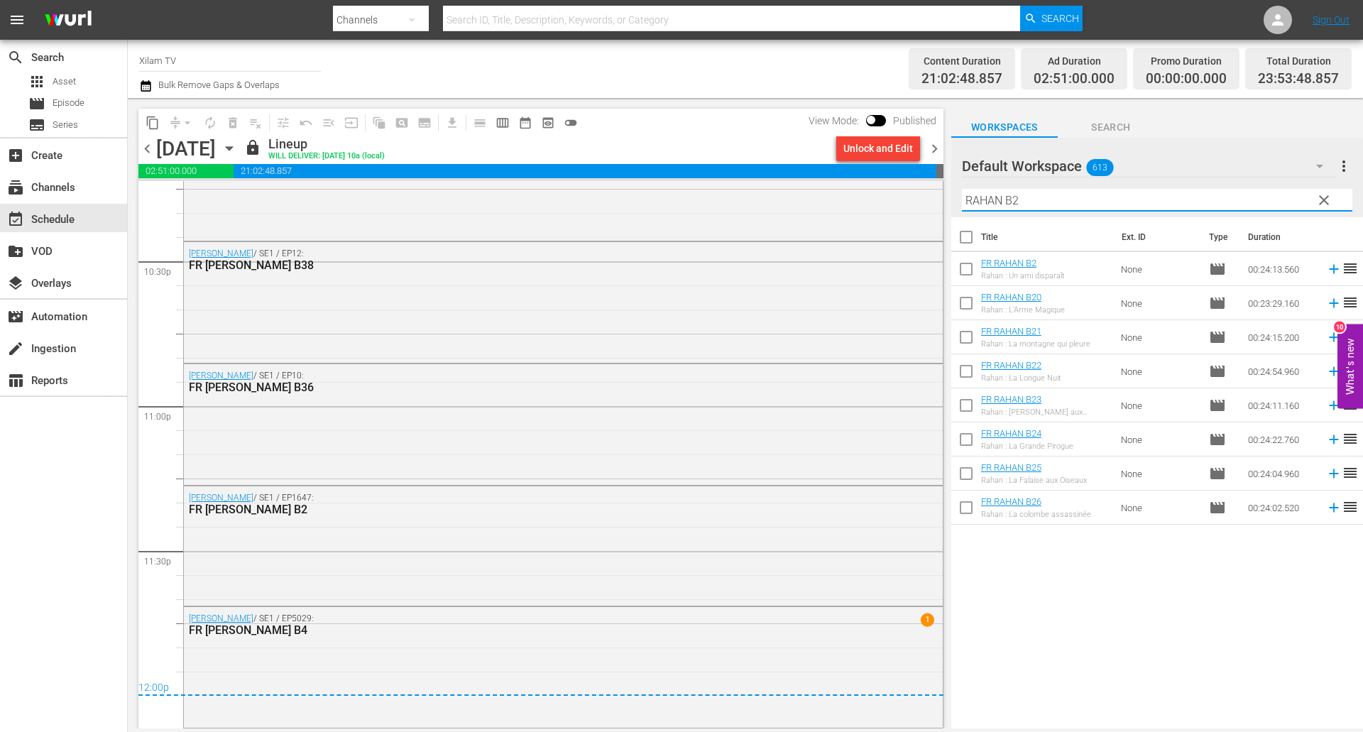
click at [1081, 192] on input "RAHAN B2" at bounding box center [1157, 200] width 390 height 23
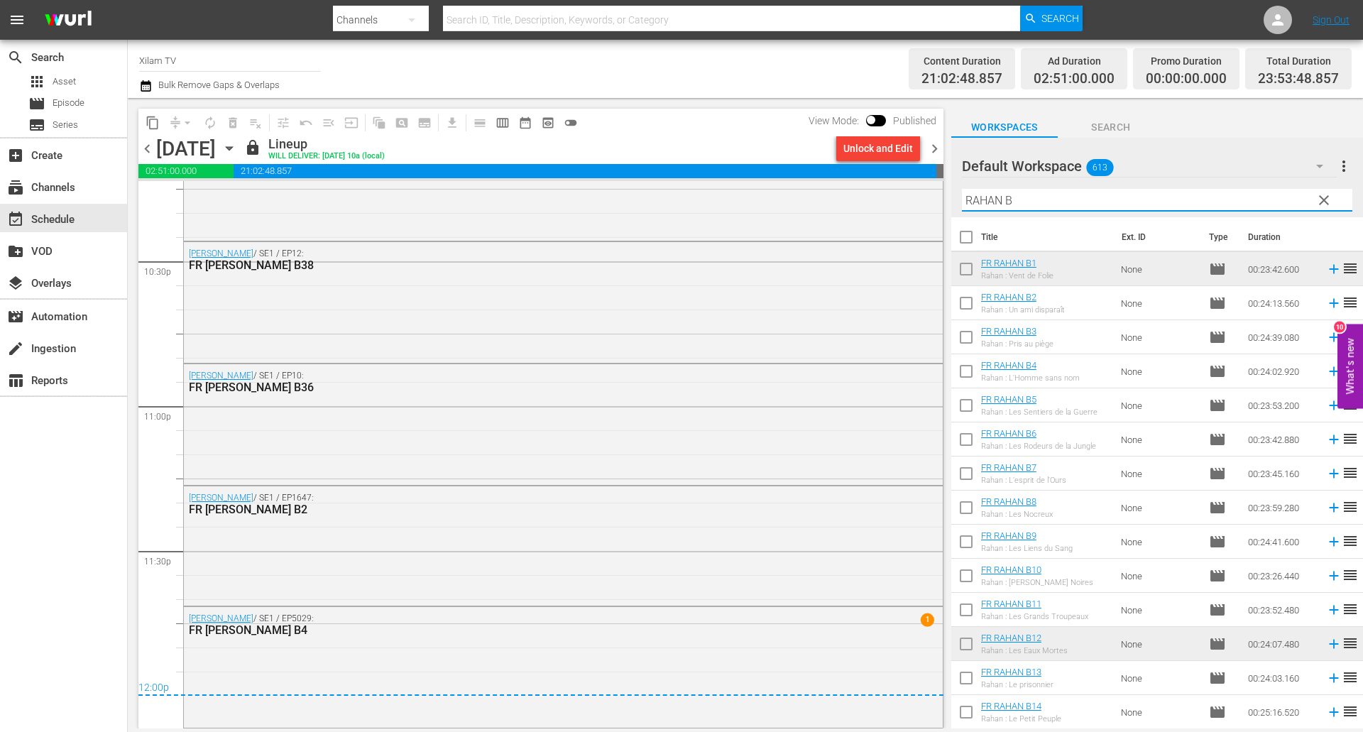
type input "RAHAN B"
click at [935, 149] on span "chevron_right" at bounding box center [934, 149] width 18 height 18
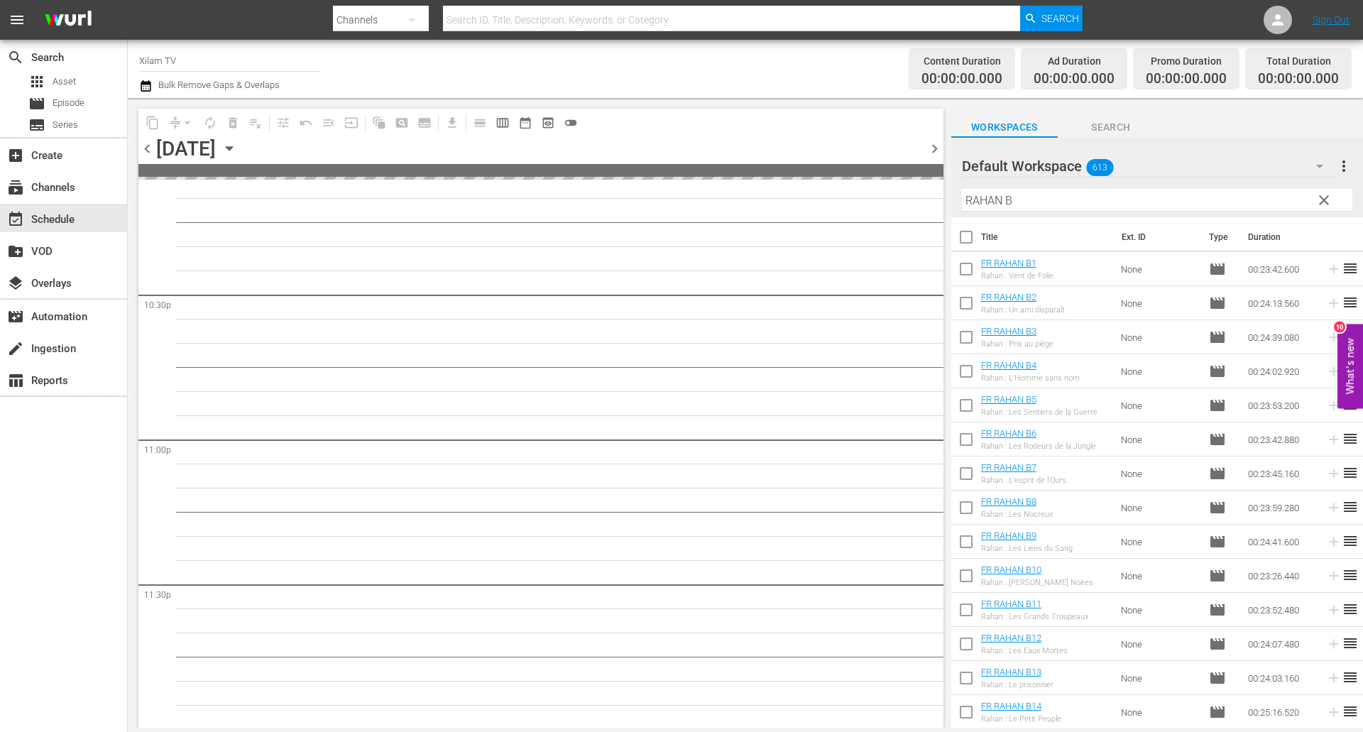
scroll to position [6401, 0]
click at [1032, 195] on input "RAHAN B" at bounding box center [1157, 200] width 390 height 23
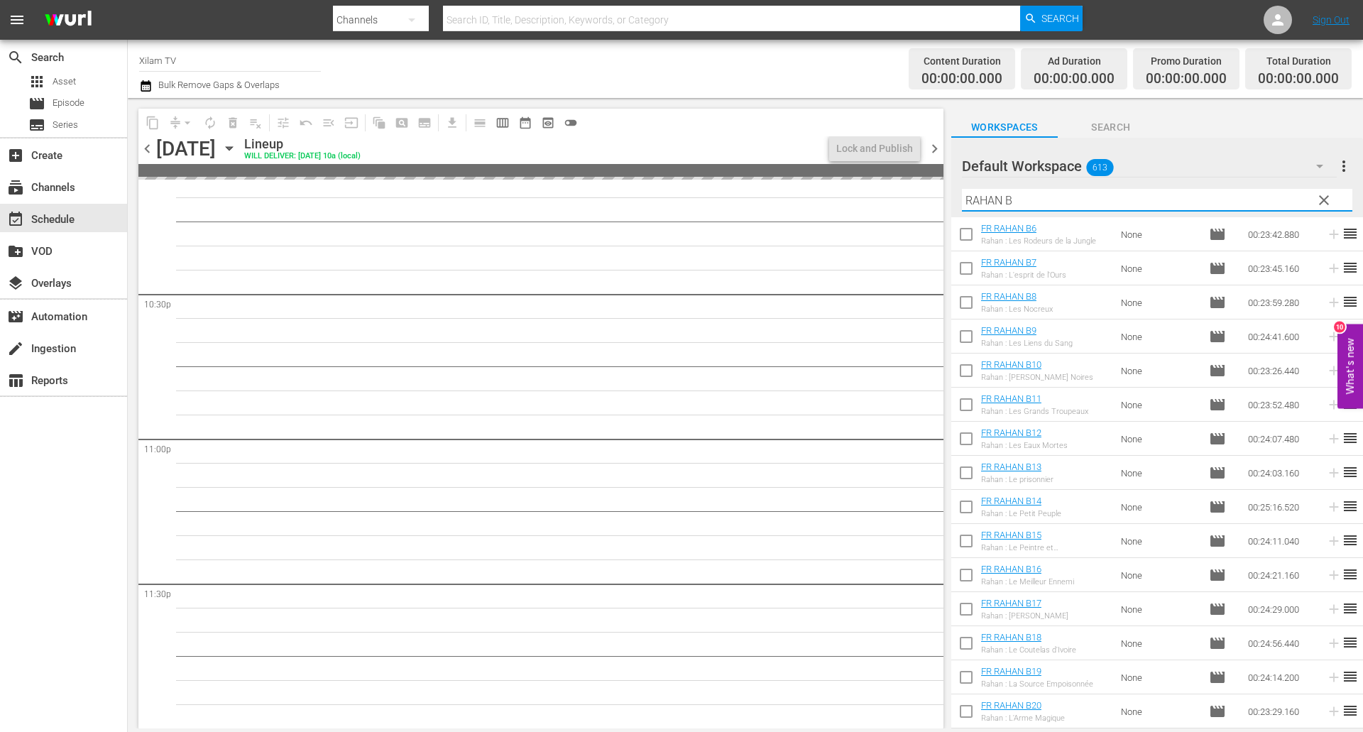
scroll to position [407, 0]
click at [968, 681] on input "checkbox" at bounding box center [966, 682] width 30 height 30
checkbox input "true"
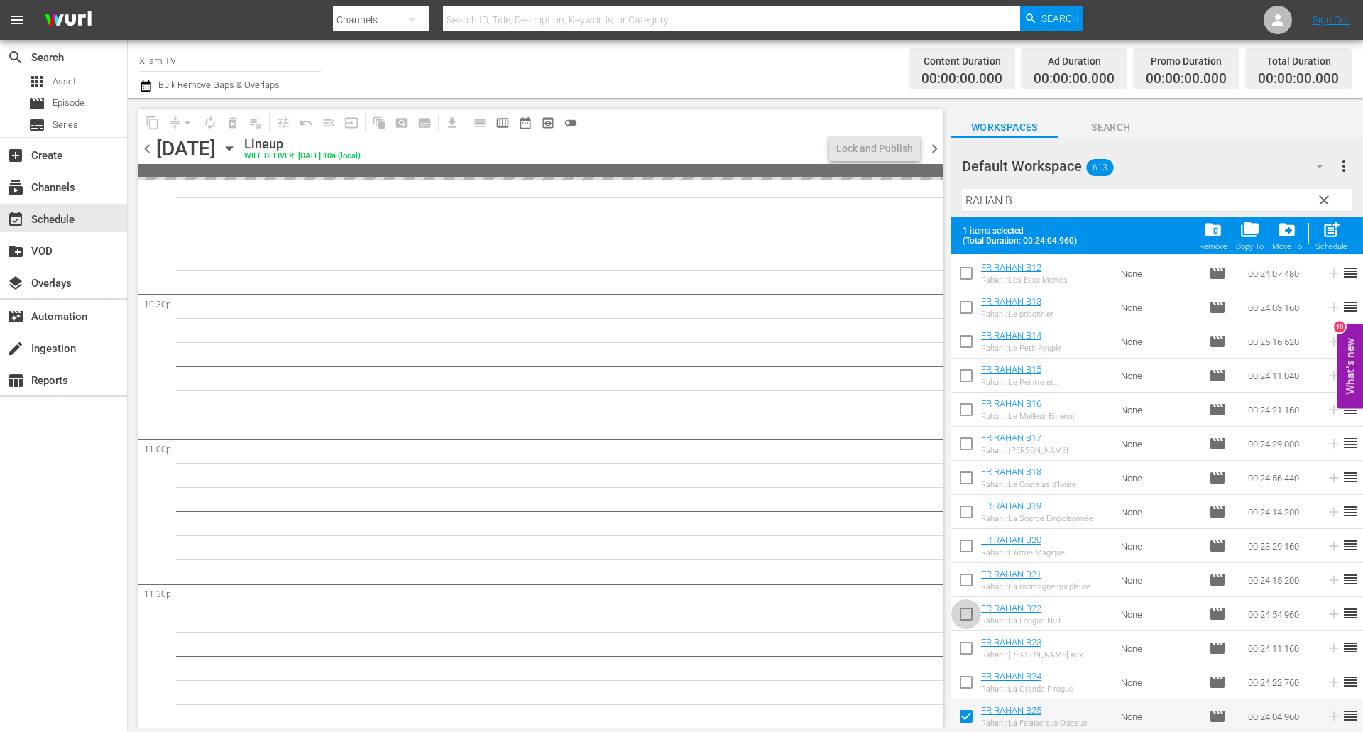
click at [970, 610] on input "checkbox" at bounding box center [966, 617] width 30 height 30
checkbox input "true"
click at [1067, 202] on input "RAHAN B" at bounding box center [1157, 200] width 390 height 23
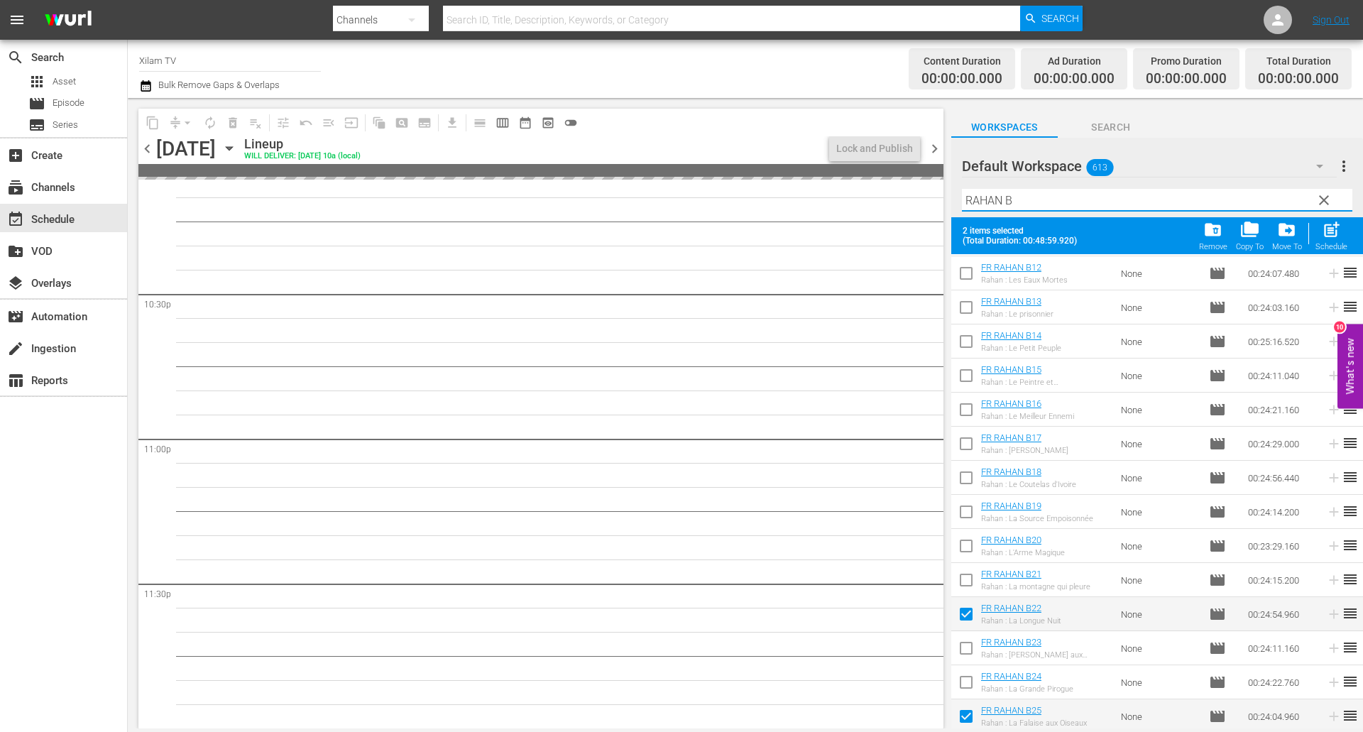
scroll to position [0, 0]
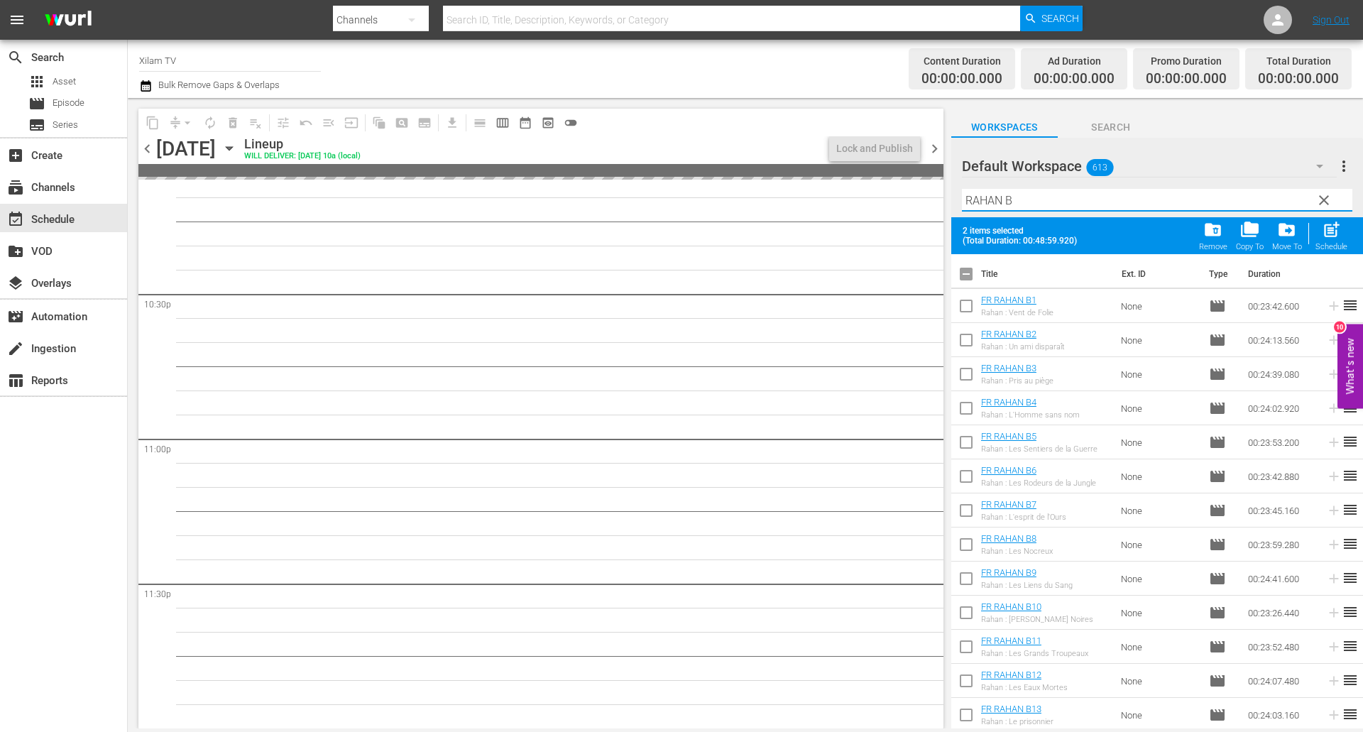
click at [970, 336] on input "checkbox" at bounding box center [966, 343] width 30 height 30
checkbox input "true"
click at [1055, 211] on input "RAHAN B" at bounding box center [1157, 200] width 390 height 23
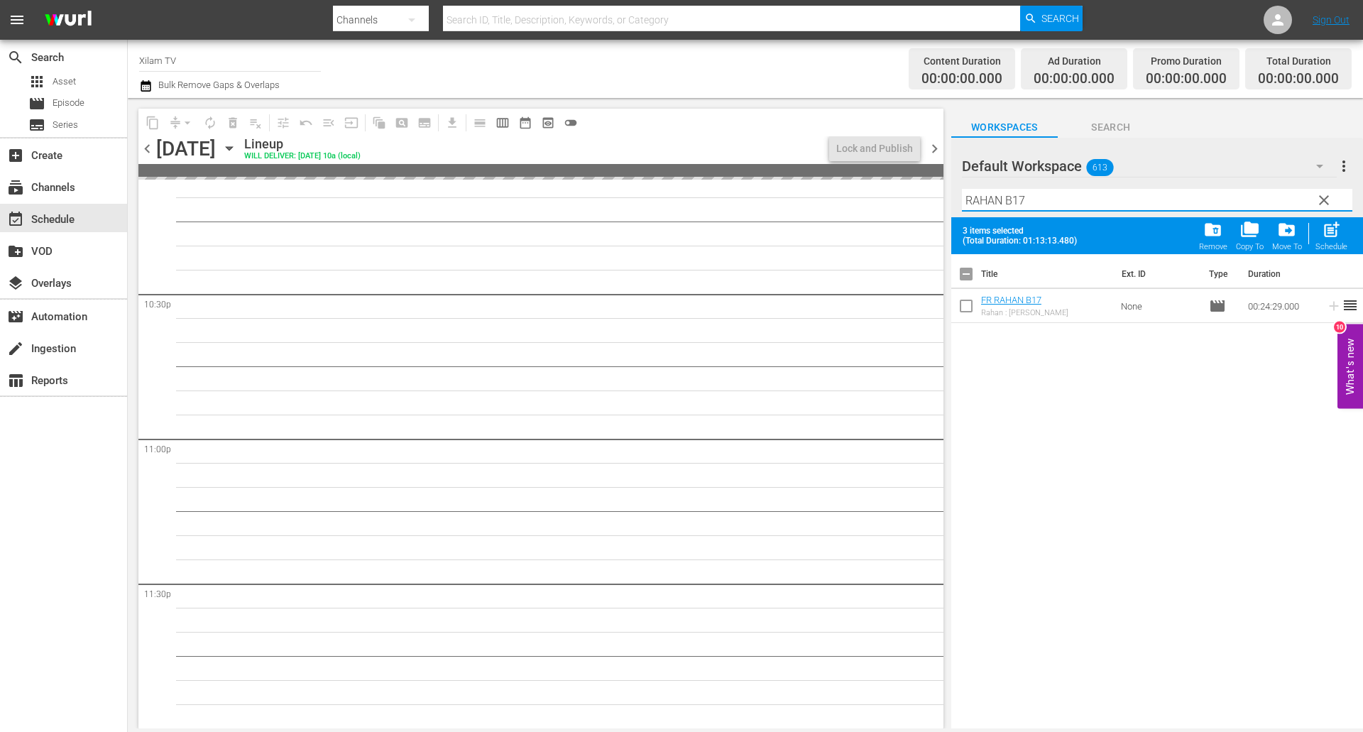
type input "RAHAN B17"
click at [966, 304] on input "checkbox" at bounding box center [966, 309] width 30 height 30
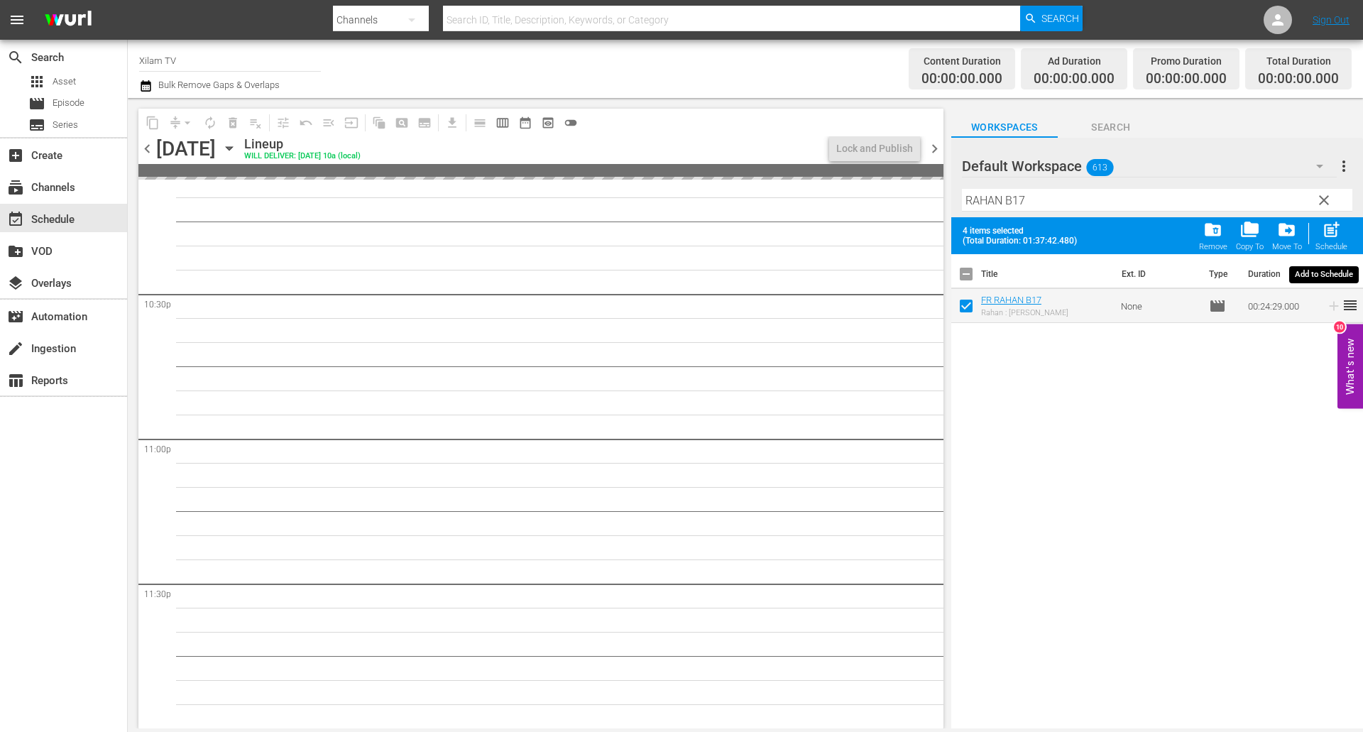
click at [1321, 237] on div "post_add Schedule" at bounding box center [1331, 235] width 32 height 31
checkbox input "false"
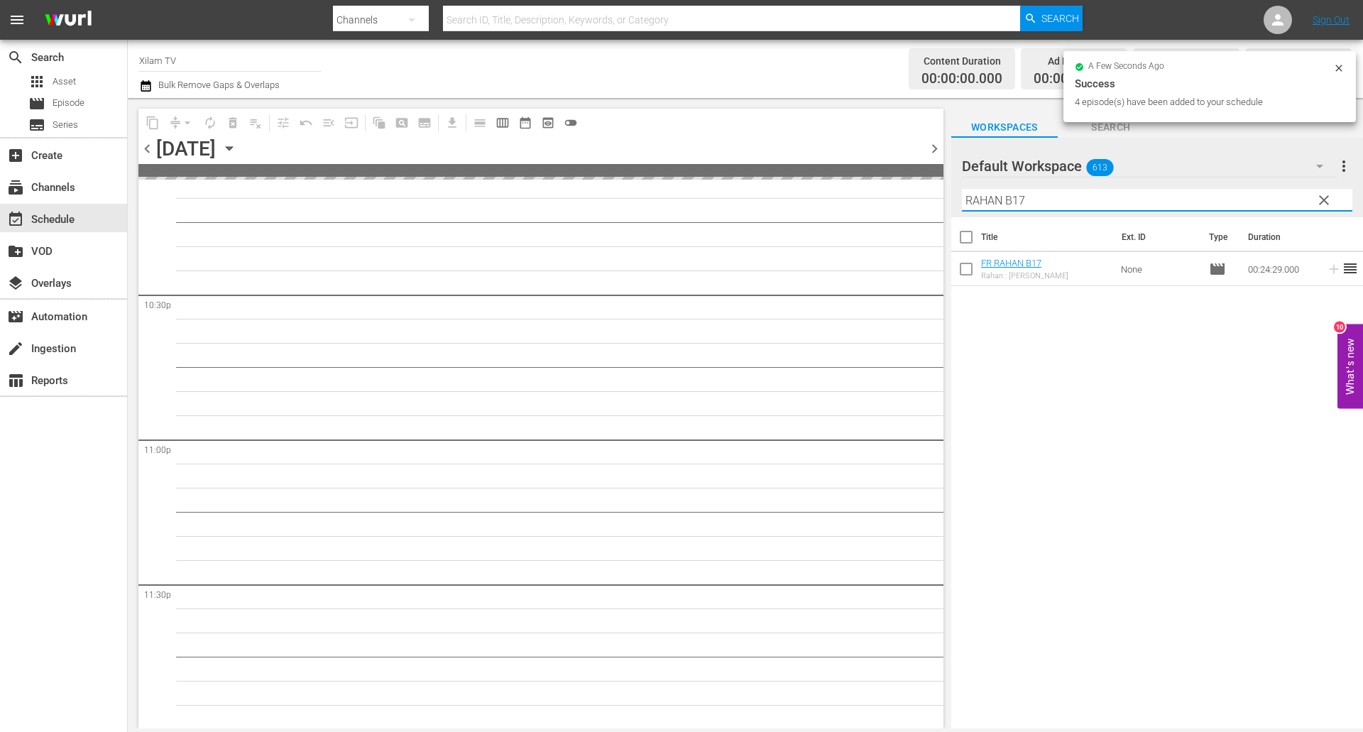
drag, startPoint x: 1003, startPoint y: 202, endPoint x: 913, endPoint y: 192, distance: 90.6
click at [914, 193] on div "content_copy compress arrow_drop_down autorenew_outlined delete_forever_outline…" at bounding box center [745, 413] width 1235 height 630
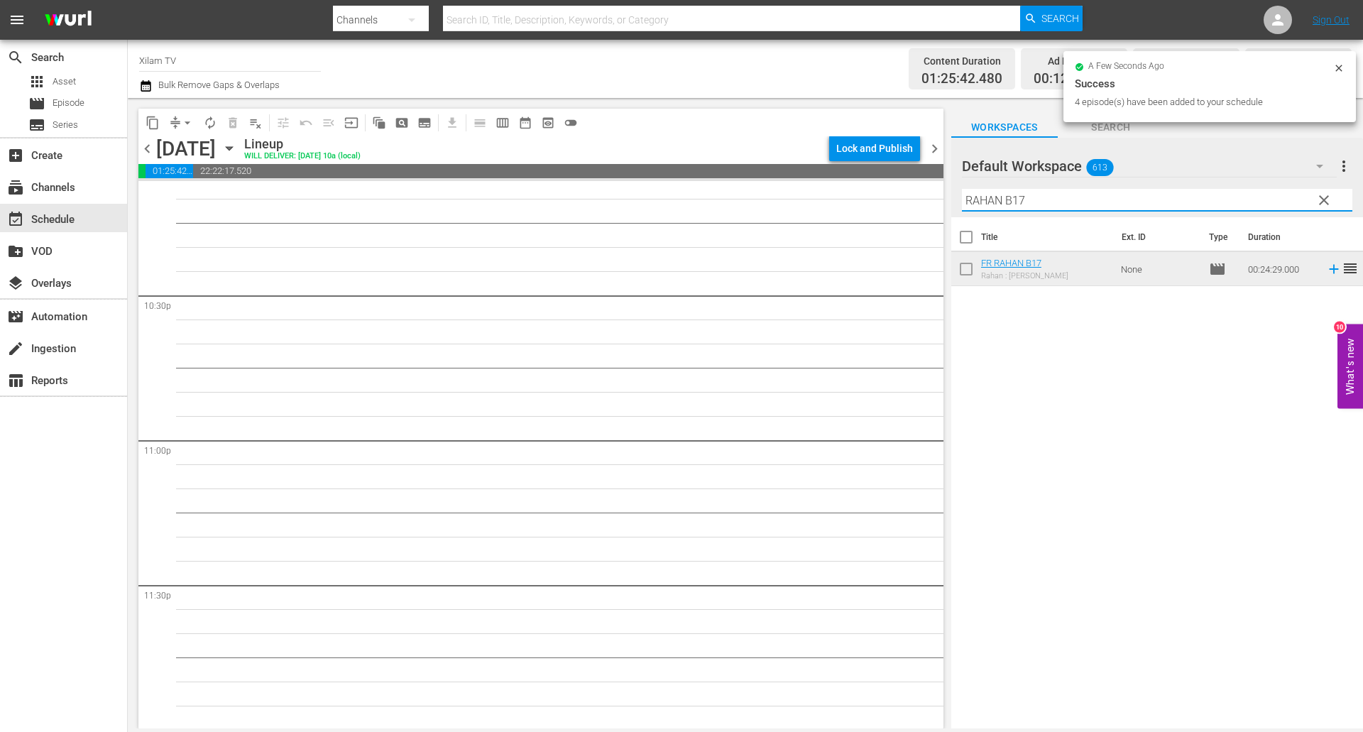
scroll to position [6402, 0]
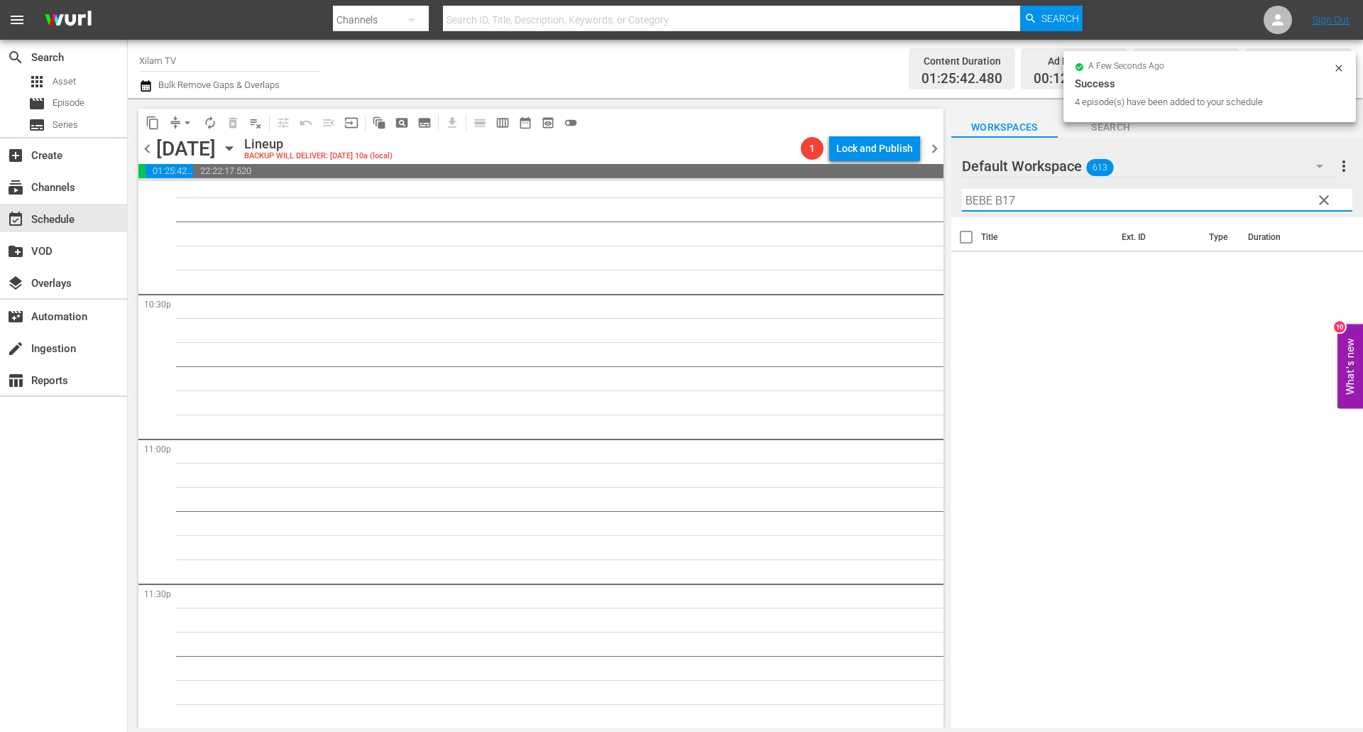
click at [1028, 199] on input "BEBE B17" at bounding box center [1157, 200] width 390 height 23
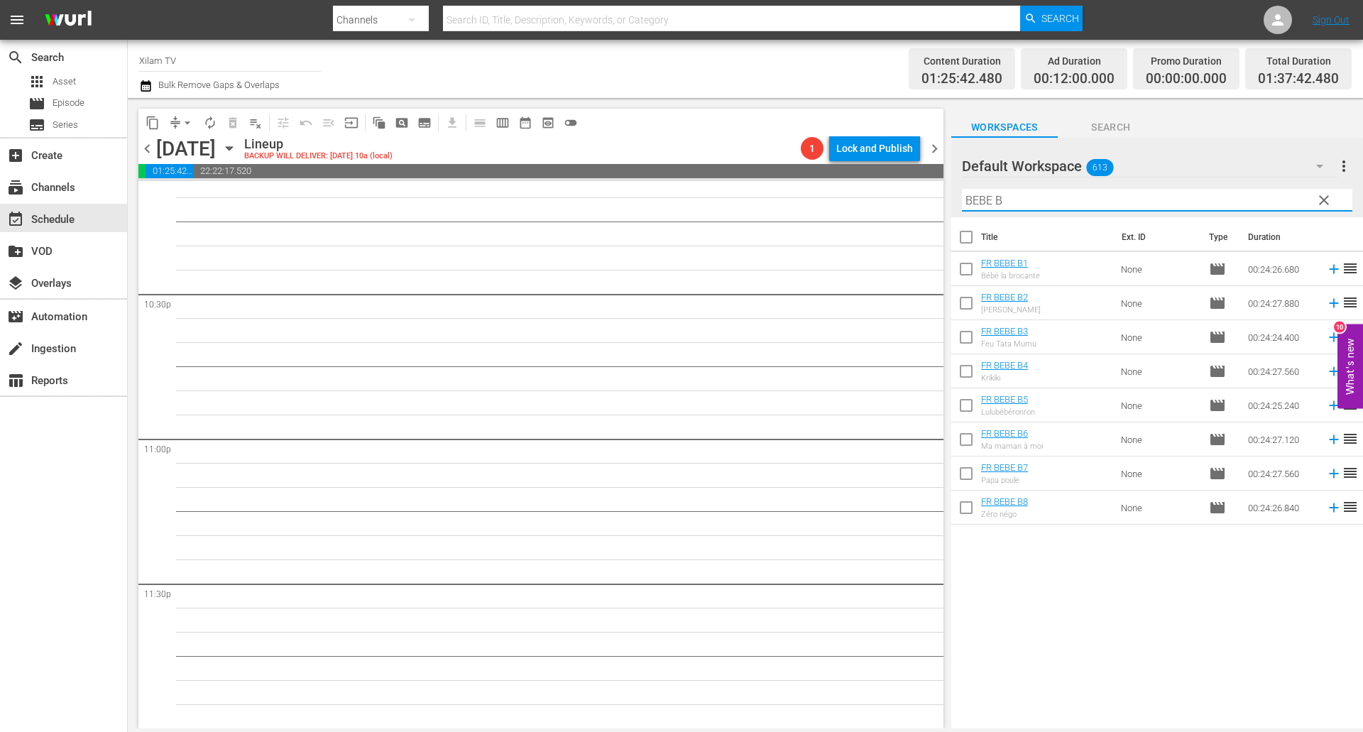
type input "BEBE B"
click at [965, 298] on input "checkbox" at bounding box center [966, 306] width 30 height 30
checkbox input "true"
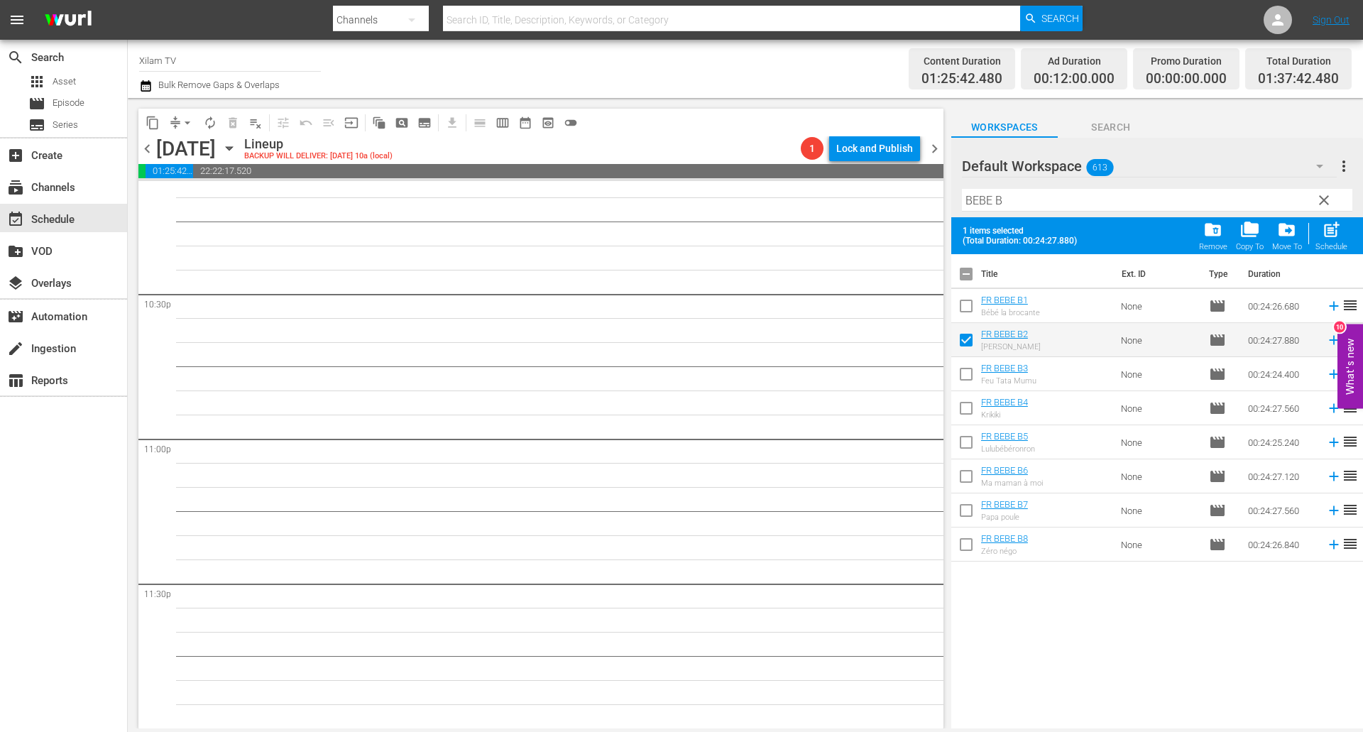
click at [965, 298] on input "checkbox" at bounding box center [966, 309] width 30 height 30
checkbox input "true"
click at [963, 453] on input "checkbox" at bounding box center [966, 445] width 30 height 30
checkbox input "true"
click at [964, 545] on input "checkbox" at bounding box center [966, 547] width 30 height 30
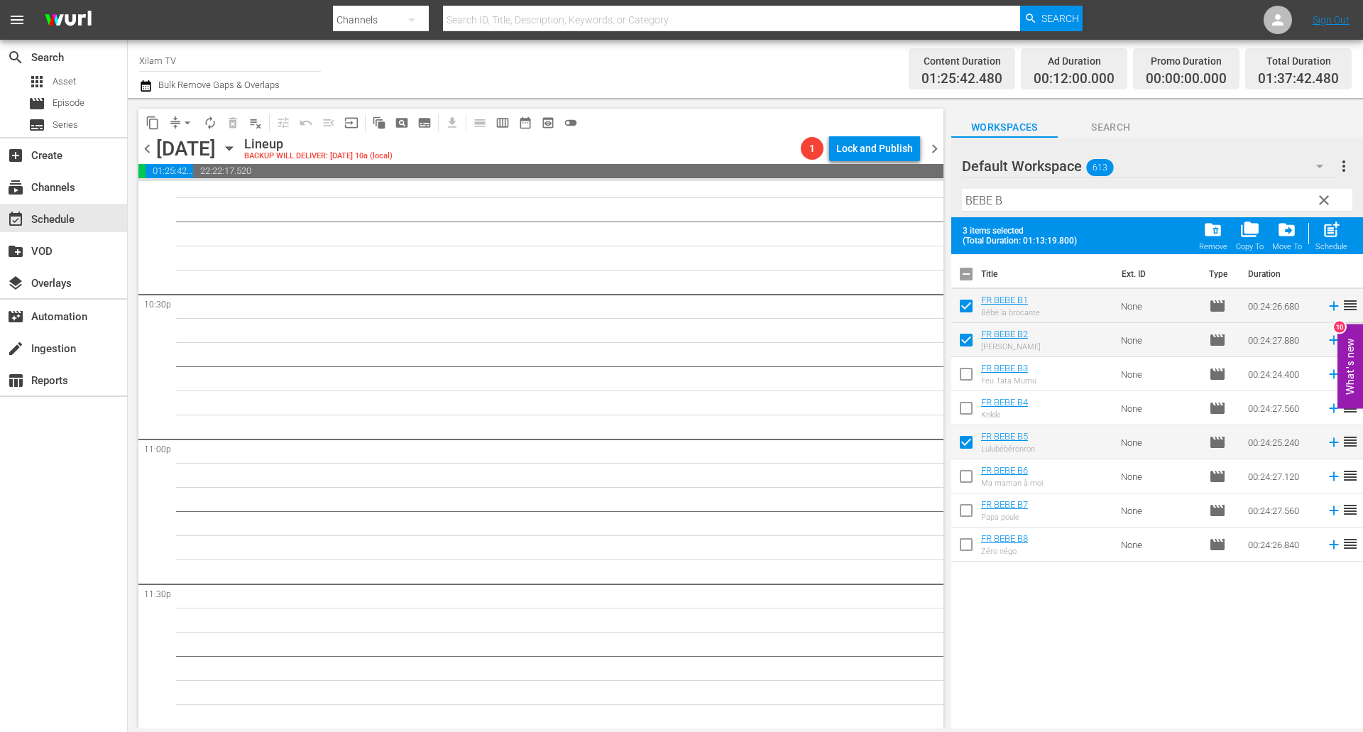
checkbox input "true"
click at [1331, 240] on div "post_add Schedule" at bounding box center [1331, 235] width 32 height 31
checkbox input "false"
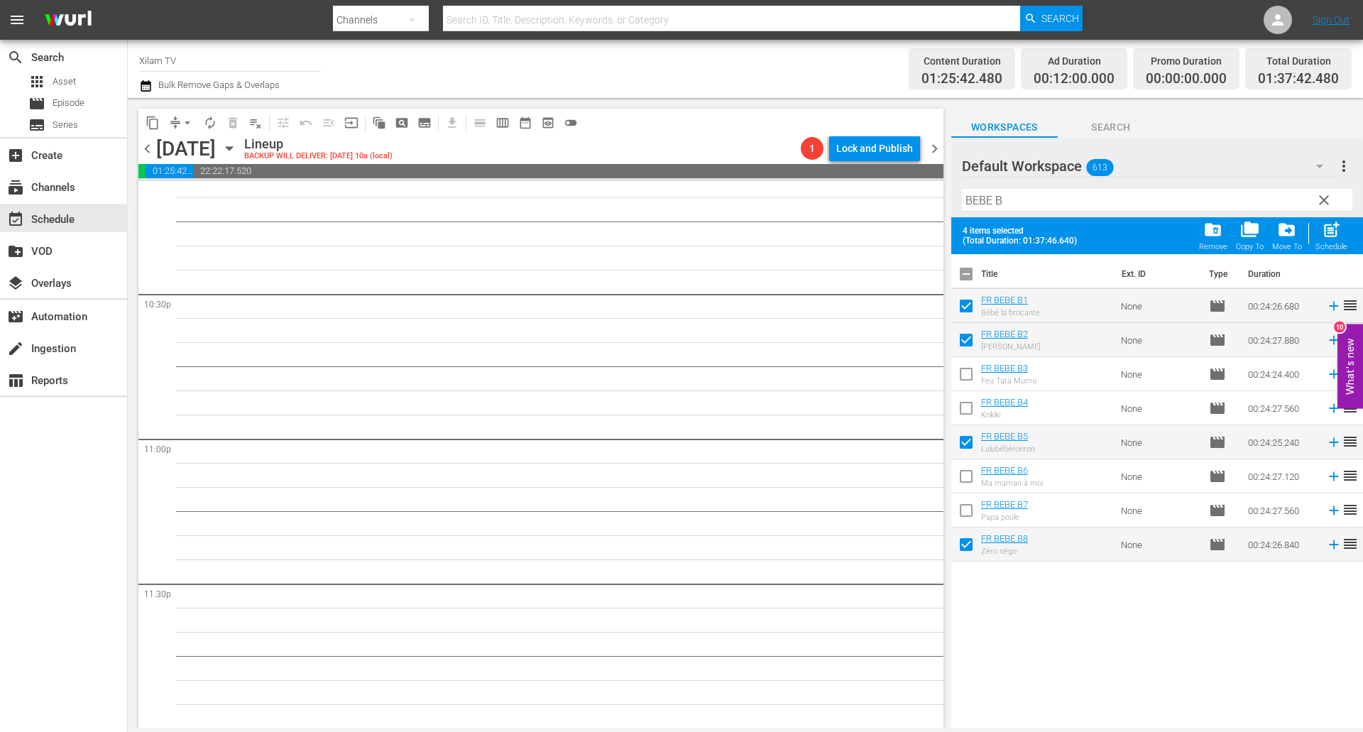
checkbox input "false"
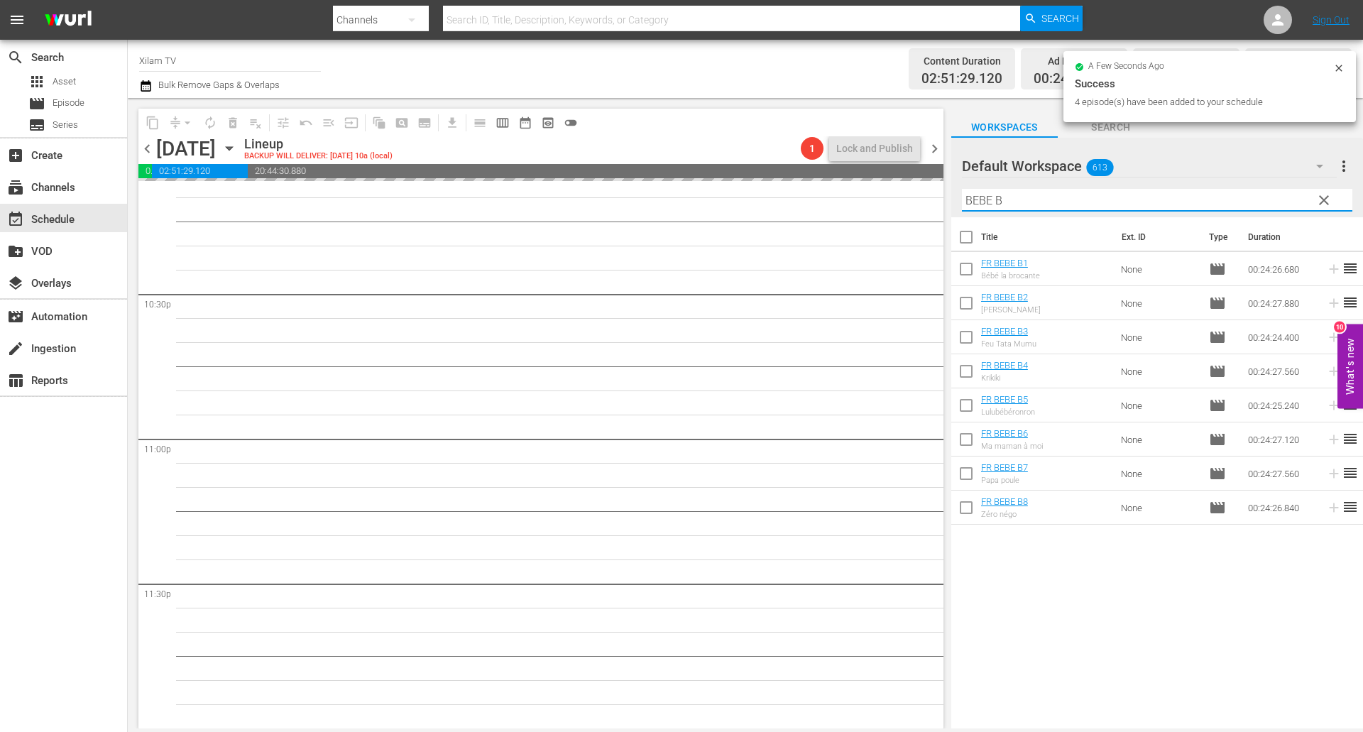
drag, startPoint x: 990, startPoint y: 202, endPoint x: 974, endPoint y: 202, distance: 16.3
click at [974, 202] on input "BEBE B" at bounding box center [1157, 200] width 390 height 23
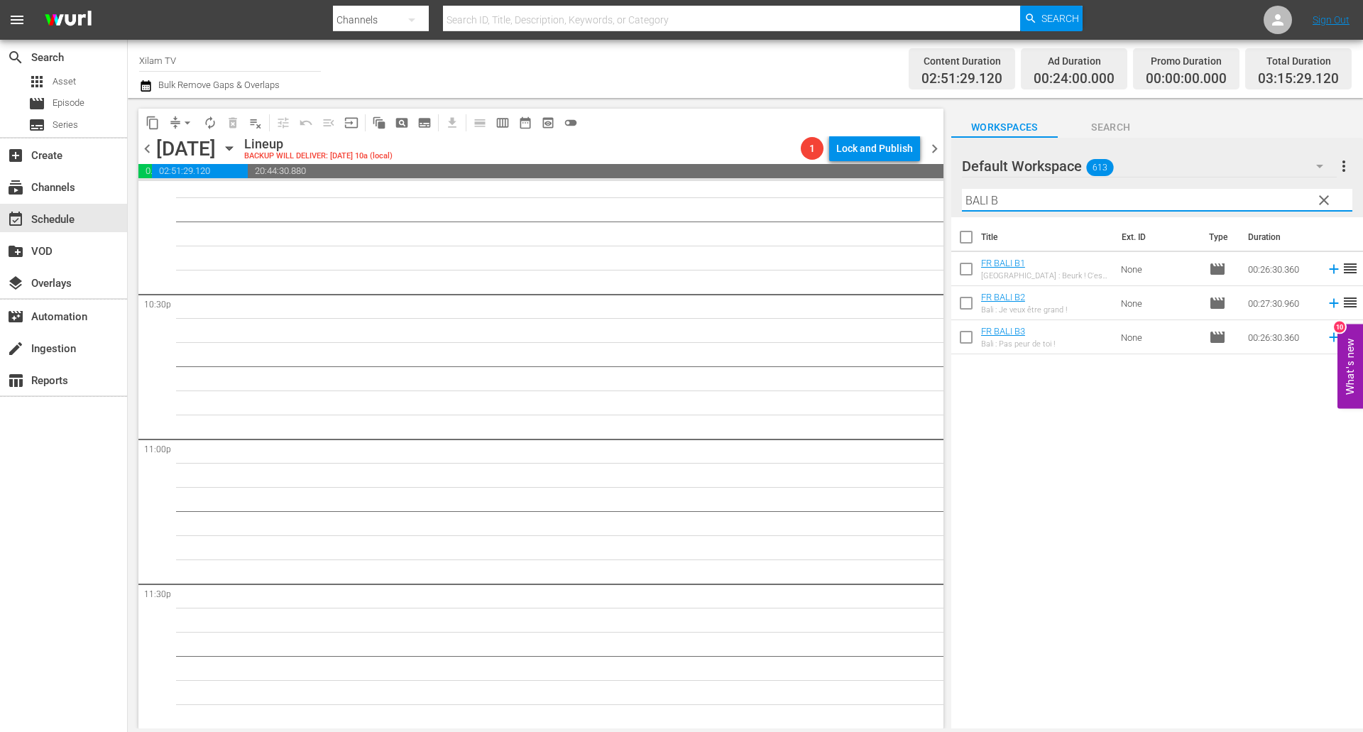
type input "BALI B"
click at [970, 343] on input "checkbox" at bounding box center [966, 340] width 30 height 30
checkbox input "true"
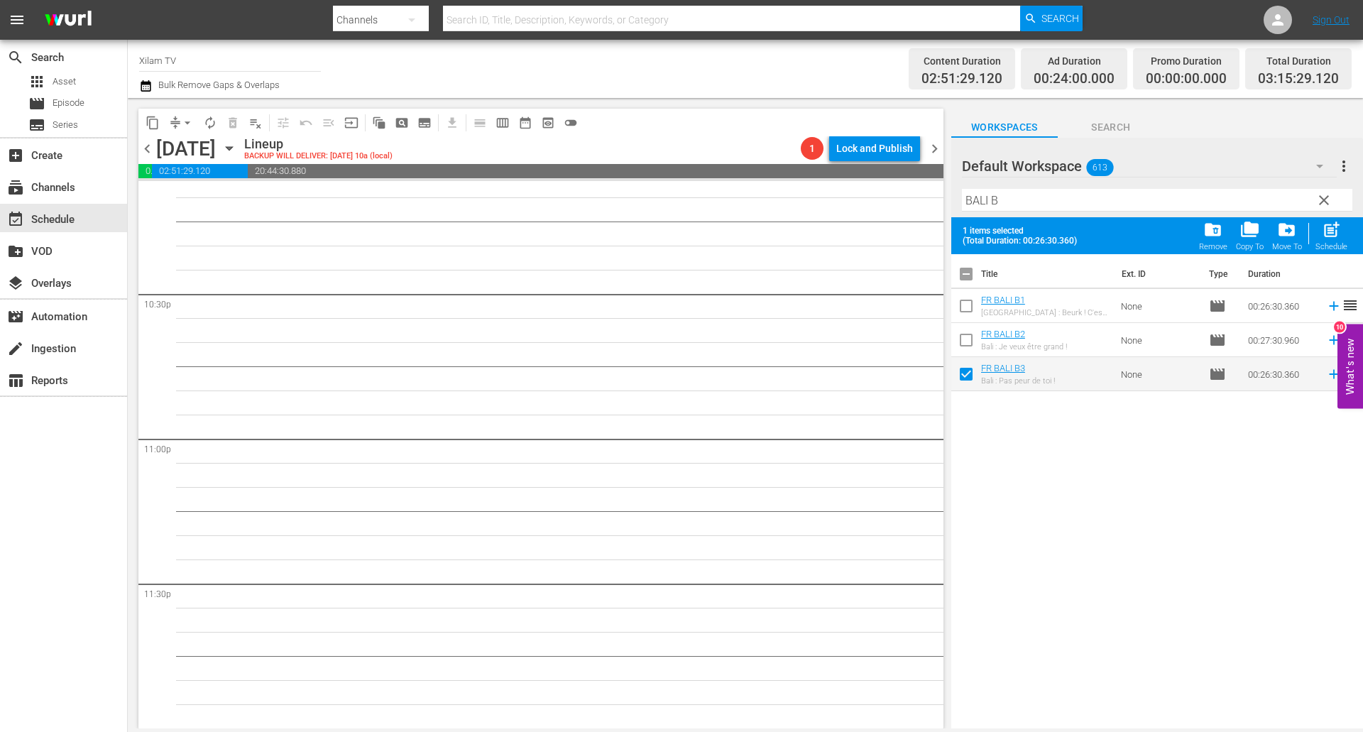
click at [966, 307] on input "checkbox" at bounding box center [966, 309] width 30 height 30
click at [1326, 233] on span "post_add" at bounding box center [1330, 229] width 19 height 19
checkbox input "false"
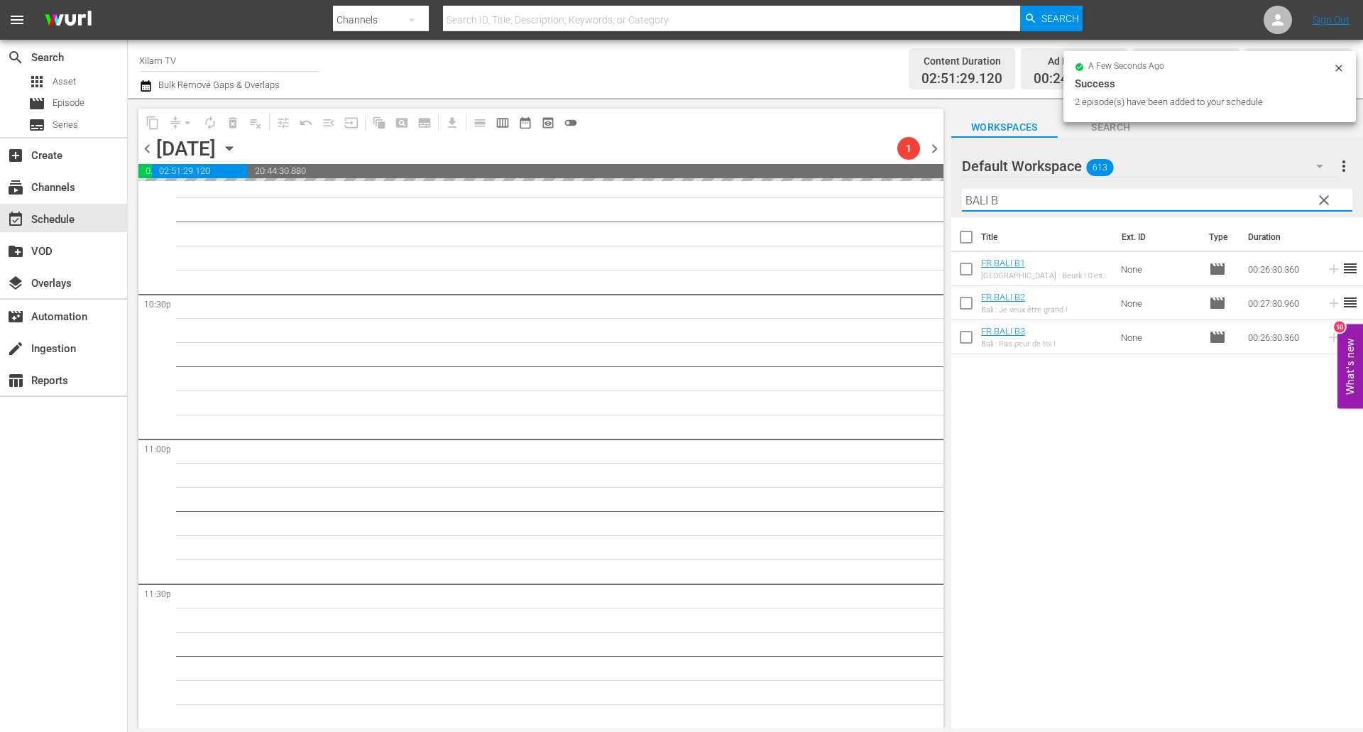
click at [943, 201] on div "content_copy compress arrow_drop_down autorenew_outlined delete_forever_outline…" at bounding box center [745, 413] width 1235 height 630
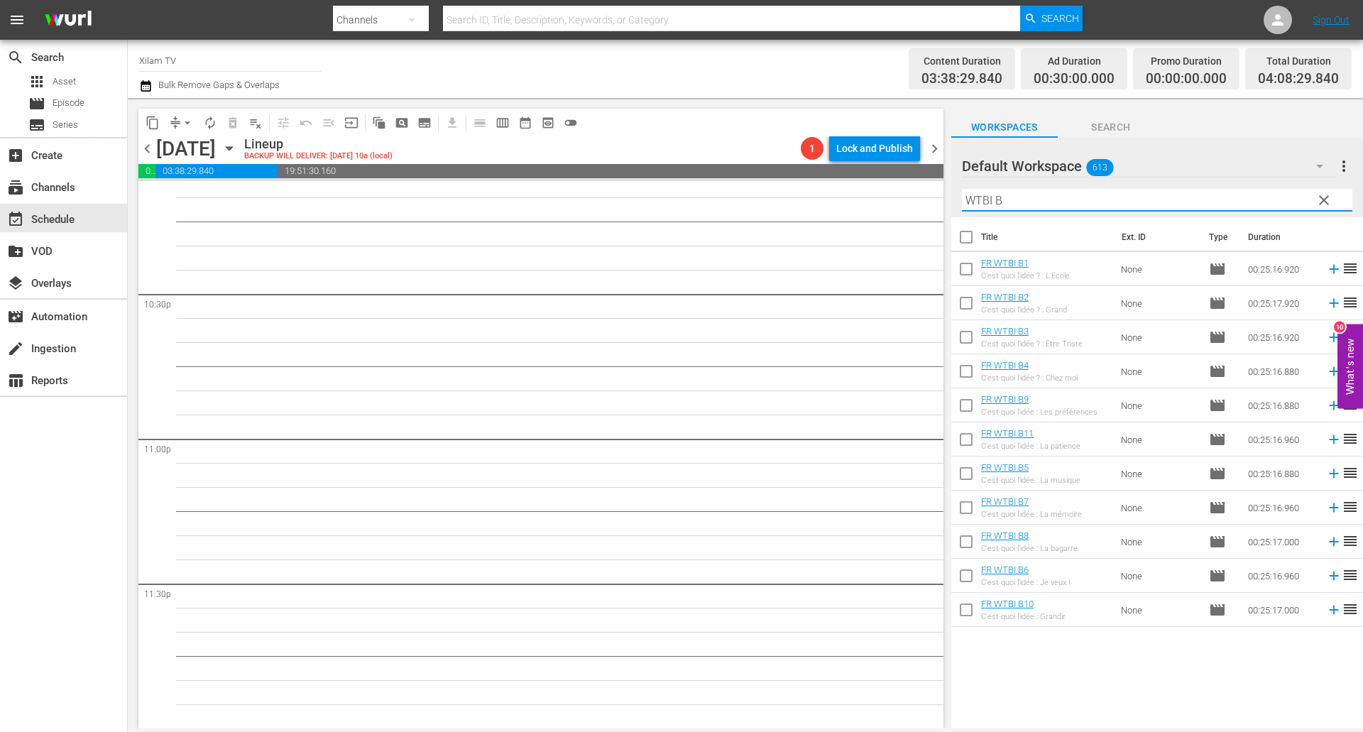
type input "WTBI B"
drag, startPoint x: 973, startPoint y: 504, endPoint x: 972, endPoint y: 495, distance: 9.3
click at [972, 503] on input "checkbox" at bounding box center [966, 510] width 30 height 30
checkbox input "true"
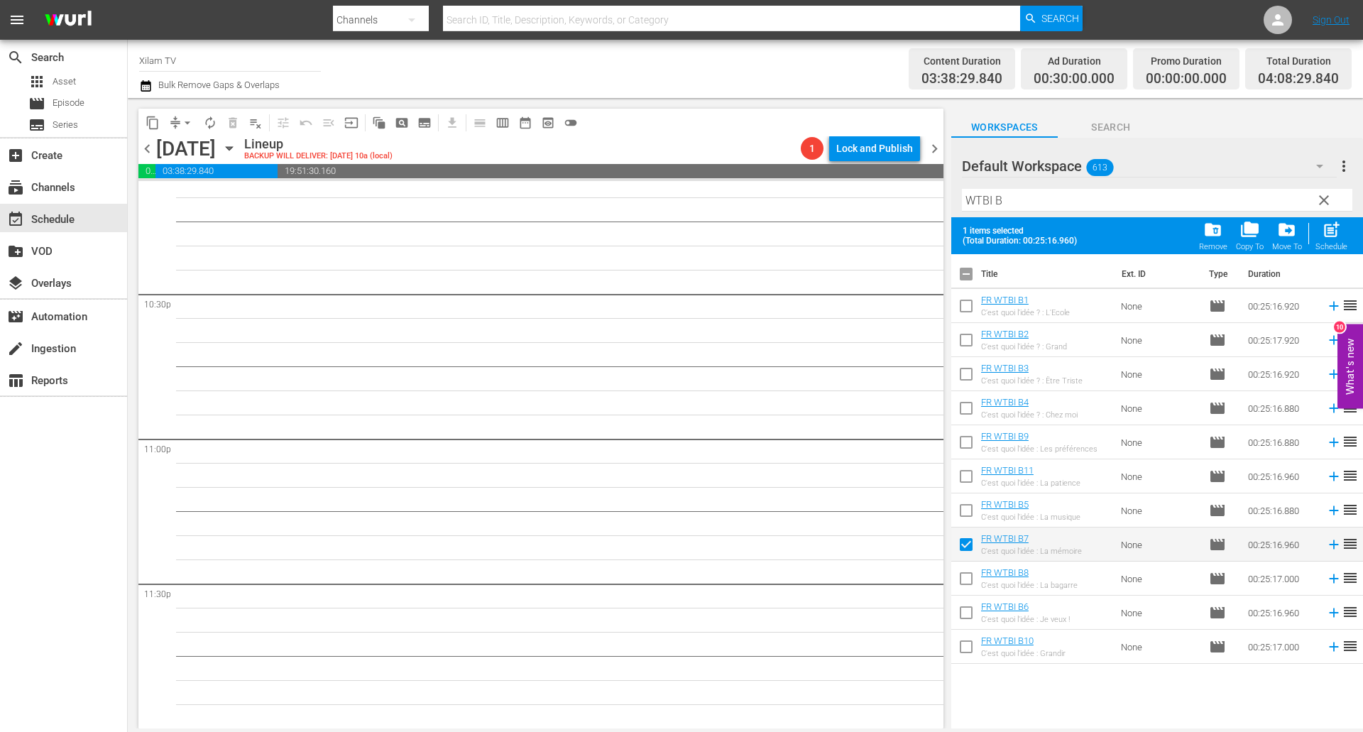
click at [964, 511] on input "checkbox" at bounding box center [966, 513] width 30 height 30
click at [1335, 239] on span "post_add" at bounding box center [1330, 229] width 19 height 19
checkbox input "false"
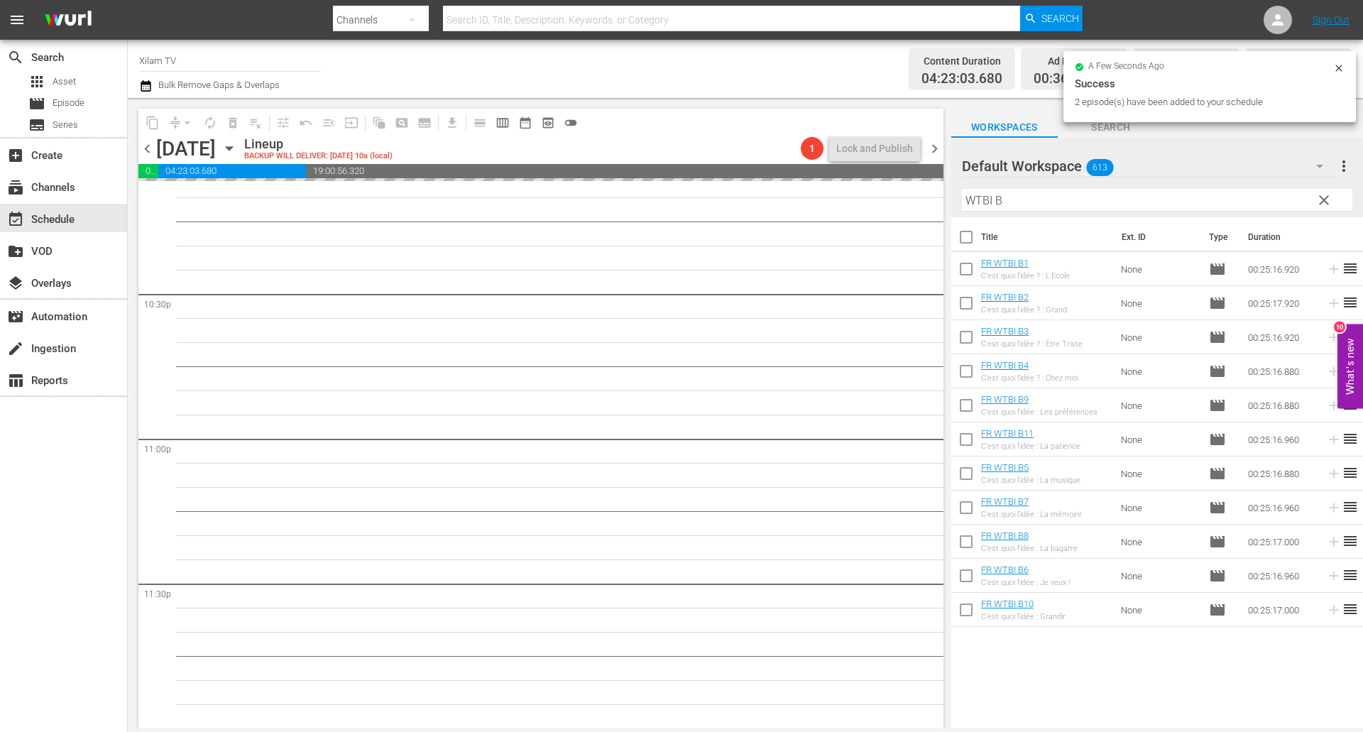
drag, startPoint x: 992, startPoint y: 204, endPoint x: 947, endPoint y: 202, distance: 45.5
click at [947, 202] on div "content_copy compress arrow_drop_down autorenew_outlined delete_forever_outline…" at bounding box center [745, 413] width 1235 height 630
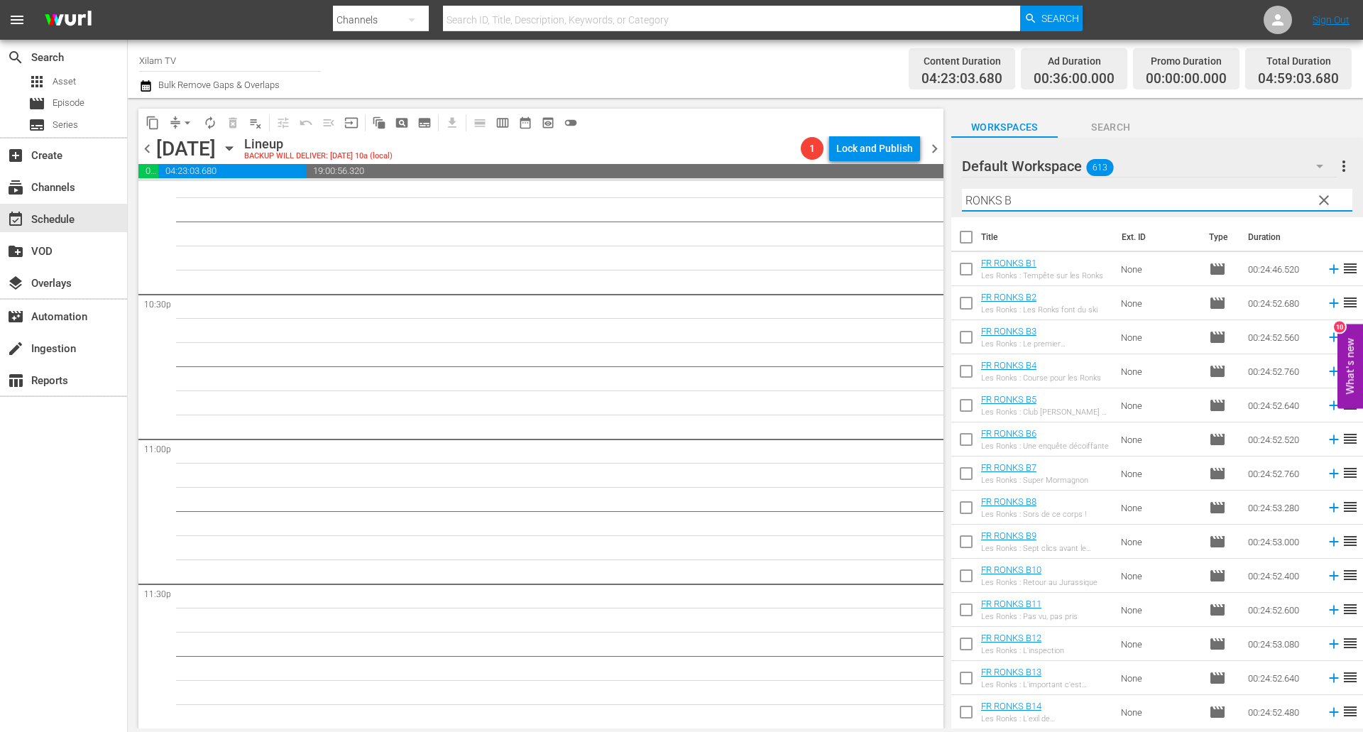
scroll to position [71, 0]
type input "RONKS B"
click at [967, 606] on input "checkbox" at bounding box center [966, 610] width 30 height 30
checkbox input "true"
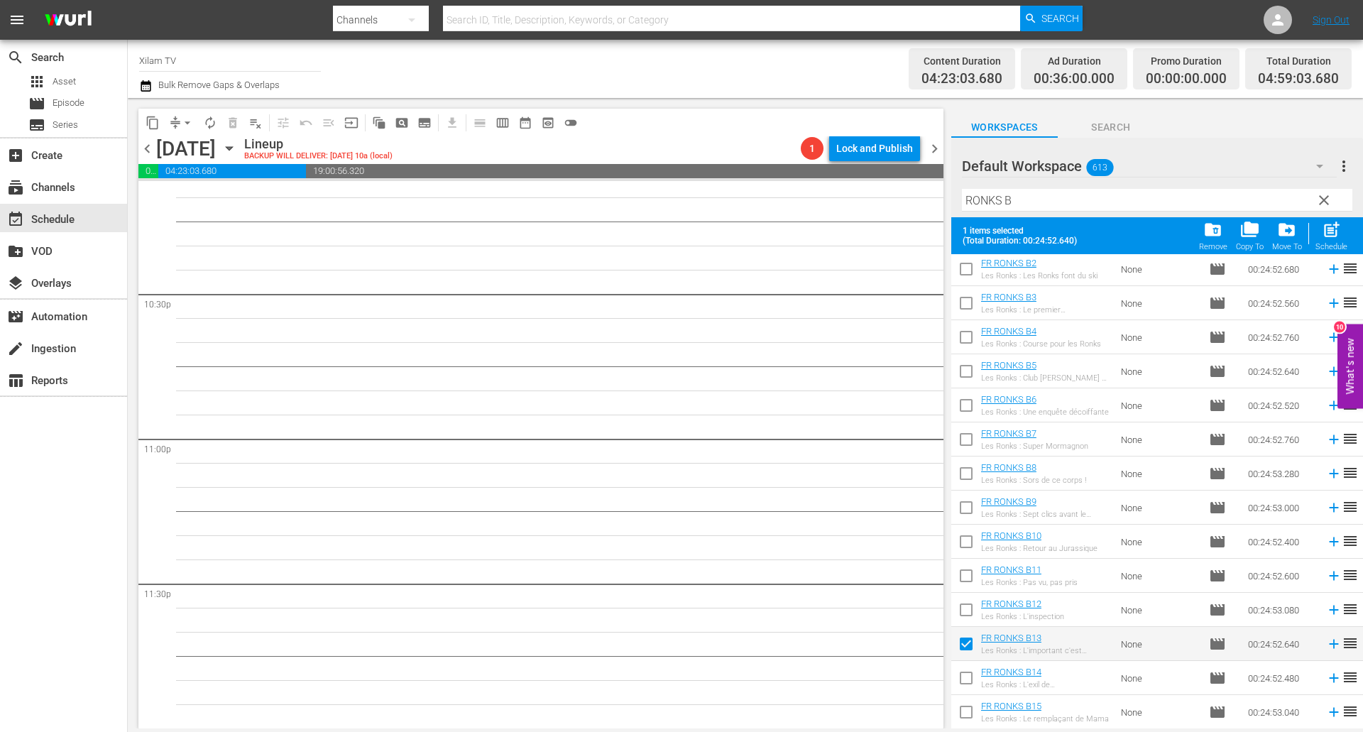
scroll to position [142, 0]
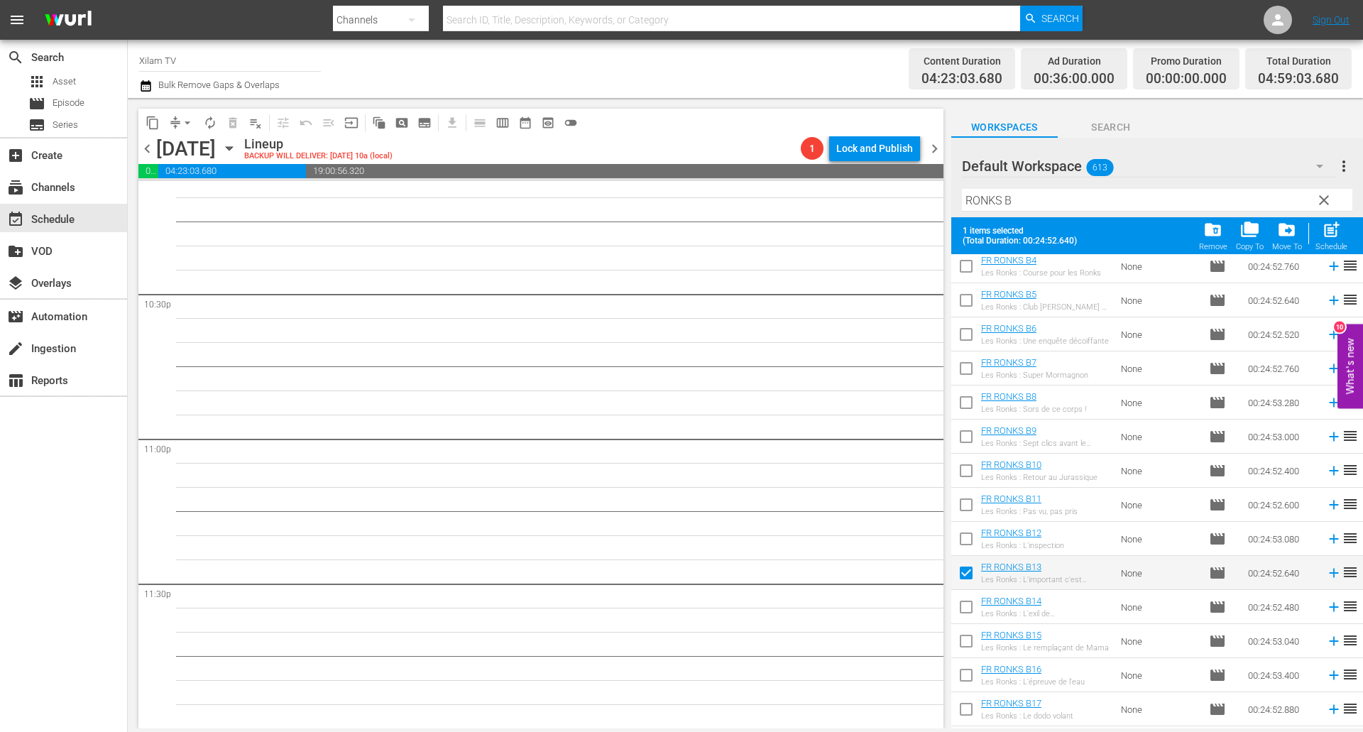
click at [962, 642] on input "checkbox" at bounding box center [966, 644] width 30 height 30
checkbox input "true"
click at [1334, 238] on span "post_add" at bounding box center [1330, 229] width 19 height 19
checkbox input "false"
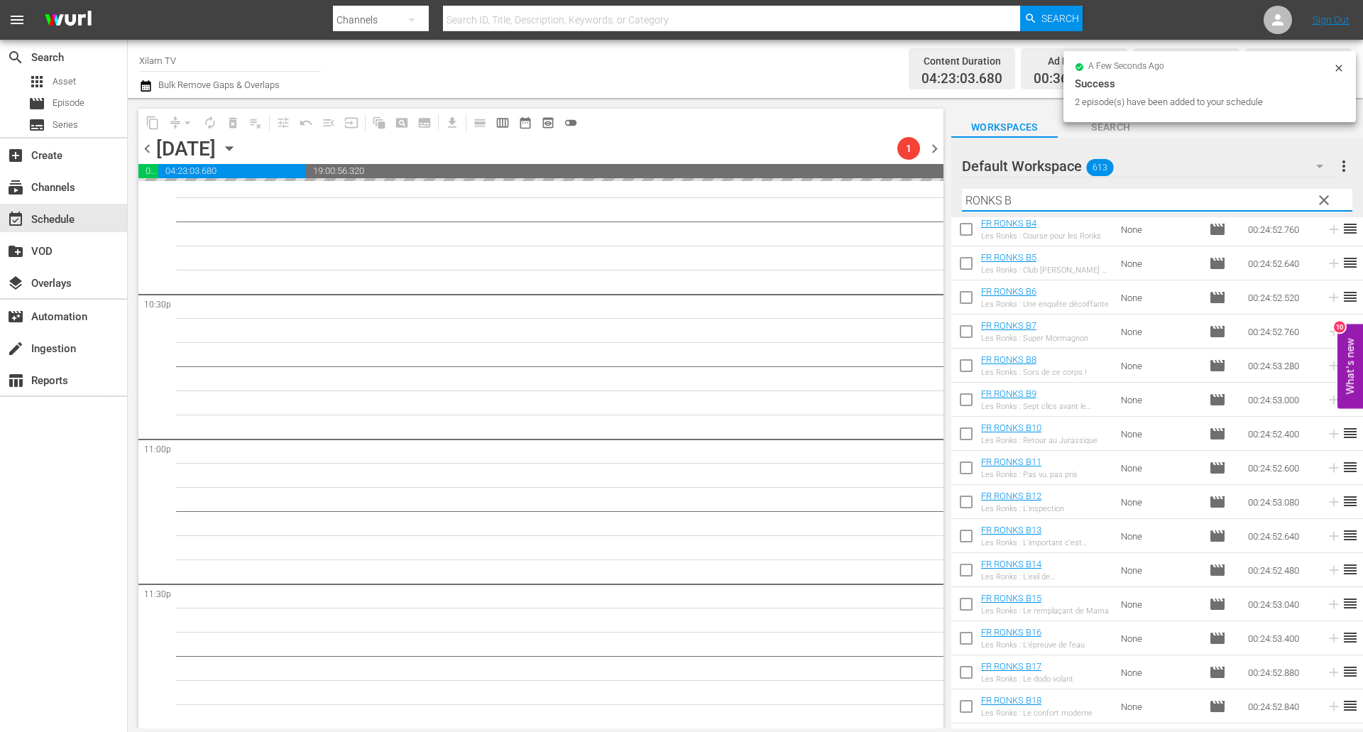
drag, startPoint x: 999, startPoint y: 197, endPoint x: 986, endPoint y: 194, distance: 12.4
click at [986, 194] on input "RONKS B" at bounding box center [1157, 200] width 390 height 23
drag, startPoint x: 1001, startPoint y: 198, endPoint x: 938, endPoint y: 192, distance: 62.7
click at [938, 192] on div "content_copy compress arrow_drop_down autorenew_outlined delete_forever_outline…" at bounding box center [745, 413] width 1235 height 630
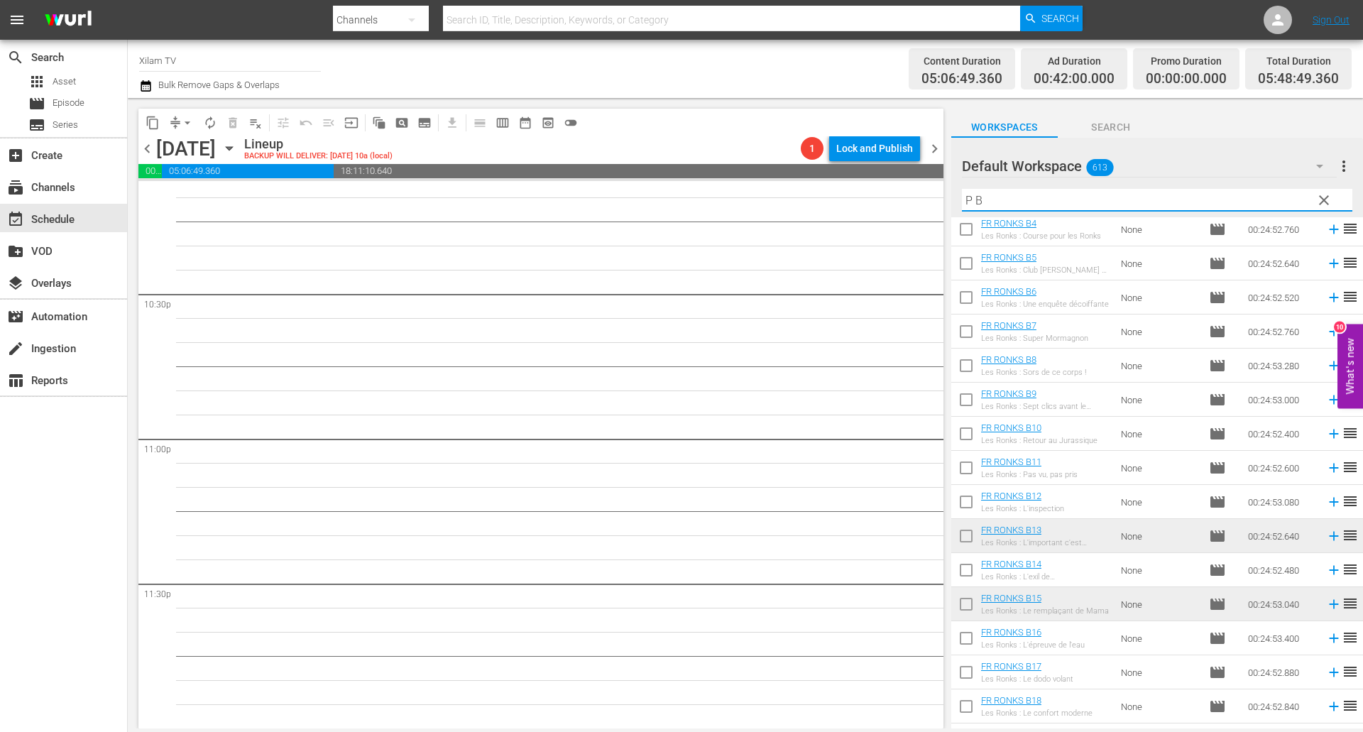
scroll to position [0, 0]
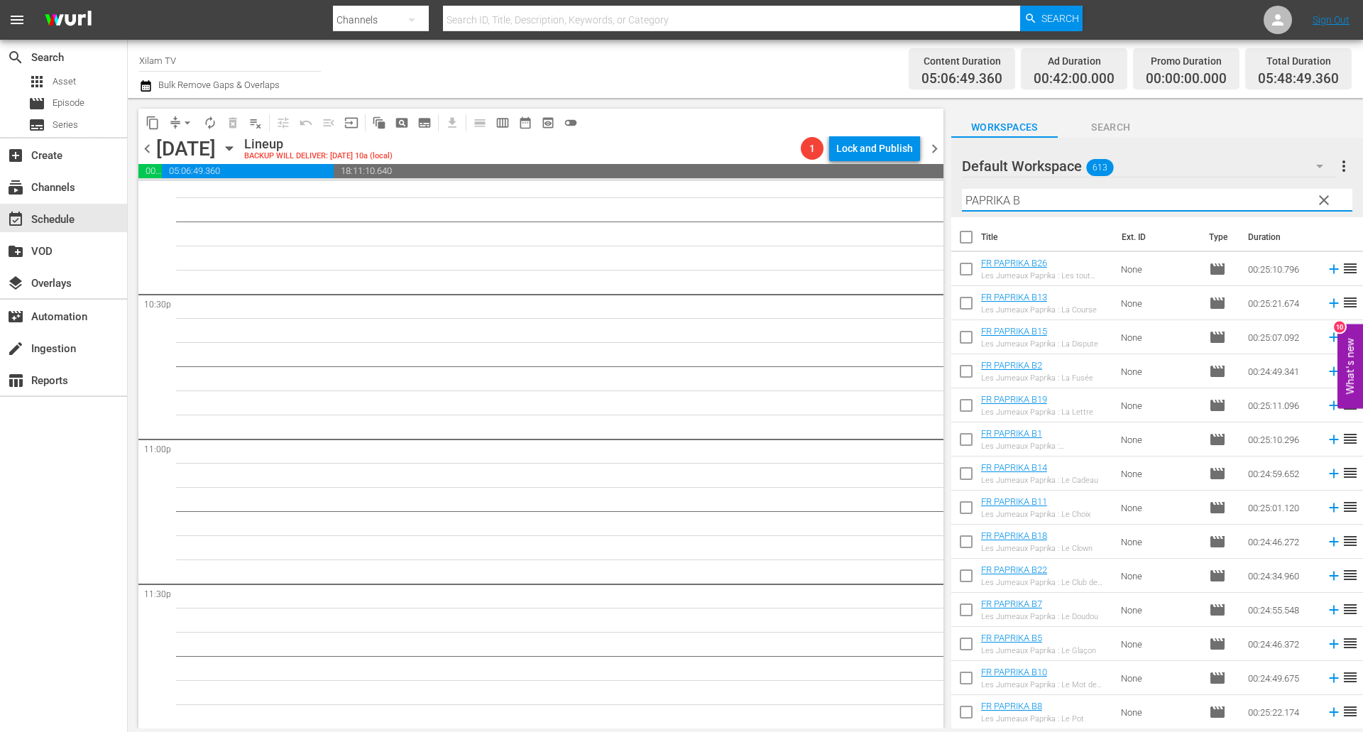
type input "PAPRIKA B"
click at [962, 407] on input "checkbox" at bounding box center [966, 408] width 30 height 30
checkbox input "true"
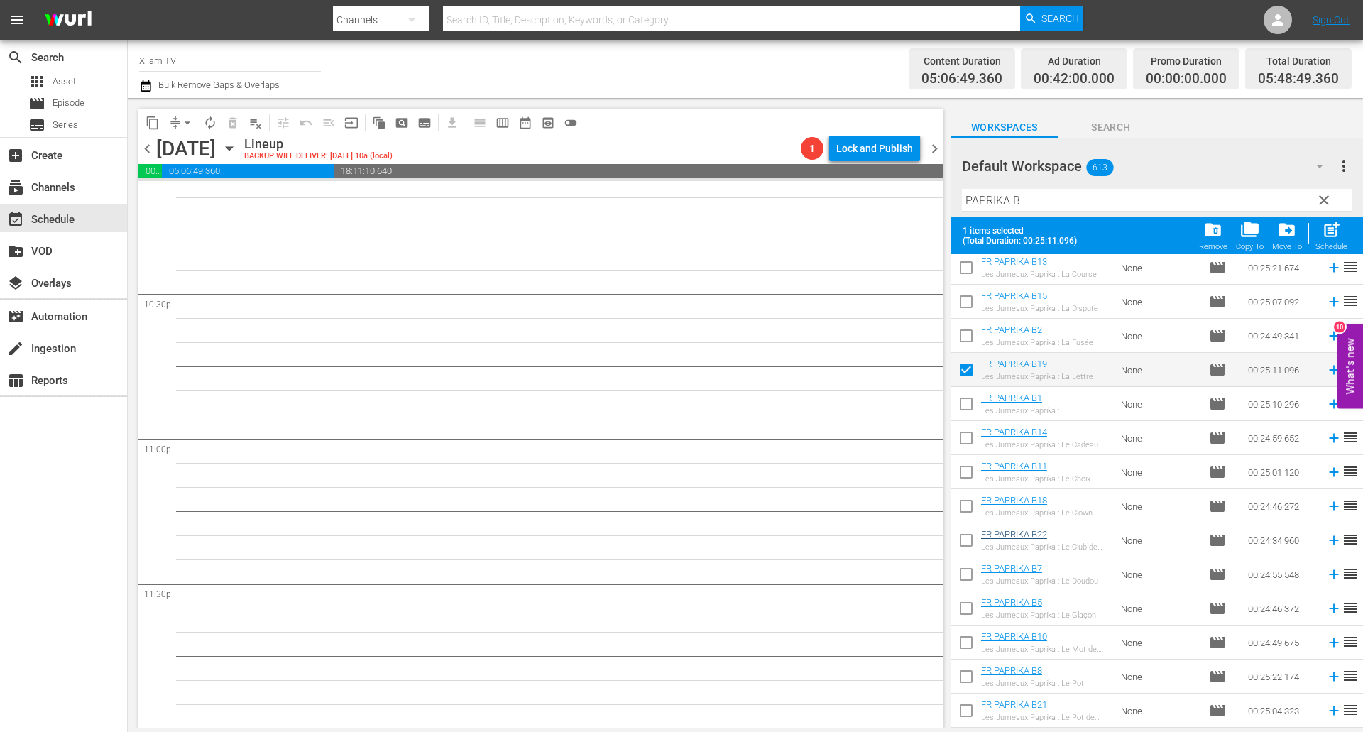
scroll to position [142, 0]
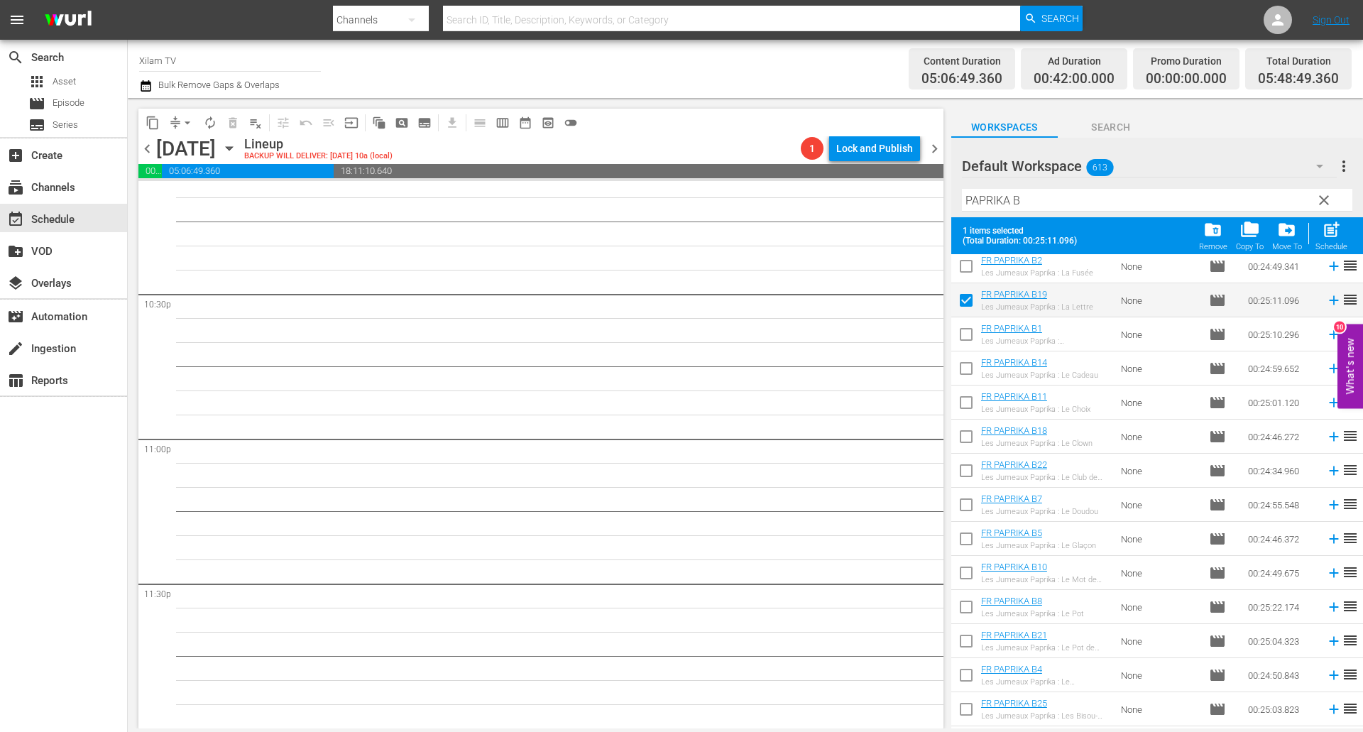
click at [966, 569] on input "checkbox" at bounding box center [966, 576] width 30 height 30
checkbox input "true"
click at [1346, 231] on div "post_add Schedule" at bounding box center [1331, 235] width 32 height 31
checkbox input "false"
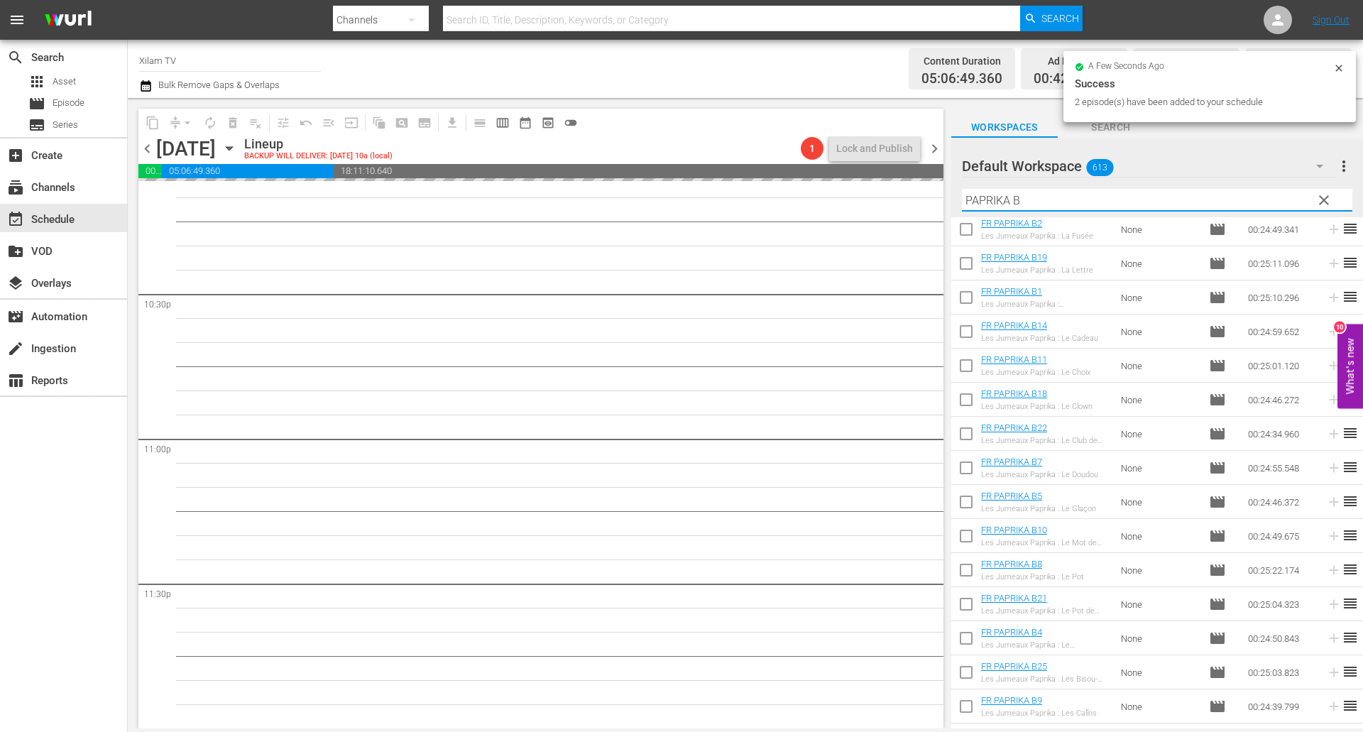
drag, startPoint x: 1009, startPoint y: 195, endPoint x: 943, endPoint y: 178, distance: 68.2
click at [943, 178] on div "content_copy compress arrow_drop_down autorenew_outlined delete_forever_outline…" at bounding box center [745, 413] width 1235 height 630
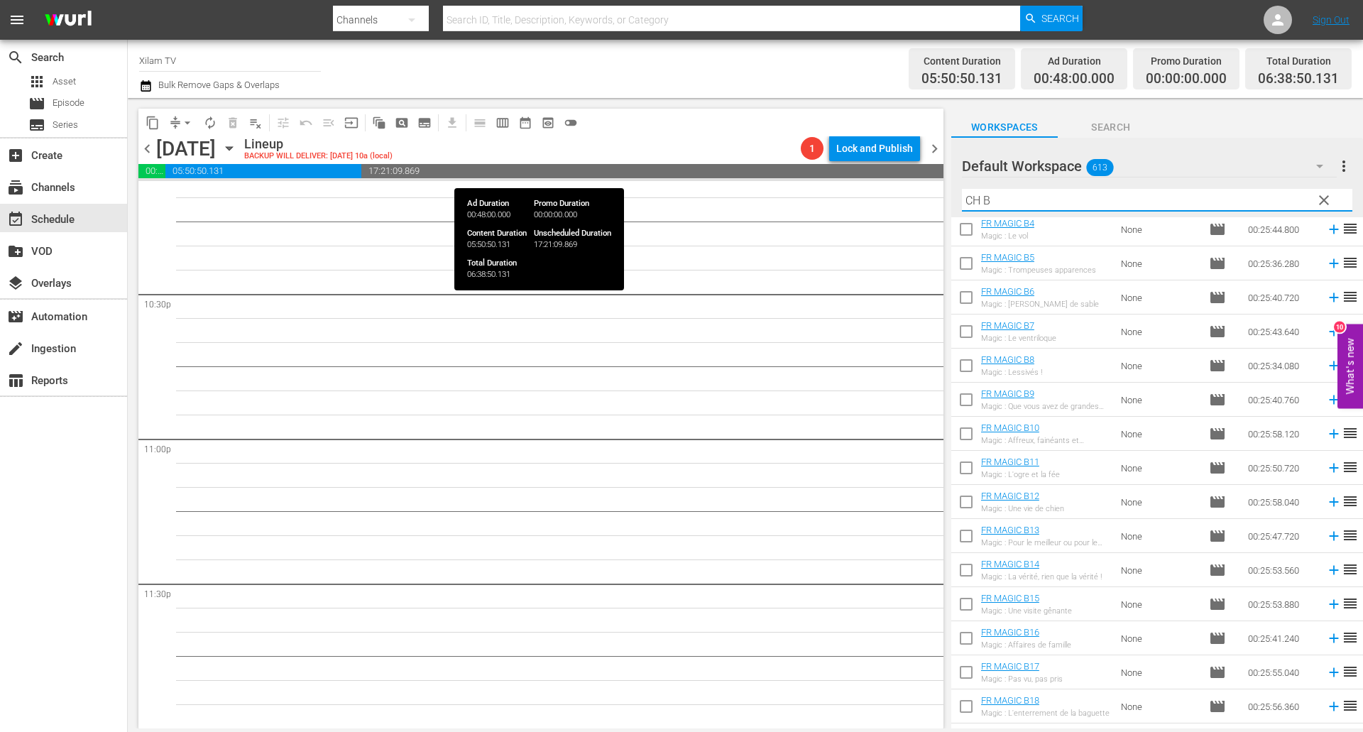
scroll to position [0, 0]
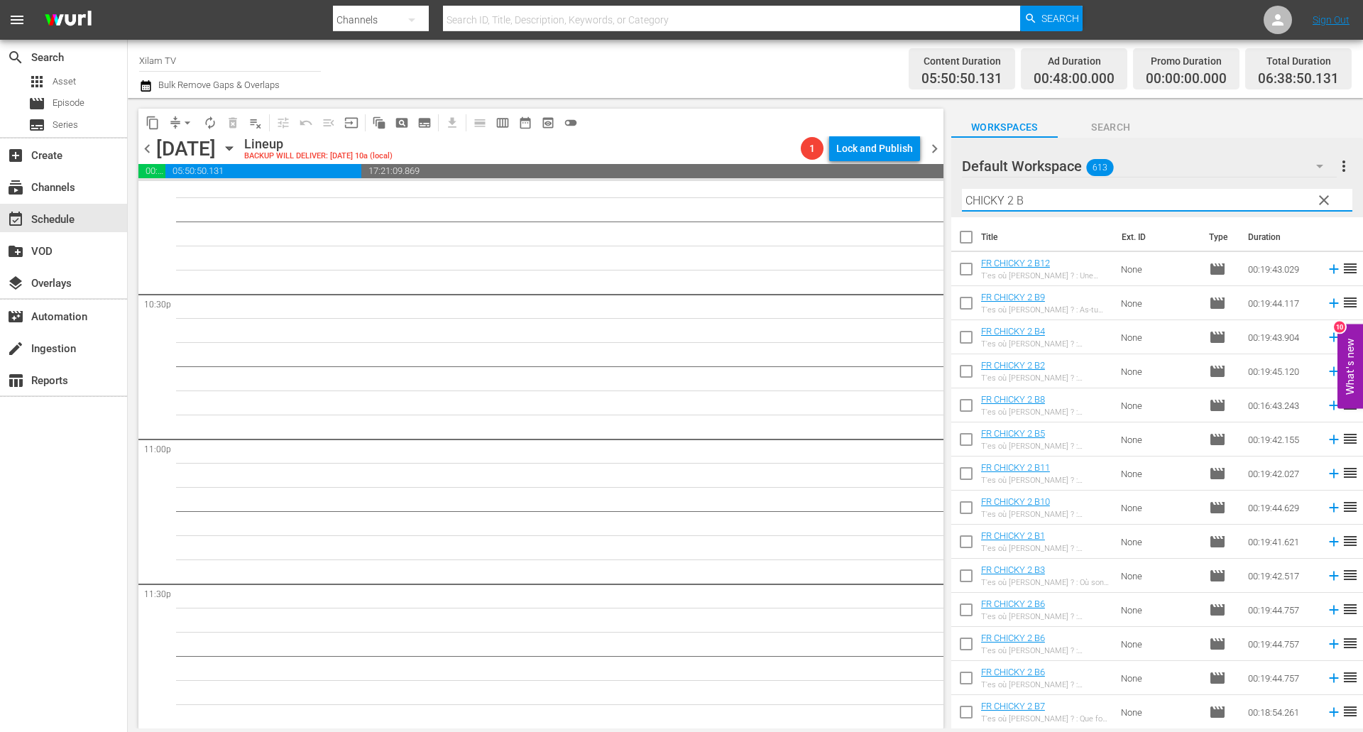
click at [1060, 197] on input "CHICKY 2 B" at bounding box center [1157, 200] width 390 height 23
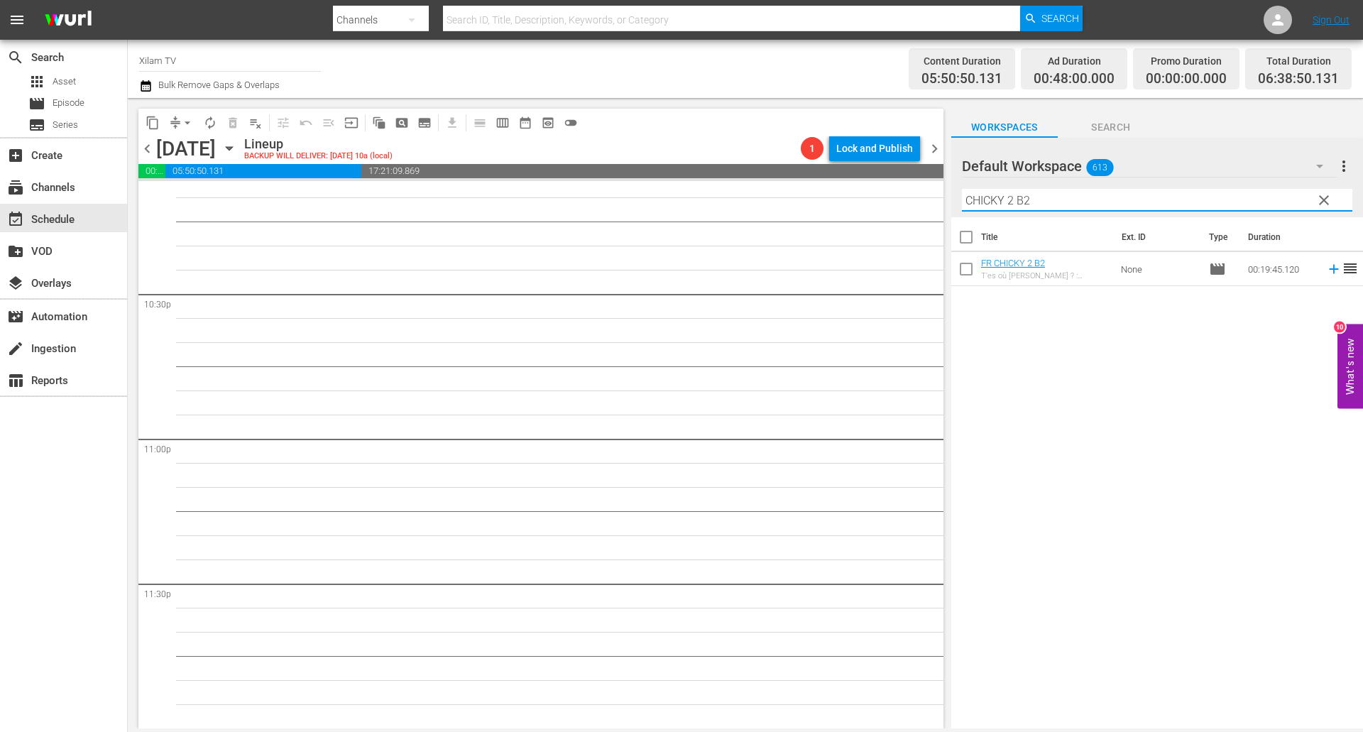
type input "CHICKY 2 B2"
click at [969, 267] on input "checkbox" at bounding box center [966, 272] width 30 height 30
checkbox input "true"
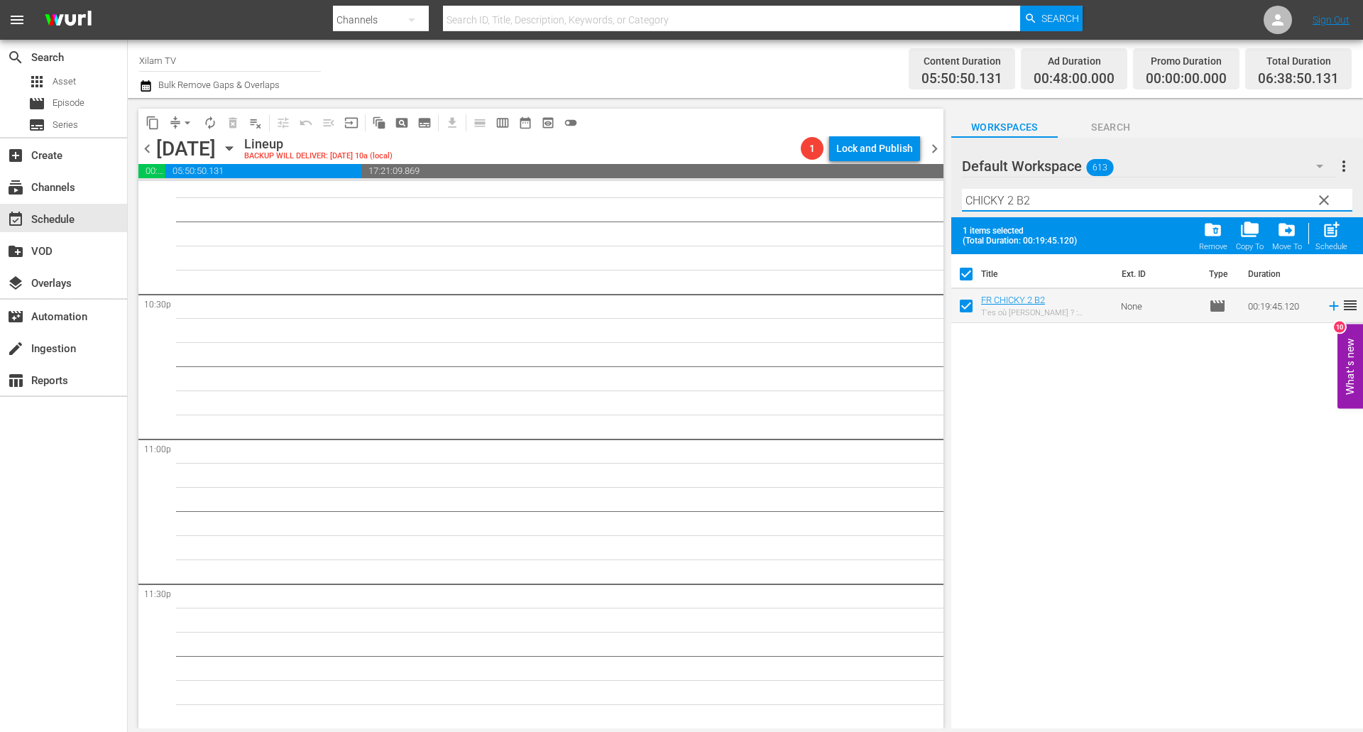
drag, startPoint x: 1013, startPoint y: 201, endPoint x: 933, endPoint y: 204, distance: 80.3
click at [933, 204] on div "content_copy compress arrow_drop_down autorenew_outlined delete_forever_outline…" at bounding box center [745, 413] width 1235 height 630
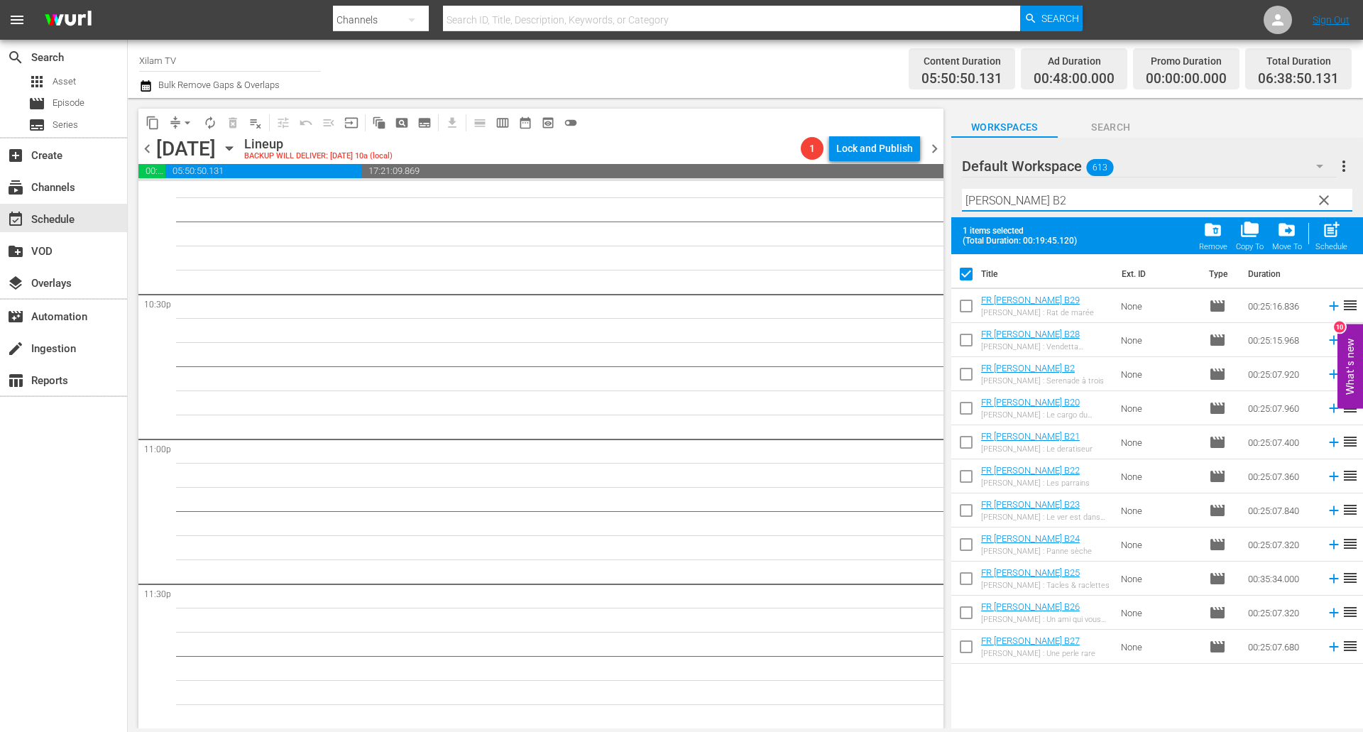
type input "RATZ B2"
click at [1018, 212] on div "Filter by Title RATZ B2" at bounding box center [1157, 200] width 390 height 34
click at [1018, 202] on input "RATZ B2" at bounding box center [1157, 200] width 390 height 23
click at [965, 377] on input "checkbox" at bounding box center [966, 377] width 30 height 30
checkbox input "true"
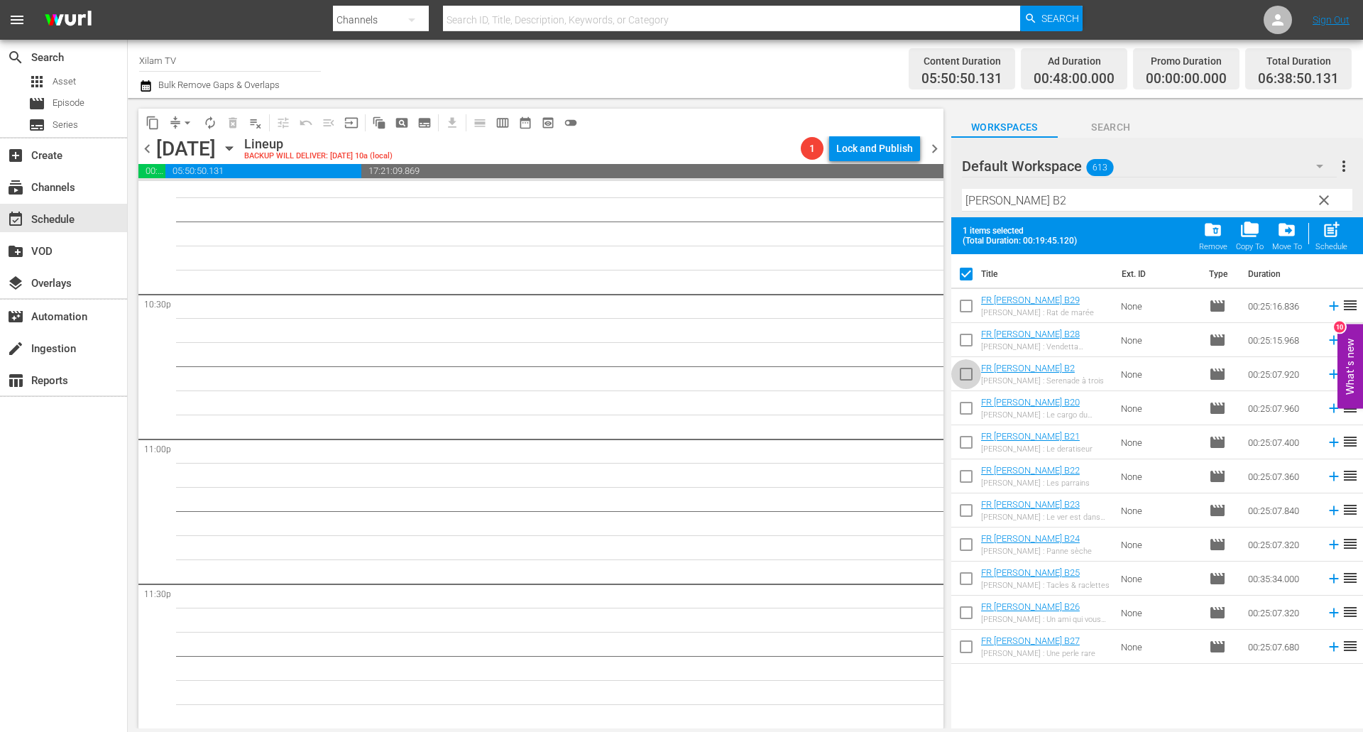
checkbox input "false"
click at [966, 476] on input "checkbox" at bounding box center [966, 479] width 30 height 30
checkbox input "true"
click at [1063, 202] on input "RATZ B2" at bounding box center [1157, 200] width 390 height 23
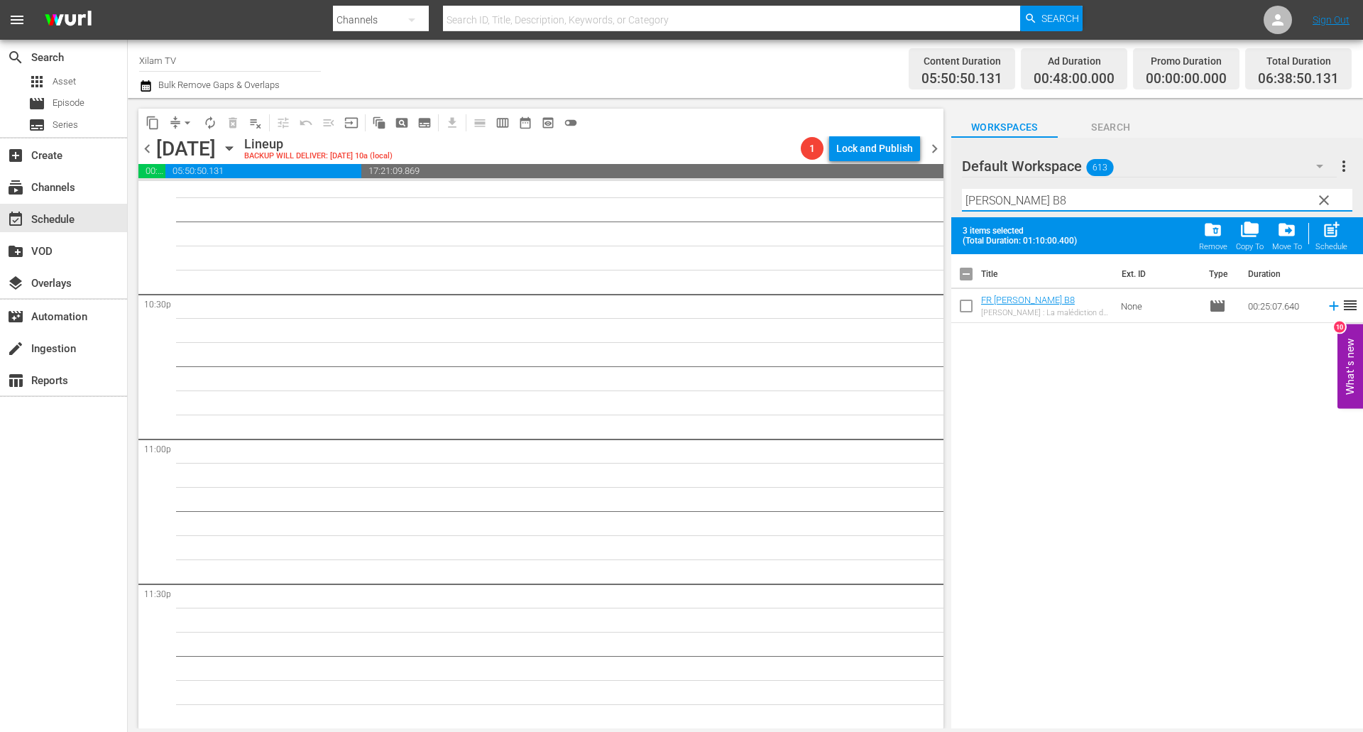
type input "RATZ B8"
click at [957, 311] on input "checkbox" at bounding box center [966, 309] width 30 height 30
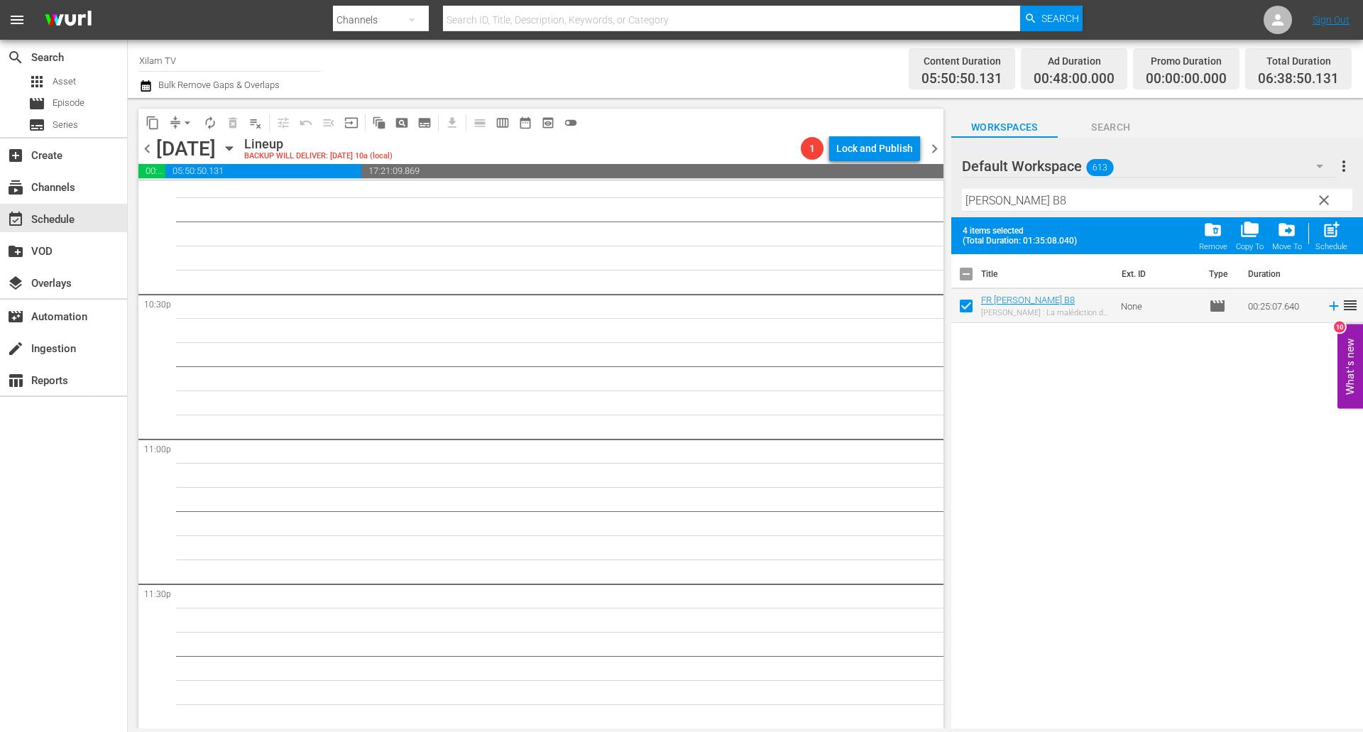
click at [1317, 238] on div "post_add Schedule" at bounding box center [1331, 235] width 32 height 31
checkbox input "false"
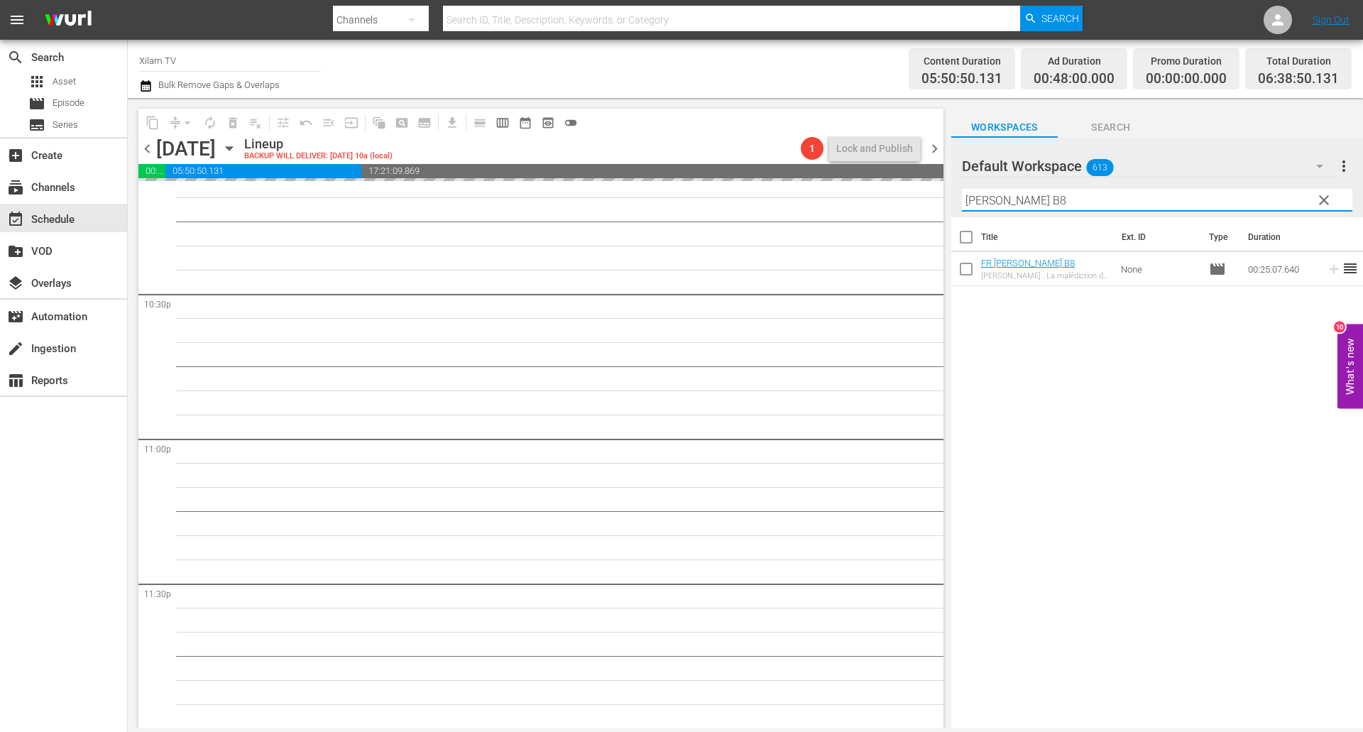
drag, startPoint x: 990, startPoint y: 202, endPoint x: 957, endPoint y: 199, distance: 33.5
click at [957, 199] on div "Default Workspace 613 Default more_vert clear Filter by Title RATZ B8" at bounding box center [1157, 177] width 412 height 79
click at [1032, 200] on input "ZINZIN 2 B8" at bounding box center [1157, 200] width 390 height 23
type input "ZINZIN 2 B18"
click at [968, 266] on input "checkbox" at bounding box center [966, 272] width 30 height 30
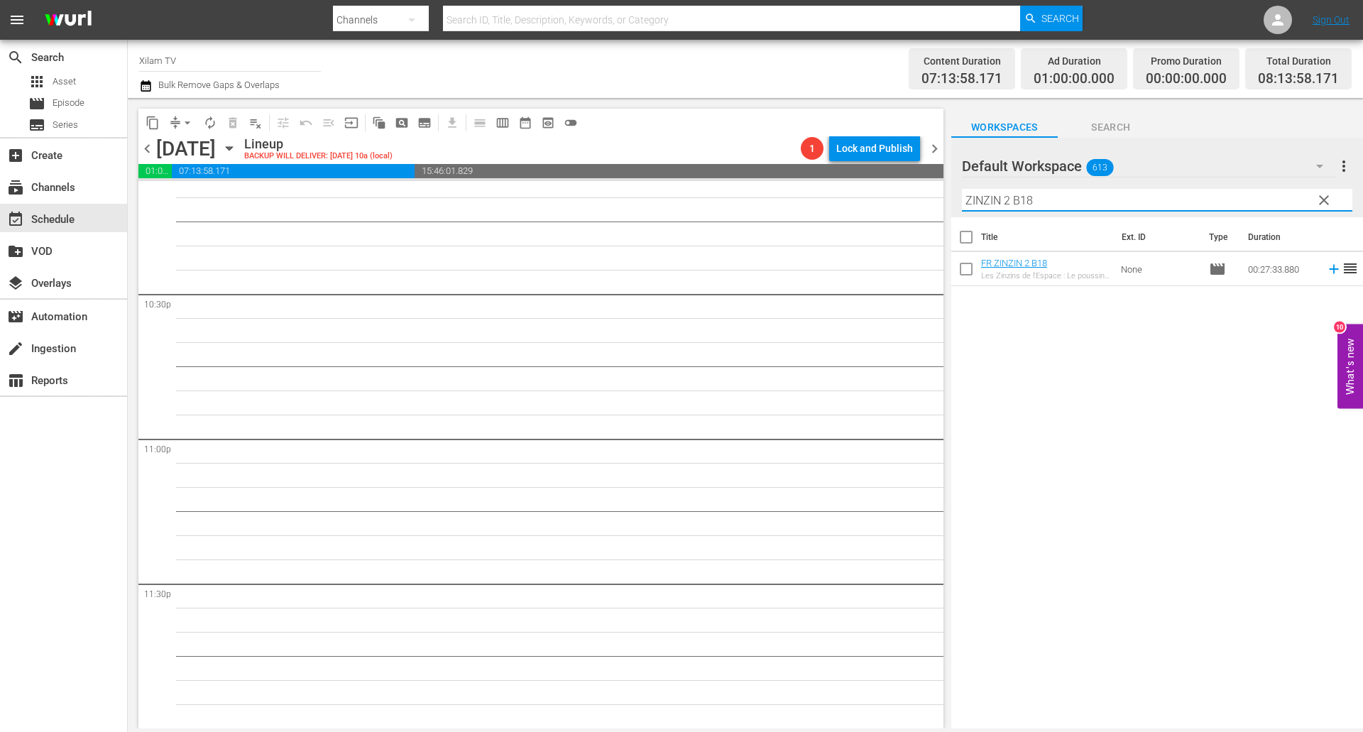
checkbox input "true"
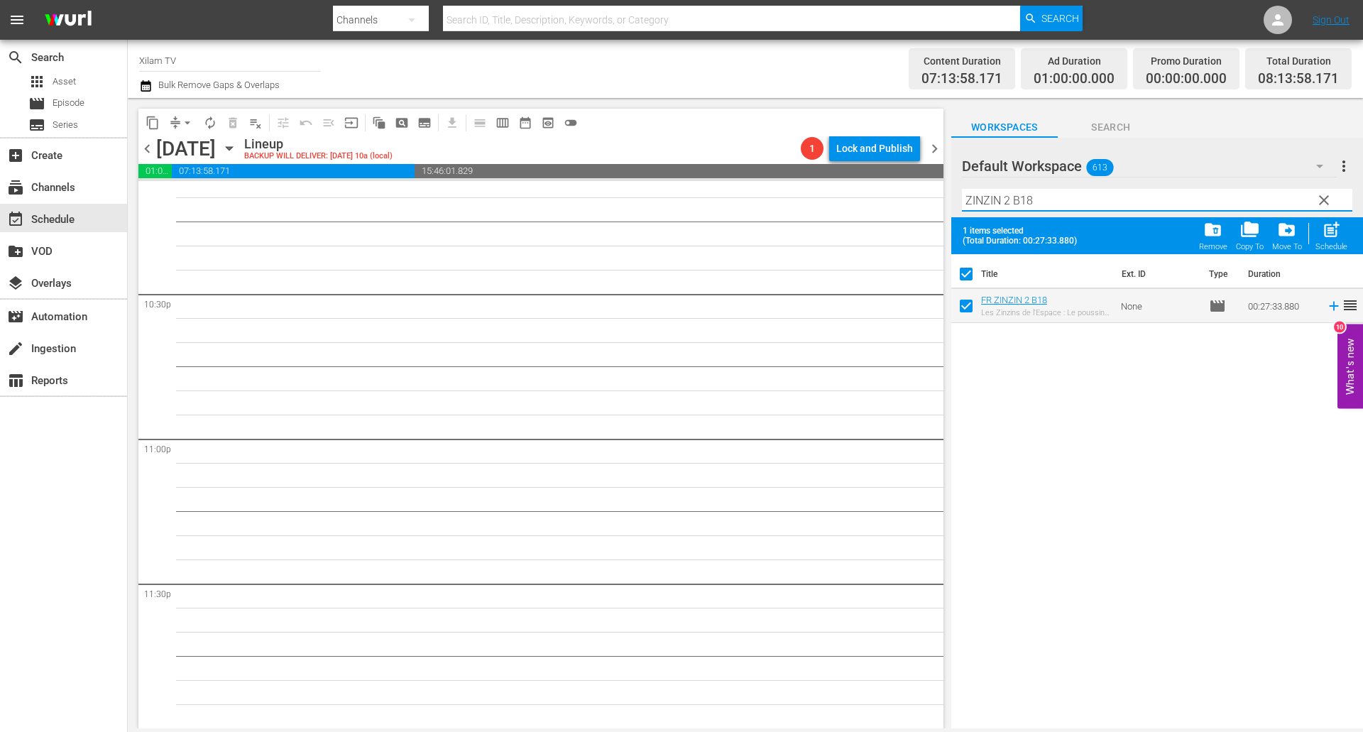
click at [1045, 204] on input "ZINZIN 2 B18" at bounding box center [1157, 200] width 390 height 23
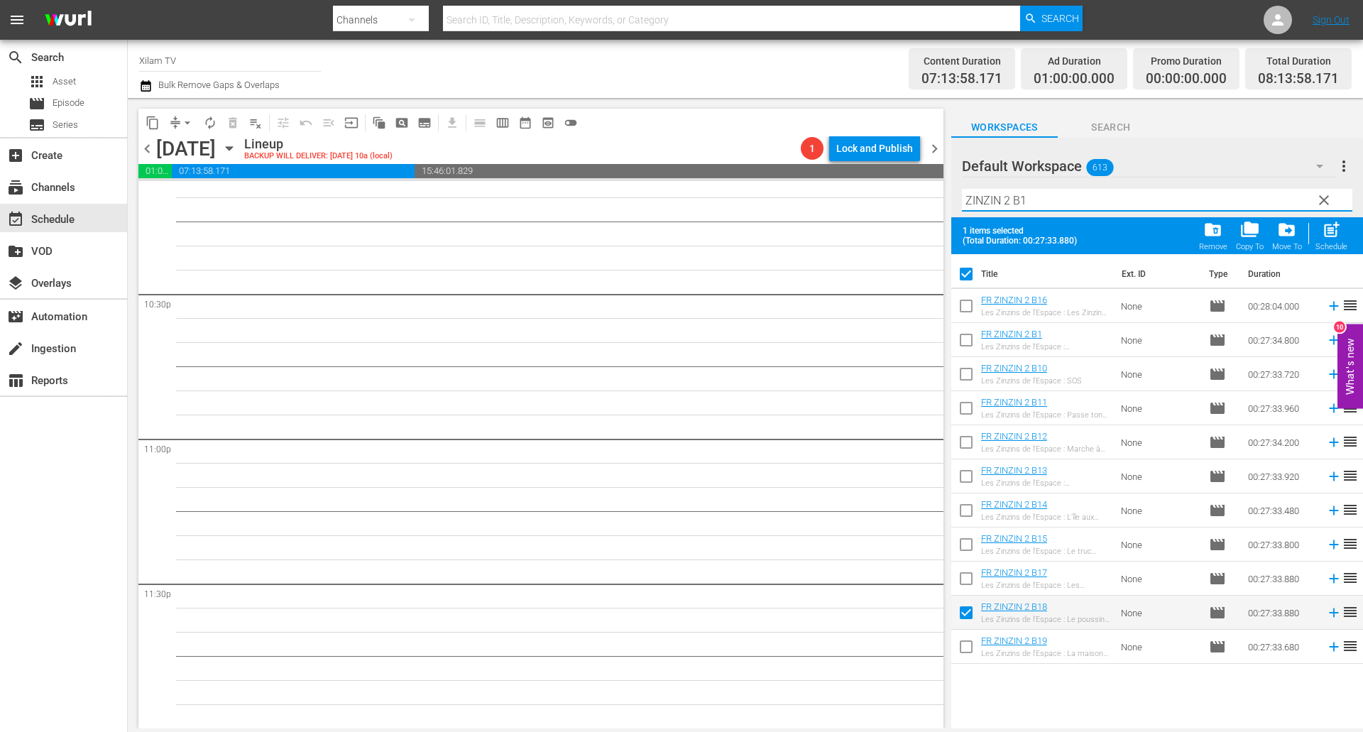
type input "ZINZIN 2 B1"
click at [964, 406] on input "checkbox" at bounding box center [966, 411] width 30 height 30
checkbox input "true"
checkbox input "false"
click at [1102, 206] on input "ZINZIN 2 B1" at bounding box center [1157, 200] width 390 height 23
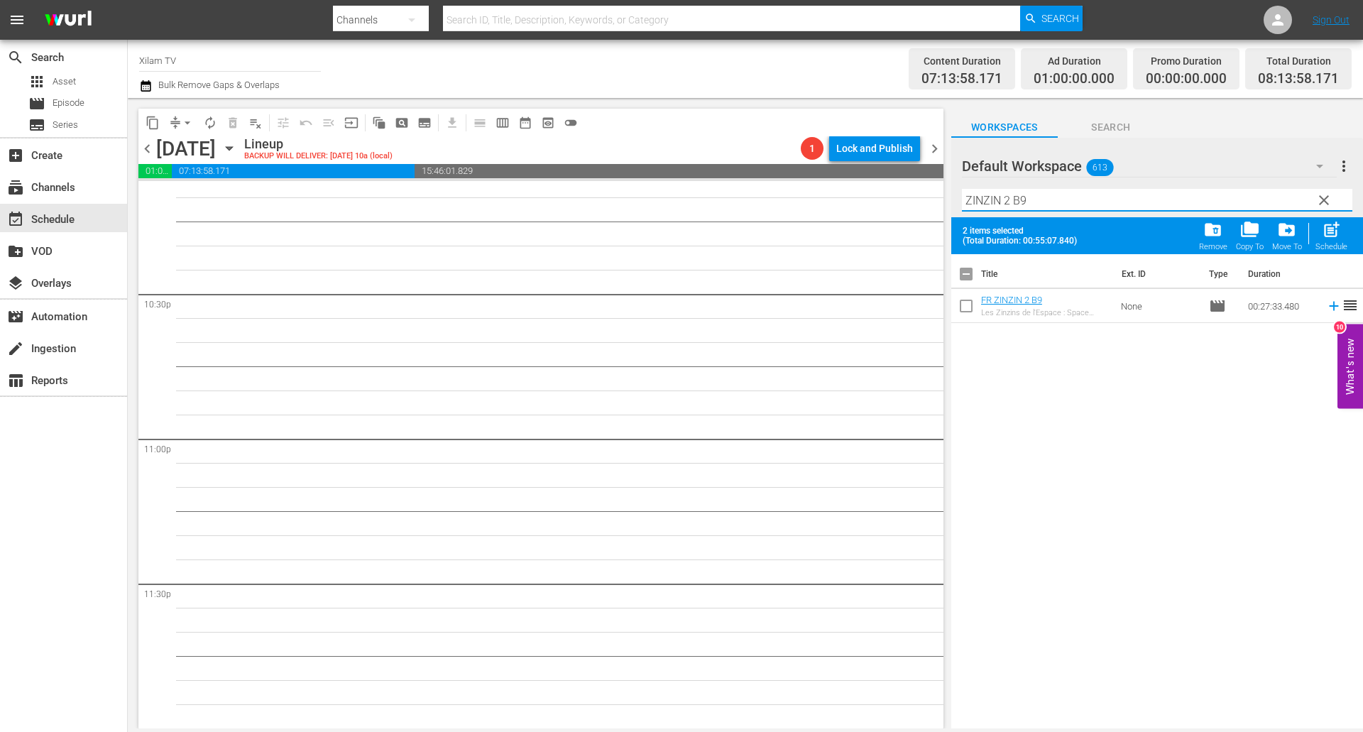
type input "ZINZIN 2 B9"
click at [969, 302] on input "checkbox" at bounding box center [966, 309] width 30 height 30
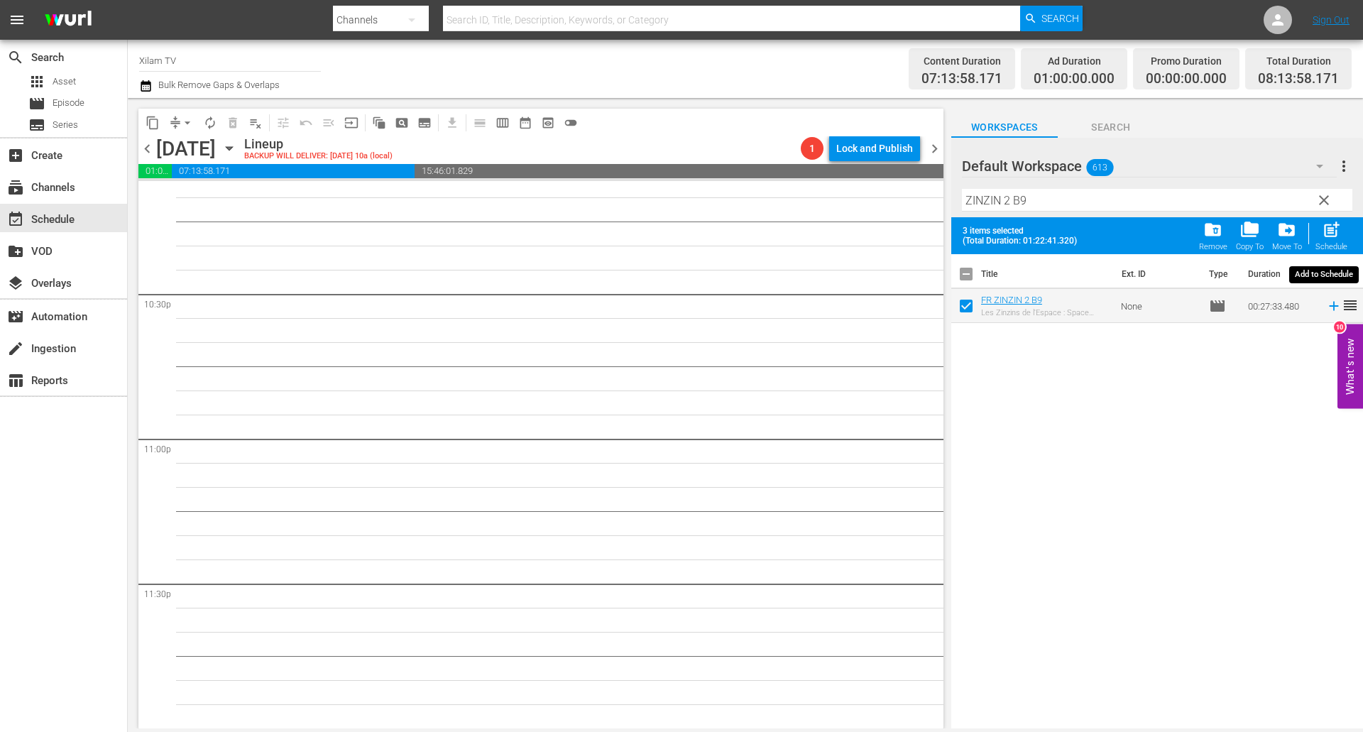
click at [1329, 229] on span "post_add" at bounding box center [1330, 229] width 19 height 19
checkbox input "false"
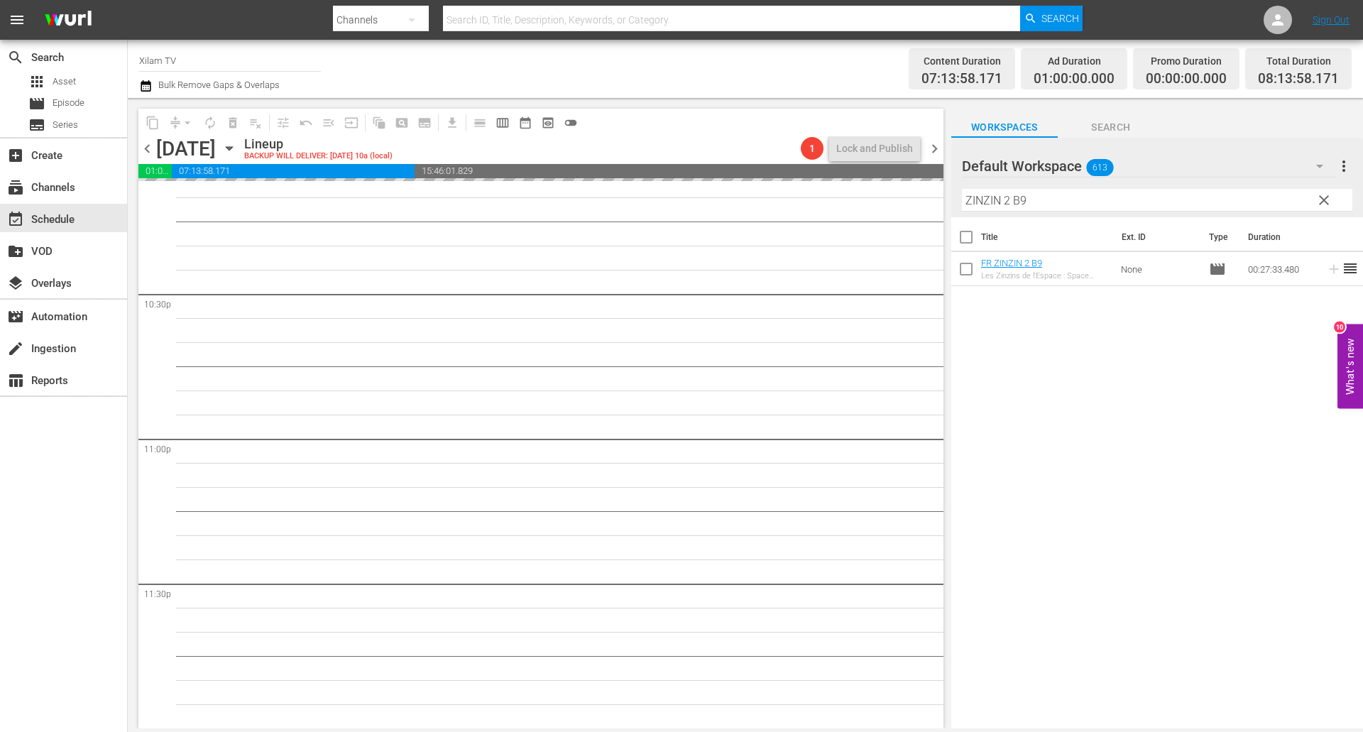
click at [924, 183] on div "content_copy compress arrow_drop_down autorenew_outlined delete_forever_outline…" at bounding box center [745, 413] width 1235 height 630
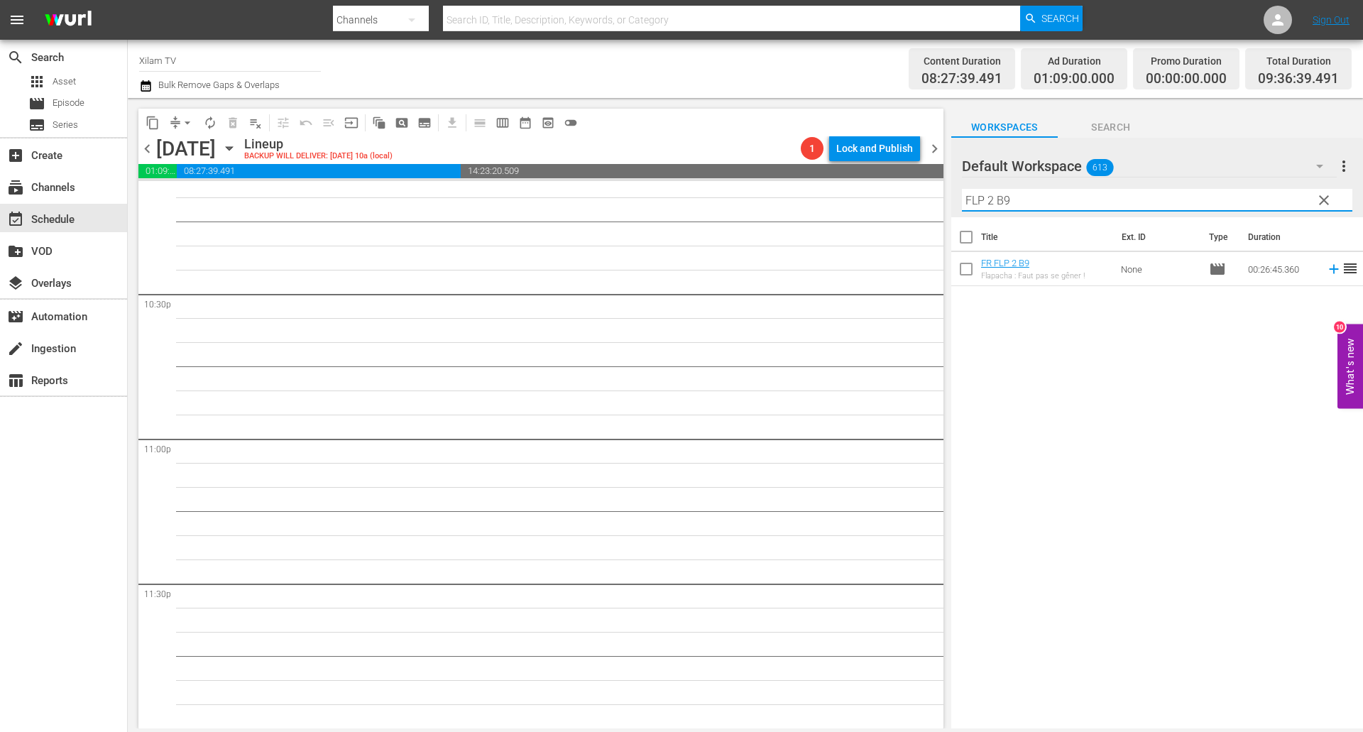
click at [1035, 196] on input "FLP 2 B9" at bounding box center [1157, 200] width 390 height 23
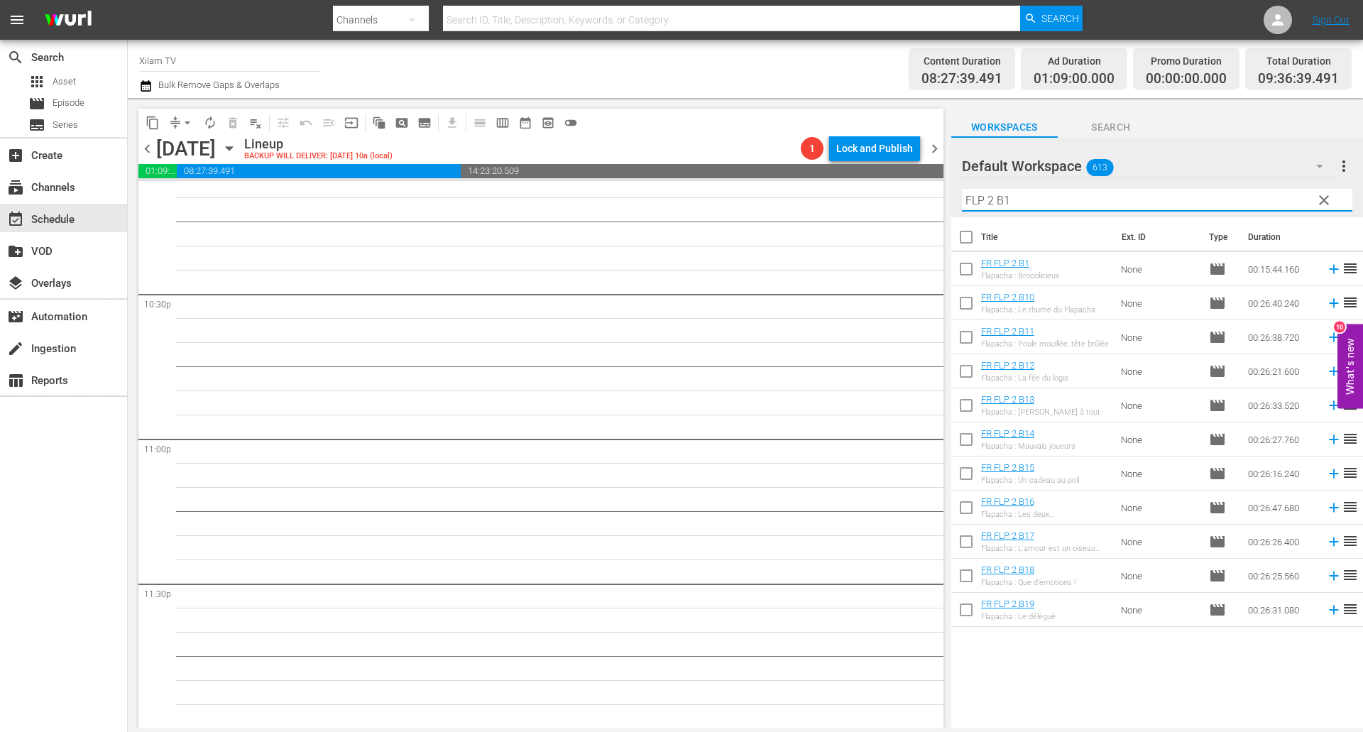
type input "FLP 2 B1"
click at [973, 341] on input "checkbox" at bounding box center [966, 340] width 30 height 30
checkbox input "true"
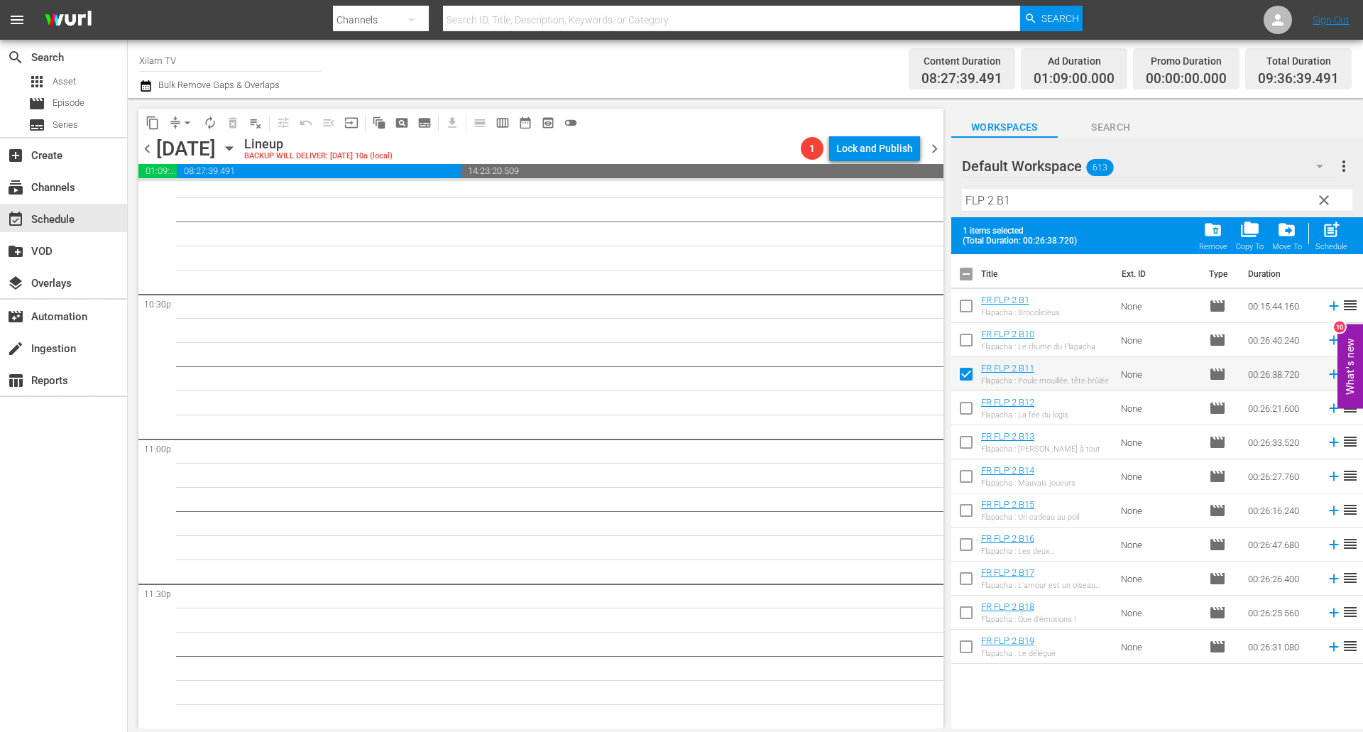
click at [969, 318] on input "checkbox" at bounding box center [966, 309] width 30 height 30
checkbox input "true"
click at [1021, 201] on input "FLP 2 B1" at bounding box center [1157, 200] width 390 height 23
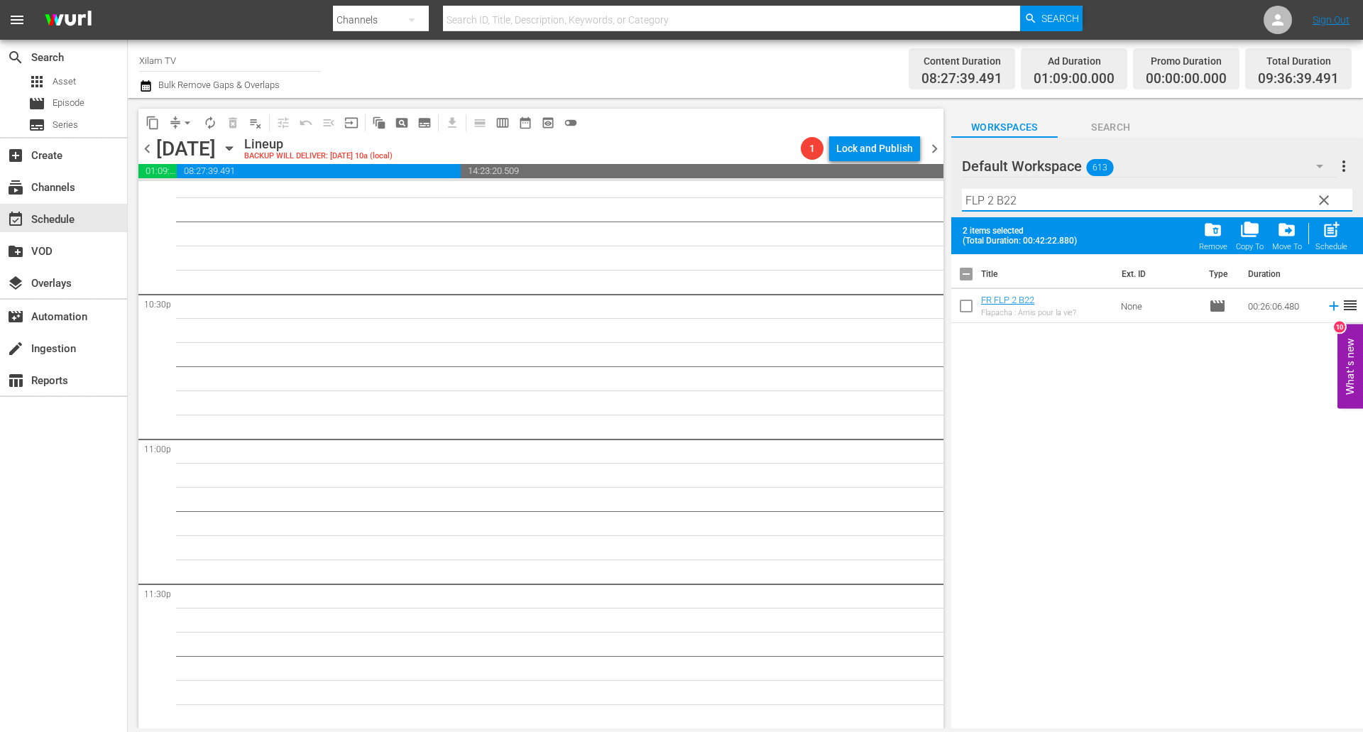
click at [991, 202] on input "FLP 2 B22" at bounding box center [1157, 200] width 390 height 23
type input "FLP 1 B22"
drag, startPoint x: 972, startPoint y: 301, endPoint x: 992, endPoint y: 295, distance: 21.3
click at [972, 301] on input "checkbox" at bounding box center [966, 309] width 30 height 30
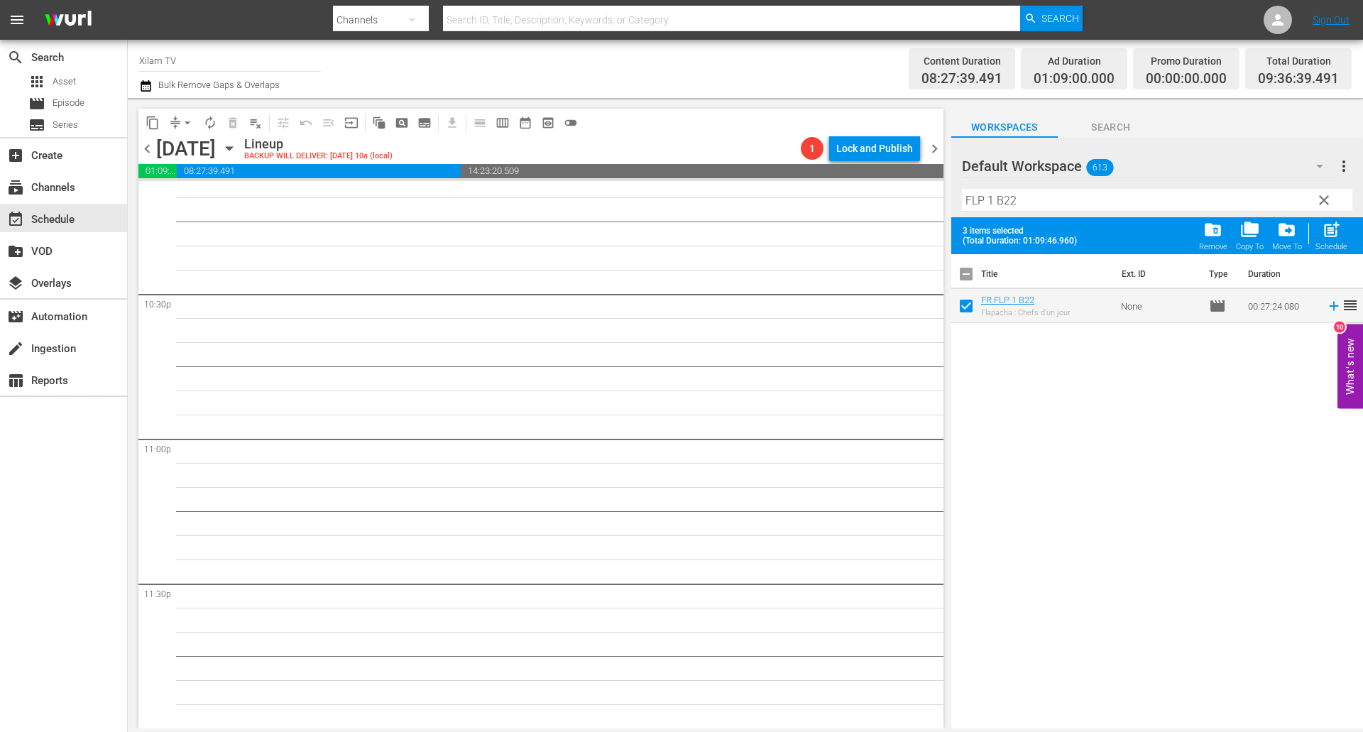
click at [1329, 229] on span "post_add" at bounding box center [1330, 229] width 19 height 19
checkbox input "false"
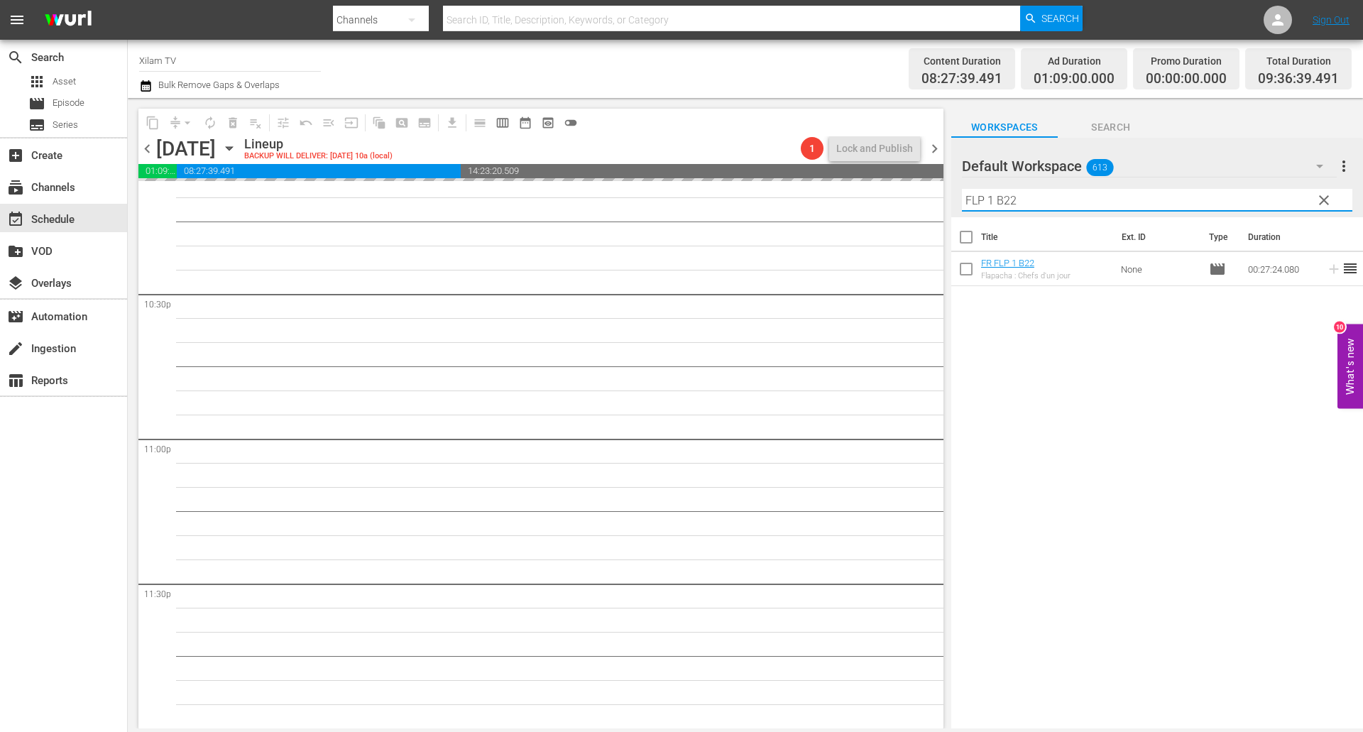
drag, startPoint x: 992, startPoint y: 199, endPoint x: 947, endPoint y: 192, distance: 46.0
click at [947, 192] on div "content_copy compress arrow_drop_down autorenew_outlined delete_forever_outline…" at bounding box center [745, 413] width 1235 height 630
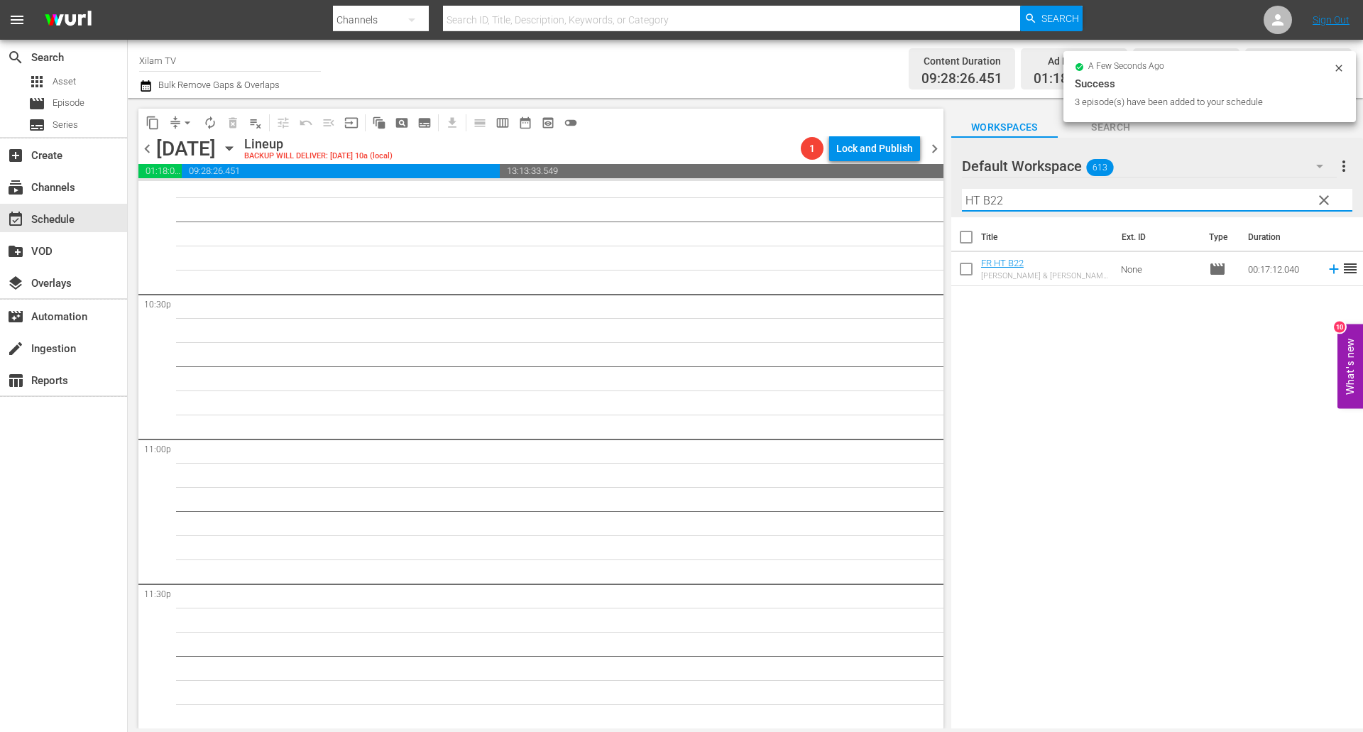
click at [1043, 199] on input "HT B22" at bounding box center [1157, 200] width 390 height 23
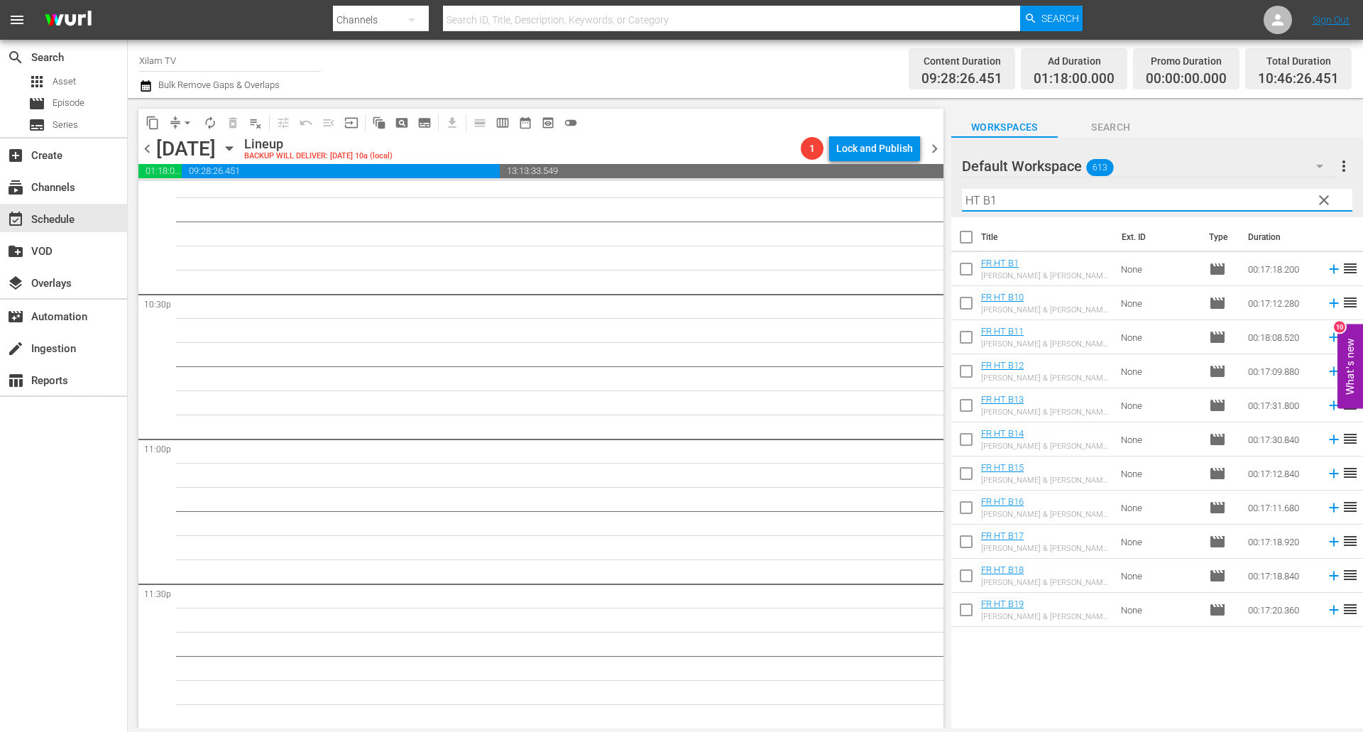
type input "HT B1"
click at [970, 473] on input "checkbox" at bounding box center [966, 476] width 30 height 30
checkbox input "true"
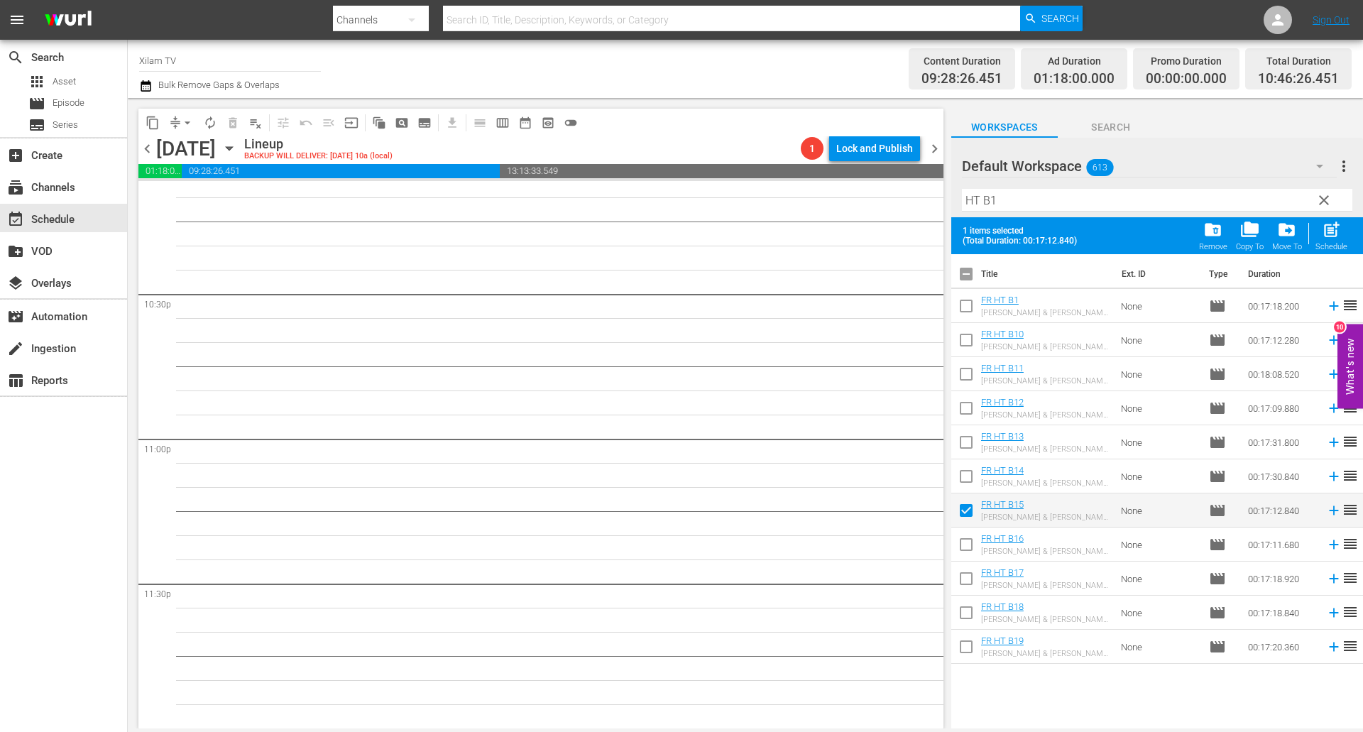
click at [970, 473] on input "checkbox" at bounding box center [966, 479] width 30 height 30
checkbox input "true"
click at [967, 310] on input "checkbox" at bounding box center [966, 309] width 30 height 30
click at [1328, 237] on span "post_add" at bounding box center [1330, 229] width 19 height 19
checkbox input "false"
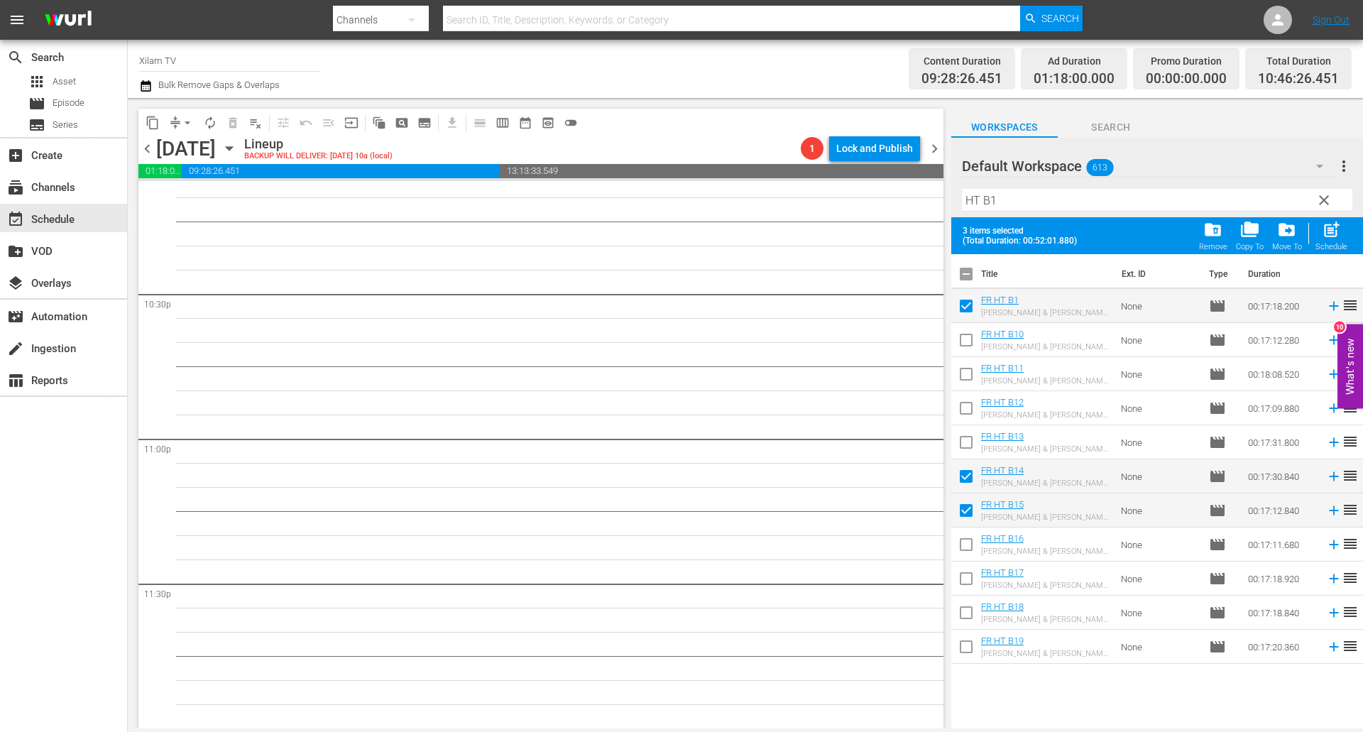
checkbox input "false"
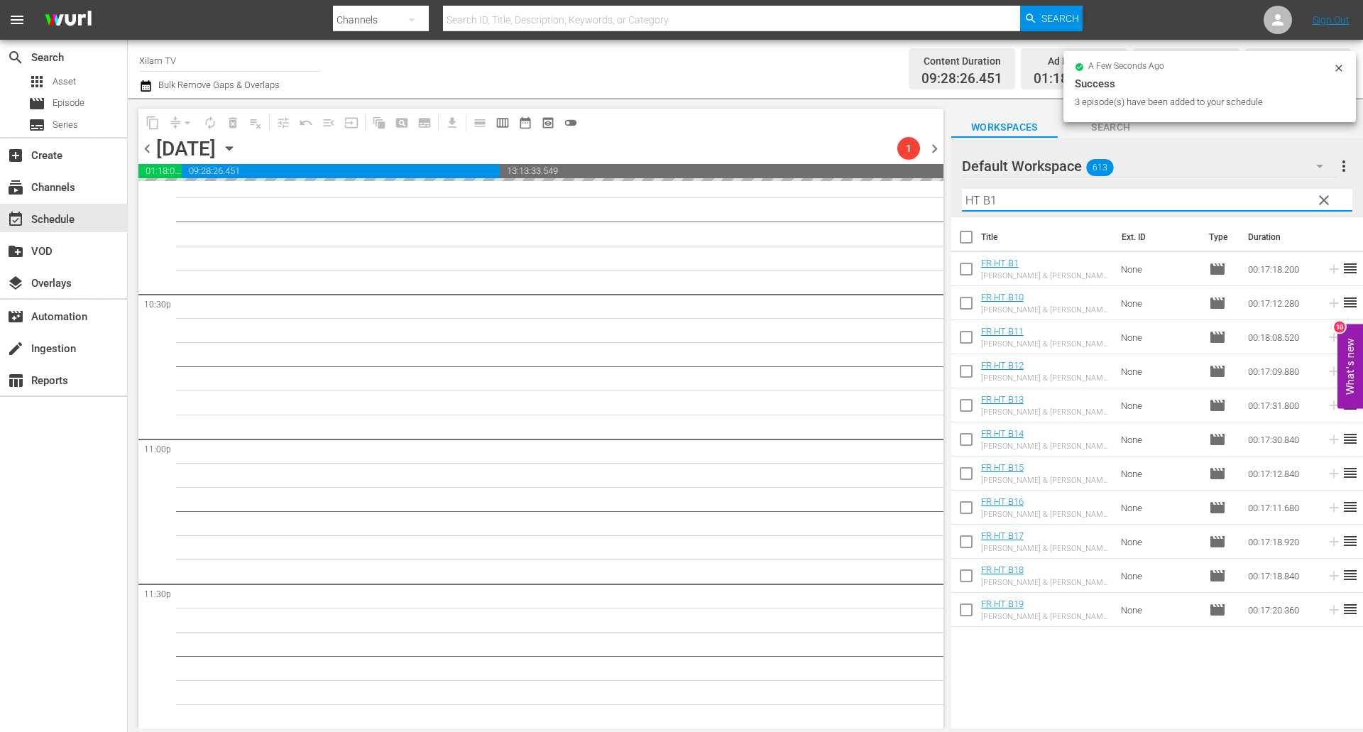
drag, startPoint x: 974, startPoint y: 196, endPoint x: 949, endPoint y: 192, distance: 25.9
click at [949, 192] on div "content_copy compress arrow_drop_down autorenew_outlined delete_forever_outline…" at bounding box center [745, 413] width 1235 height 630
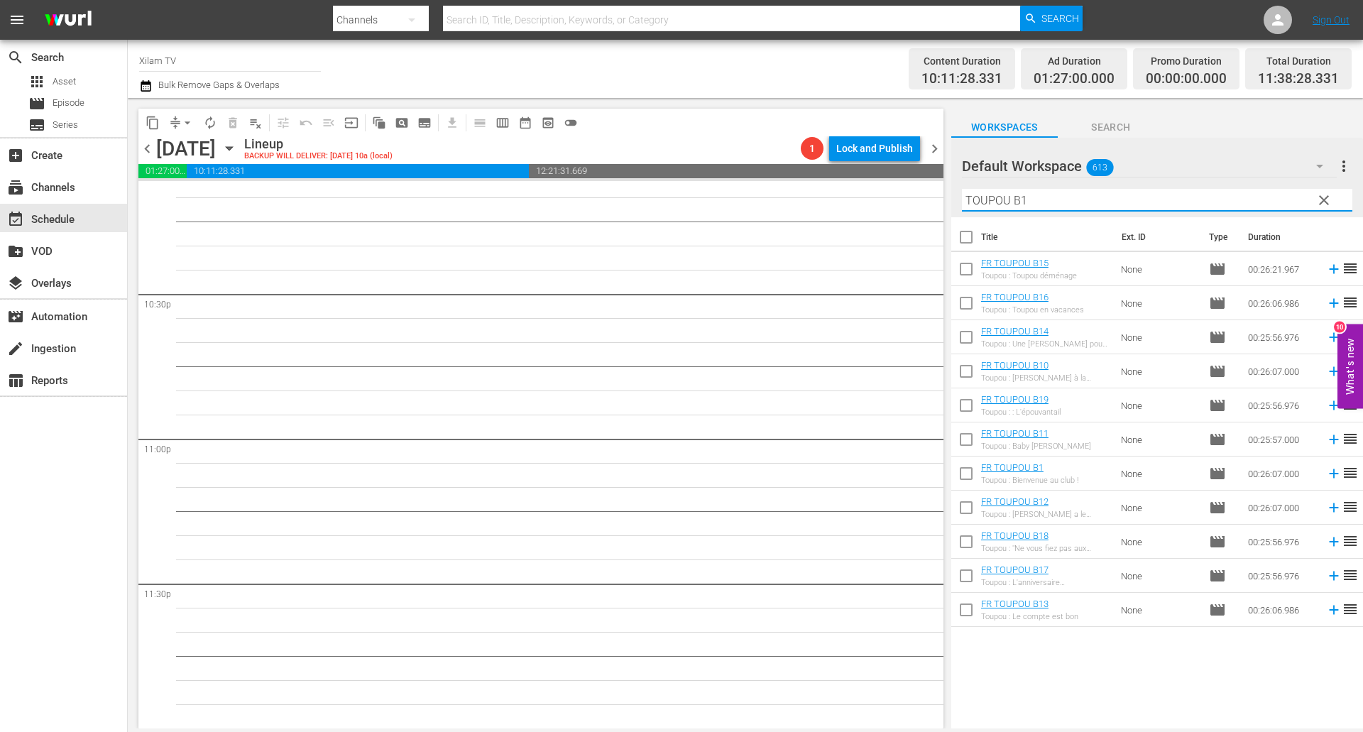
click at [1040, 195] on input "TOUPOU B1" at bounding box center [1157, 200] width 390 height 23
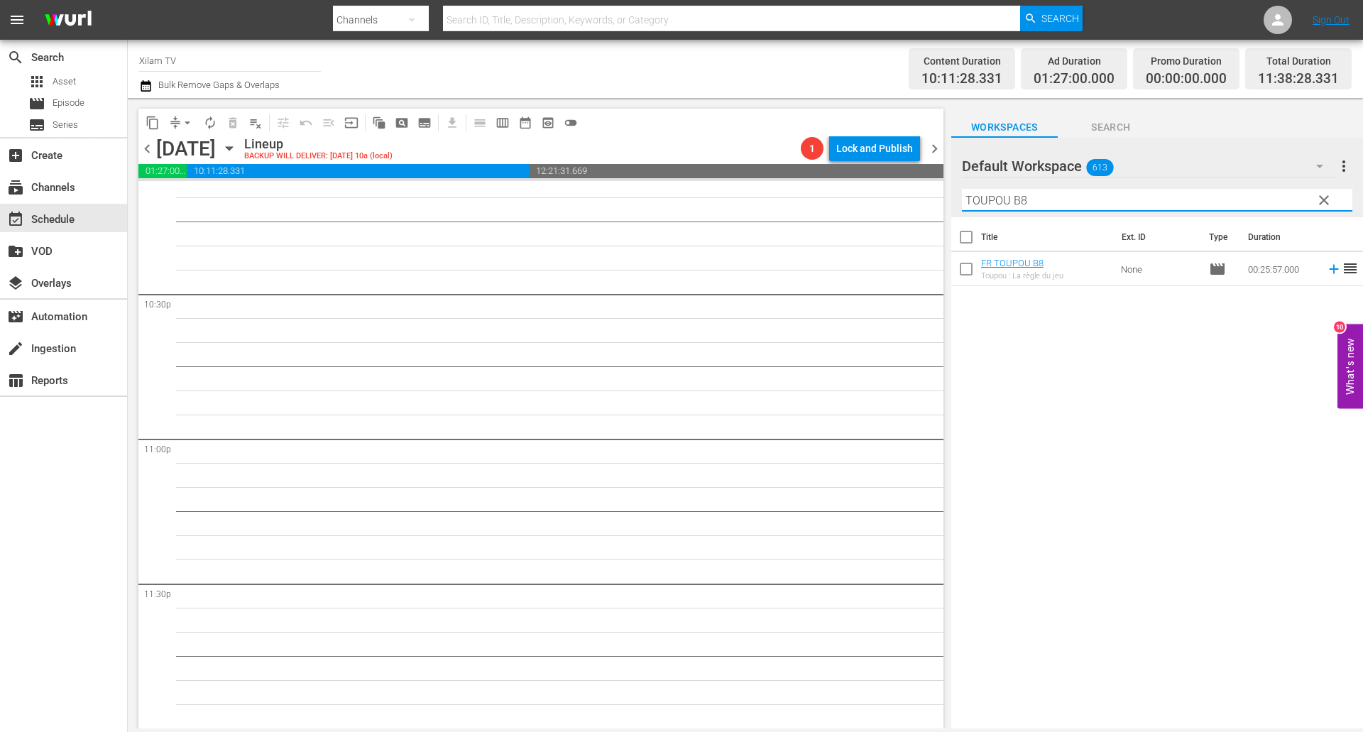
type input "TOUPOU B8"
click at [965, 275] on input "checkbox" at bounding box center [966, 272] width 30 height 30
checkbox input "true"
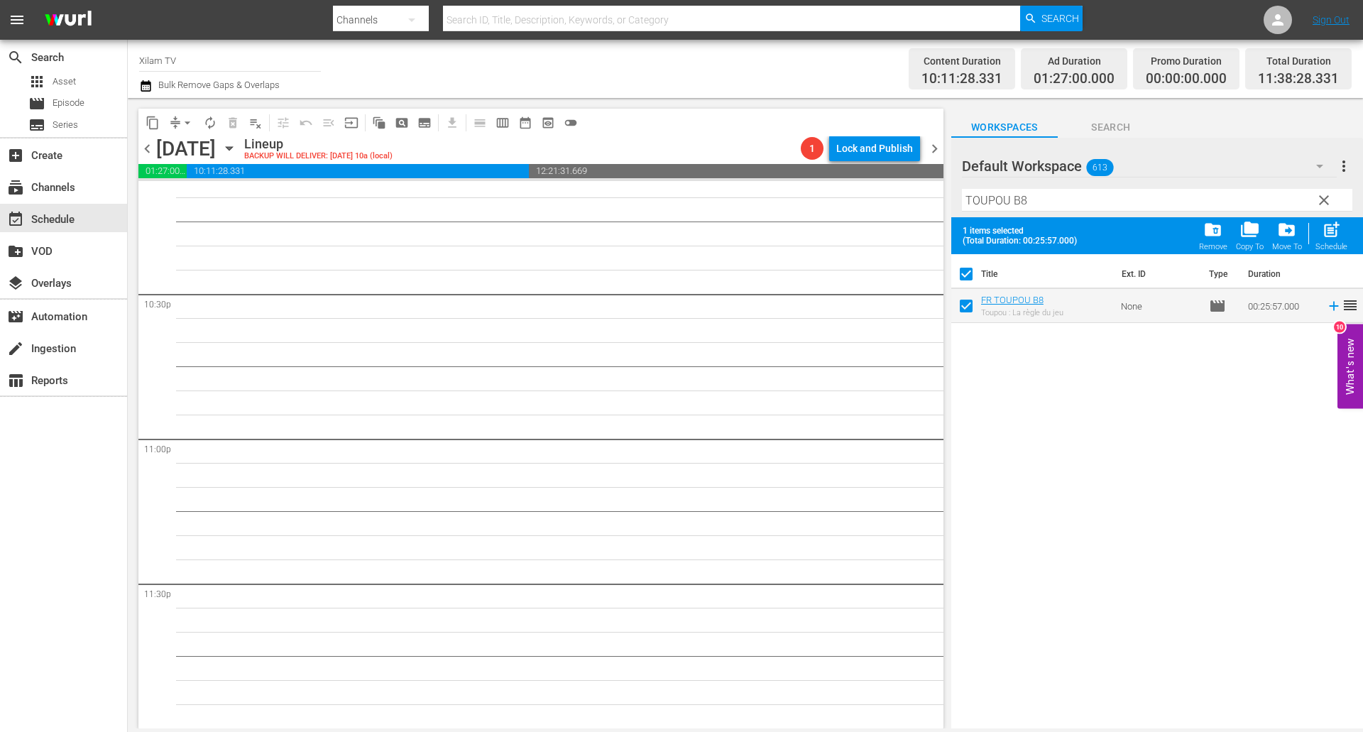
checkbox input "true"
click at [1049, 197] on input "TOUPOU B8" at bounding box center [1157, 200] width 390 height 23
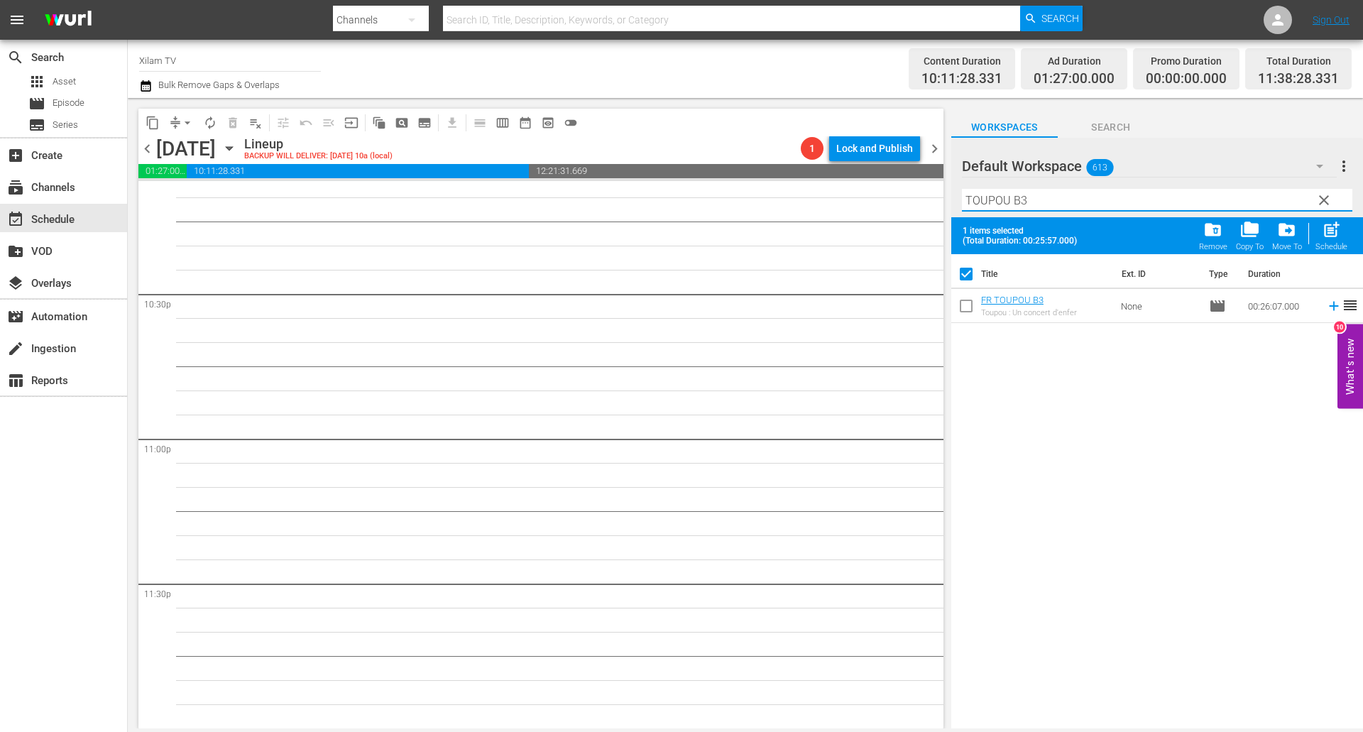
type input "TOUPOU B3"
click at [969, 304] on input "checkbox" at bounding box center [966, 309] width 30 height 30
checkbox input "true"
checkbox input "false"
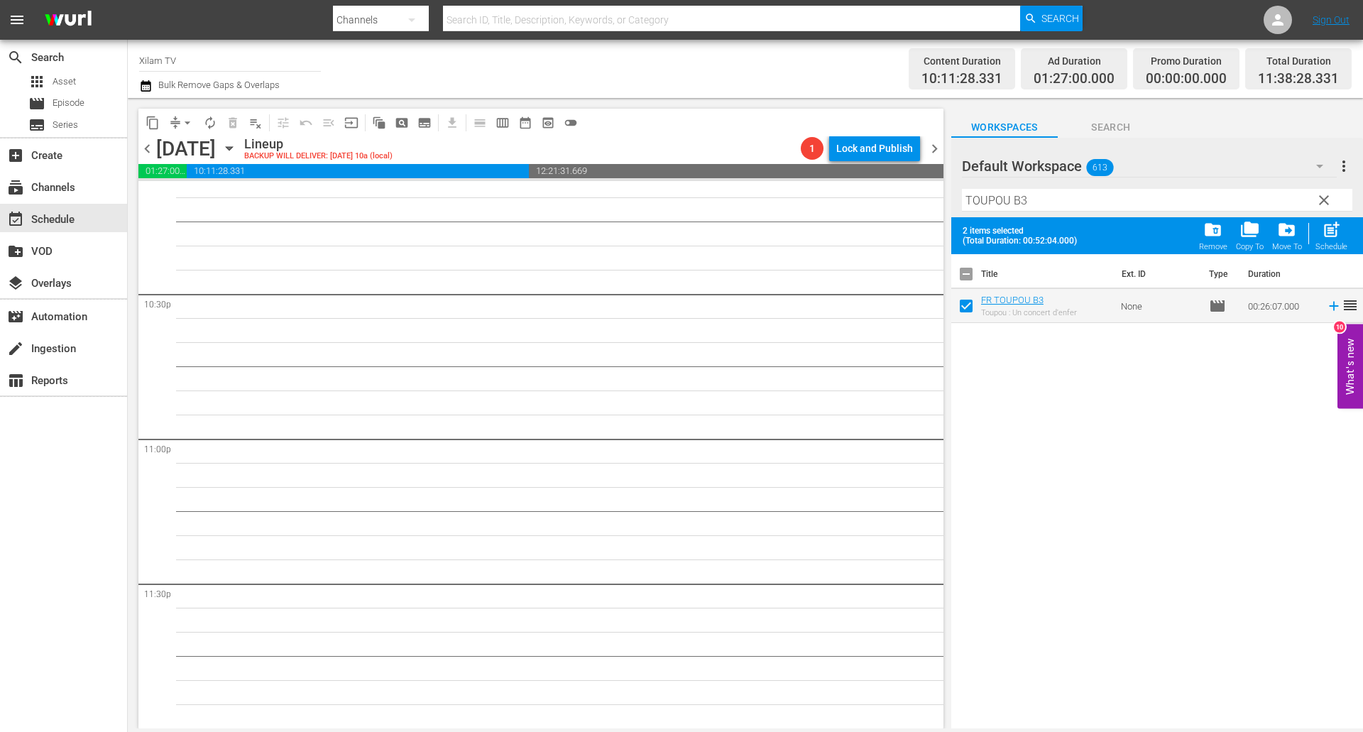
click at [1031, 195] on input "TOUPOU B3" at bounding box center [1157, 200] width 390 height 23
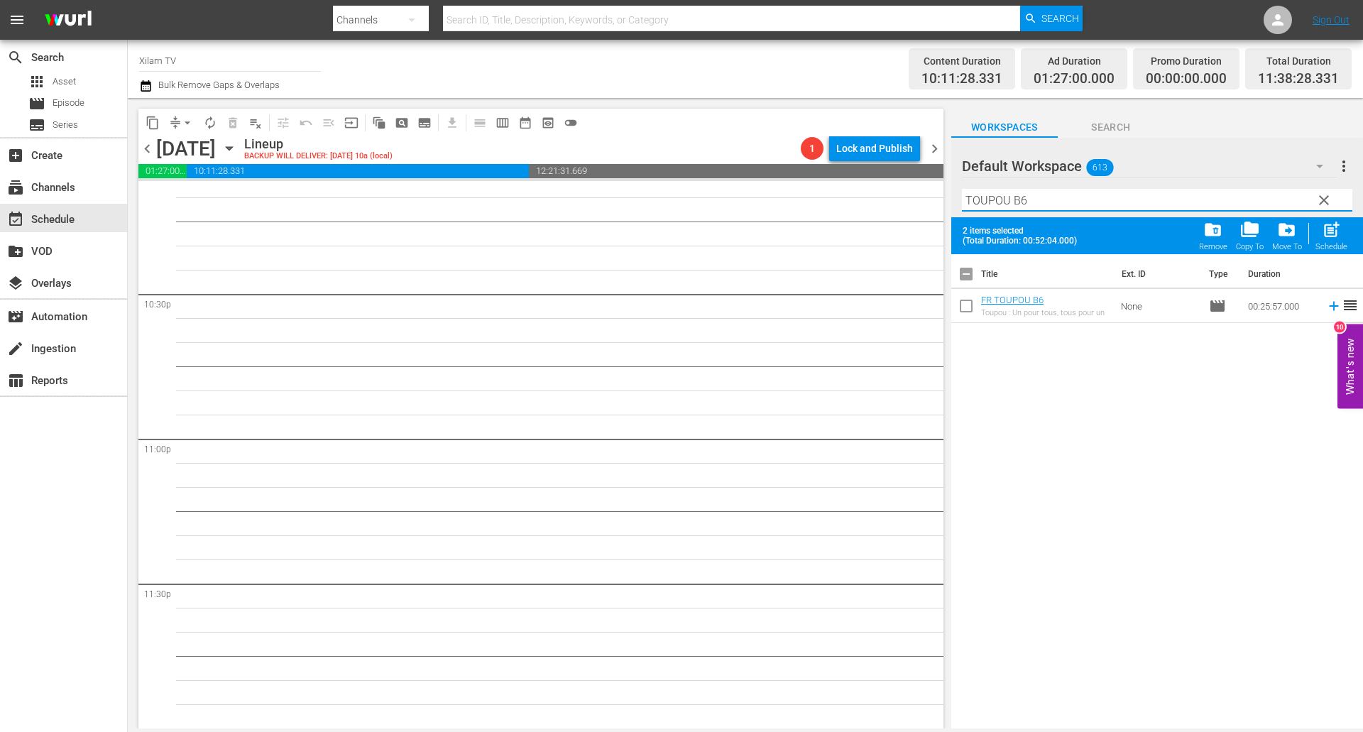
type input "TOUPOU B6"
click at [972, 309] on input "checkbox" at bounding box center [966, 309] width 30 height 30
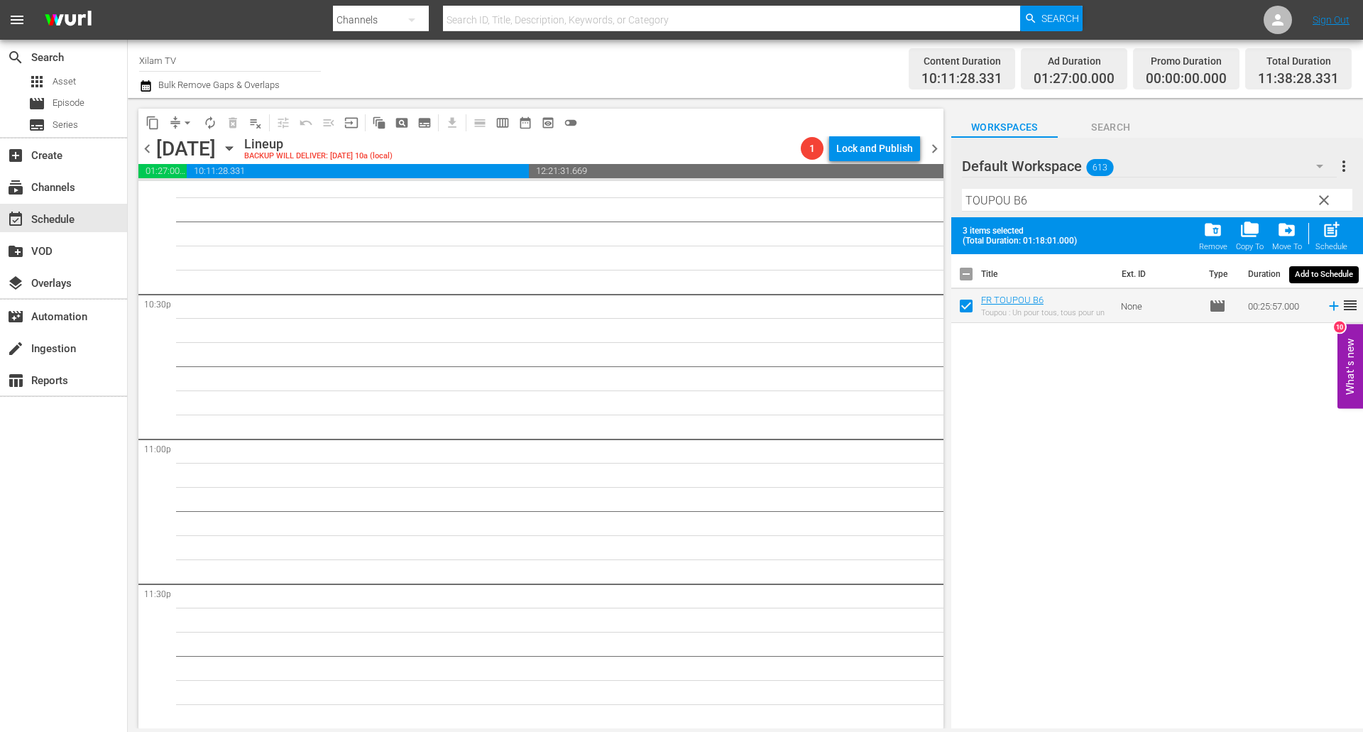
click at [1338, 240] on div "post_add Schedule" at bounding box center [1331, 235] width 32 height 31
checkbox input "false"
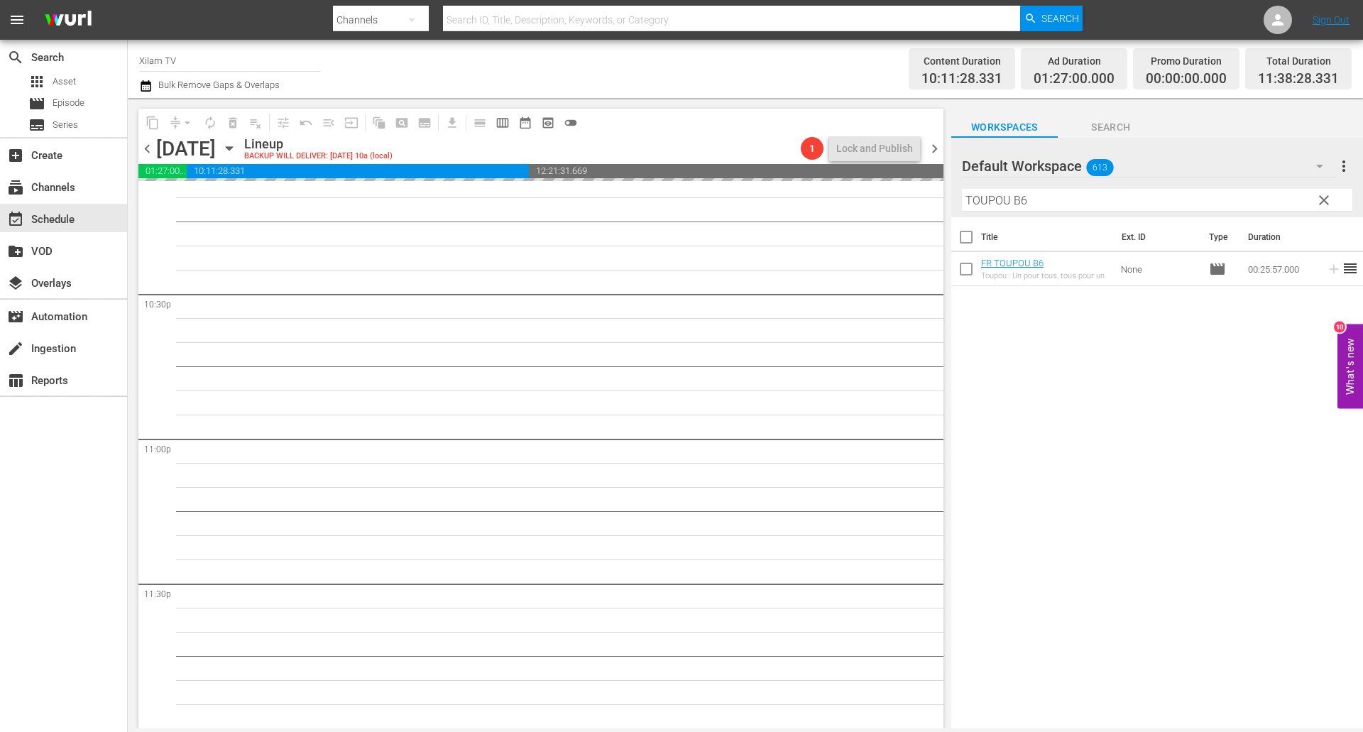
click at [946, 185] on div "content_copy compress arrow_drop_down autorenew_outlined delete_forever_outline…" at bounding box center [745, 413] width 1235 height 630
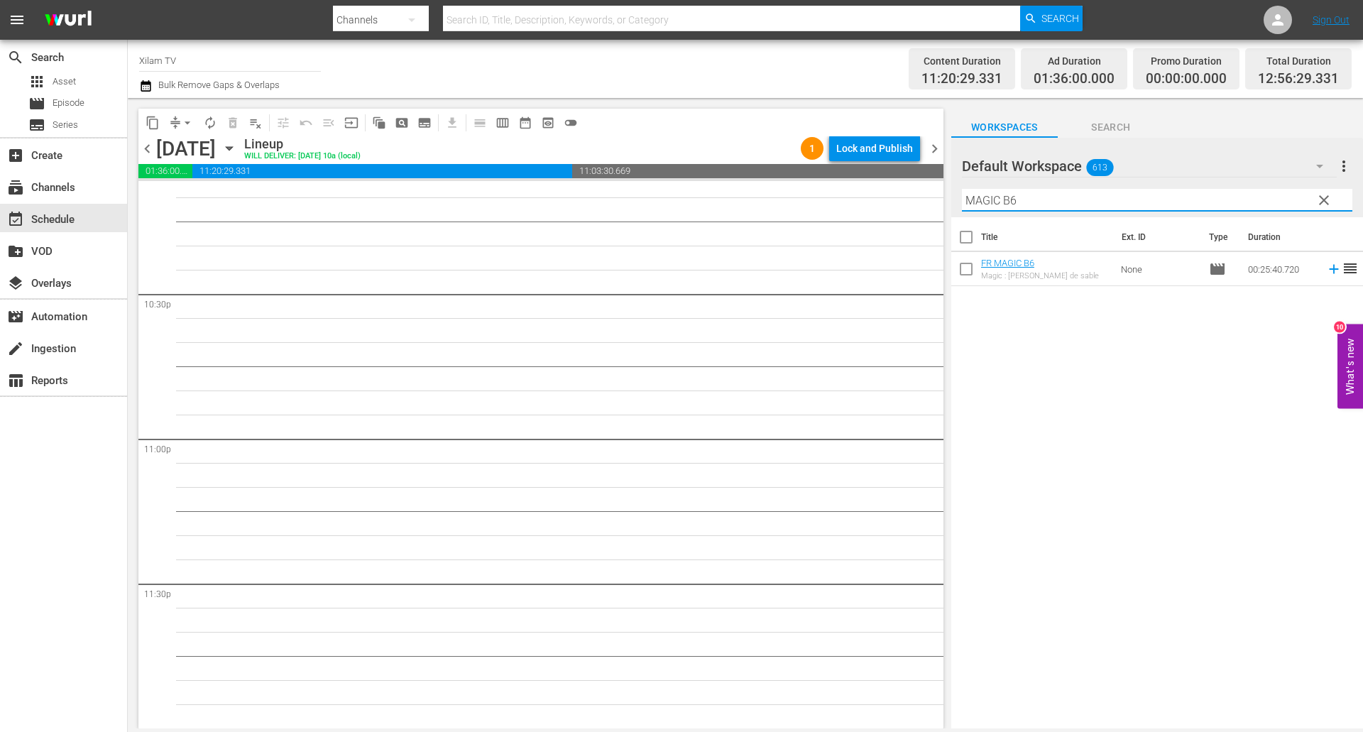
click at [1030, 202] on input "MAGIC B6" at bounding box center [1157, 200] width 390 height 23
type input "MAGIC B17"
click at [967, 267] on input "checkbox" at bounding box center [966, 272] width 30 height 30
checkbox input "true"
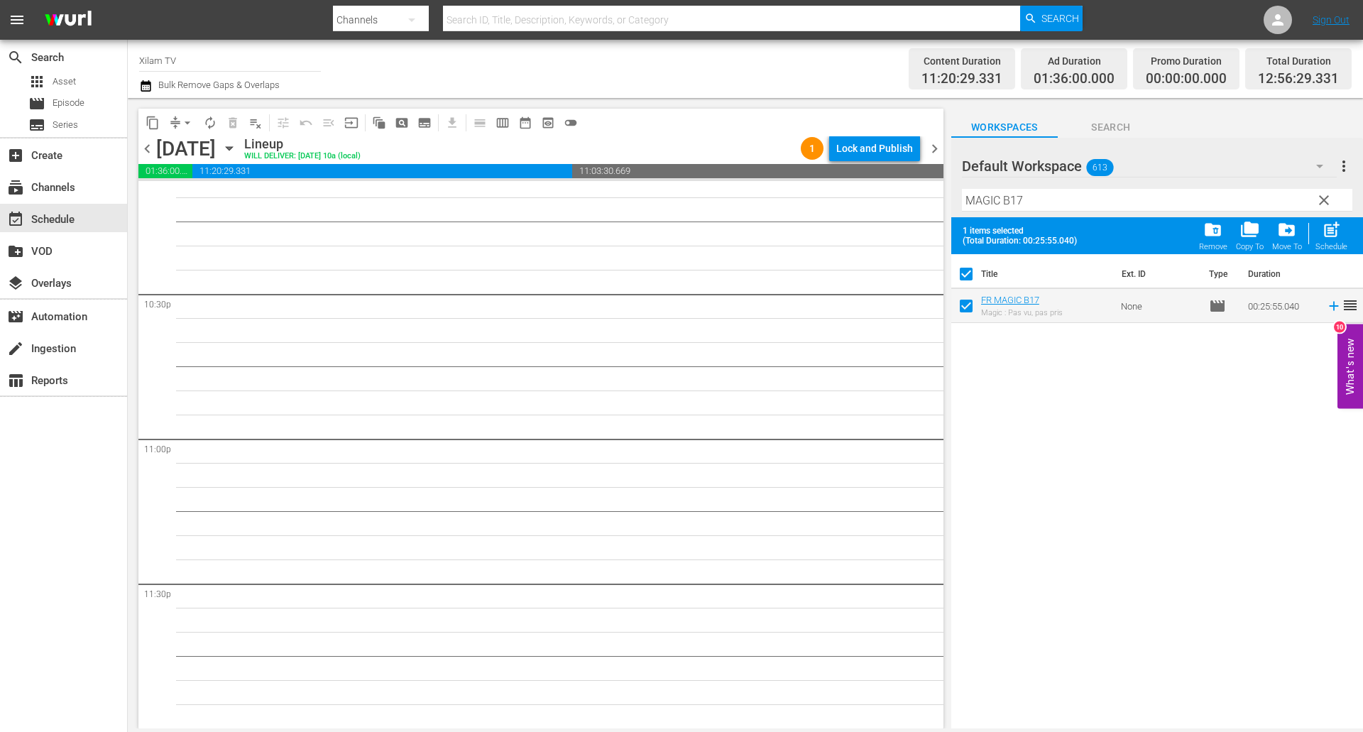
click at [1033, 202] on input "MAGIC B17" at bounding box center [1157, 200] width 390 height 23
drag, startPoint x: 999, startPoint y: 199, endPoint x: 913, endPoint y: 188, distance: 86.5
click at [914, 189] on div "content_copy compress arrow_drop_down autorenew_outlined delete_forever_outline…" at bounding box center [745, 413] width 1235 height 630
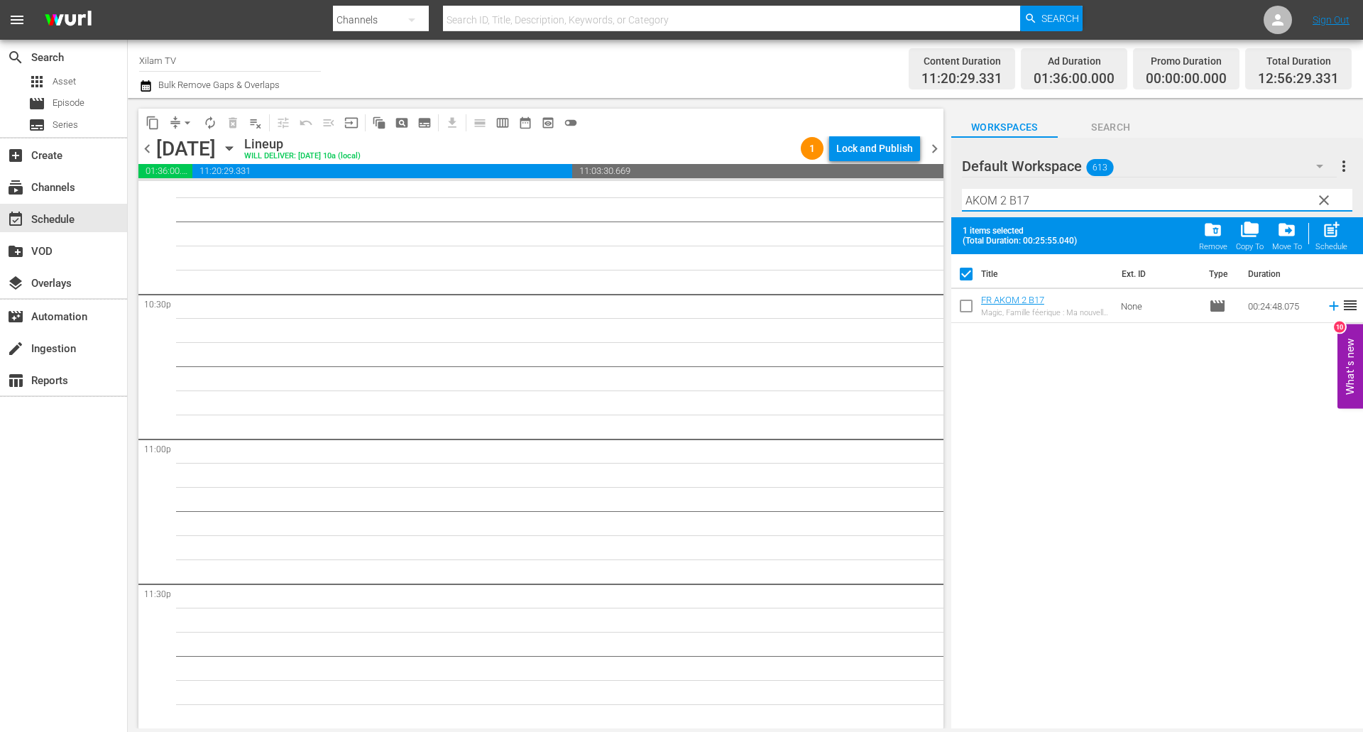
click at [1038, 197] on input "AKOM 2 B17" at bounding box center [1157, 200] width 390 height 23
type input "AKOM 2 B18"
drag, startPoint x: 969, startPoint y: 304, endPoint x: 948, endPoint y: 307, distance: 21.5
click at [969, 304] on input "checkbox" at bounding box center [966, 309] width 30 height 30
checkbox input "true"
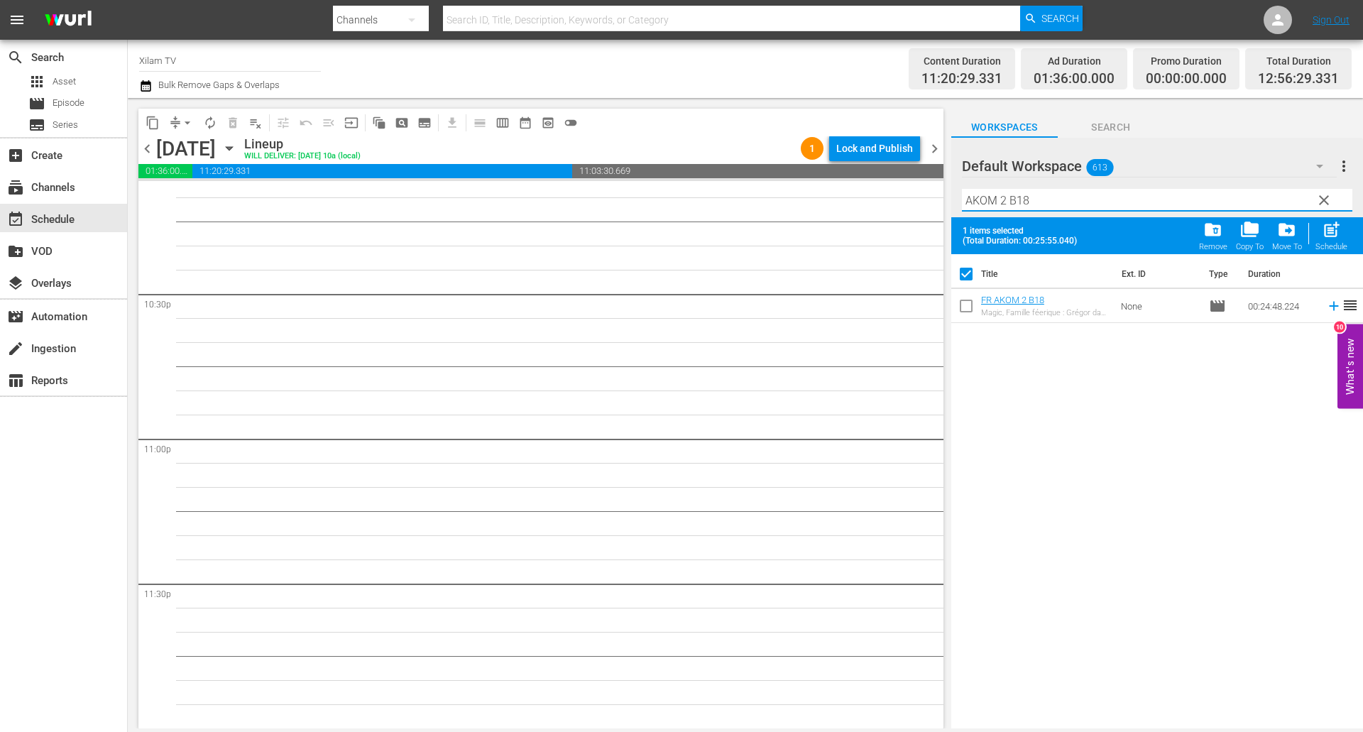
checkbox input "false"
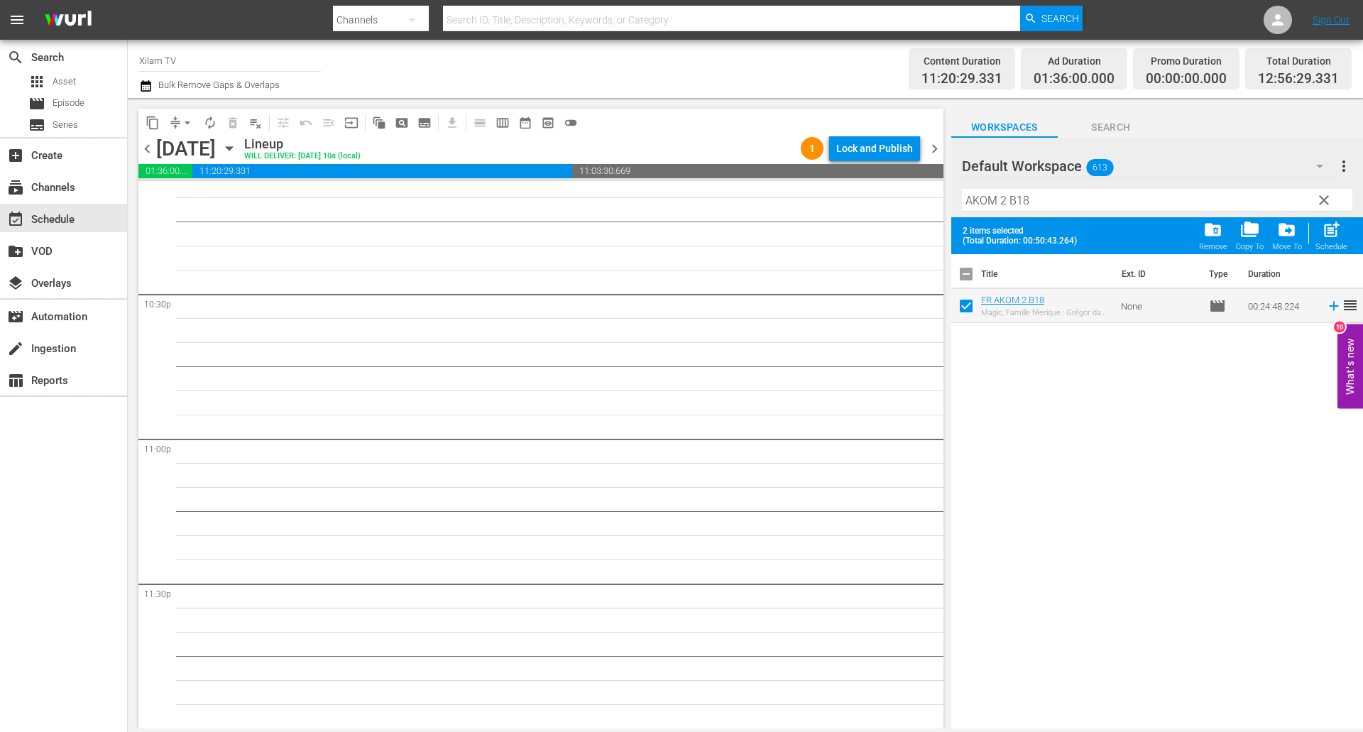
click at [1101, 209] on div "Filter by Title AKOM 2 B18" at bounding box center [1157, 200] width 390 height 34
click at [1096, 204] on input "AKOM 2 B18" at bounding box center [1157, 200] width 390 height 23
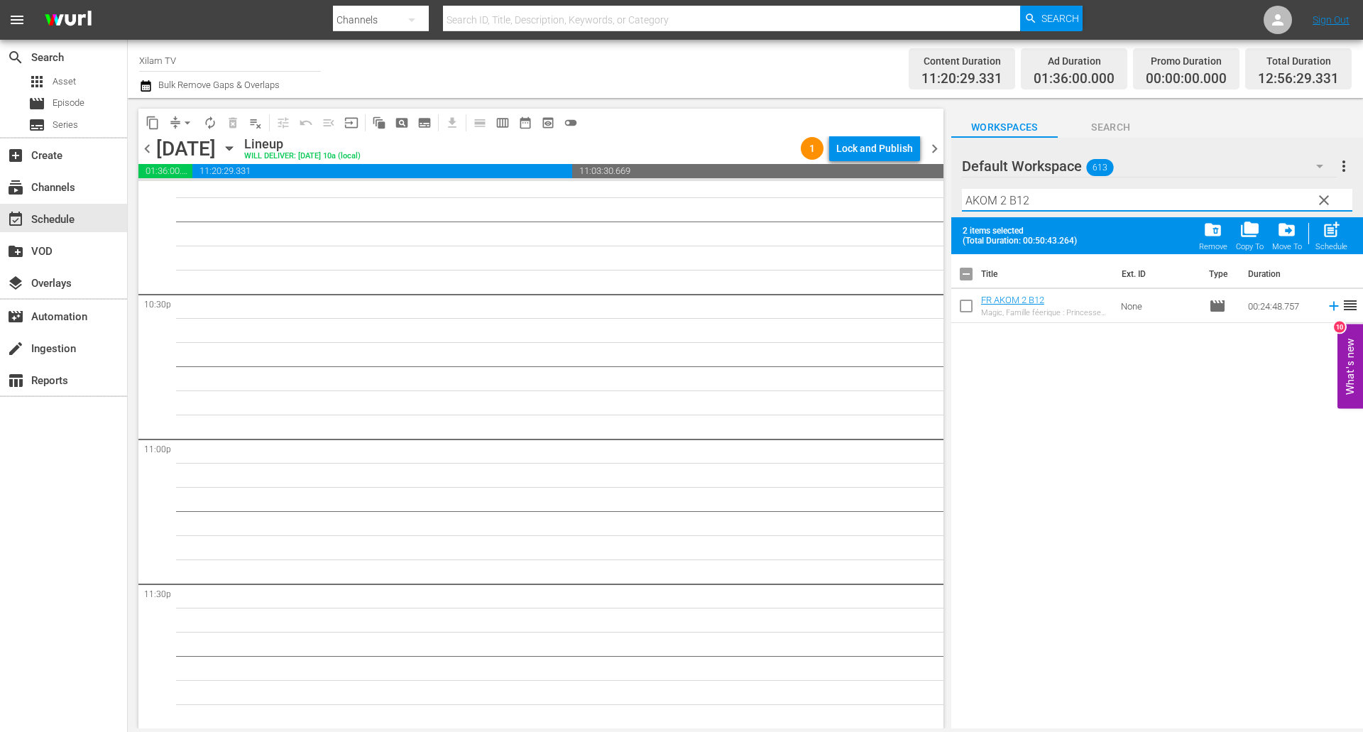
type input "AKOM 2 B12"
click at [960, 301] on input "checkbox" at bounding box center [966, 309] width 30 height 30
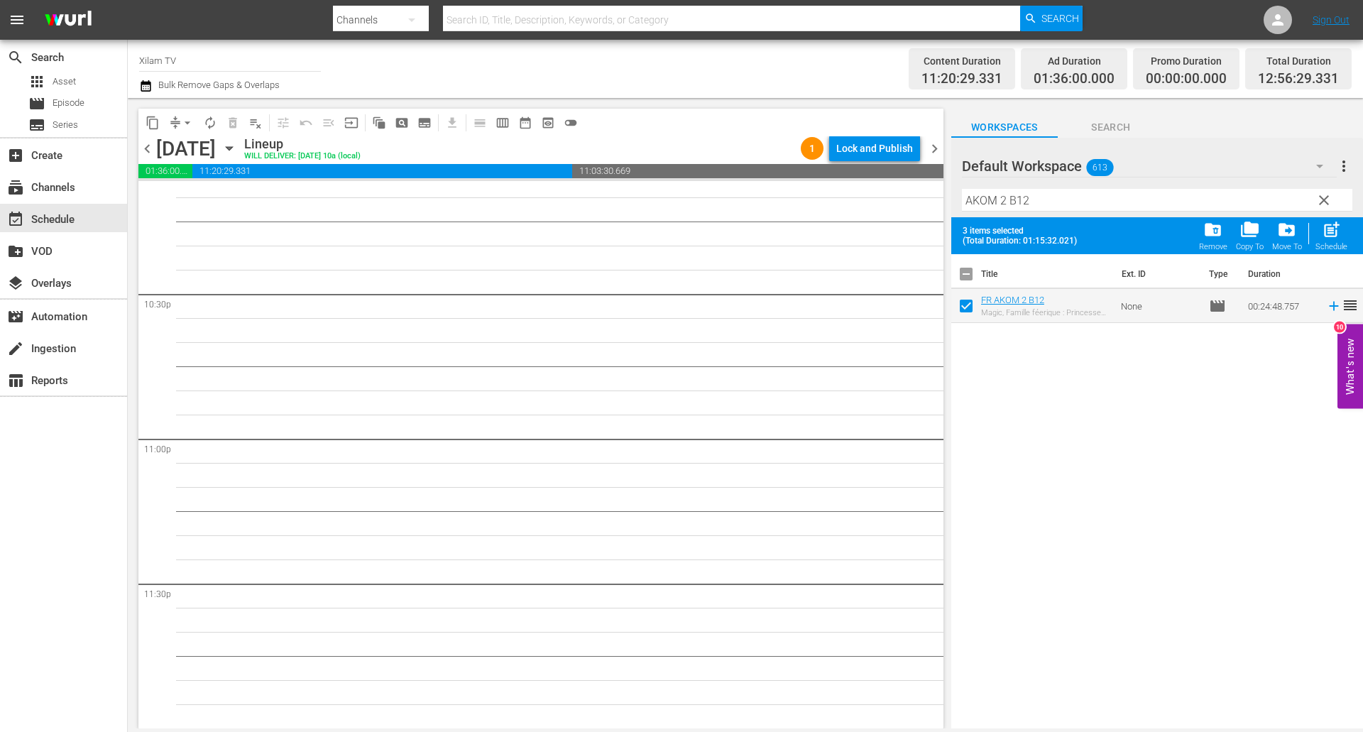
click at [1339, 237] on span "post_add" at bounding box center [1330, 229] width 19 height 19
checkbox input "false"
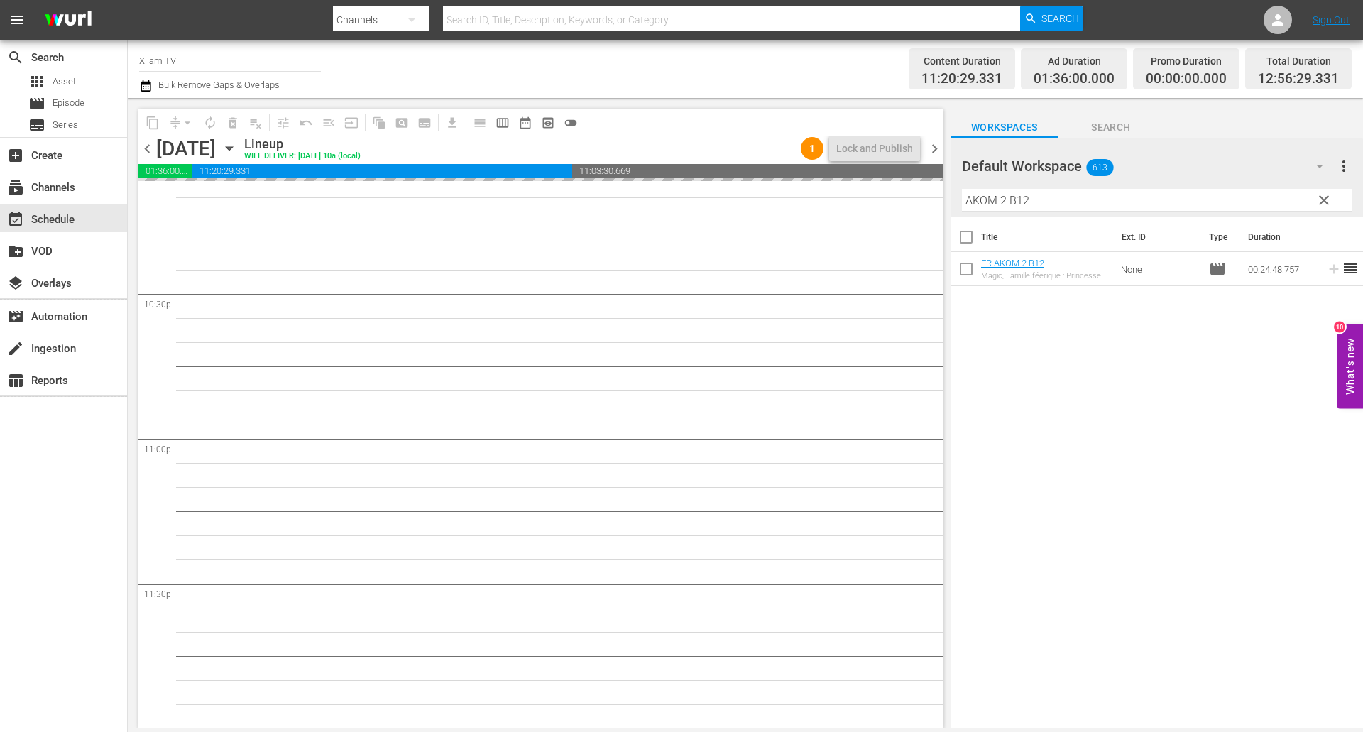
click at [949, 193] on div "content_copy compress arrow_drop_down autorenew_outlined delete_forever_outline…" at bounding box center [745, 413] width 1235 height 630
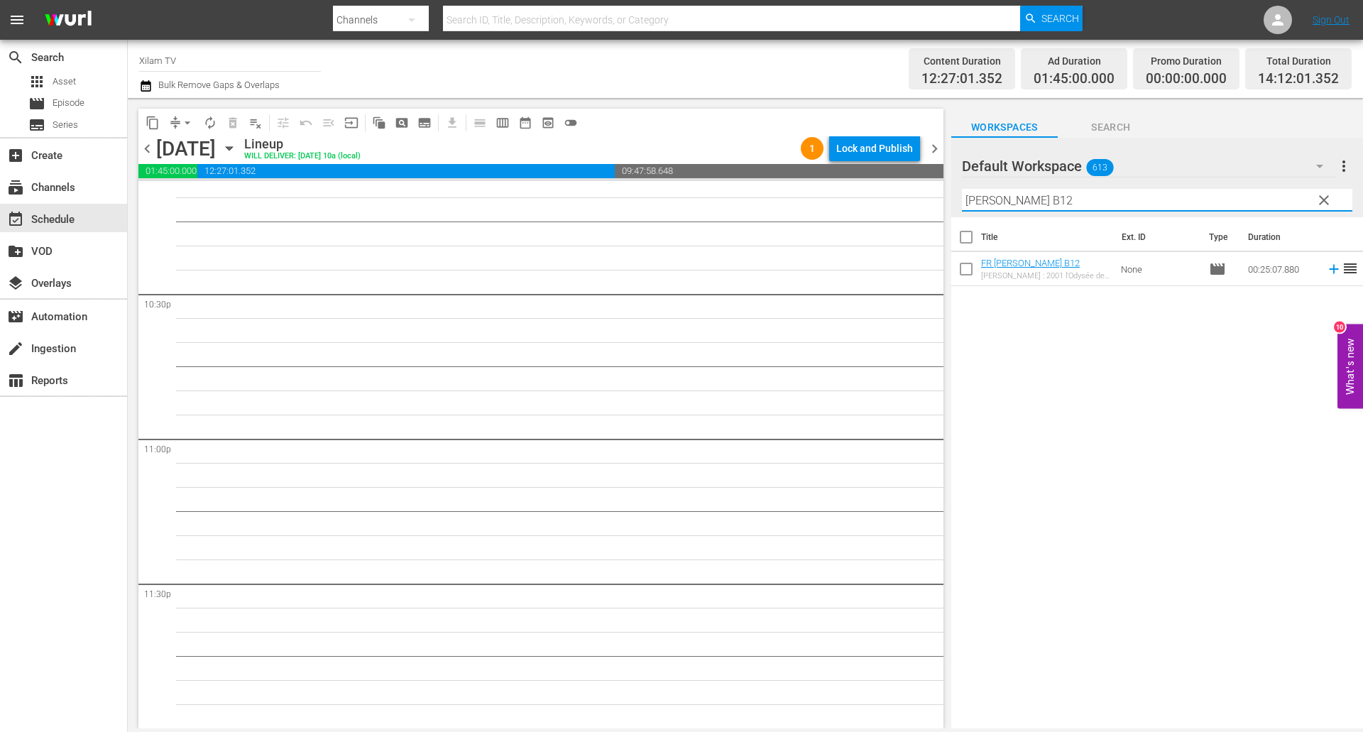
click at [1033, 203] on input "RATZ B12" at bounding box center [1157, 200] width 390 height 23
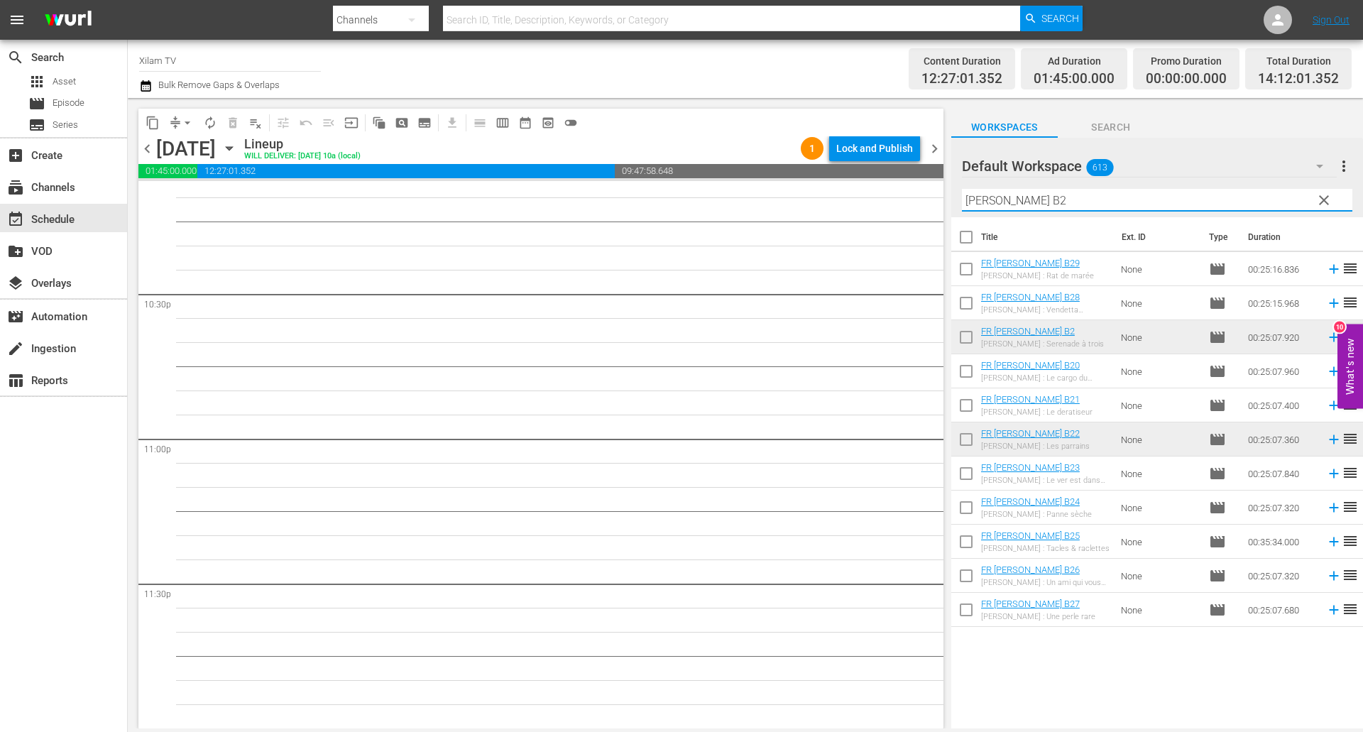
type input "RATZ B2"
click at [967, 397] on input "checkbox" at bounding box center [966, 408] width 30 height 30
checkbox input "true"
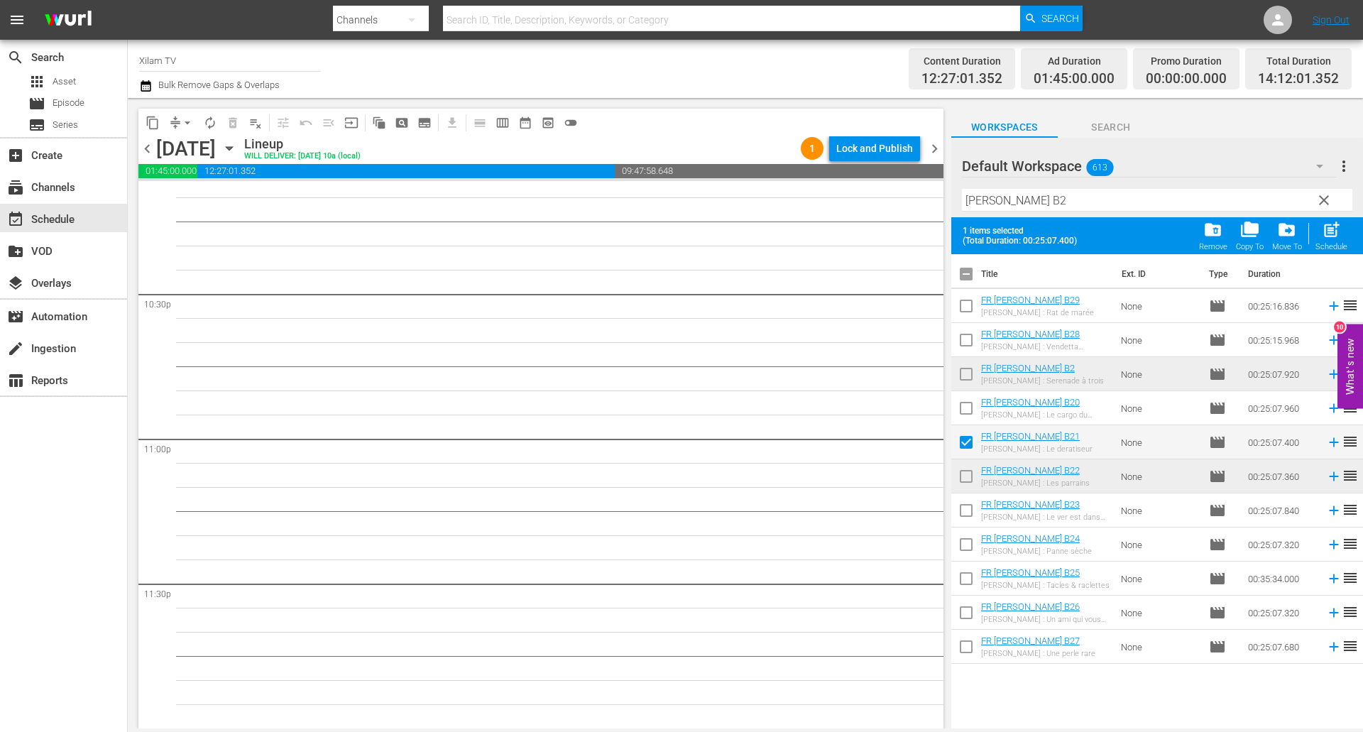
click at [965, 521] on input "checkbox" at bounding box center [966, 513] width 30 height 30
checkbox input "true"
click at [1006, 203] on input "RATZ B2" at bounding box center [1157, 200] width 390 height 23
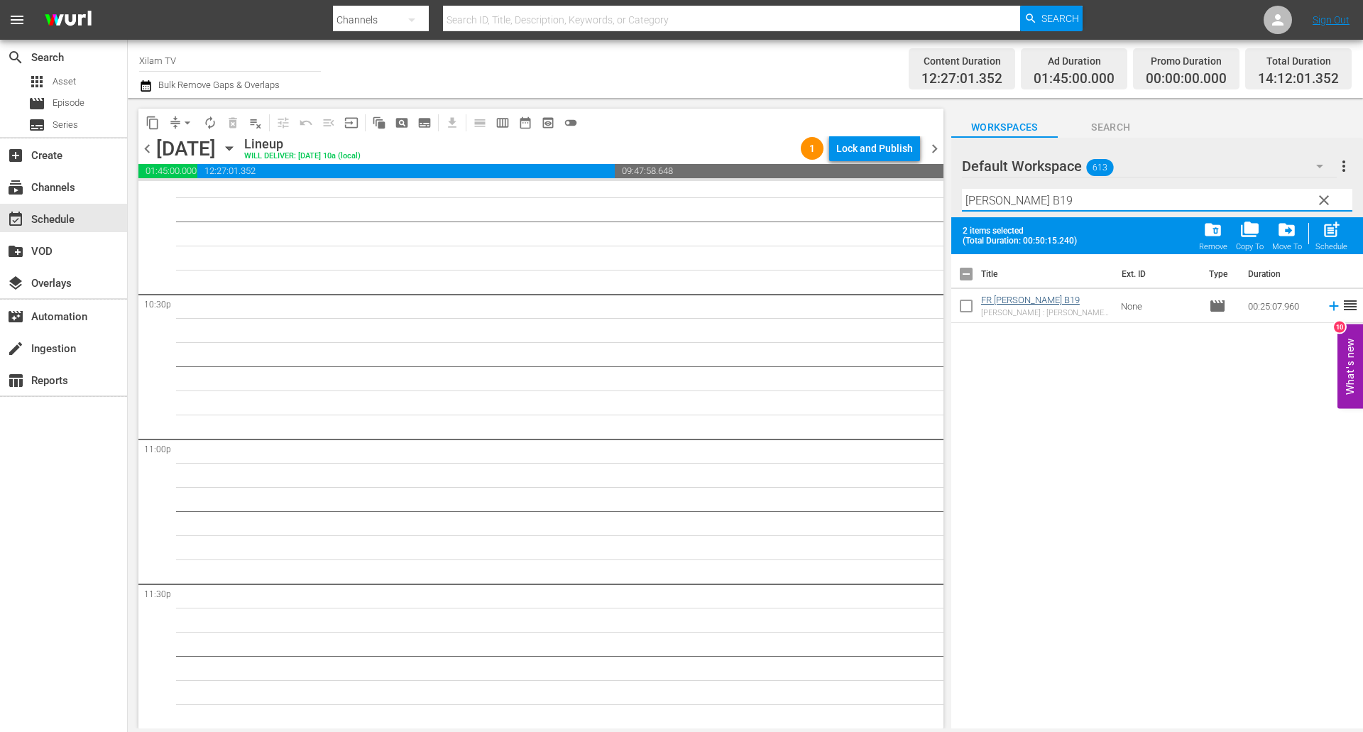
type input "RATZ B19"
click at [972, 310] on input "checkbox" at bounding box center [966, 309] width 30 height 30
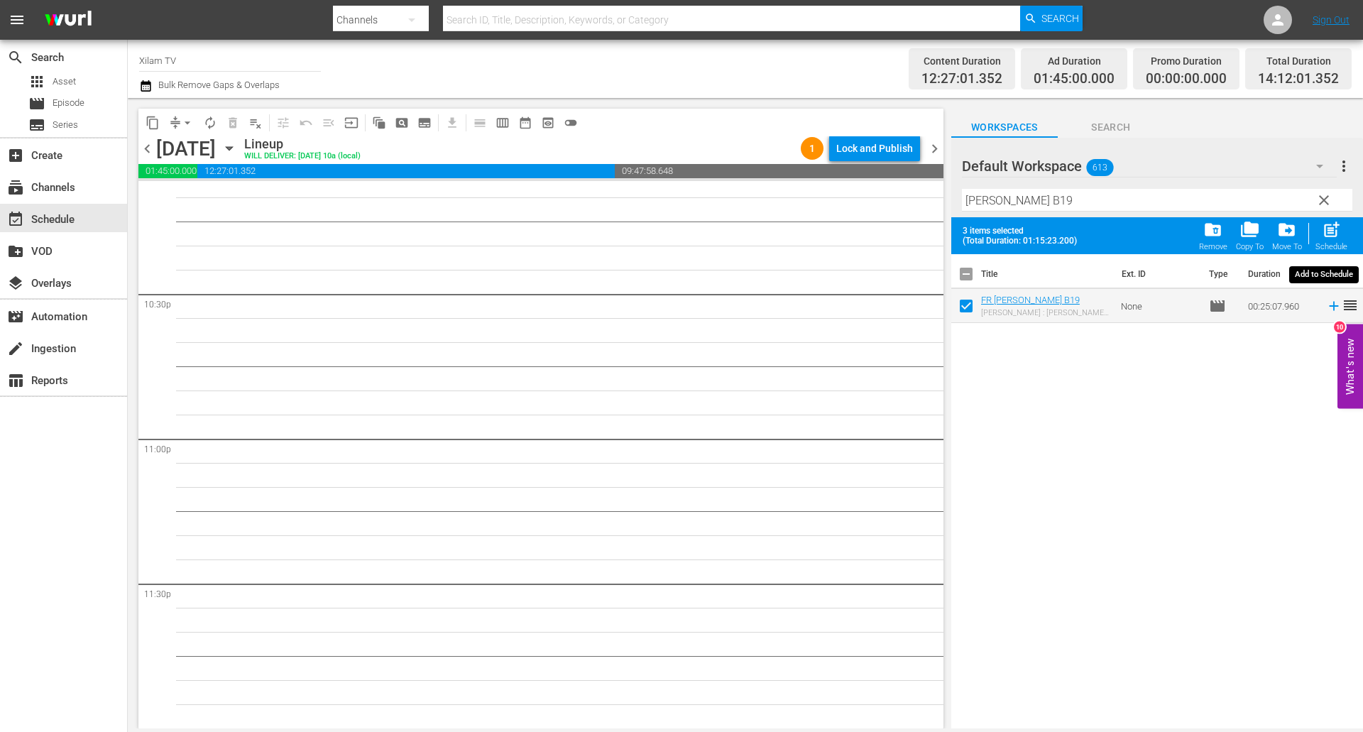
click at [1323, 237] on span "post_add" at bounding box center [1330, 229] width 19 height 19
checkbox input "false"
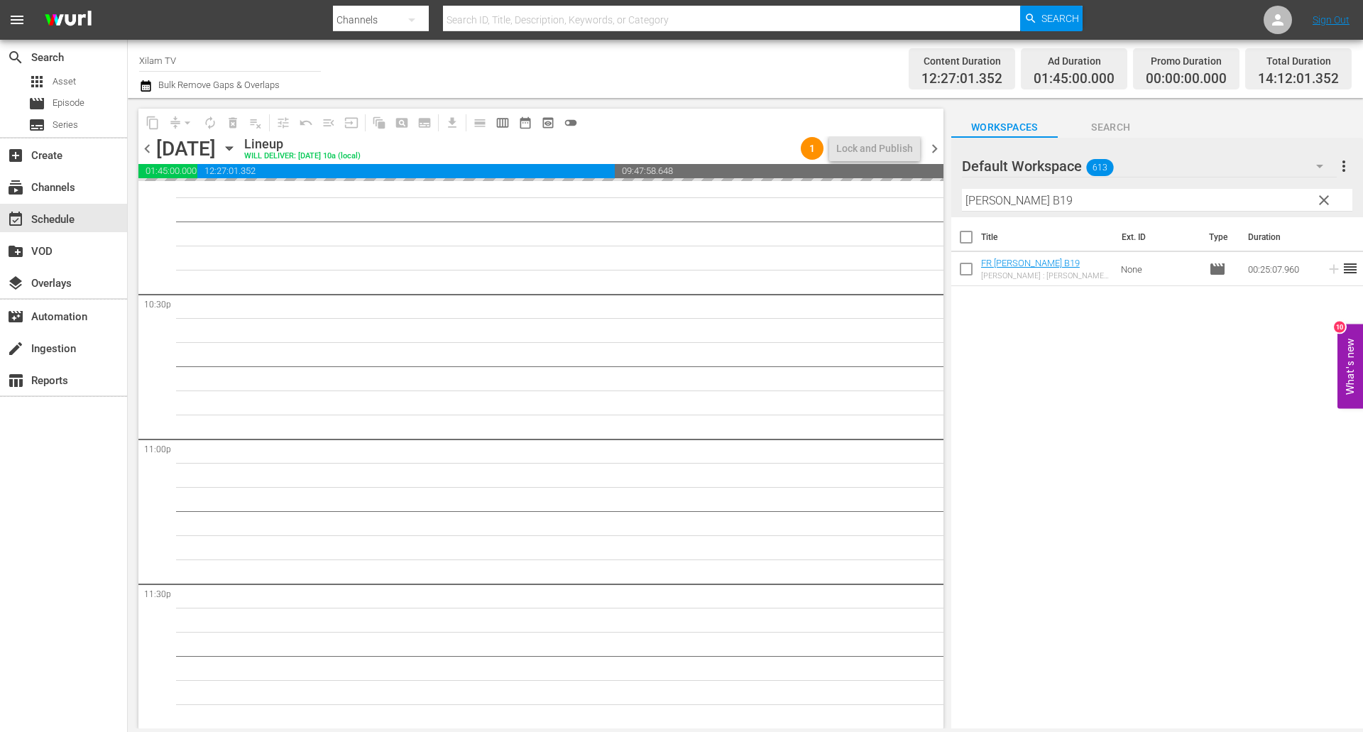
click at [933, 188] on div "content_copy compress arrow_drop_down autorenew_outlined delete_forever_outline…" at bounding box center [745, 413] width 1235 height 630
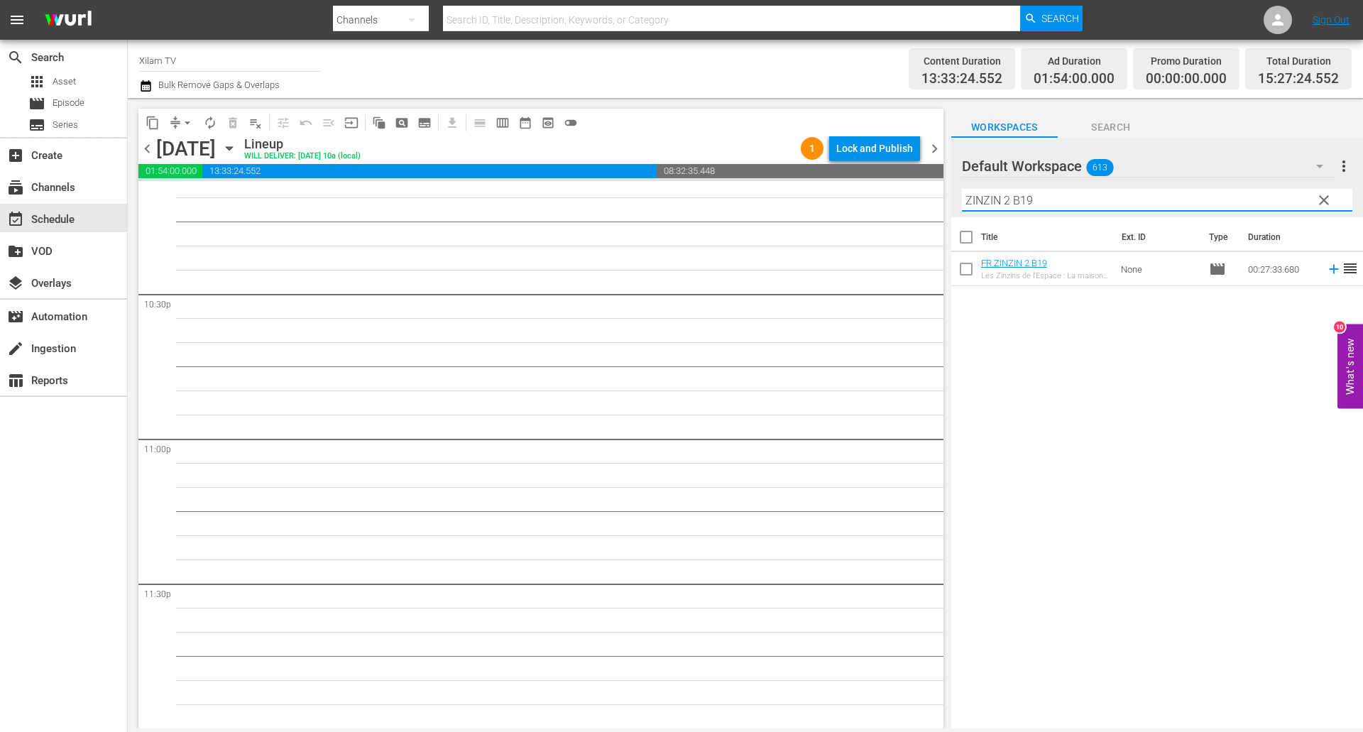
click at [1050, 208] on input "ZINZIN 2 B19" at bounding box center [1157, 200] width 390 height 23
type input "ZINZIN 2 B5"
click at [960, 272] on input "checkbox" at bounding box center [966, 272] width 30 height 30
checkbox input "true"
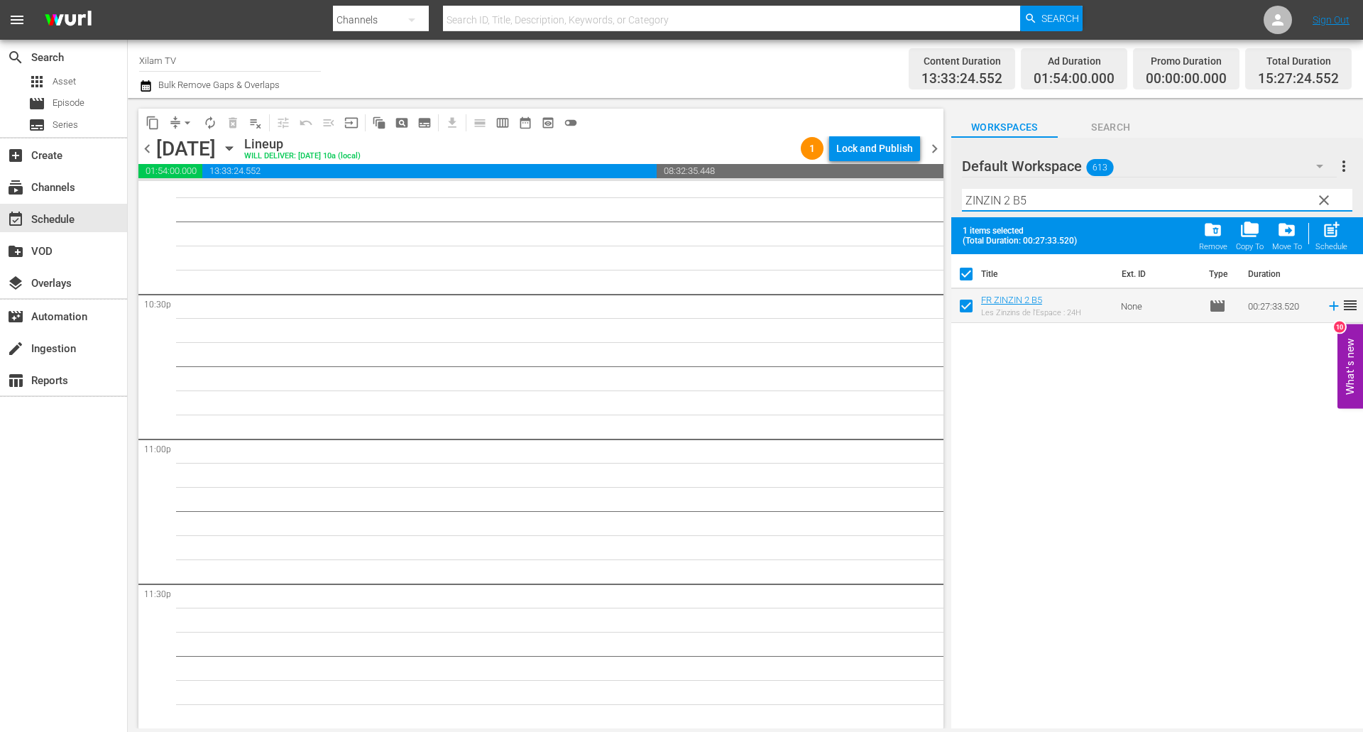
click at [1018, 202] on input "ZINZIN 2 B5" at bounding box center [1157, 200] width 390 height 23
type input "ZINZIN 2 B25"
click at [961, 309] on input "checkbox" at bounding box center [966, 309] width 30 height 30
checkbox input "true"
checkbox input "false"
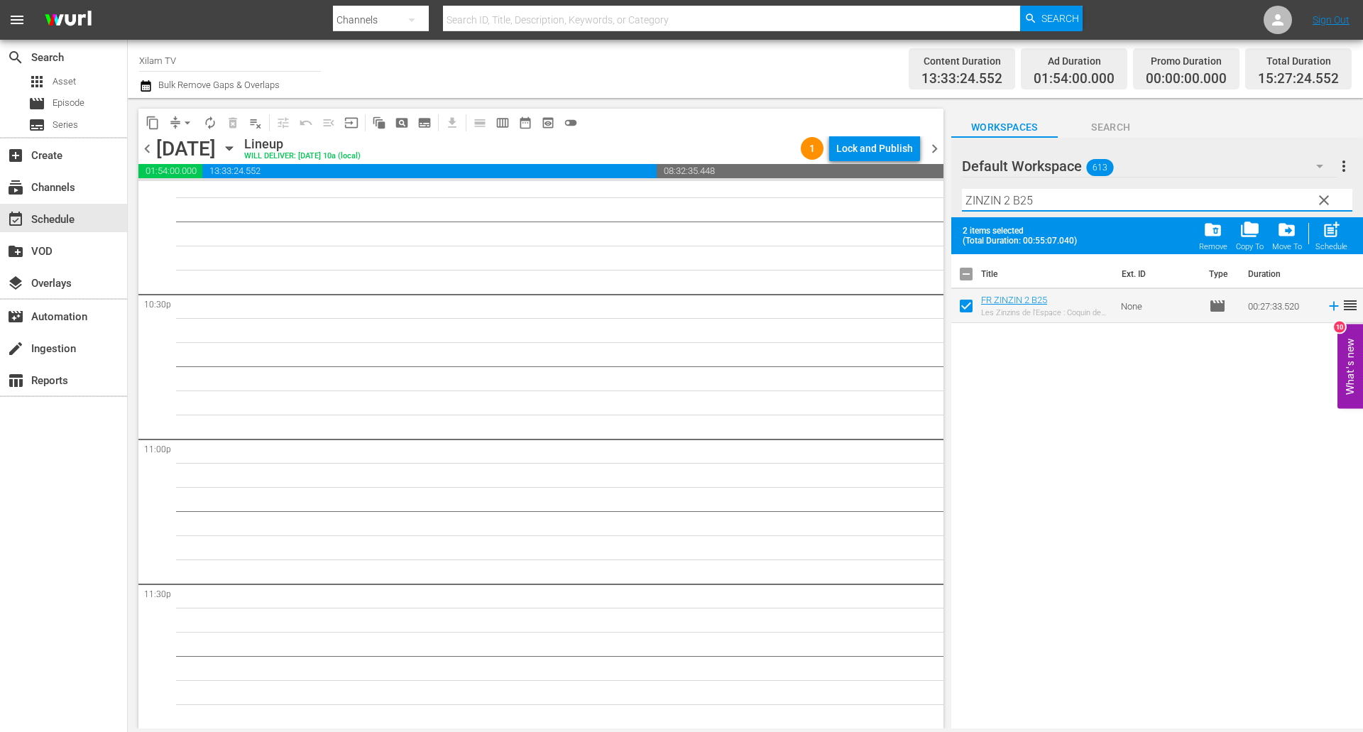
click at [1039, 205] on input "ZINZIN 2 B25" at bounding box center [1157, 200] width 390 height 23
type input "ZINZIN 2 B21"
click at [967, 302] on input "checkbox" at bounding box center [966, 309] width 30 height 30
click at [1333, 226] on span "post_add" at bounding box center [1330, 229] width 19 height 19
checkbox input "false"
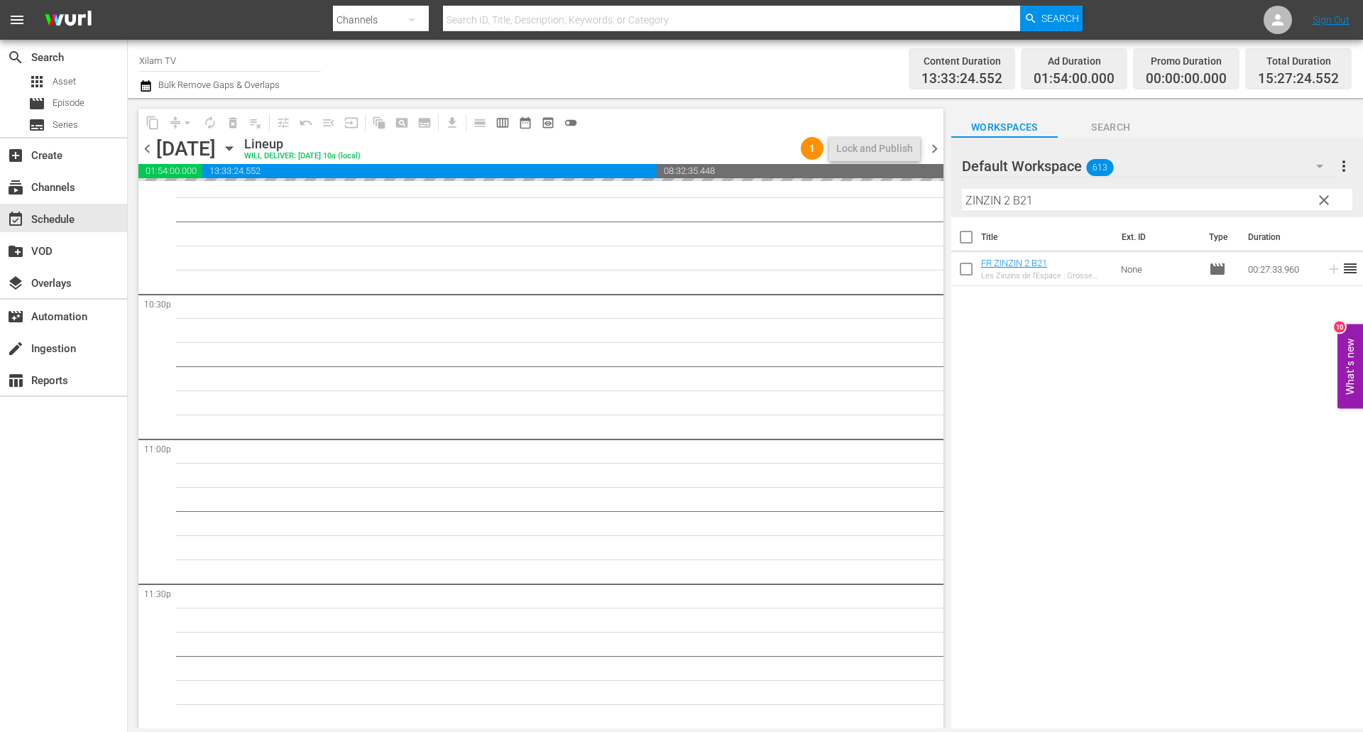
click at [935, 193] on div "content_copy compress arrow_drop_down autorenew_outlined delete_forever_outline…" at bounding box center [745, 413] width 1235 height 630
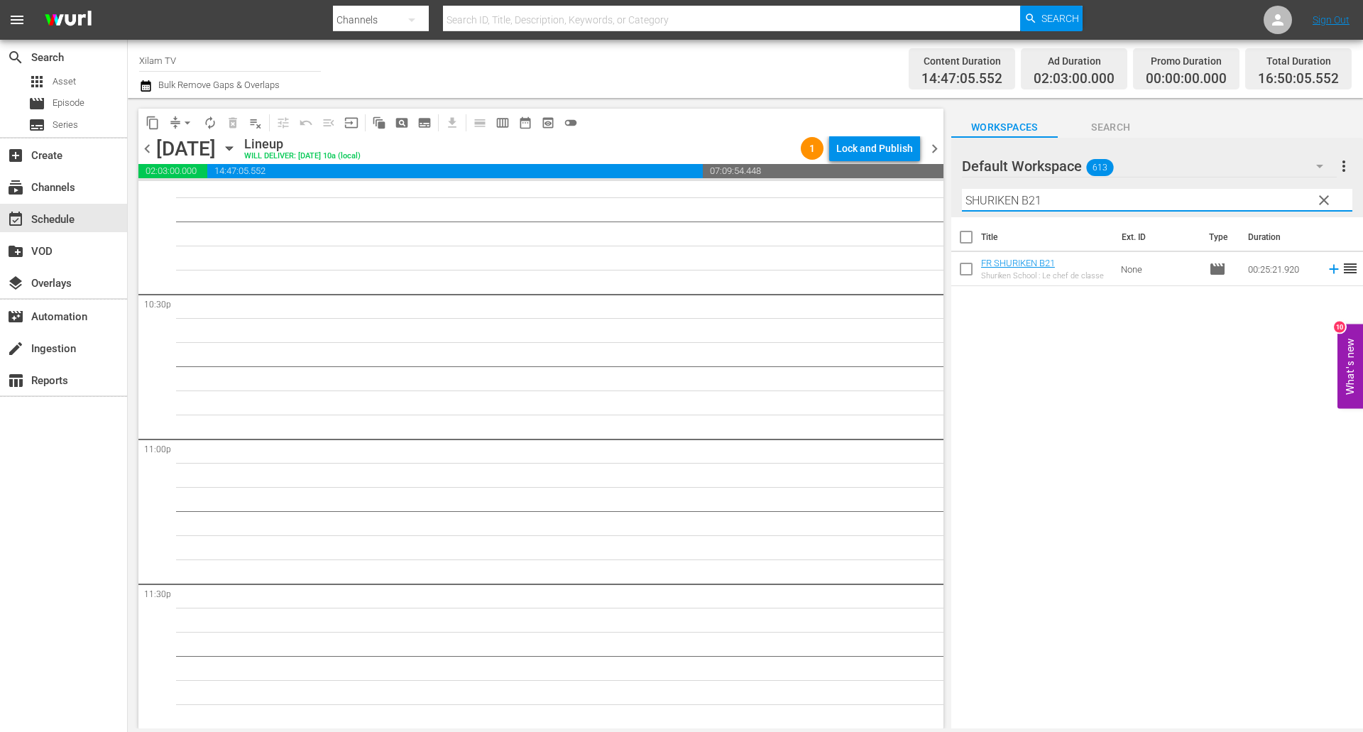
click at [1038, 201] on input "SHURIKEN B21" at bounding box center [1157, 200] width 390 height 23
type input "SHURIKEN B12"
click at [964, 275] on input "checkbox" at bounding box center [966, 272] width 30 height 30
checkbox input "true"
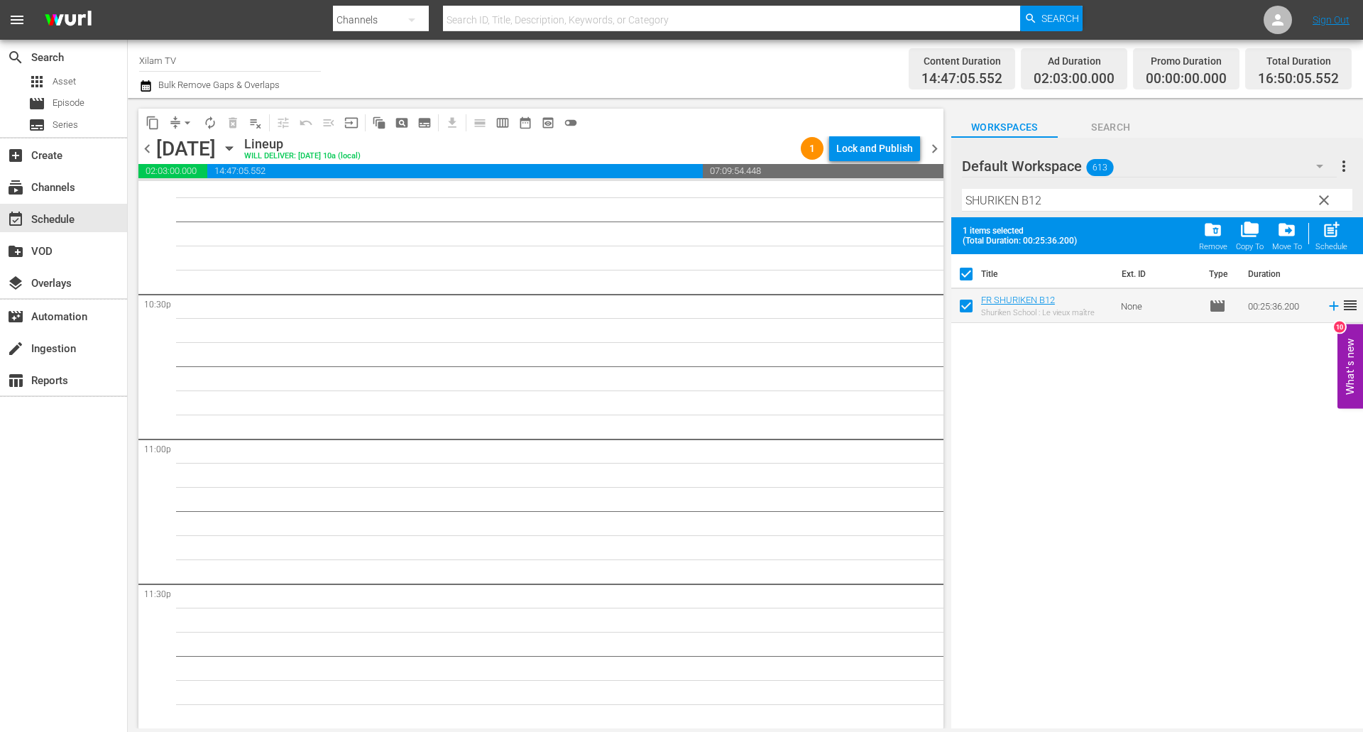
click at [1062, 199] on input "SHURIKEN B12" at bounding box center [1157, 200] width 390 height 23
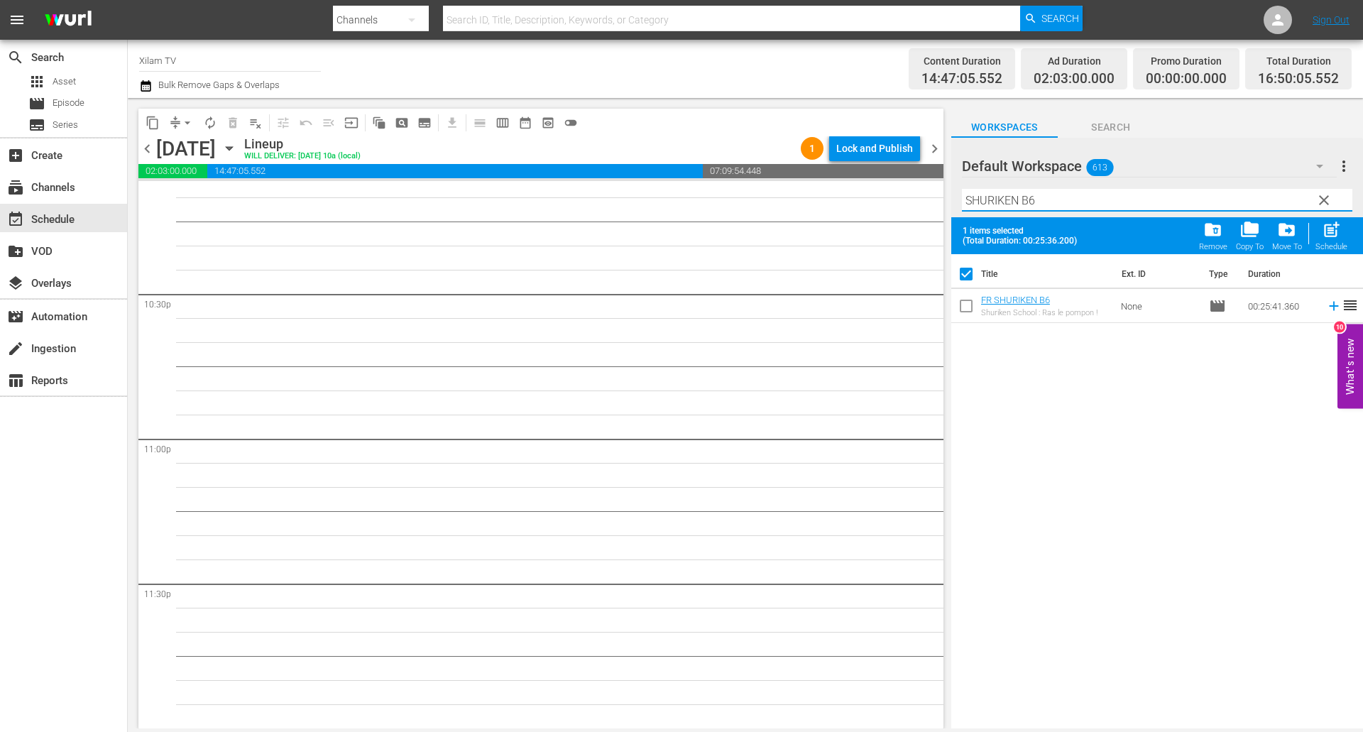
type input "SHURIKEN B6"
click at [962, 308] on input "checkbox" at bounding box center [966, 309] width 30 height 30
checkbox input "true"
checkbox input "false"
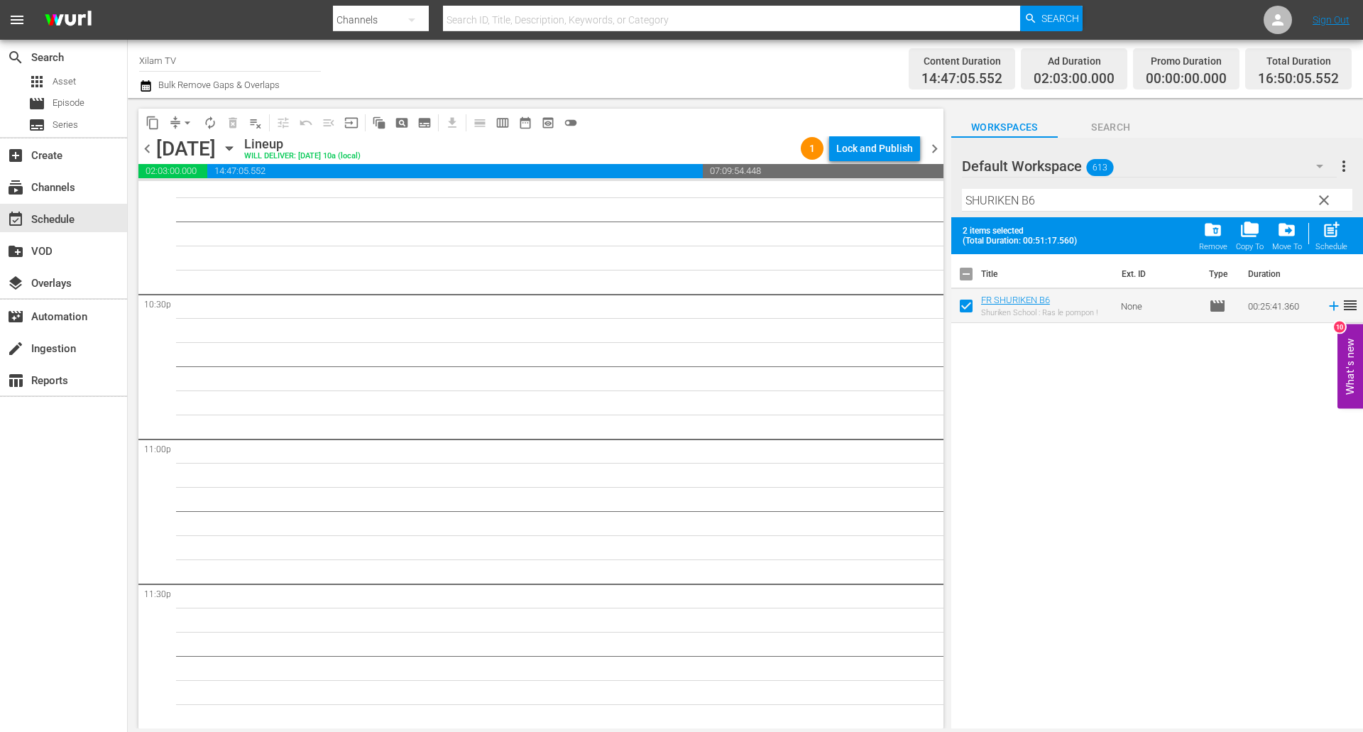
click at [1050, 199] on input "SHURIKEN B6" at bounding box center [1157, 200] width 390 height 23
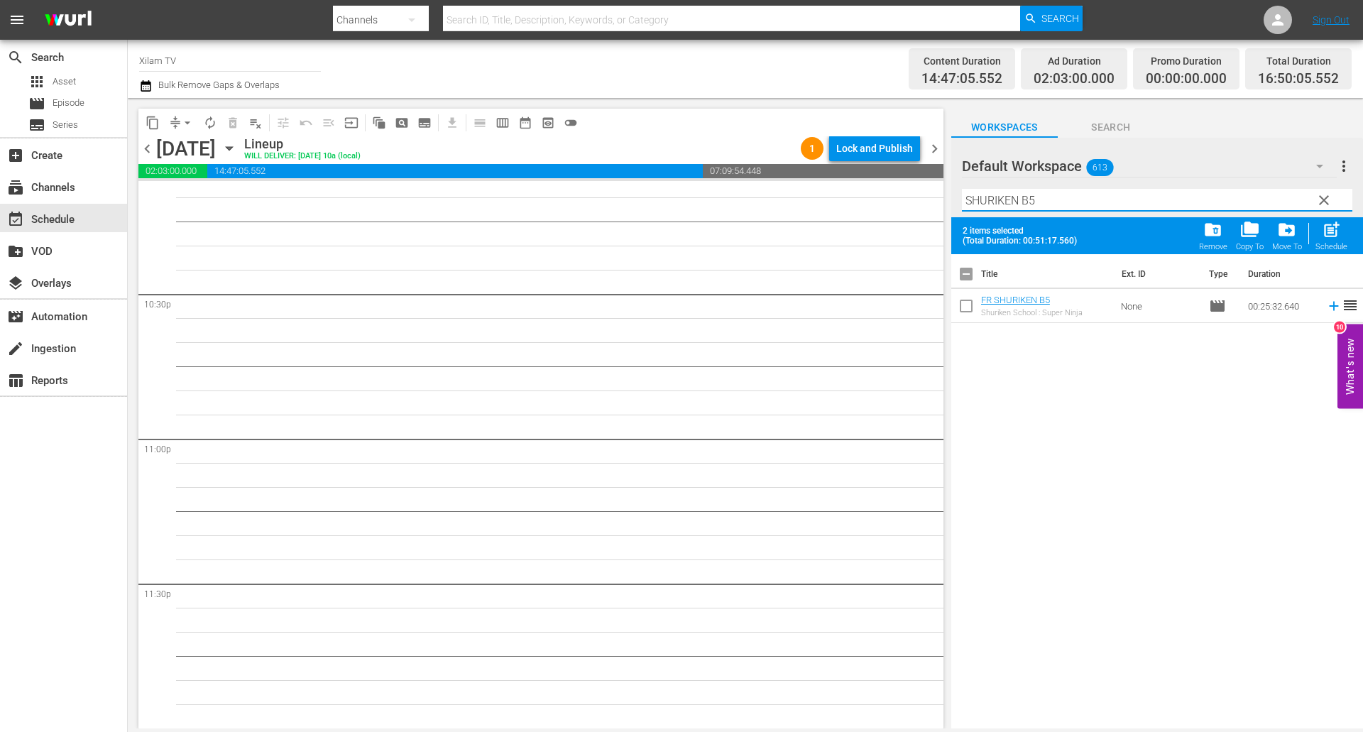
type input "SHURIKEN B5"
click at [956, 308] on input "checkbox" at bounding box center [966, 309] width 30 height 30
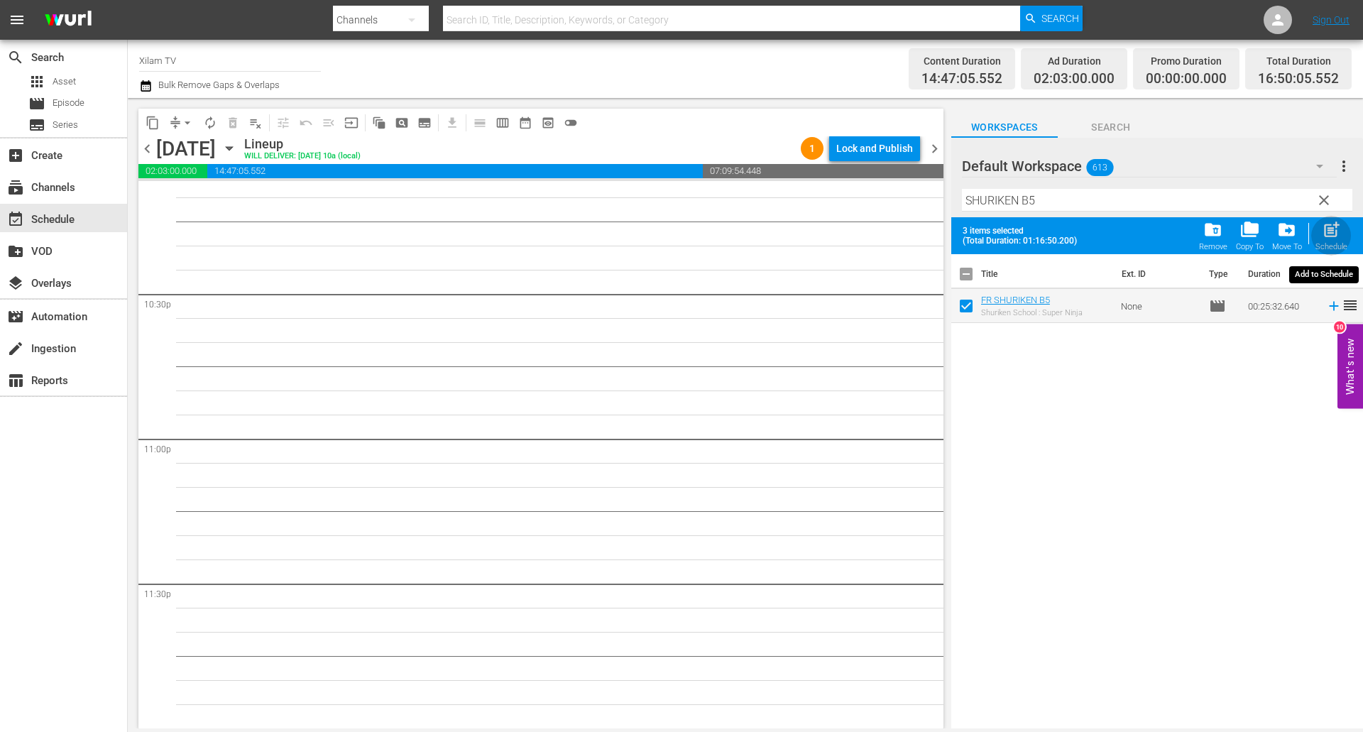
click at [1331, 238] on span "post_add" at bounding box center [1330, 229] width 19 height 19
checkbox input "false"
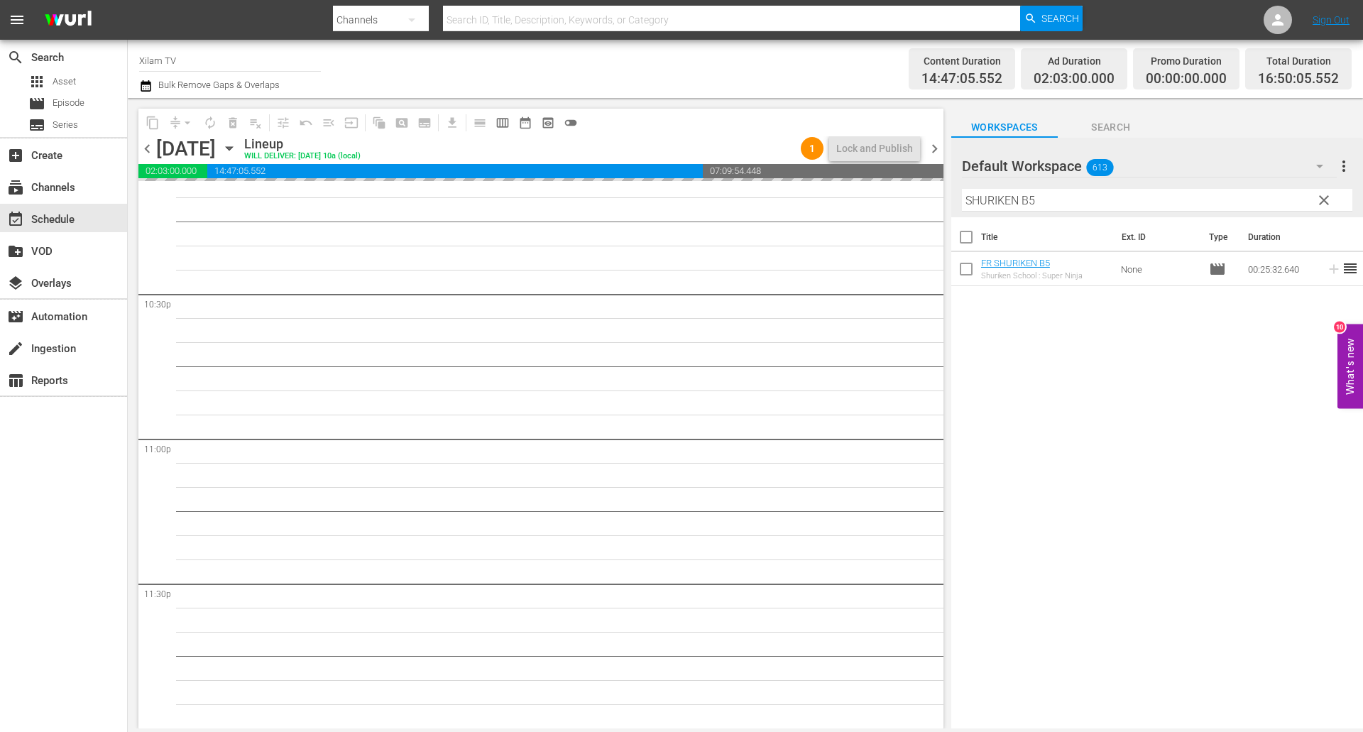
click at [947, 202] on div "content_copy compress arrow_drop_down autorenew_outlined delete_forever_outline…" at bounding box center [745, 413] width 1235 height 630
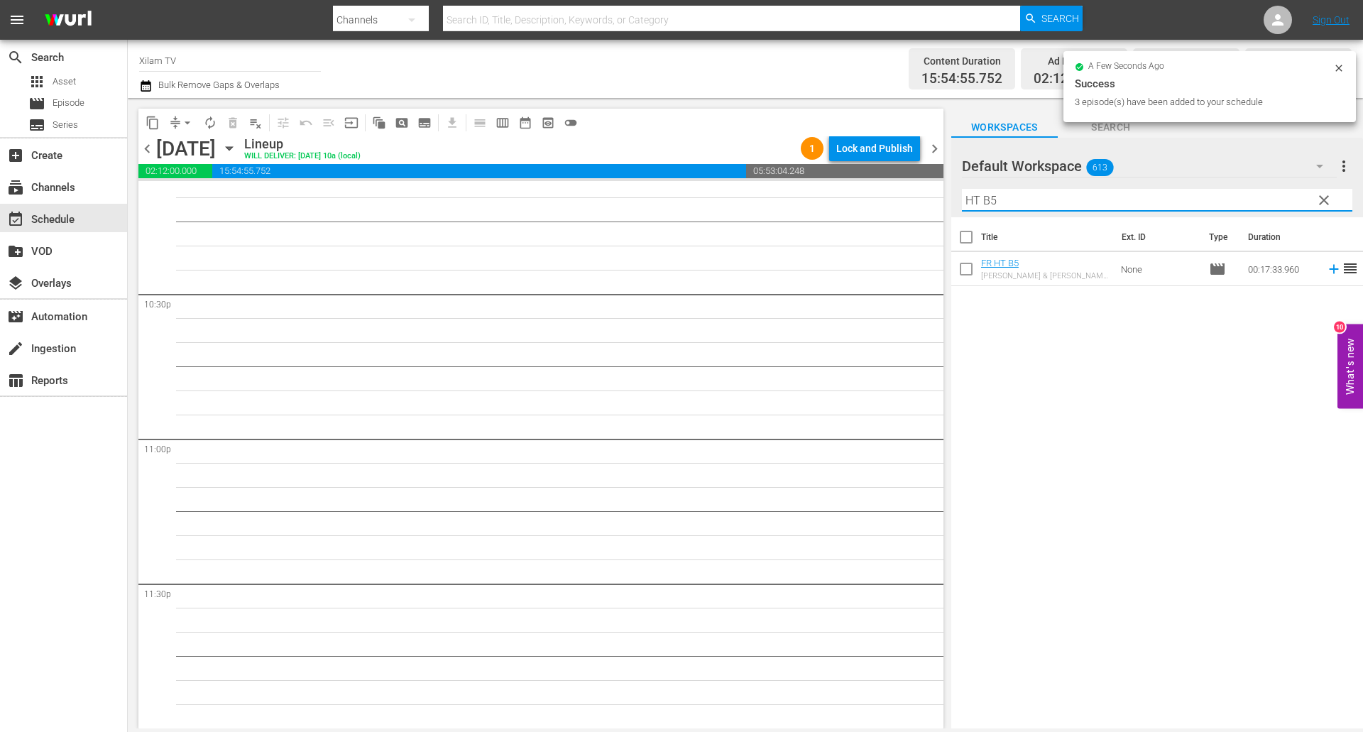
click at [1032, 192] on input "HT B5" at bounding box center [1157, 200] width 390 height 23
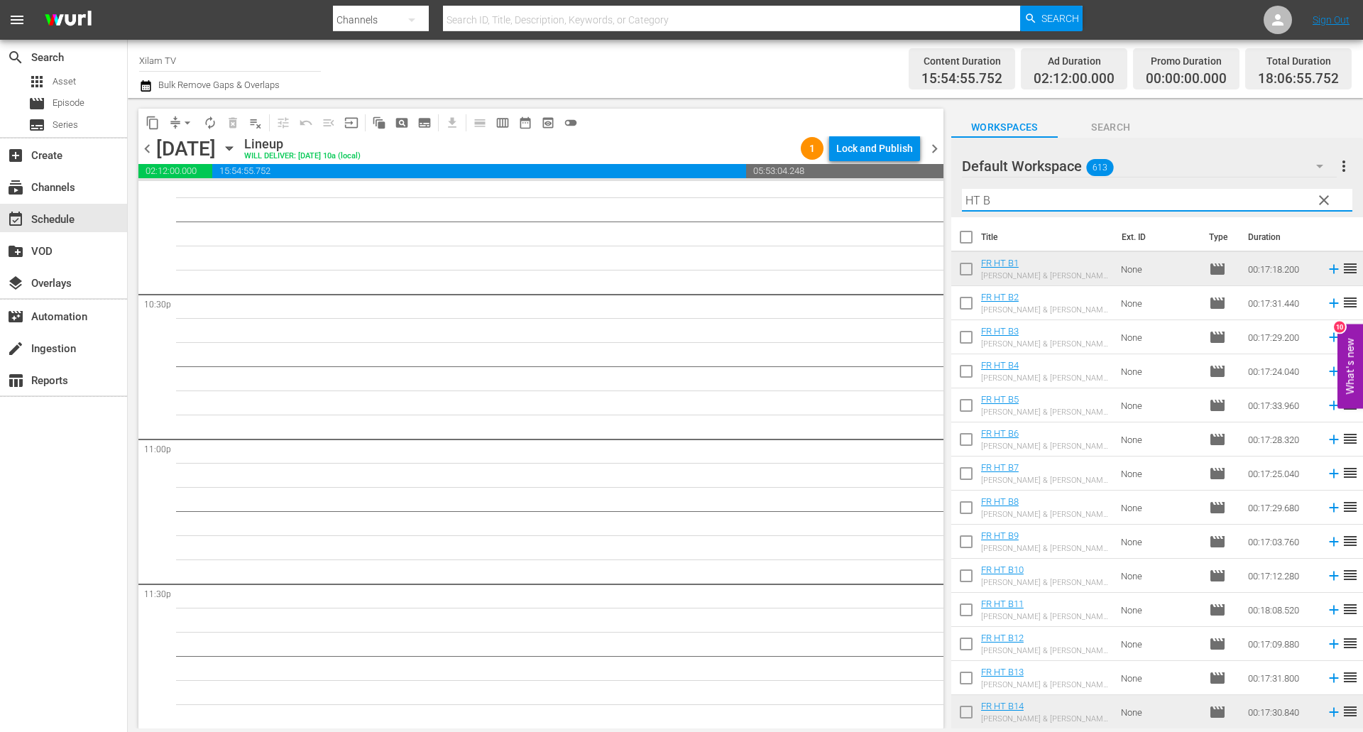
type input "HT B"
click at [970, 370] on input "checkbox" at bounding box center [966, 374] width 30 height 30
checkbox input "true"
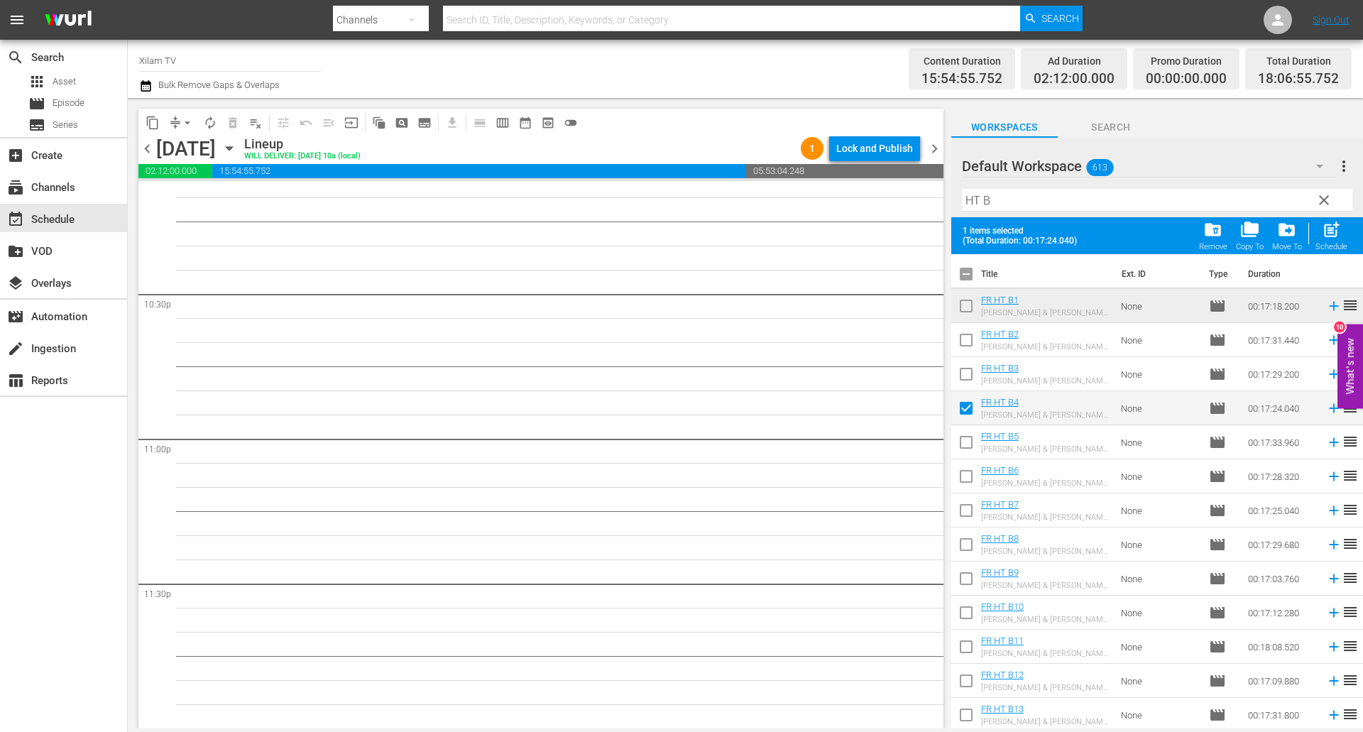
click at [967, 610] on input "checkbox" at bounding box center [966, 615] width 30 height 30
checkbox input "true"
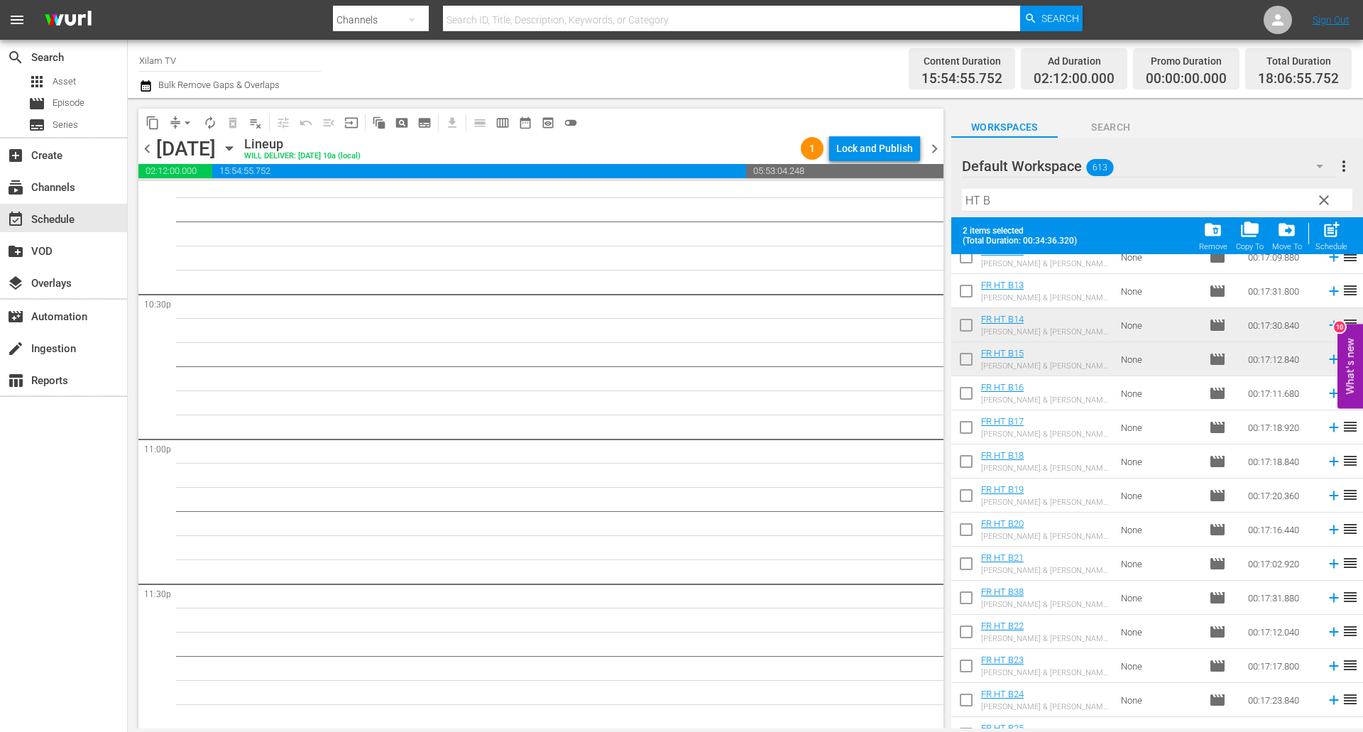
scroll to position [568, 0]
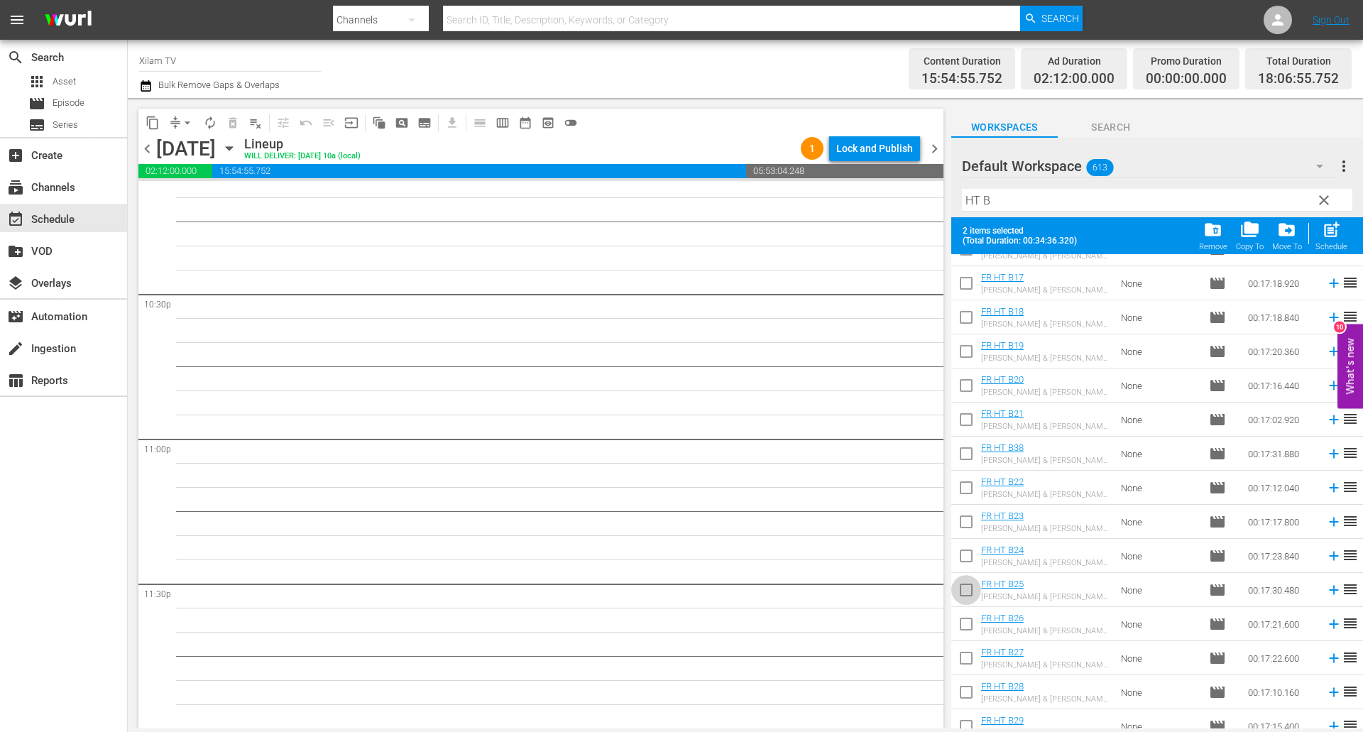
click at [965, 584] on input "checkbox" at bounding box center [966, 593] width 30 height 30
checkbox input "true"
click at [1326, 241] on div "post_add Schedule" at bounding box center [1331, 235] width 32 height 31
checkbox input "false"
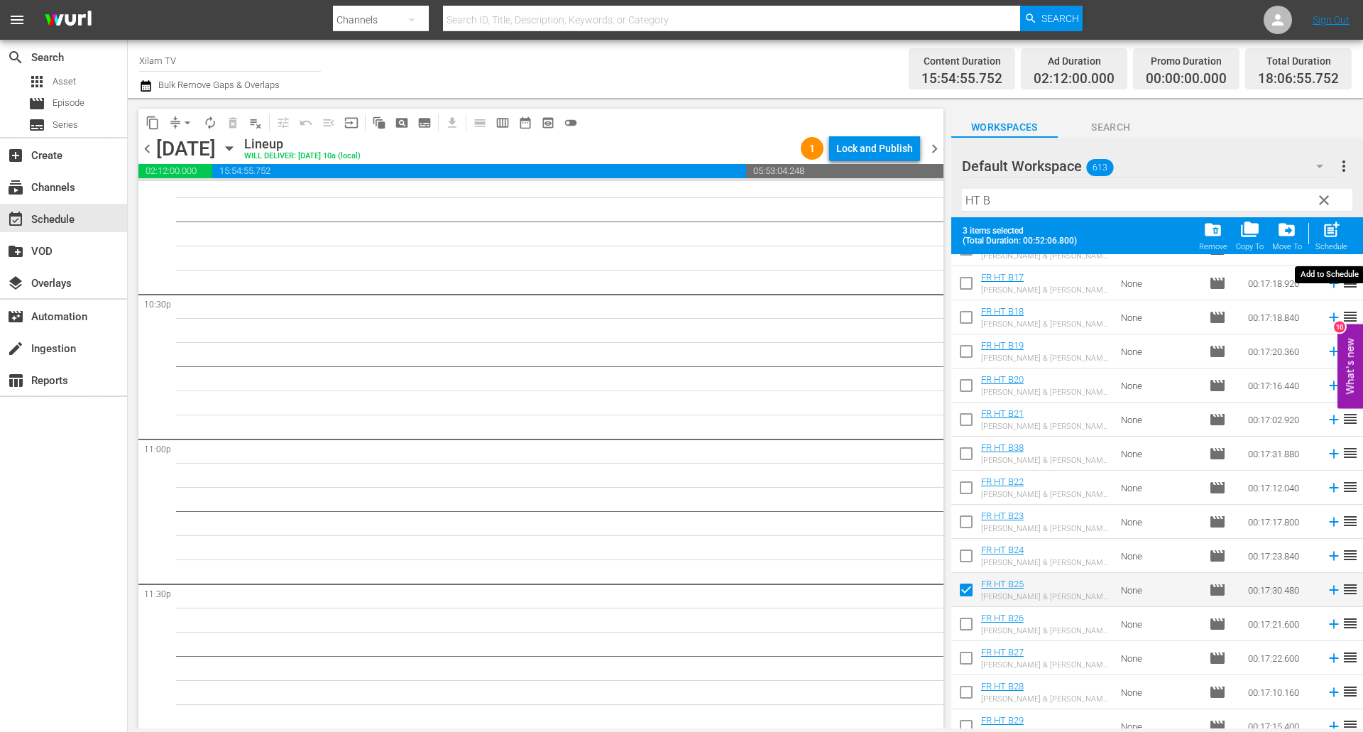
checkbox input "false"
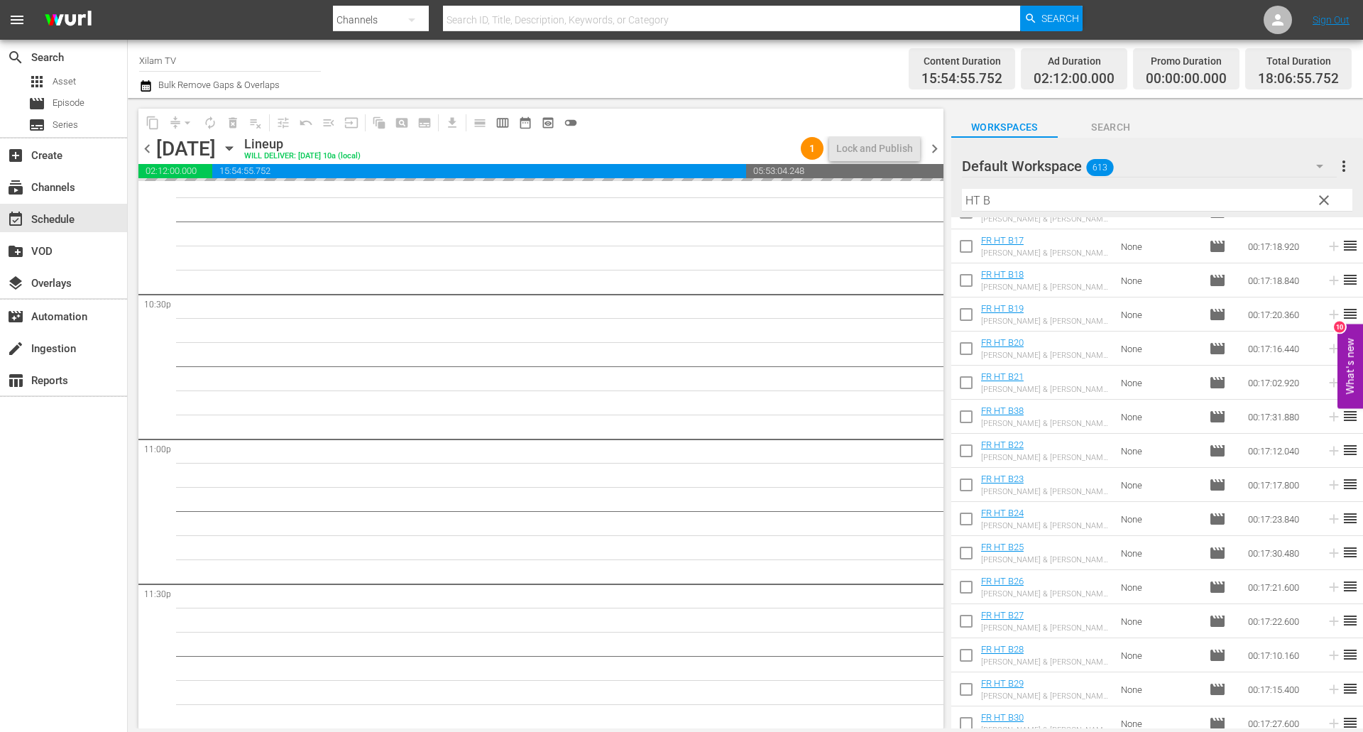
click at [952, 190] on div "Default Workspace 613 Default more_vert clear Filter by Title HT B" at bounding box center [1157, 177] width 412 height 79
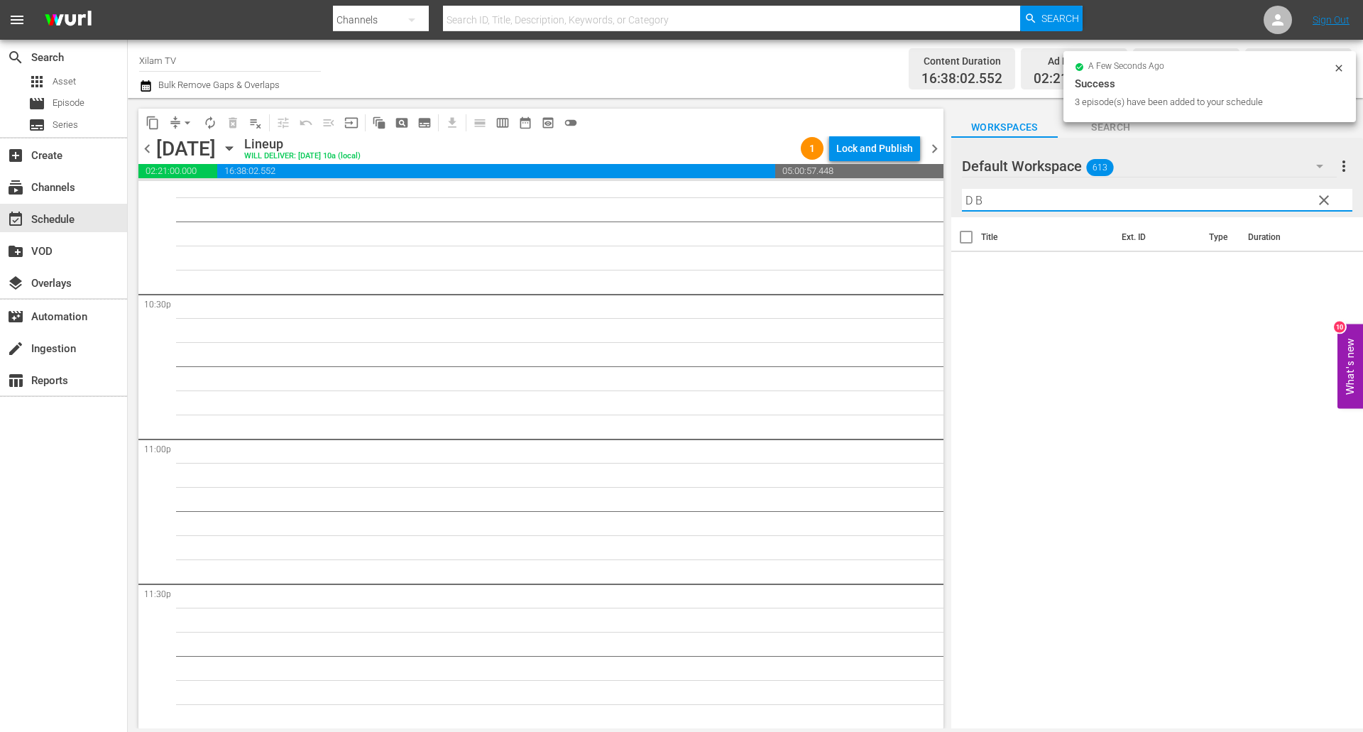
scroll to position [0, 0]
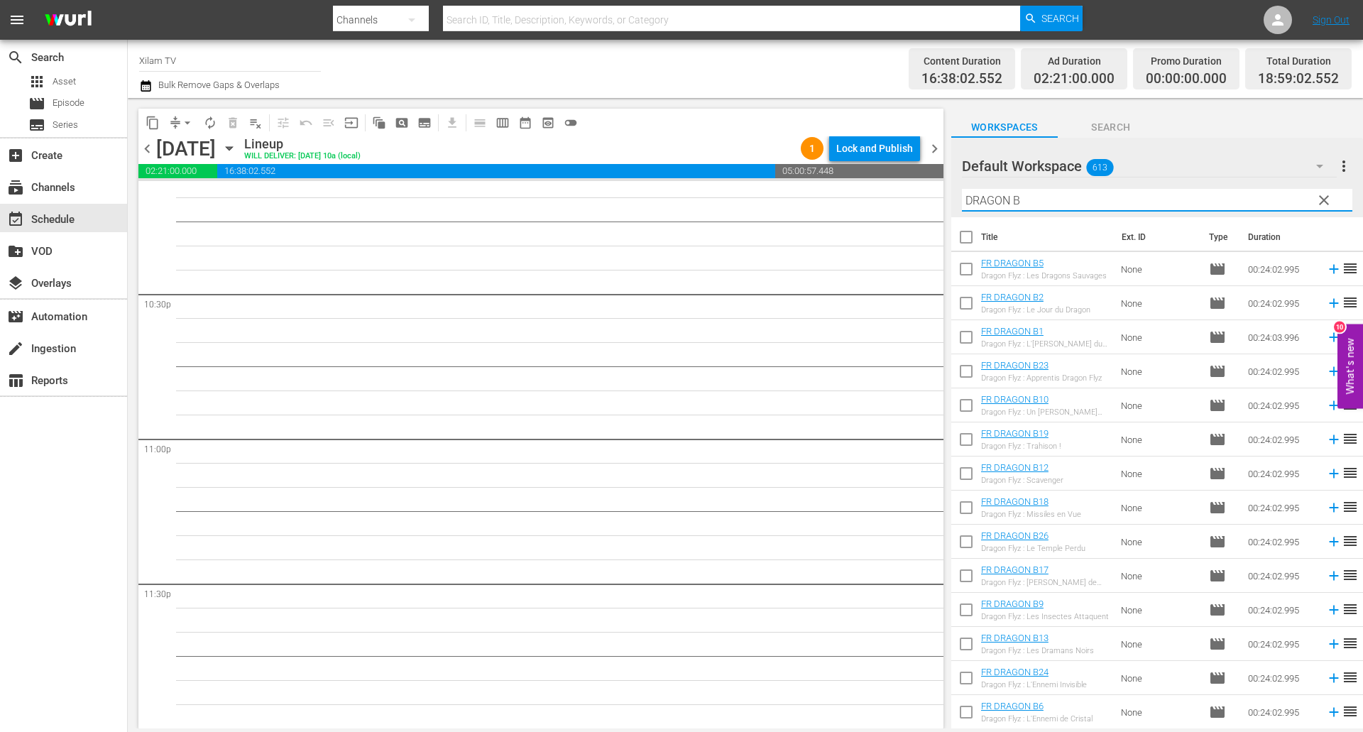
click at [1057, 193] on input "DRAGON B" at bounding box center [1157, 200] width 390 height 23
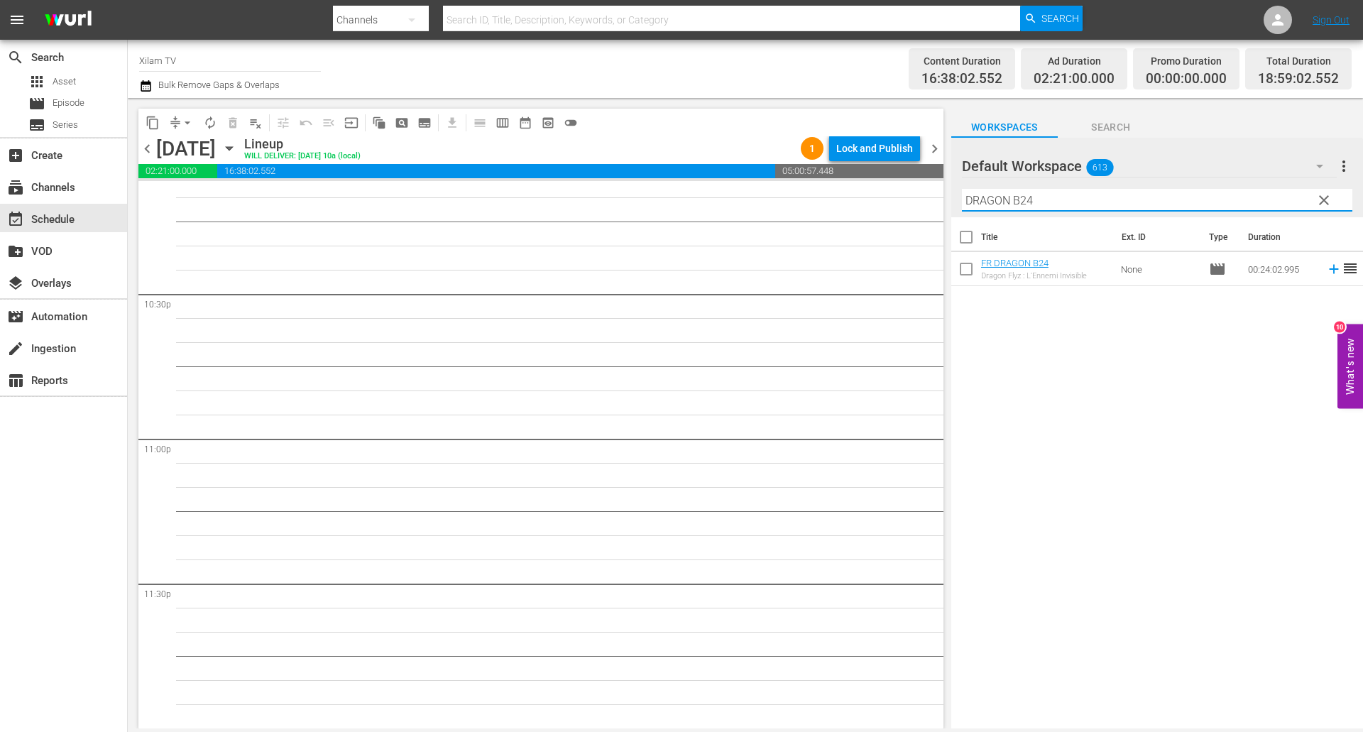
type input "DRAGON B24"
click at [968, 265] on input "checkbox" at bounding box center [966, 272] width 30 height 30
checkbox input "true"
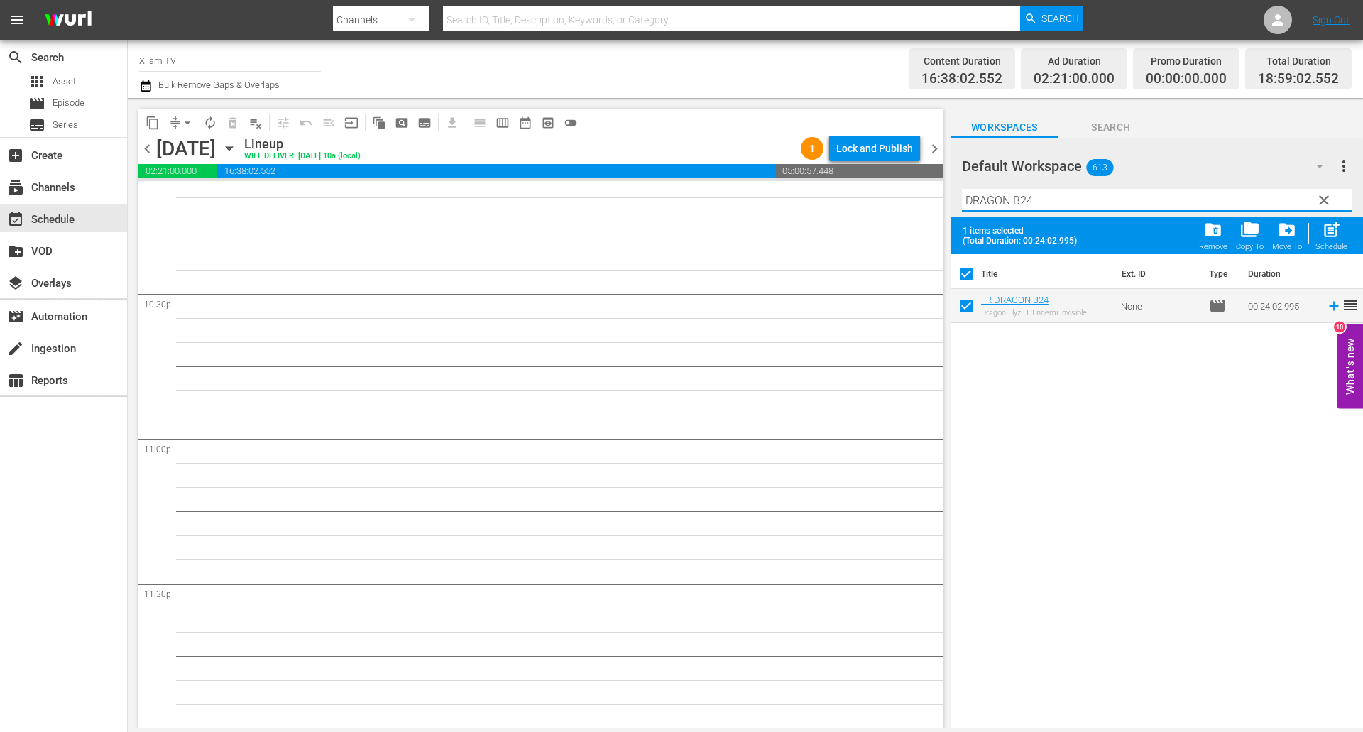
click at [1060, 199] on input "DRAGON B24" at bounding box center [1157, 200] width 390 height 23
type input "DRAGON B17"
click at [969, 309] on input "checkbox" at bounding box center [966, 309] width 30 height 30
checkbox input "true"
checkbox input "false"
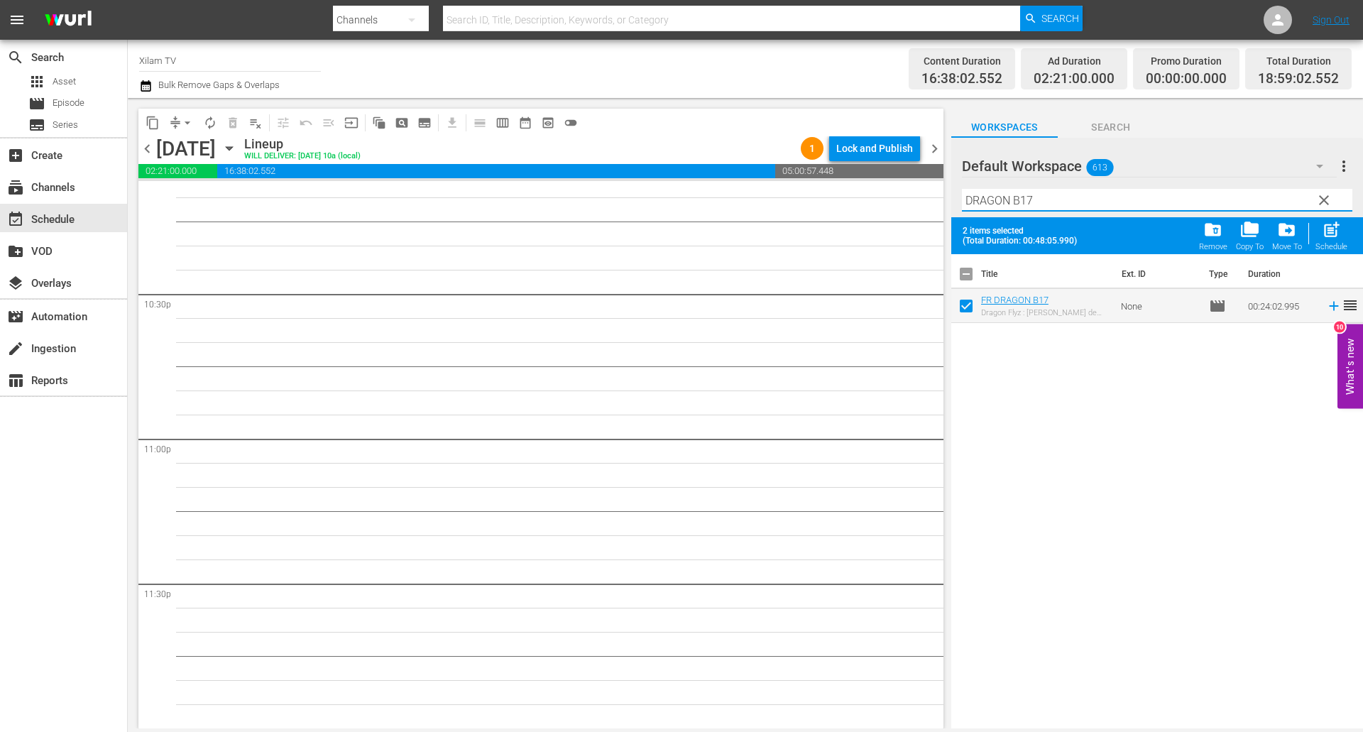
click at [1035, 201] on input "DRAGON B17" at bounding box center [1157, 200] width 390 height 23
type input "DRAGON B12"
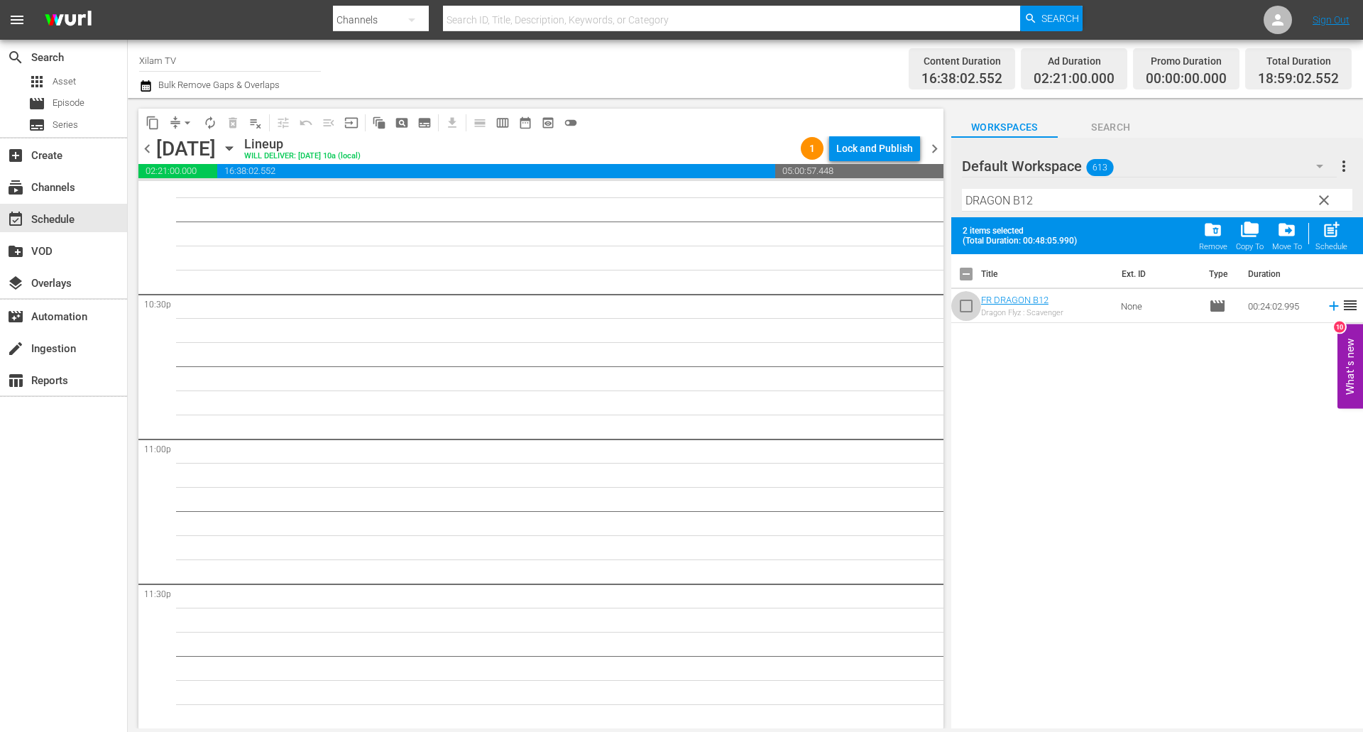
click at [970, 309] on input "checkbox" at bounding box center [966, 309] width 30 height 30
click at [1333, 227] on span "post_add" at bounding box center [1330, 229] width 19 height 19
checkbox input "false"
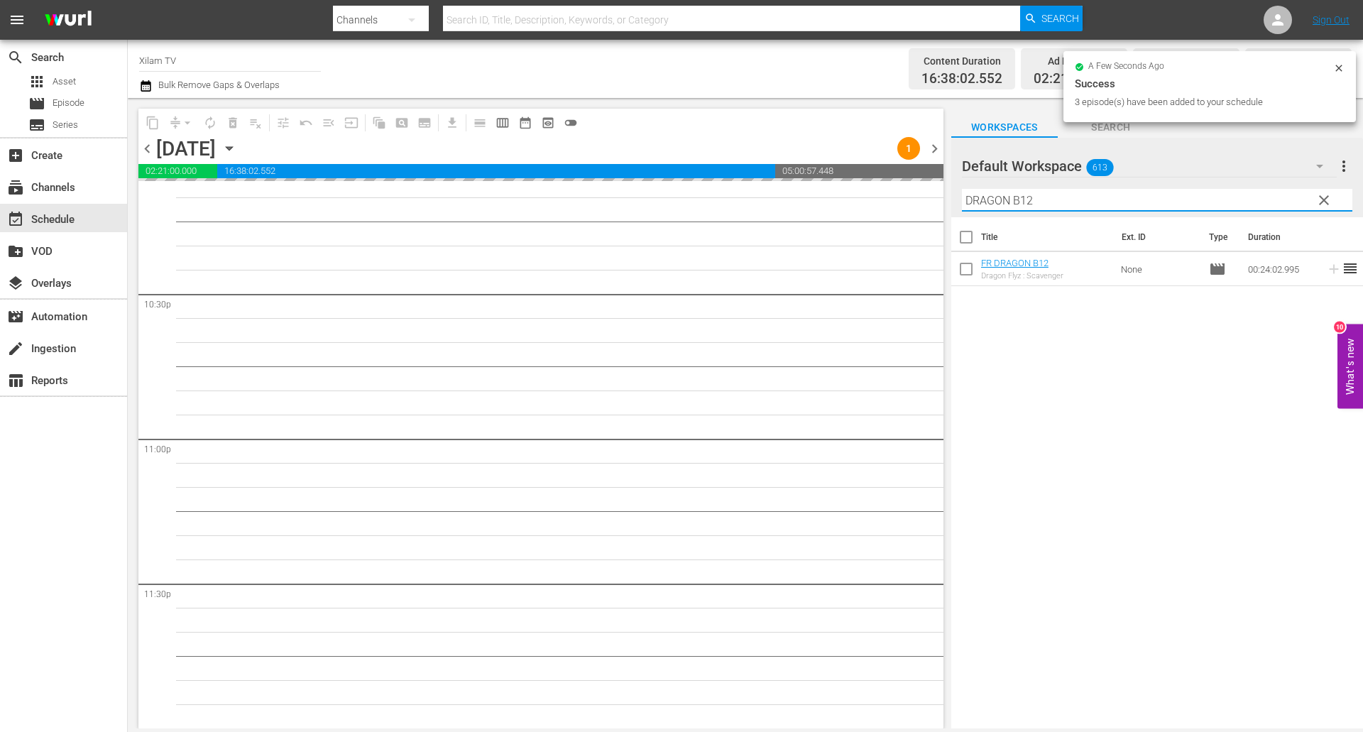
click at [928, 194] on div "content_copy compress arrow_drop_down autorenew_outlined delete_forever_outline…" at bounding box center [745, 413] width 1235 height 630
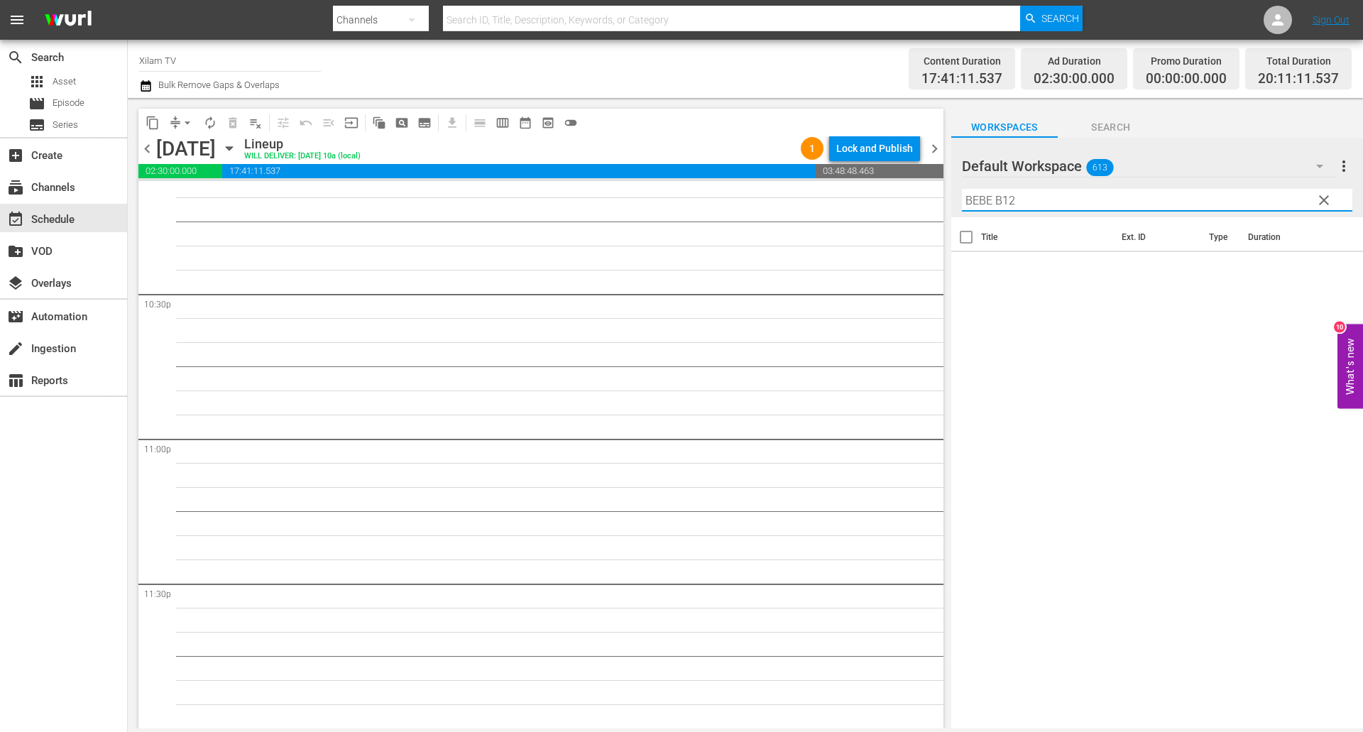
click at [1016, 202] on input "BEBE B12" at bounding box center [1157, 200] width 390 height 23
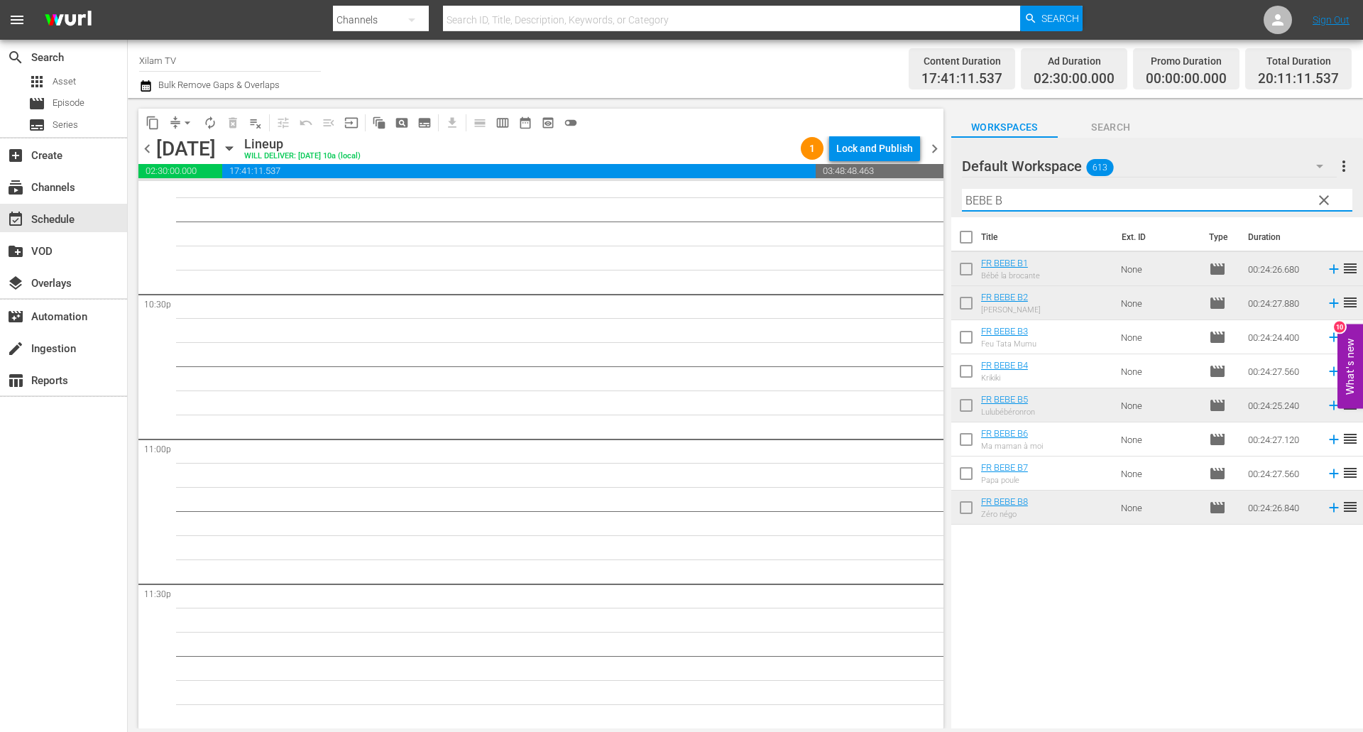
type input "BEBE B"
click at [964, 477] on input "checkbox" at bounding box center [966, 476] width 30 height 30
checkbox input "true"
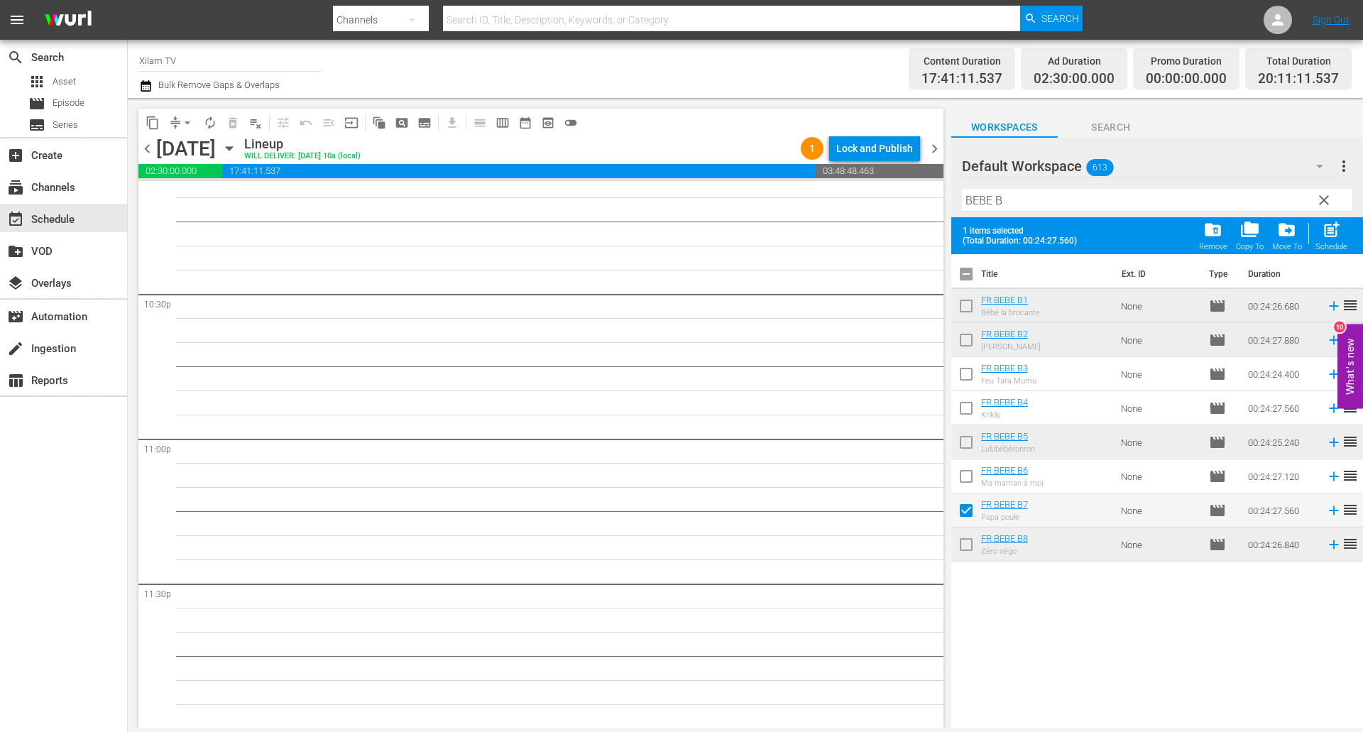
click at [965, 378] on input "checkbox" at bounding box center [966, 377] width 30 height 30
checkbox input "true"
click at [961, 477] on input "checkbox" at bounding box center [966, 479] width 30 height 30
checkbox input "true"
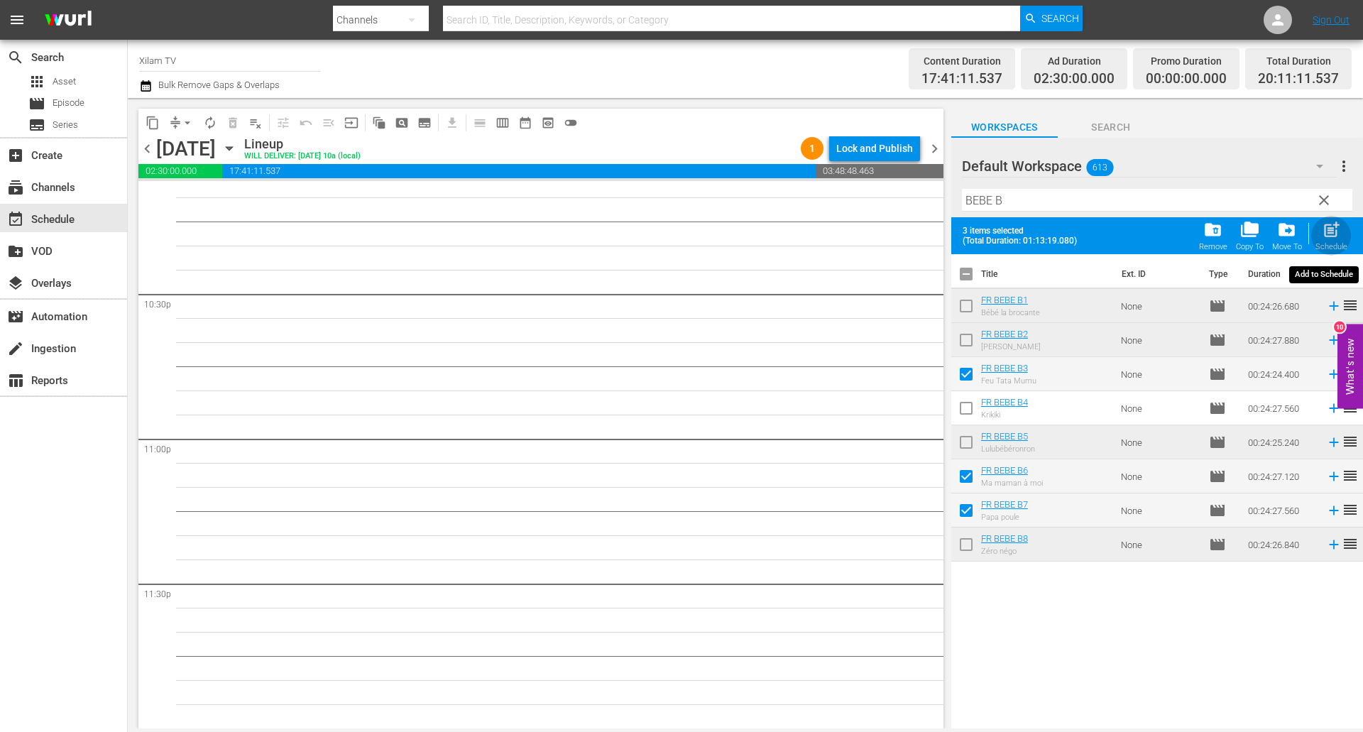
click at [1329, 233] on span "post_add" at bounding box center [1330, 229] width 19 height 19
checkbox input "false"
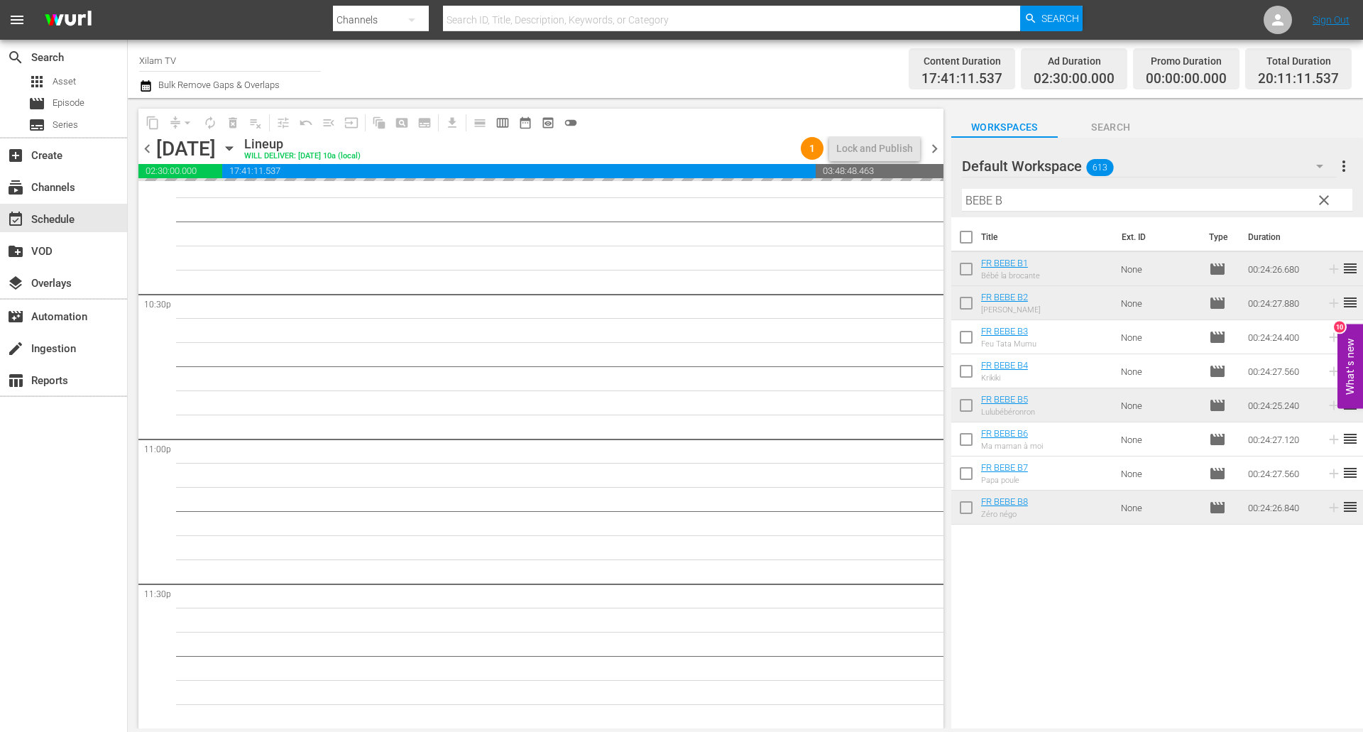
click at [952, 185] on div "Default Workspace 613 Default more_vert clear Filter by Title BEBE B" at bounding box center [1157, 177] width 412 height 79
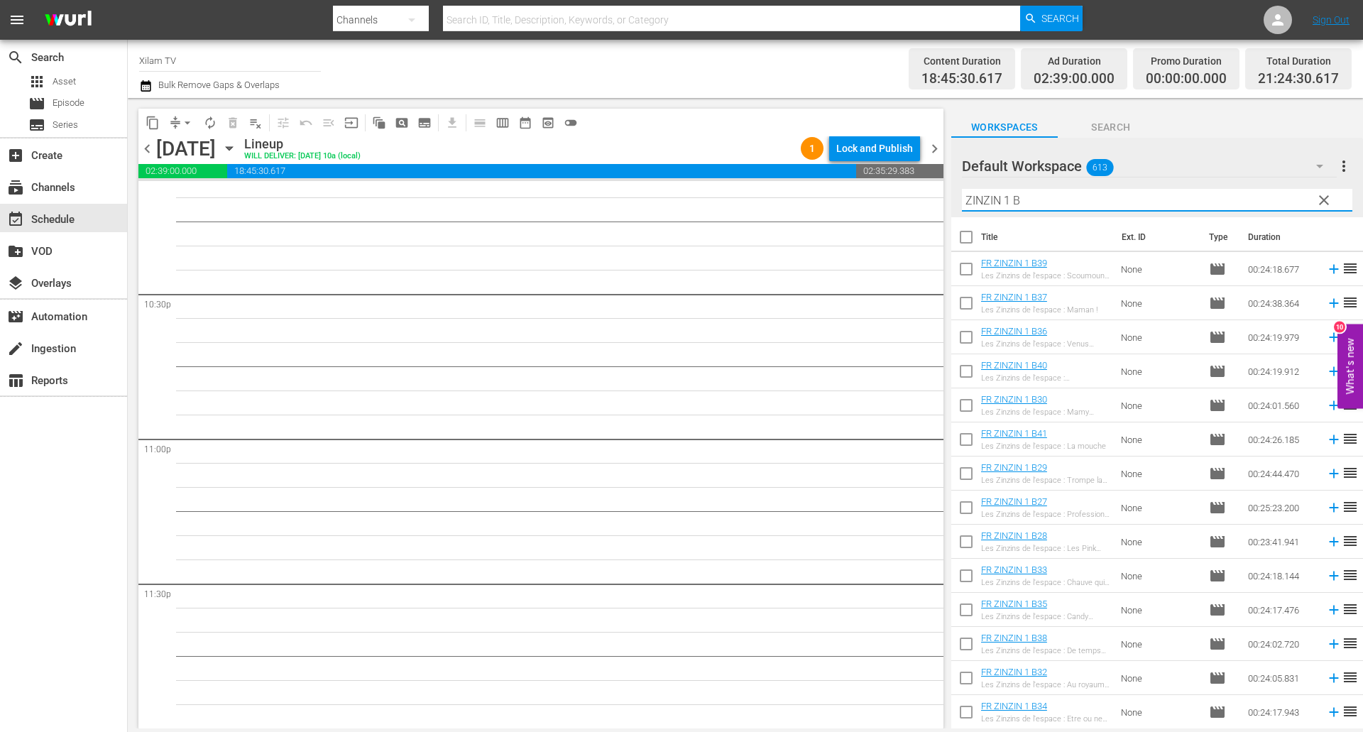
click at [1035, 202] on input "ZINZIN 1 B" at bounding box center [1157, 200] width 390 height 23
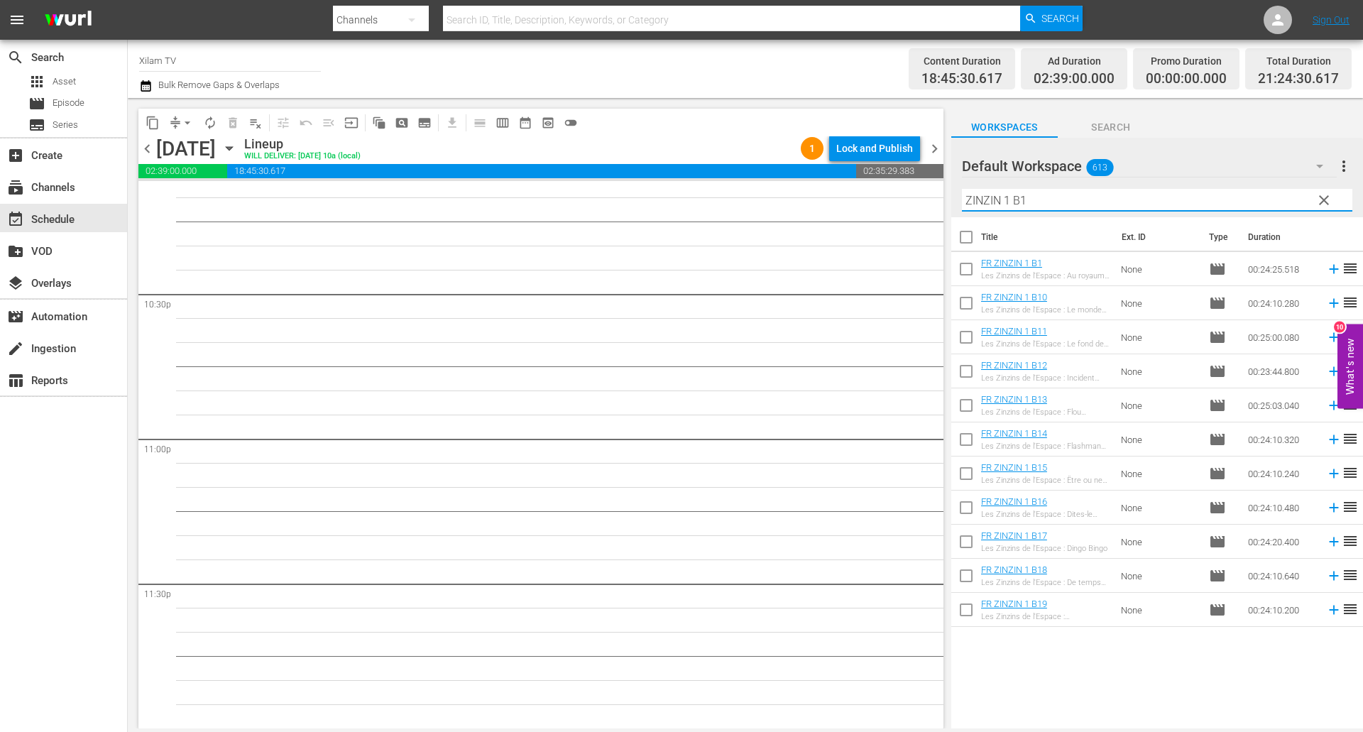
type input "ZINZIN 1 B1"
click at [962, 268] on input "checkbox" at bounding box center [966, 272] width 30 height 30
checkbox input "true"
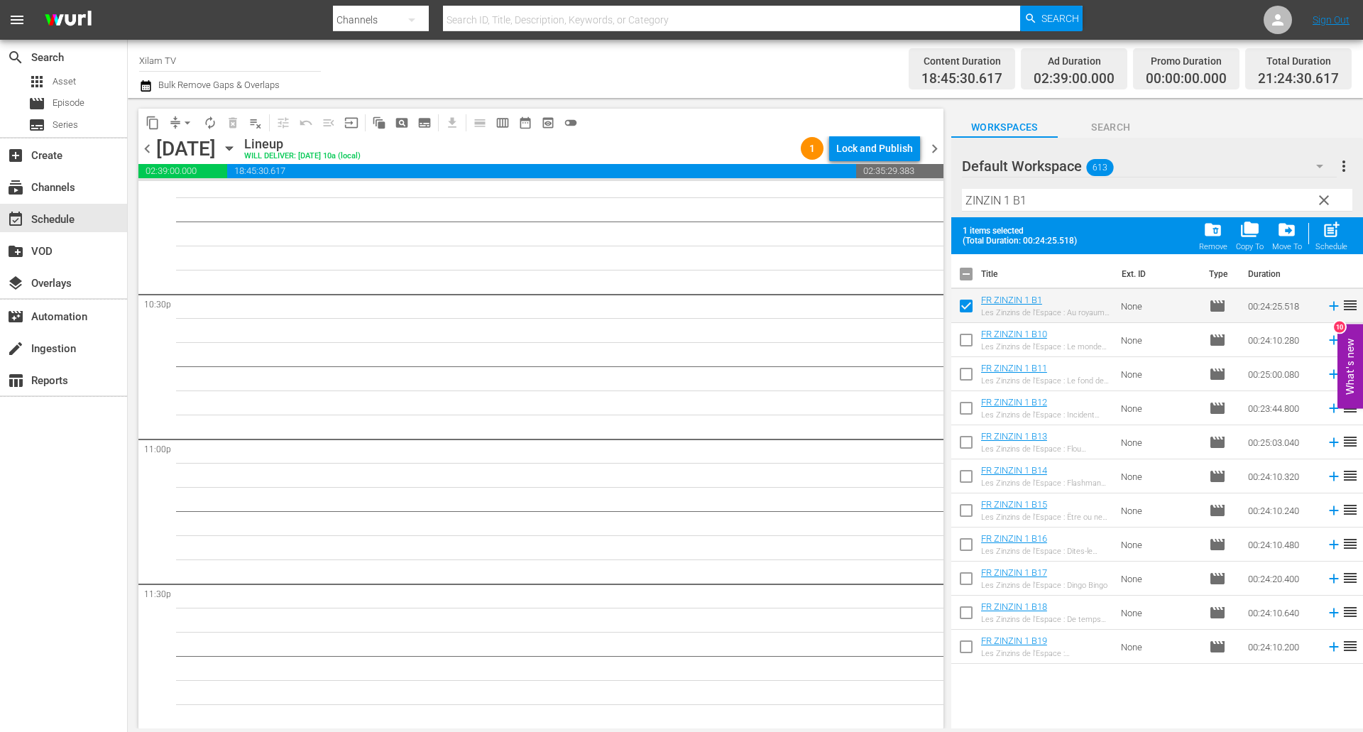
click at [1020, 200] on input "ZINZIN 1 B1" at bounding box center [1157, 200] width 390 height 23
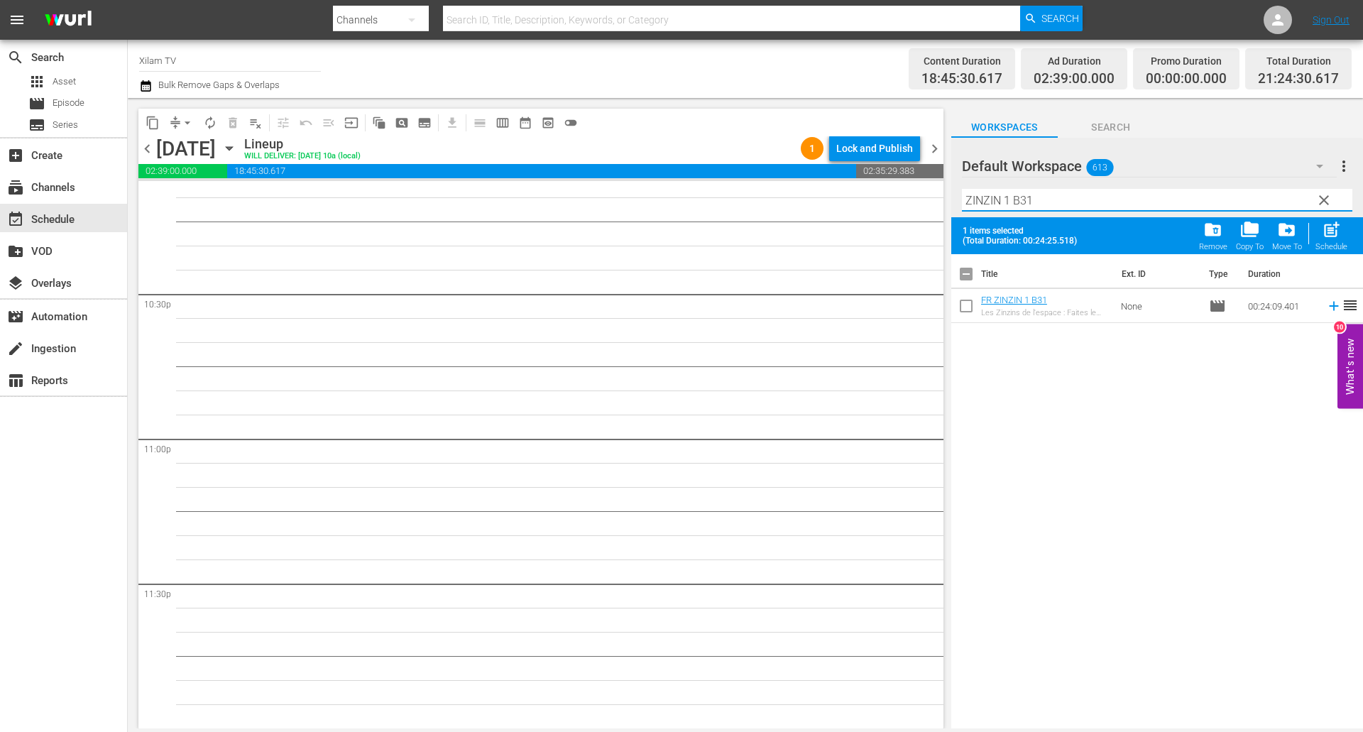
type input "ZINZIN 1 B31"
click at [959, 300] on input "checkbox" at bounding box center [966, 309] width 30 height 30
checkbox input "true"
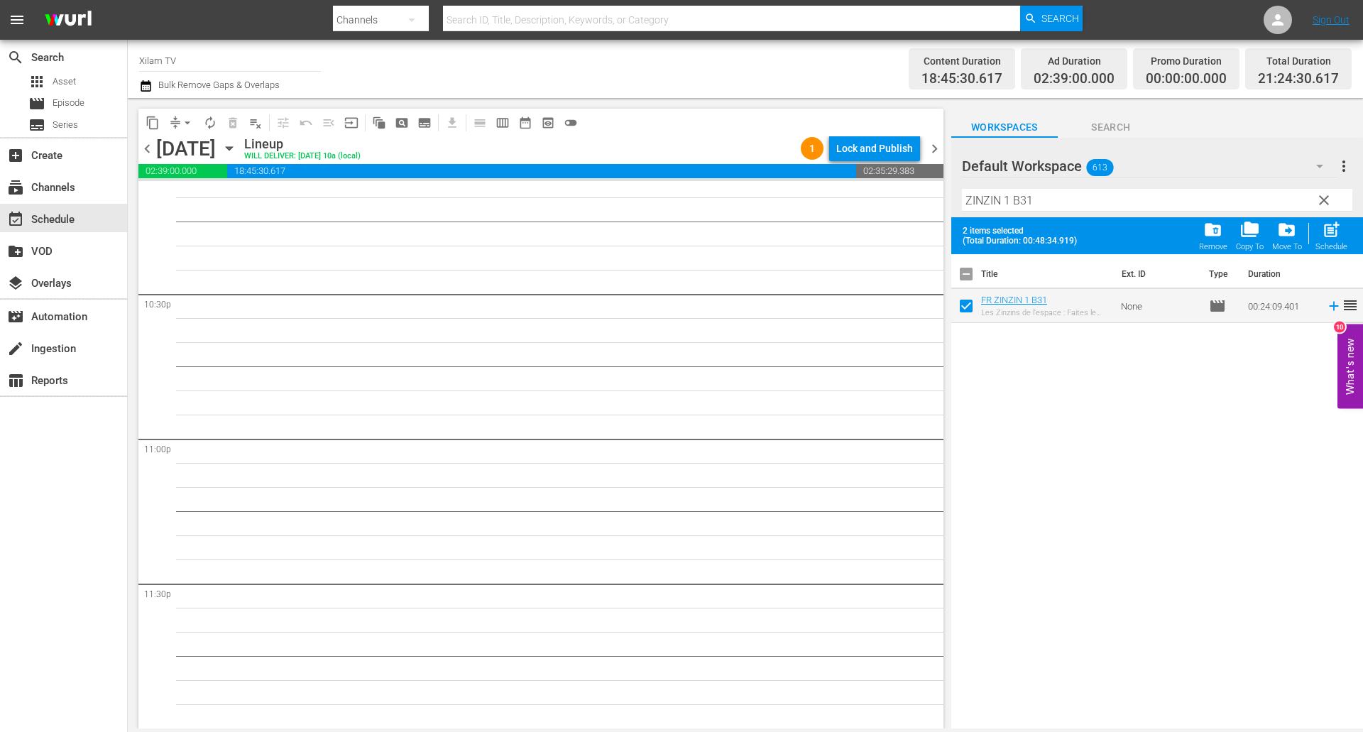
click at [1037, 203] on input "ZINZIN 1 B31" at bounding box center [1157, 200] width 390 height 23
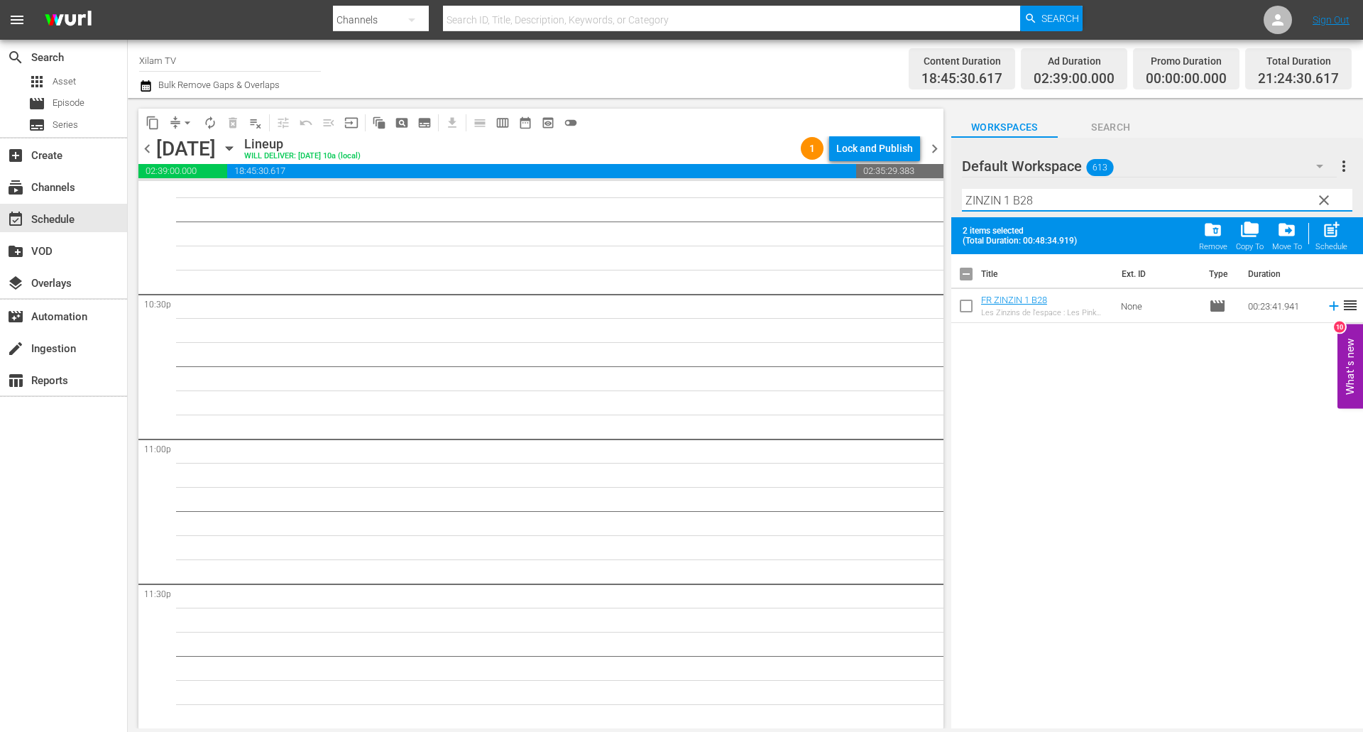
type input "ZINZIN 1 B28"
click at [967, 309] on input "checkbox" at bounding box center [966, 309] width 30 height 30
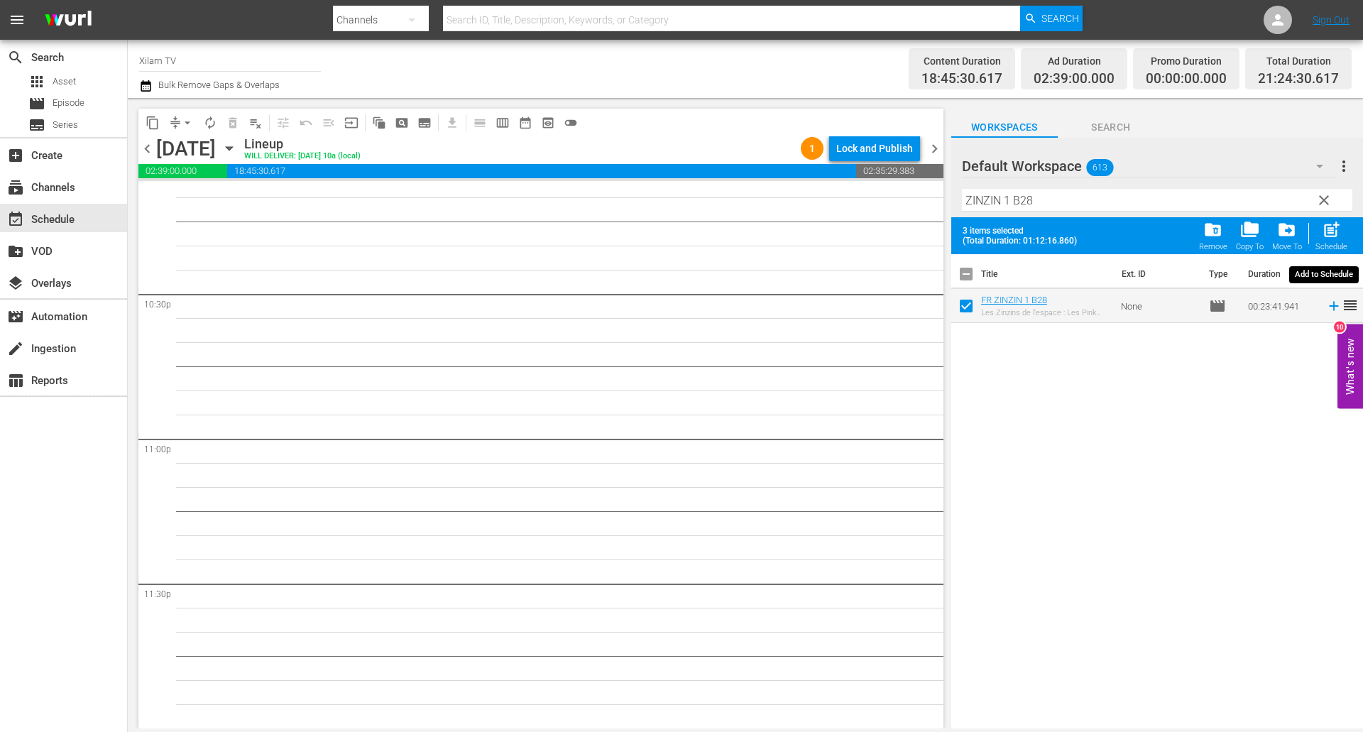
click at [1337, 233] on span "post_add" at bounding box center [1330, 229] width 19 height 19
checkbox input "false"
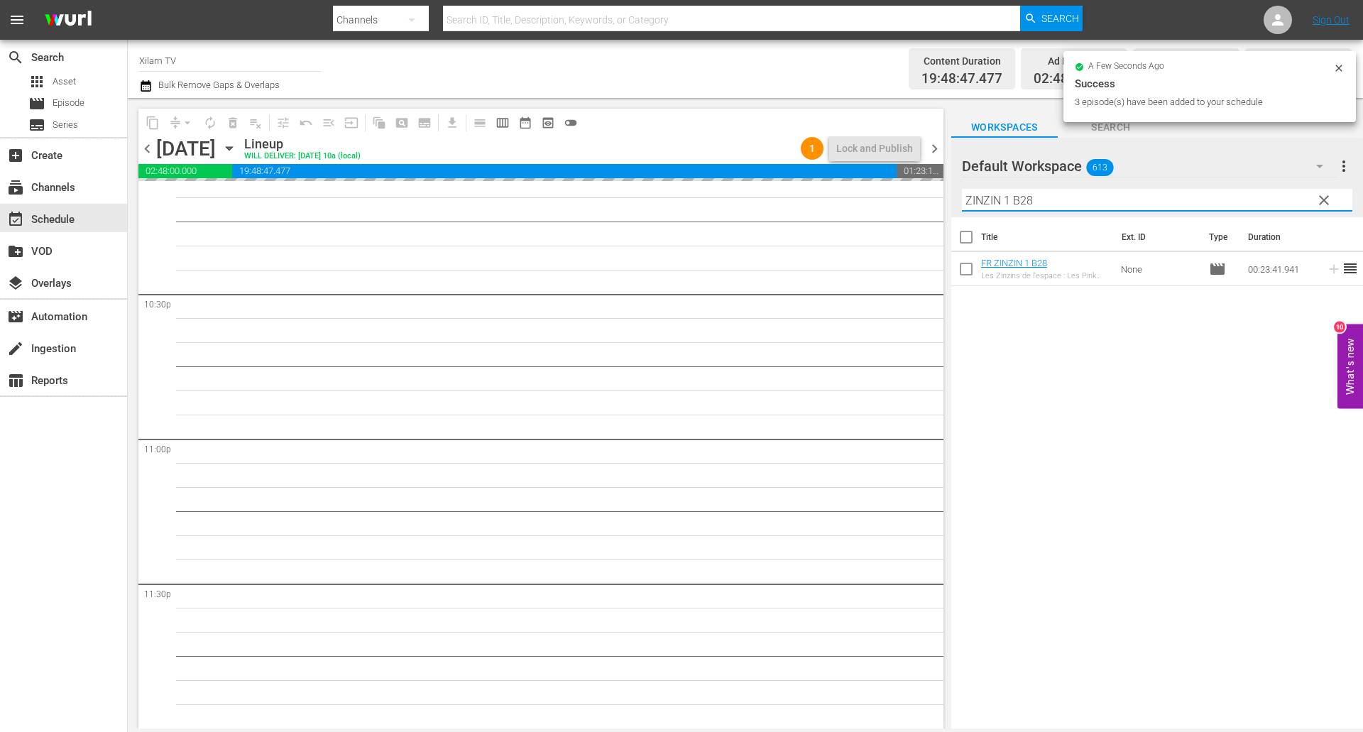
drag, startPoint x: 1009, startPoint y: 197, endPoint x: 928, endPoint y: 197, distance: 81.6
click at [928, 197] on div "content_copy compress arrow_drop_down autorenew_outlined delete_forever_outline…" at bounding box center [745, 413] width 1235 height 630
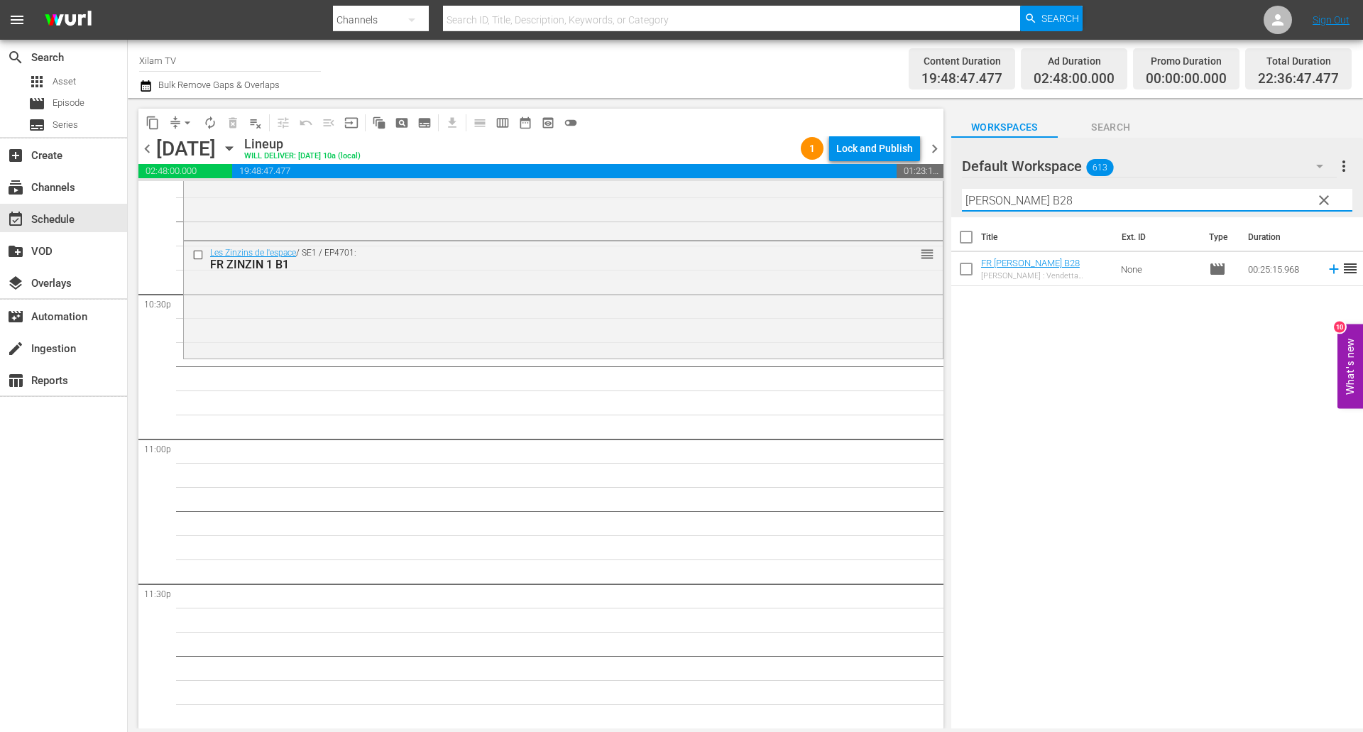
click at [1037, 200] on input "RATZ B28" at bounding box center [1157, 200] width 390 height 23
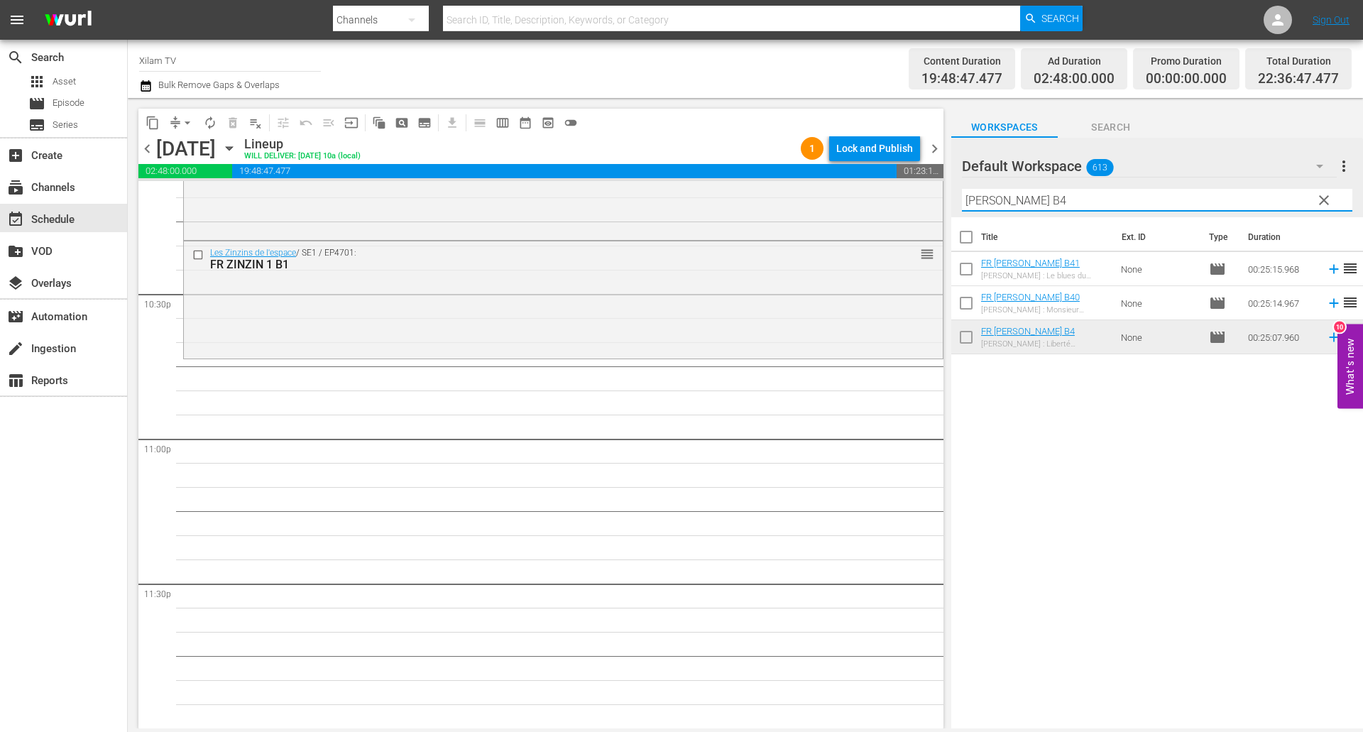
type input "RATZ B4"
click at [962, 277] on input "checkbox" at bounding box center [966, 272] width 30 height 30
checkbox input "true"
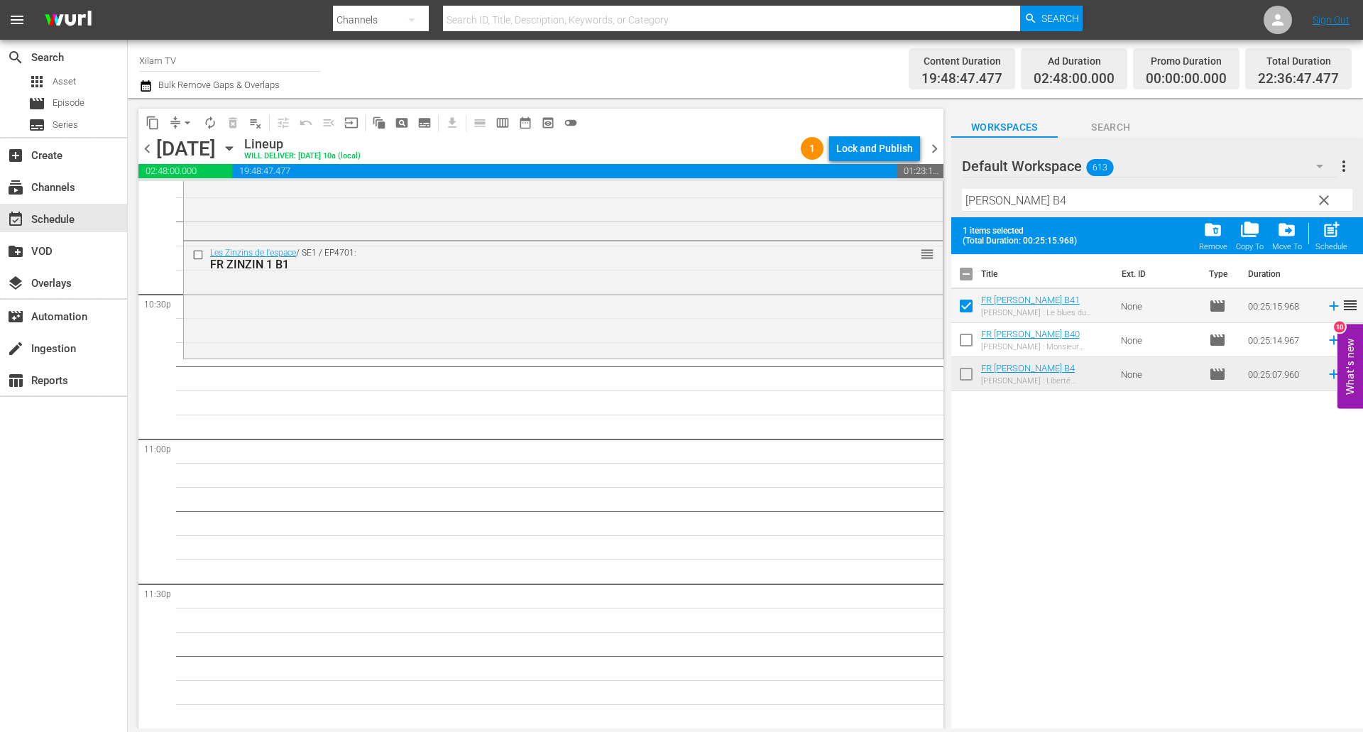
click at [1025, 207] on input "RATZ B4" at bounding box center [1157, 200] width 390 height 23
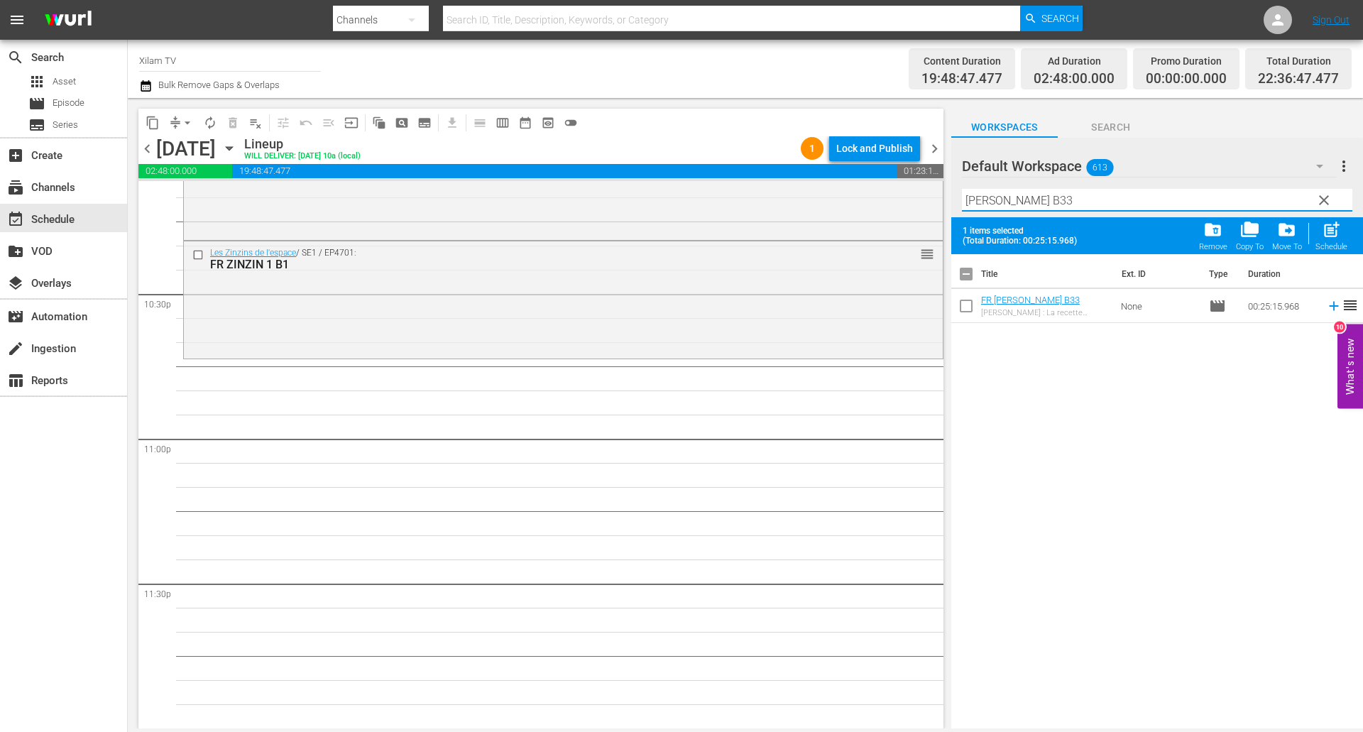
type input "RATZ B33"
click at [969, 309] on input "checkbox" at bounding box center [966, 309] width 30 height 30
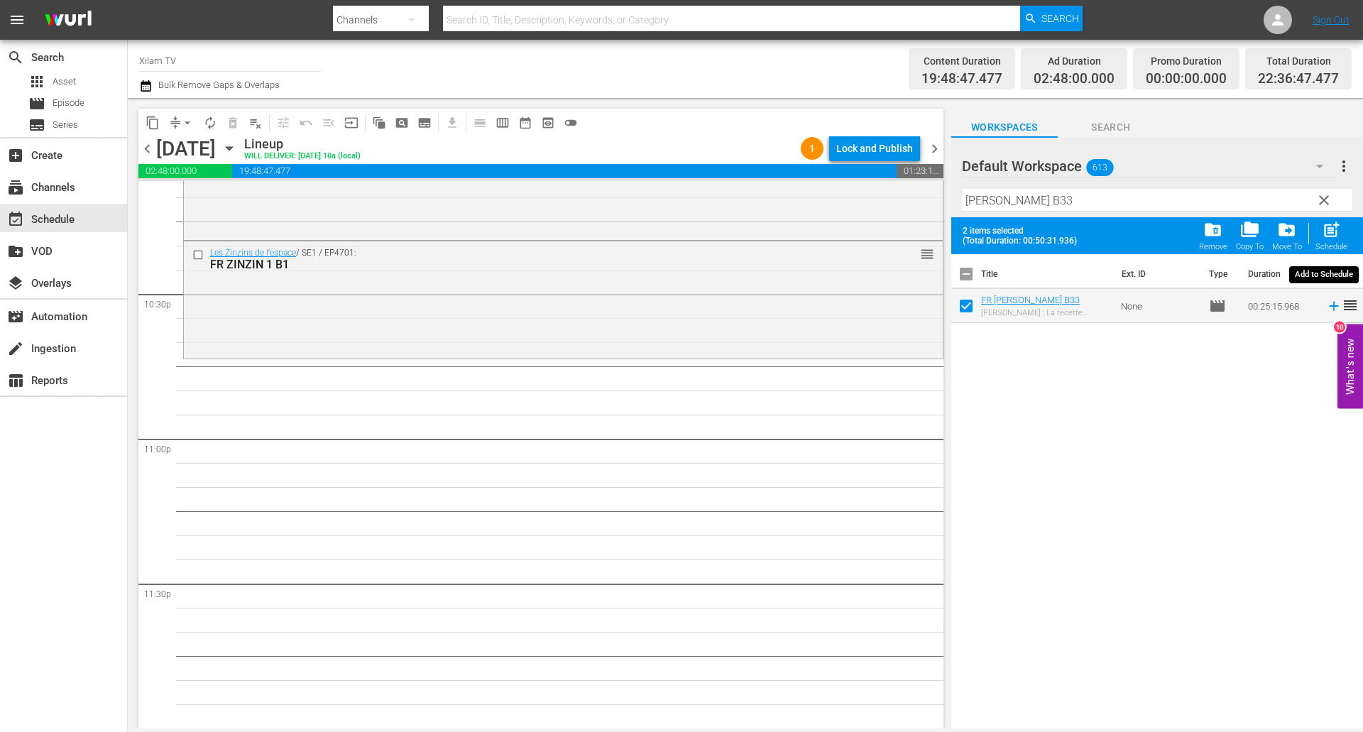
click at [1324, 241] on div "post_add Schedule" at bounding box center [1331, 235] width 32 height 31
checkbox input "false"
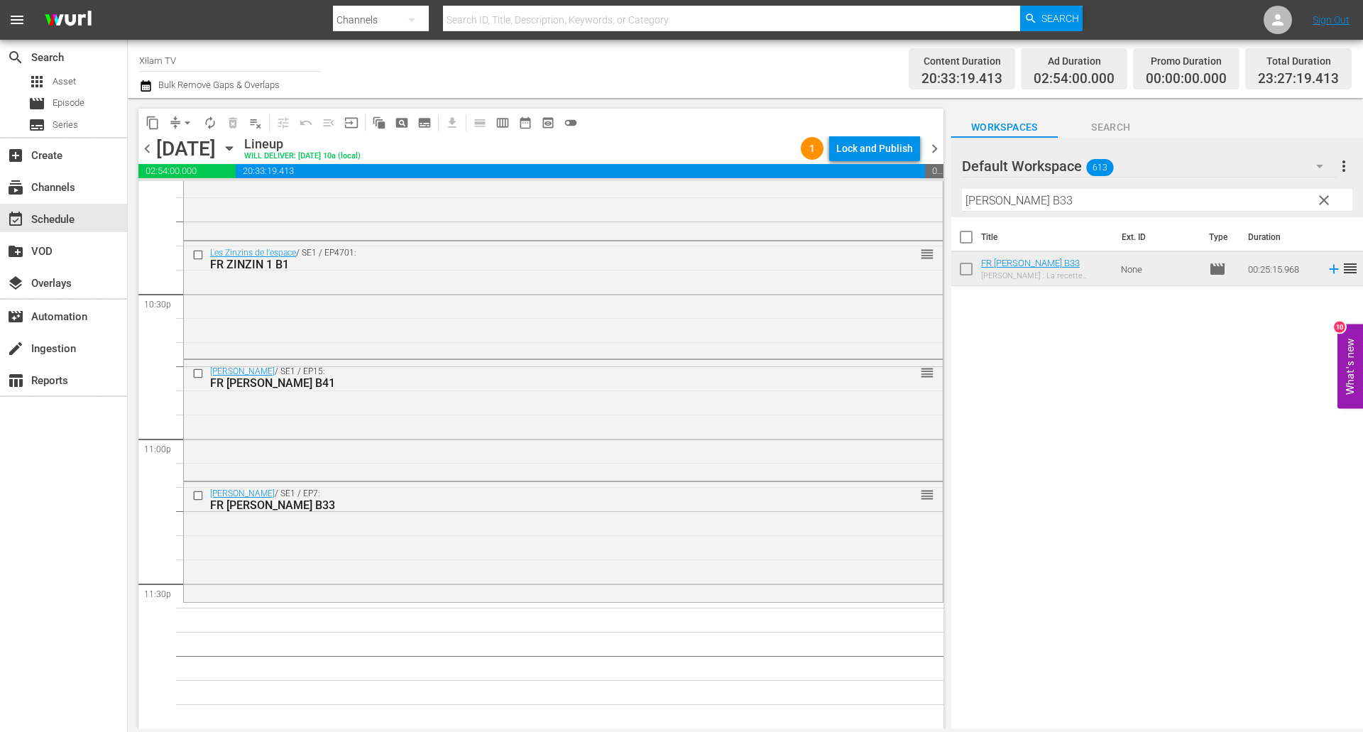
click at [1050, 201] on input "RATZ B33" at bounding box center [1157, 200] width 390 height 23
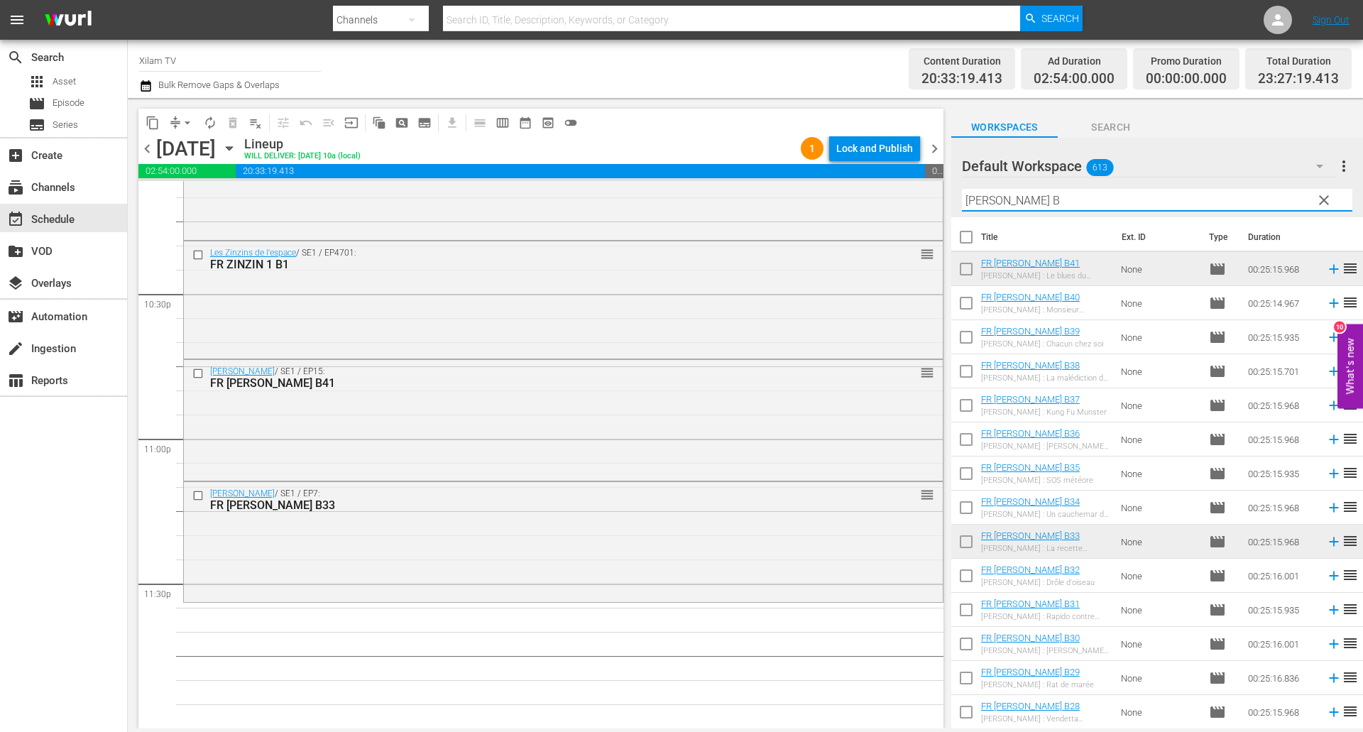
type input "RATZ B"
click at [957, 343] on input "checkbox" at bounding box center [966, 340] width 30 height 30
checkbox input "true"
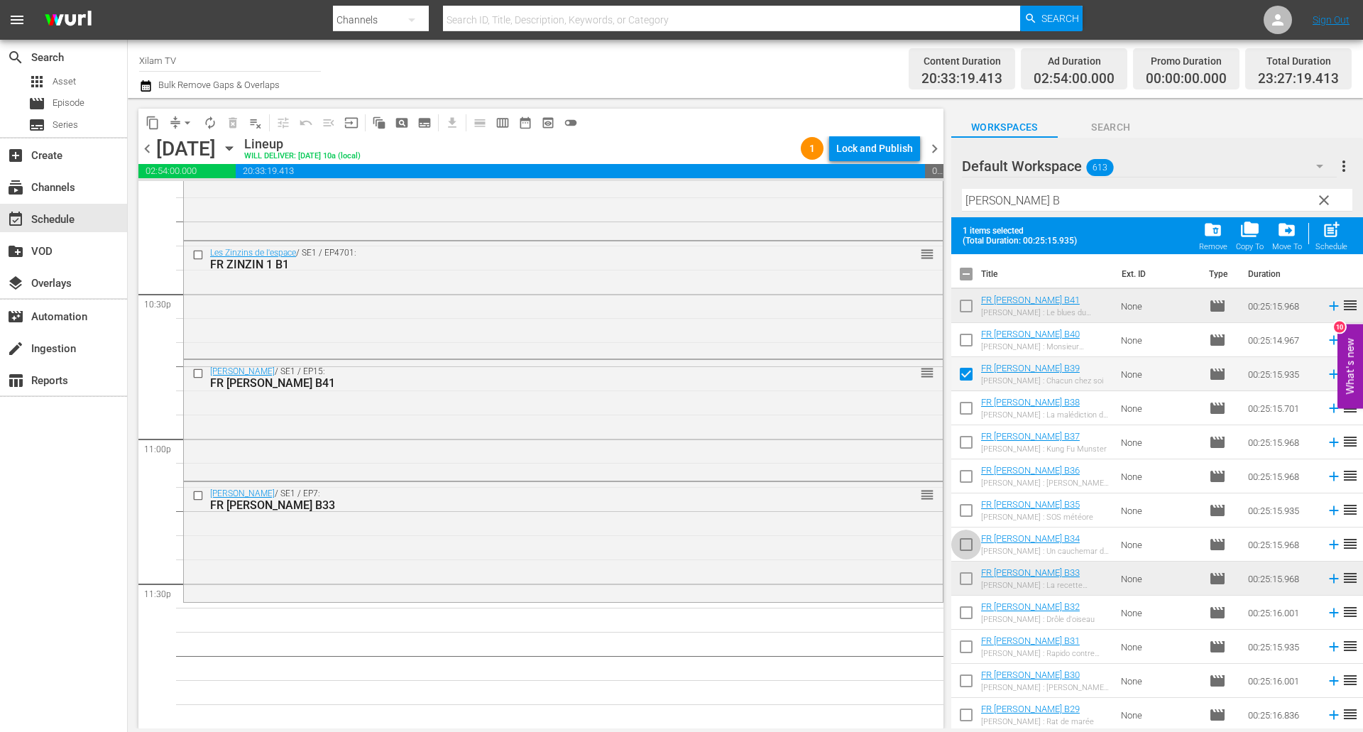
click at [964, 546] on input "checkbox" at bounding box center [966, 547] width 30 height 30
checkbox input "true"
click at [1324, 230] on span "post_add" at bounding box center [1330, 229] width 19 height 19
checkbox input "false"
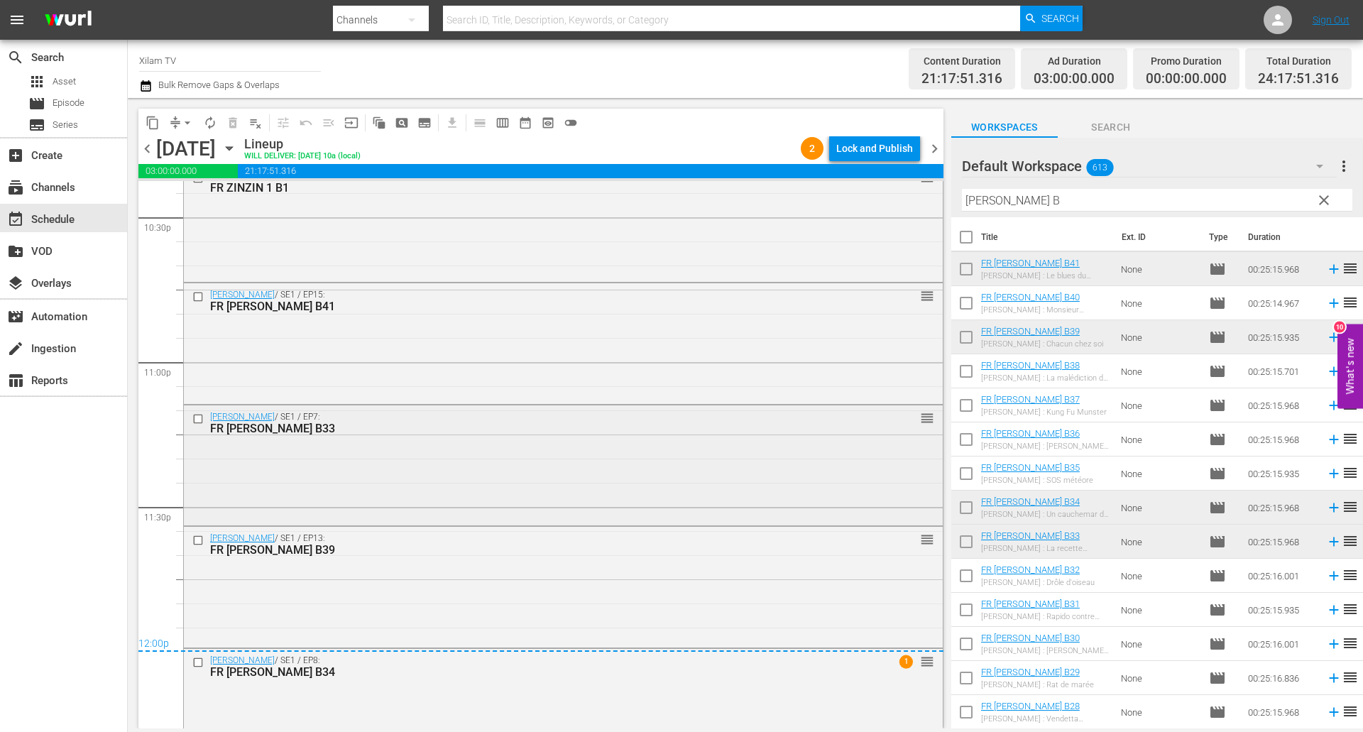
scroll to position [6520, 0]
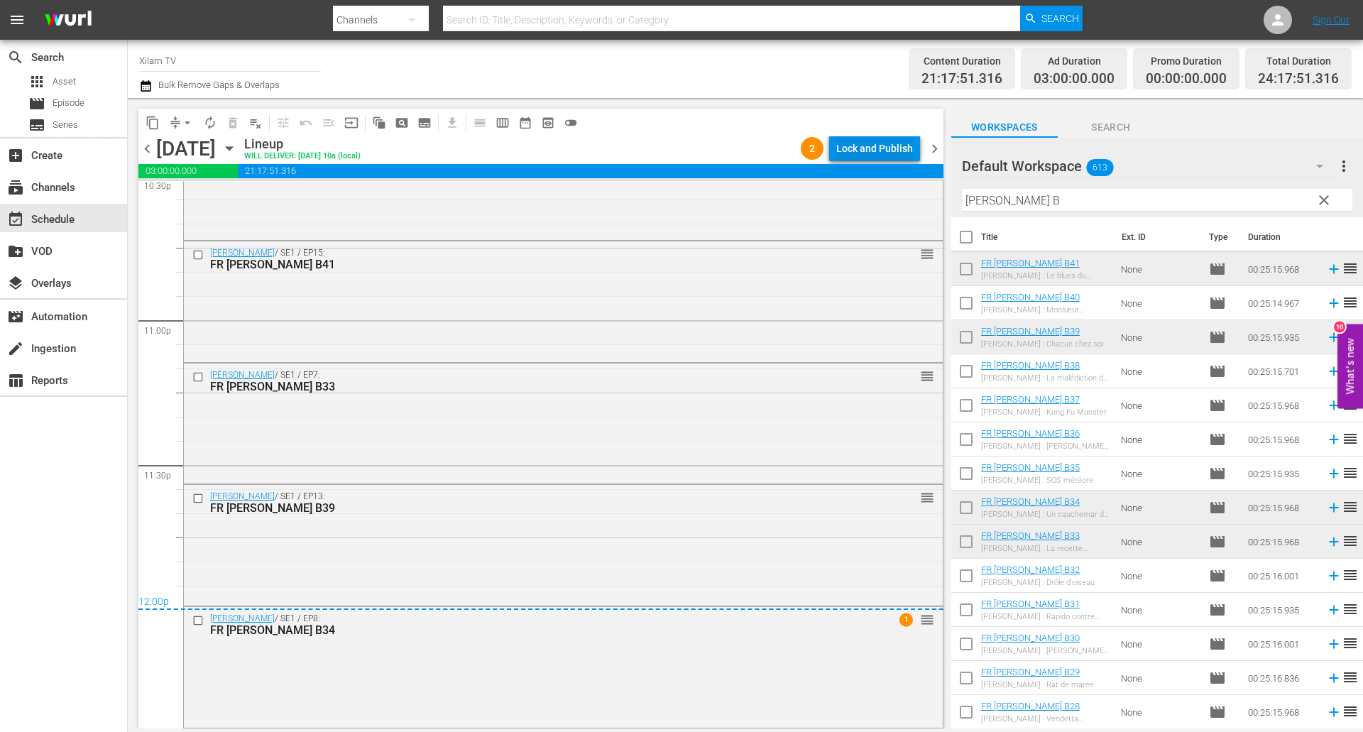
click at [857, 152] on div "Lock and Publish" at bounding box center [874, 149] width 77 height 26
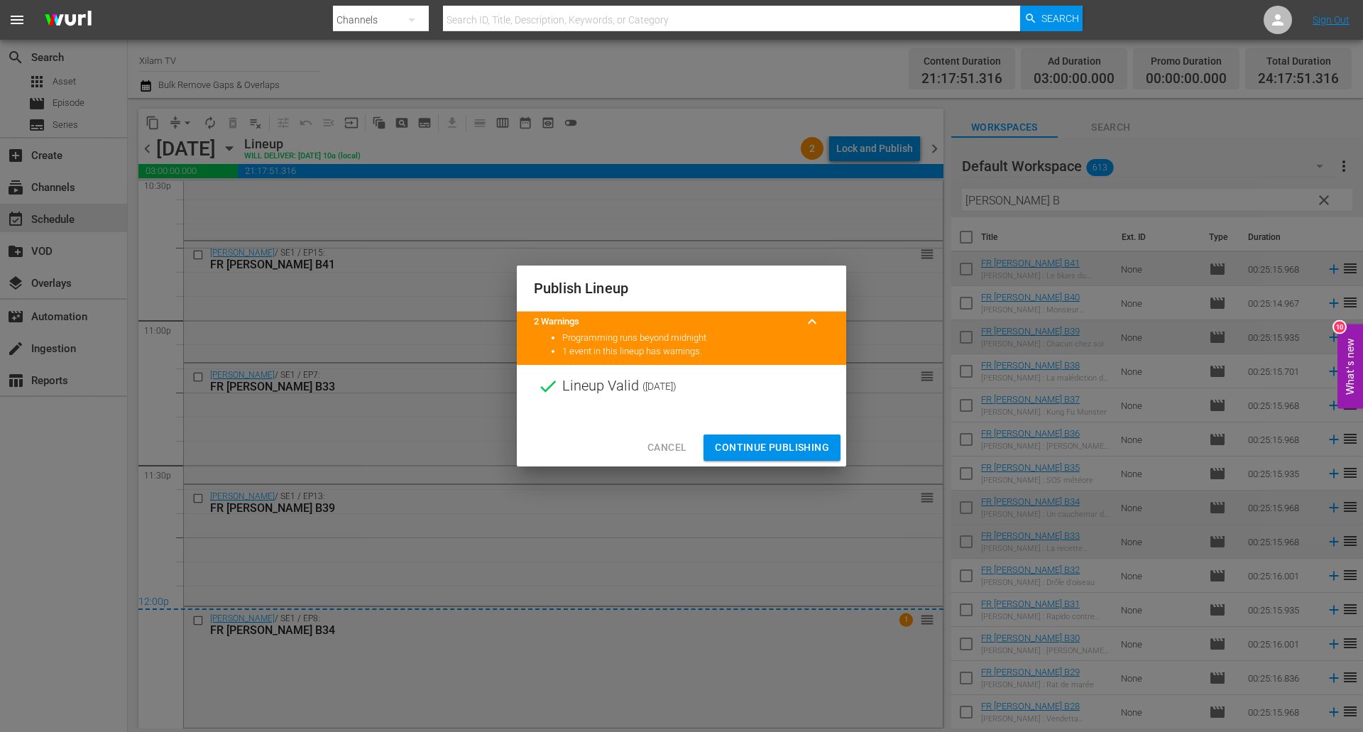
click at [765, 436] on button "Continue Publishing" at bounding box center [771, 447] width 137 height 26
